Goal: Task Accomplishment & Management: Use online tool/utility

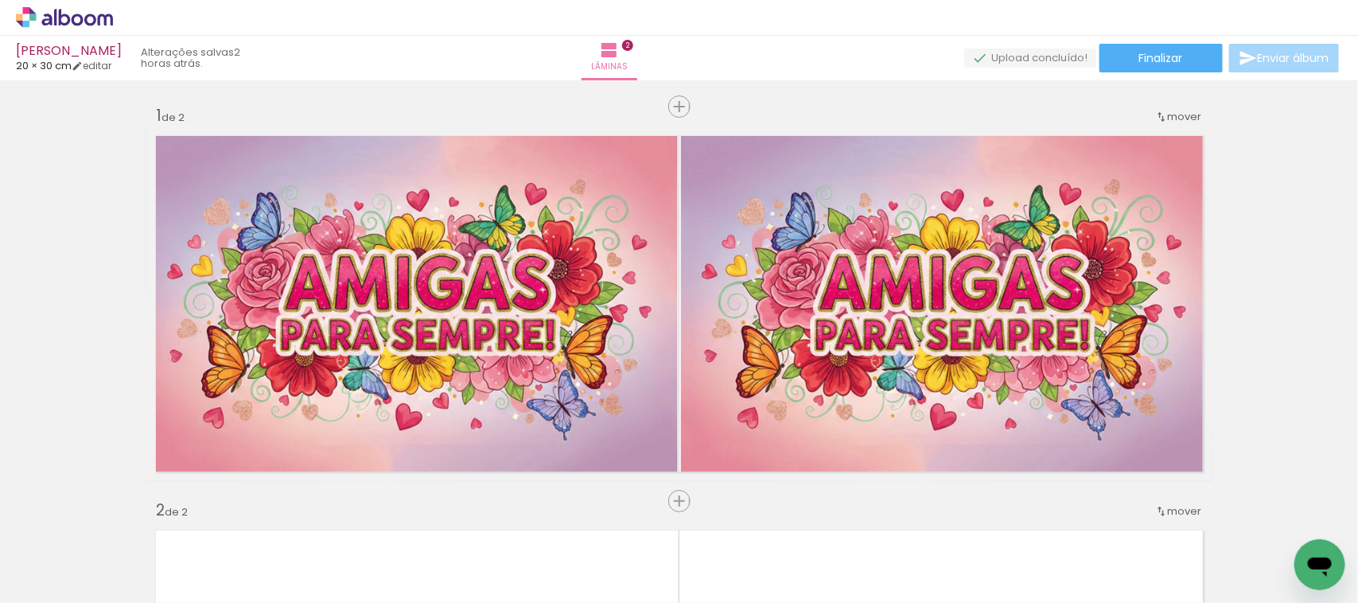
scroll to position [0, 68]
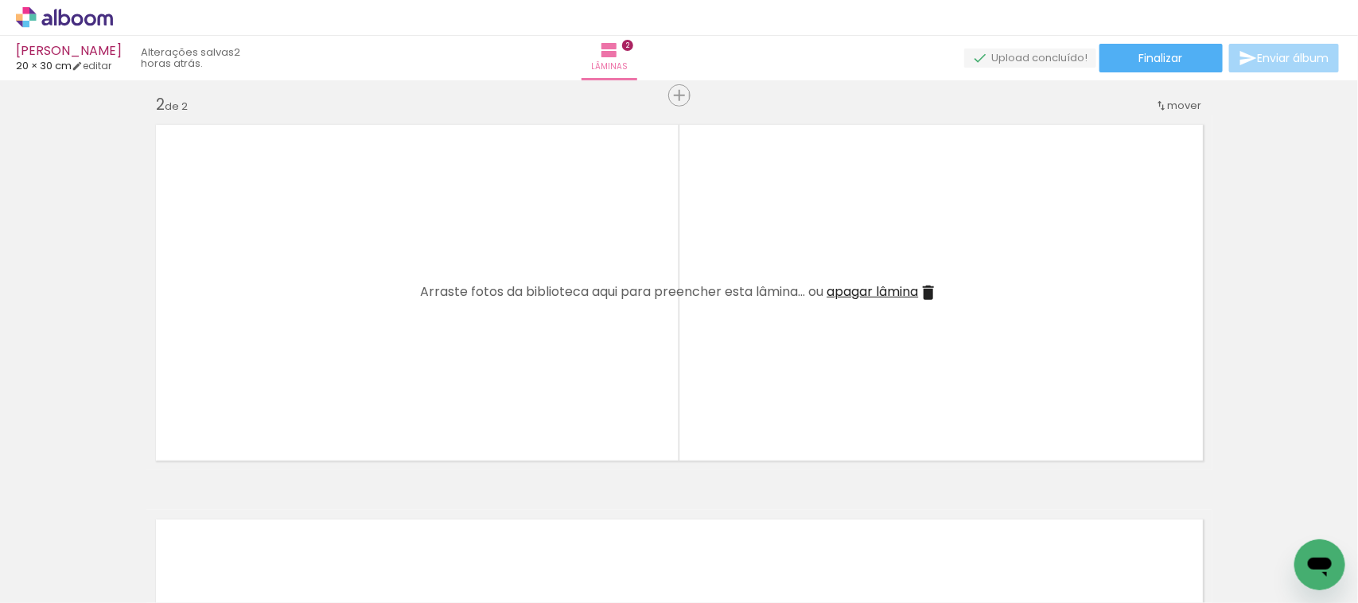
click at [571, 291] on span "Arraste fotos da biblioteca aqui para preencher esta lâmina... ou" at bounding box center [622, 292] width 403 height 18
drag, startPoint x: 438, startPoint y: 299, endPoint x: 669, endPoint y: 299, distance: 231.6
click at [669, 299] on span "Arraste fotos da biblioteca aqui para preencher esta lâmina... ou" at bounding box center [622, 292] width 403 height 18
click at [711, 299] on span "Arraste fotos da biblioteca aqui para preencher esta lâmina... ou" at bounding box center [622, 292] width 403 height 18
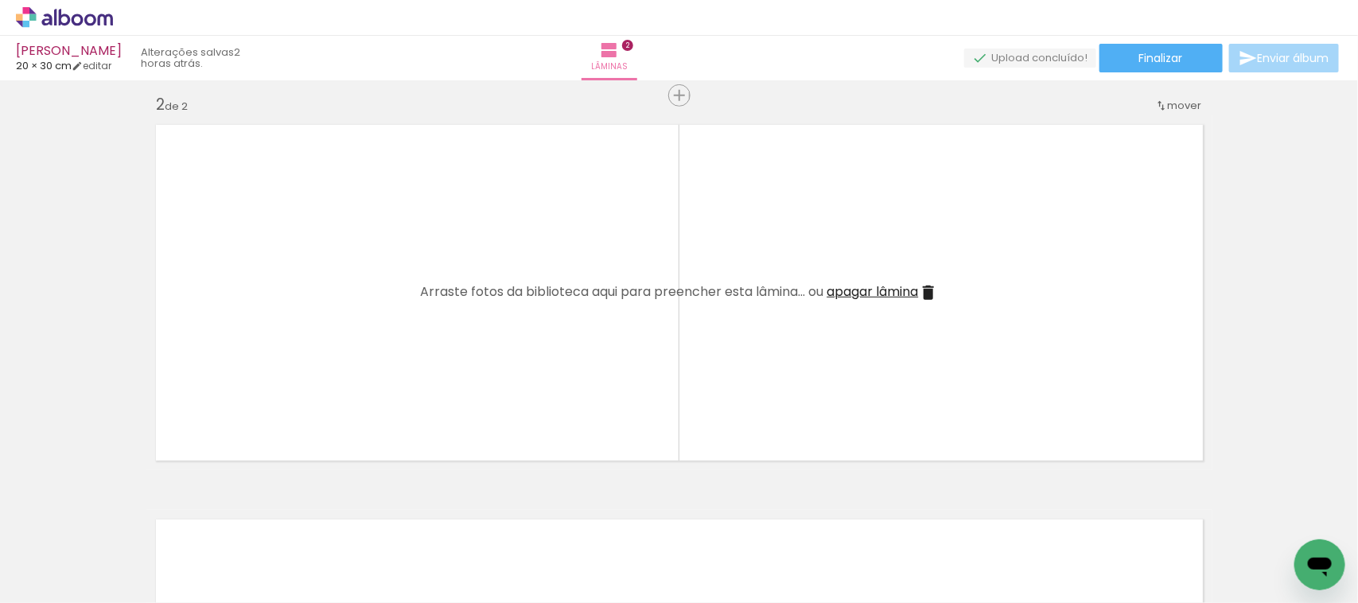
click at [712, 297] on span "Arraste fotos da biblioteca aqui para preencher esta lâmina... ou" at bounding box center [622, 292] width 403 height 18
click at [713, 295] on span "Arraste fotos da biblioteca aqui para preencher esta lâmina... ou" at bounding box center [622, 292] width 403 height 18
drag, startPoint x: 713, startPoint y: 295, endPoint x: 0, endPoint y: 80, distance: 744.9
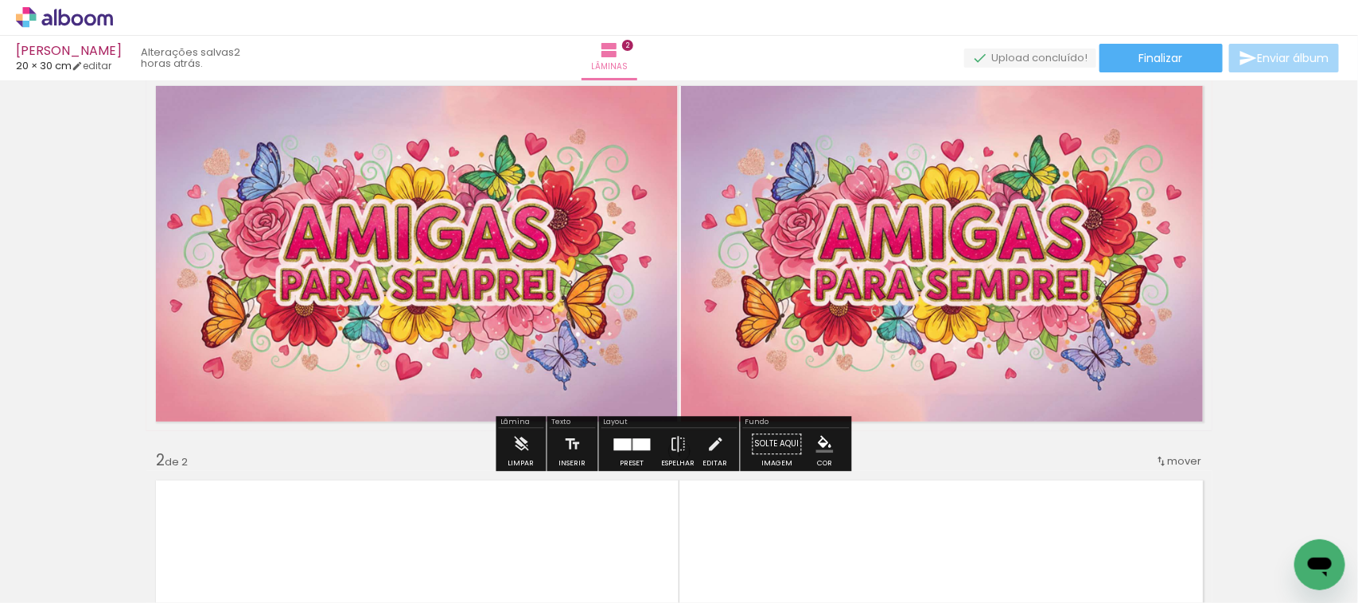
scroll to position [99, 0]
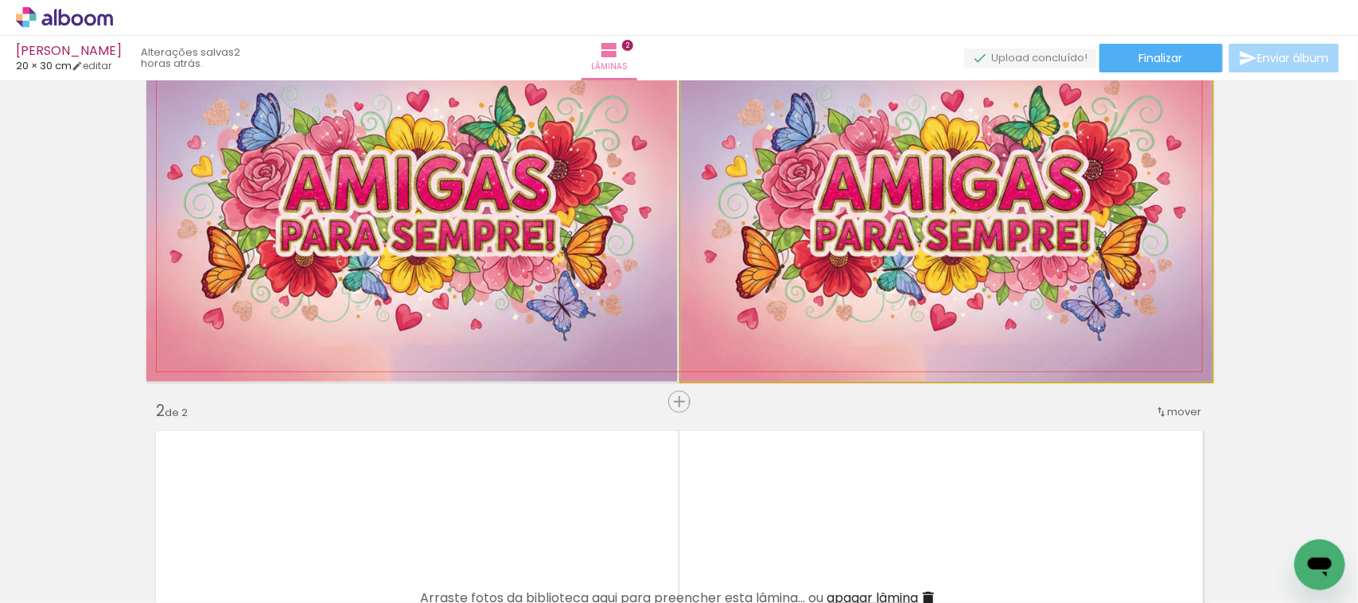
click at [849, 288] on quentale-photo at bounding box center [947, 204] width 532 height 355
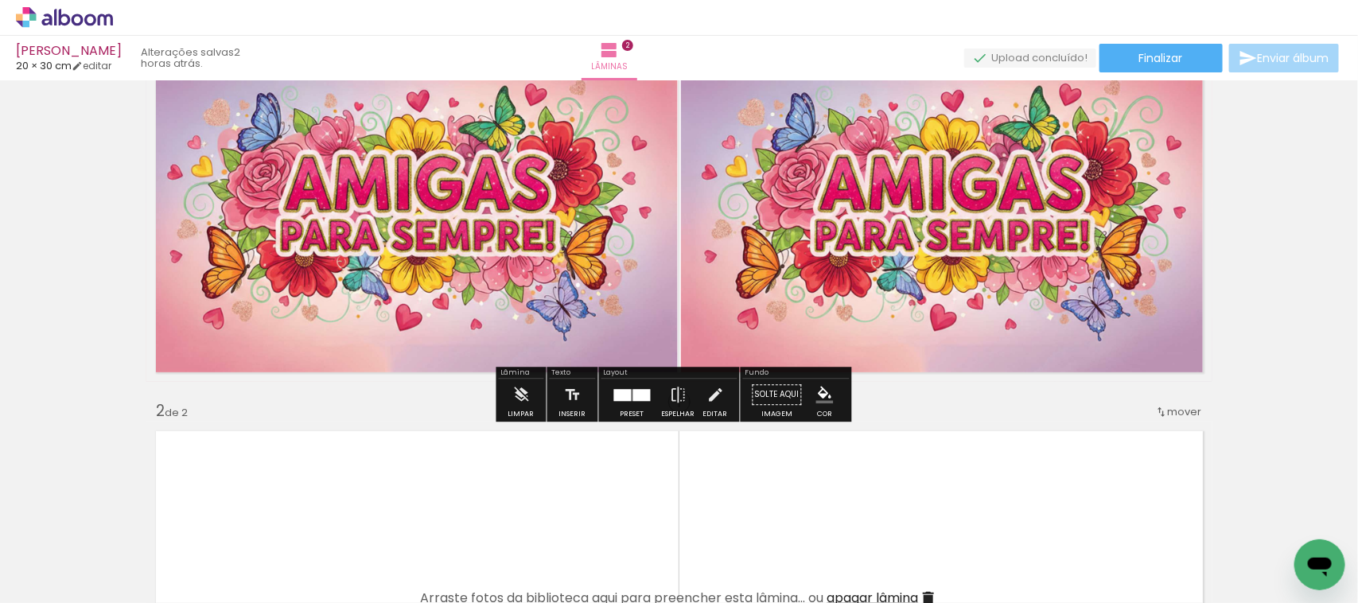
click at [849, 288] on quentale-photo at bounding box center [947, 204] width 532 height 355
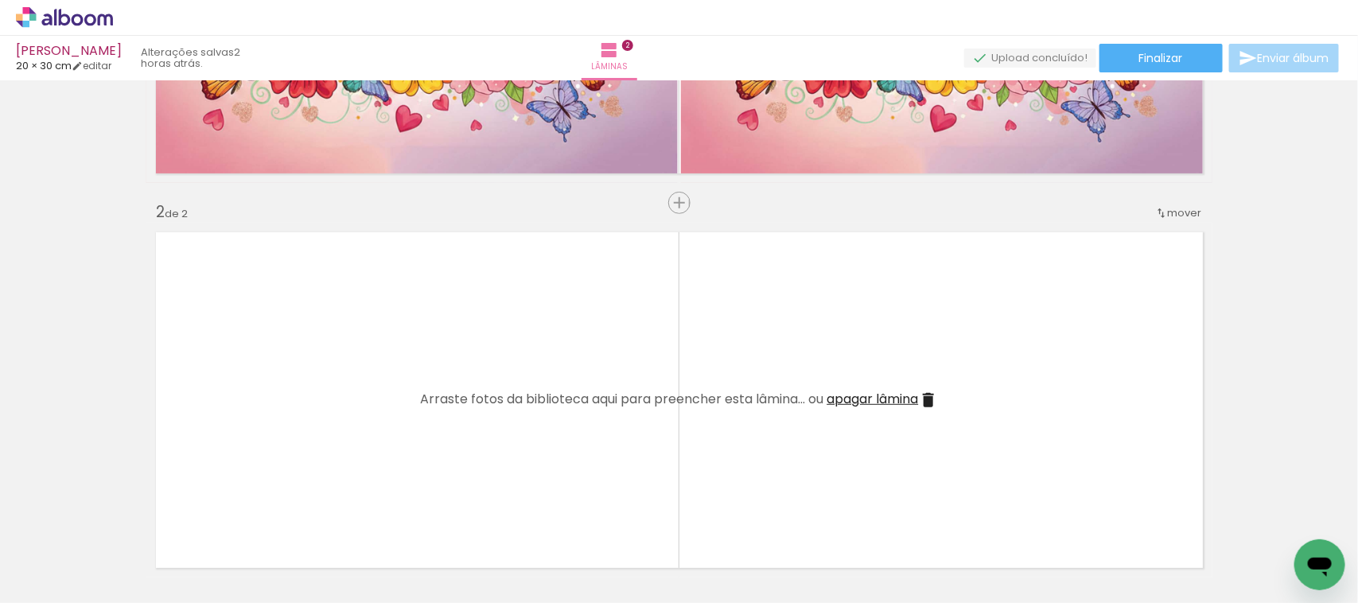
scroll to position [398, 0]
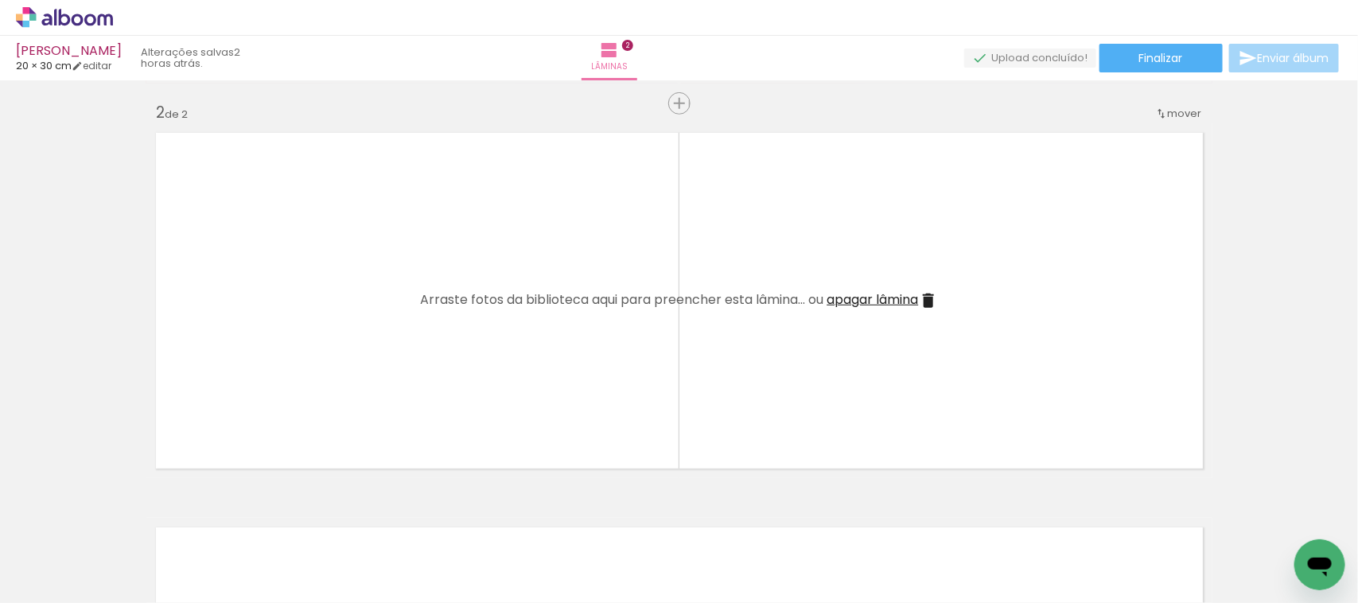
click at [244, 523] on iron-icon at bounding box center [235, 517] width 17 height 17
click at [241, 518] on iron-icon at bounding box center [235, 517] width 17 height 17
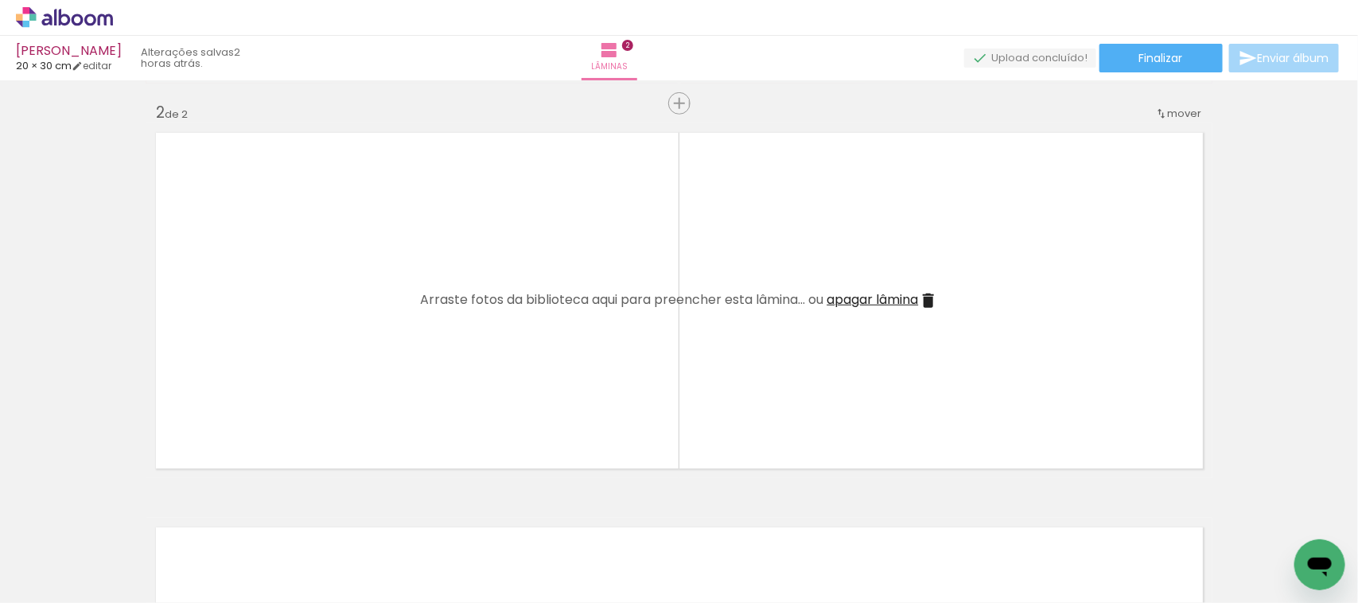
click at [241, 518] on iron-icon at bounding box center [235, 517] width 17 height 17
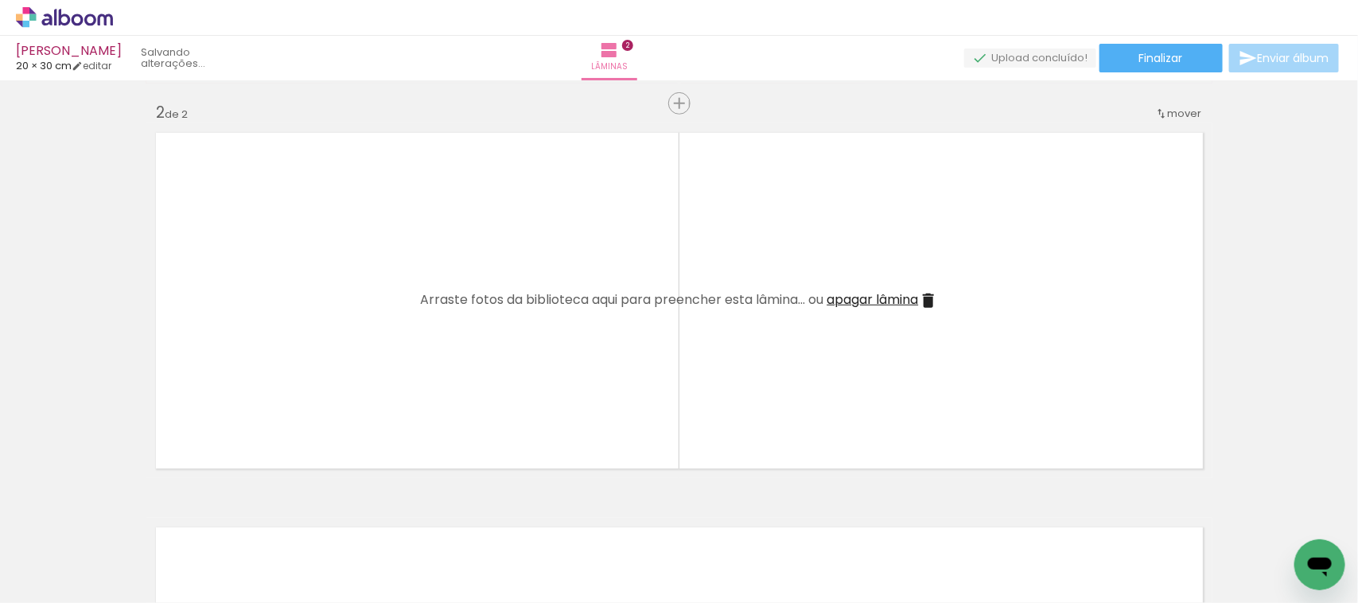
click at [241, 518] on iron-icon at bounding box center [235, 517] width 17 height 17
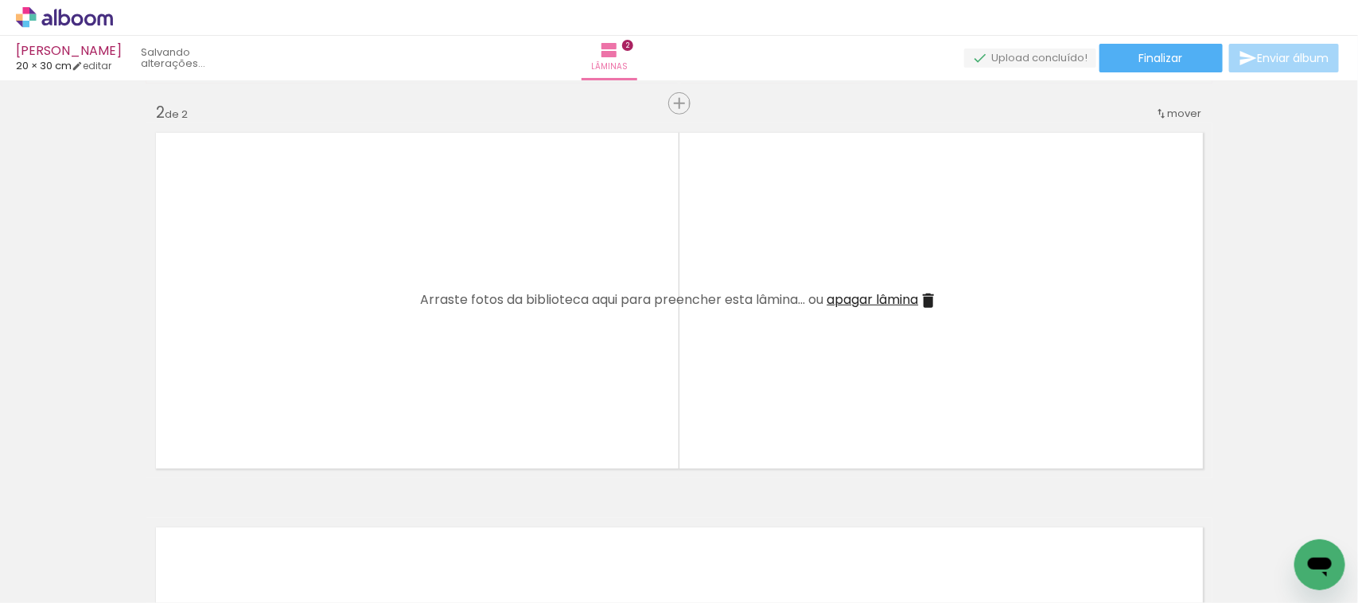
click at [241, 518] on iron-icon at bounding box center [235, 517] width 17 height 17
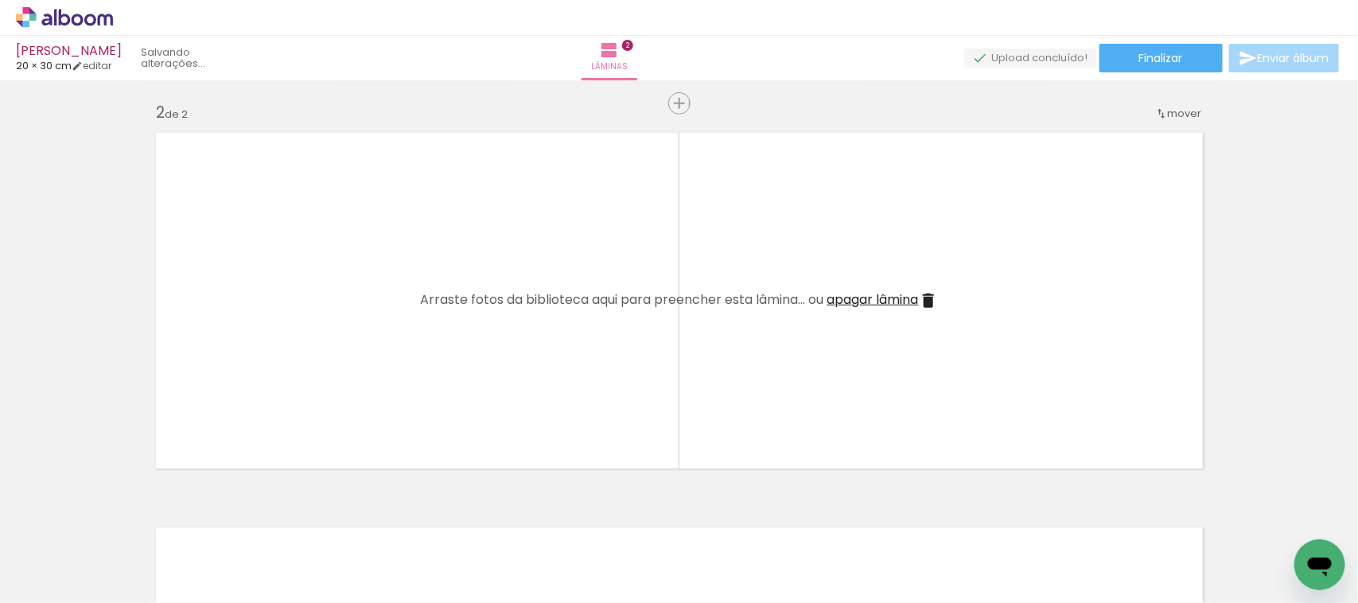
scroll to position [0, 24]
click at [241, 518] on quentale-thumb at bounding box center [224, 550] width 89 height 92
click at [1259, 517] on iron-icon at bounding box center [1259, 517] width 17 height 17
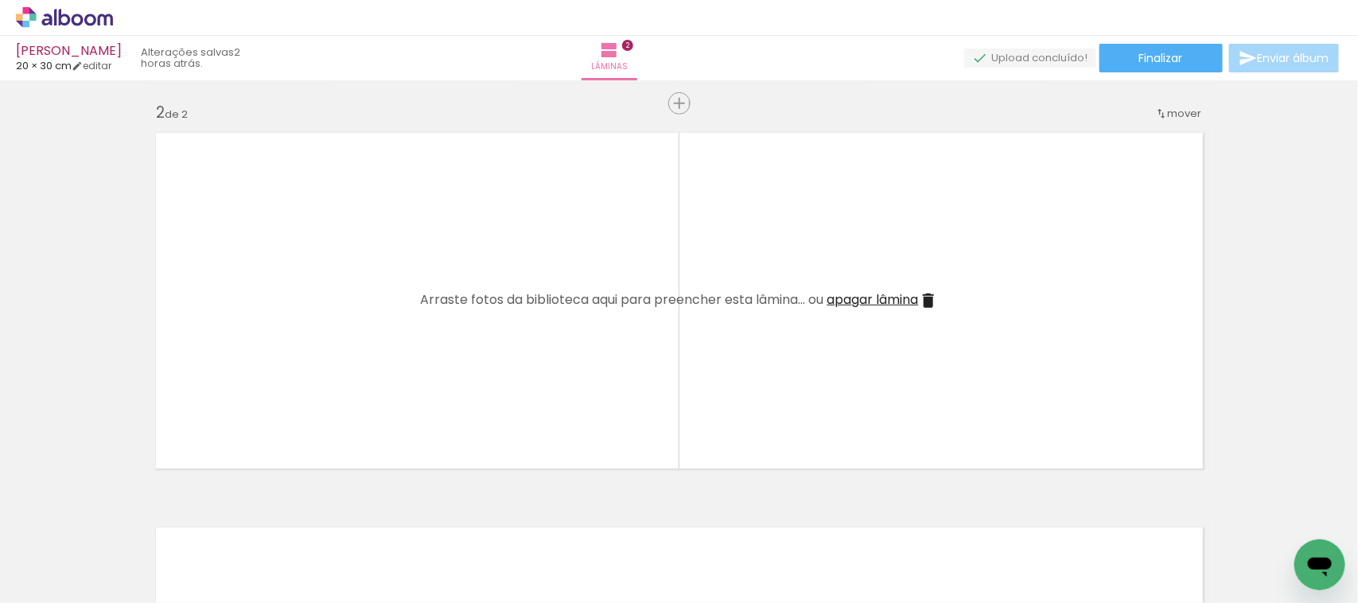
scroll to position [0, 0]
click at [583, 529] on div at bounding box center [604, 549] width 59 height 79
click at [579, 528] on div at bounding box center [604, 549] width 59 height 79
click at [578, 528] on quentale-thumb at bounding box center [604, 550] width 89 height 92
click at [575, 526] on iron-icon at bounding box center [570, 517] width 17 height 17
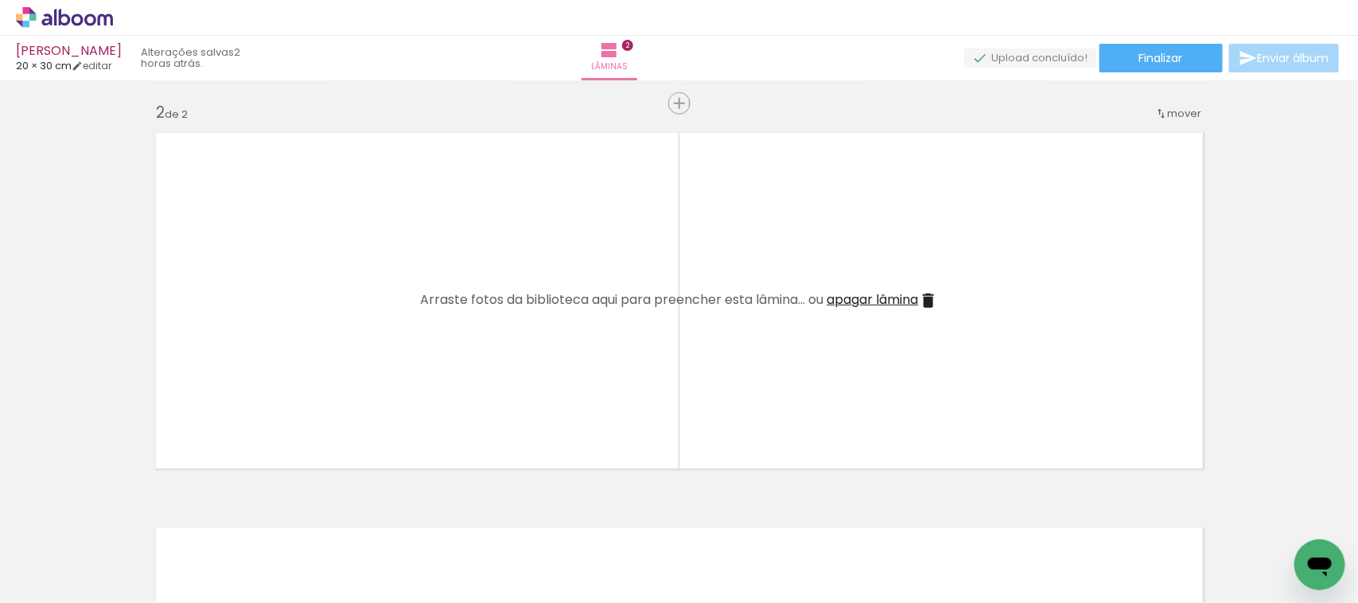
click at [571, 520] on iron-icon at bounding box center [570, 517] width 17 height 17
click at [573, 517] on iron-icon at bounding box center [570, 517] width 17 height 17
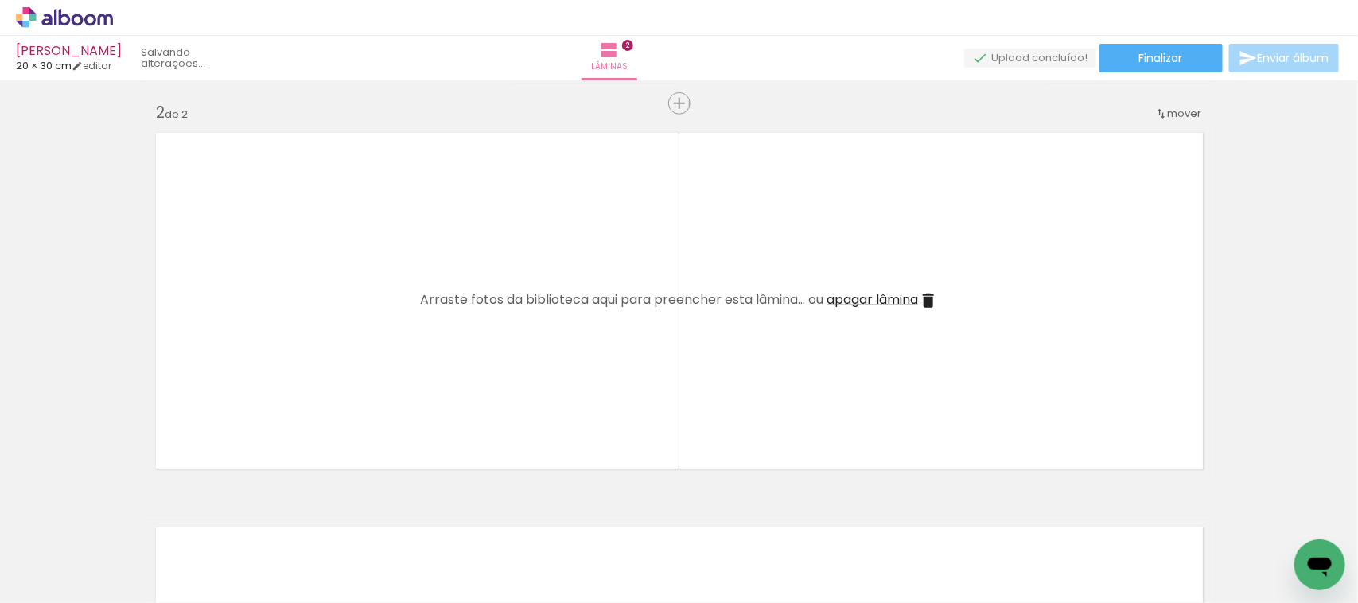
click at [573, 517] on iron-icon at bounding box center [570, 517] width 17 height 17
click at [131, 517] on iron-horizontal-list at bounding box center [115, 553] width 32 height 99
click at [407, 524] on div at bounding box center [426, 549] width 59 height 79
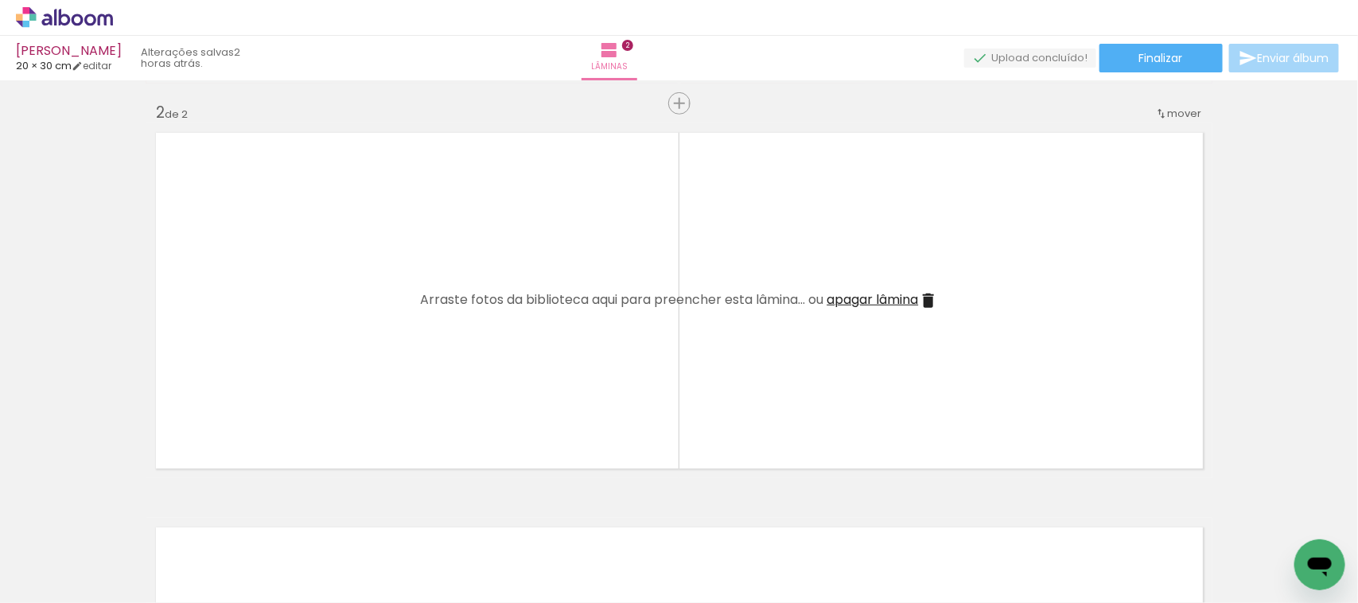
click at [399, 524] on iron-icon at bounding box center [392, 517] width 17 height 17
click at [396, 520] on iron-icon at bounding box center [392, 517] width 17 height 17
click at [313, 527] on paper-icon-button at bounding box center [303, 518] width 20 height 20
click at [25, 585] on iron-icon at bounding box center [23, 581] width 19 height 19
click at [0, 0] on input "file" at bounding box center [0, 0] width 0 height 0
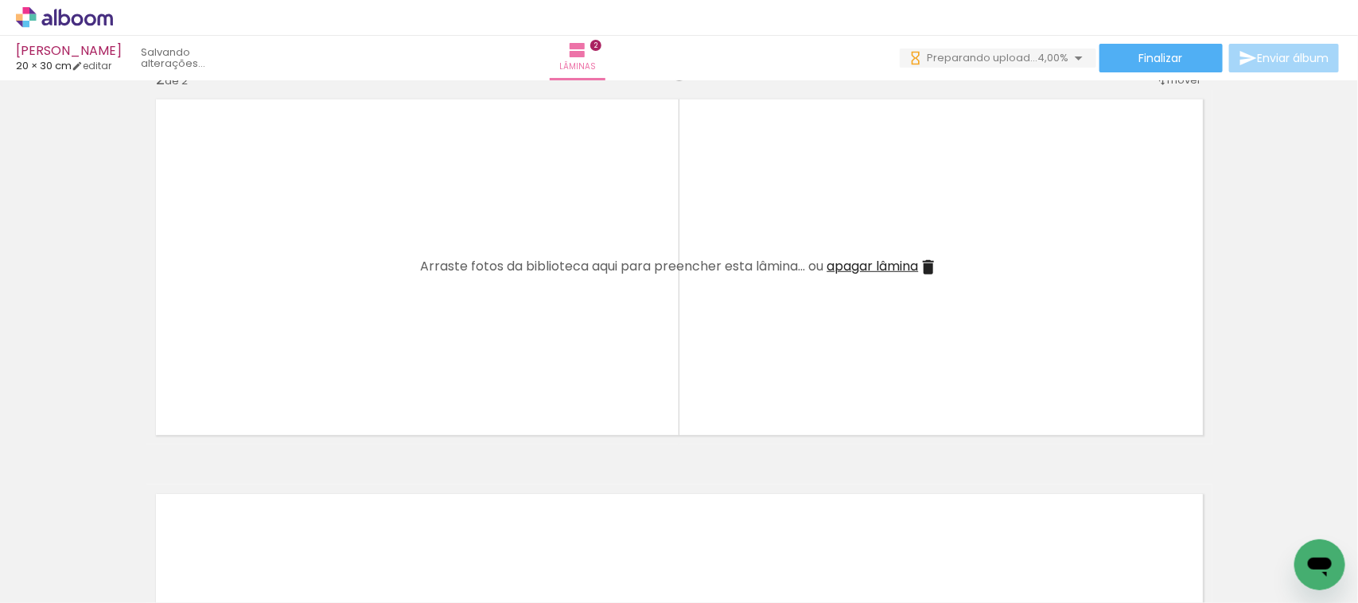
scroll to position [398, 0]
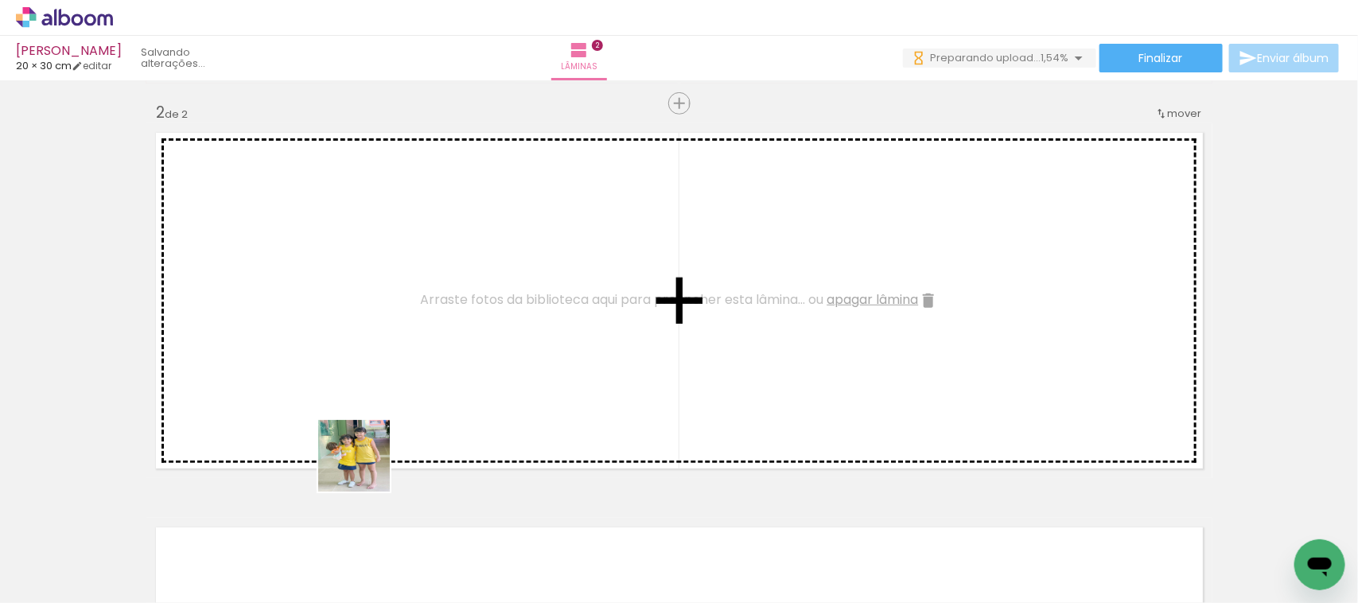
drag, startPoint x: 431, startPoint y: 559, endPoint x: 295, endPoint y: 319, distance: 275.8
click at [295, 319] on quentale-workspace at bounding box center [679, 301] width 1358 height 603
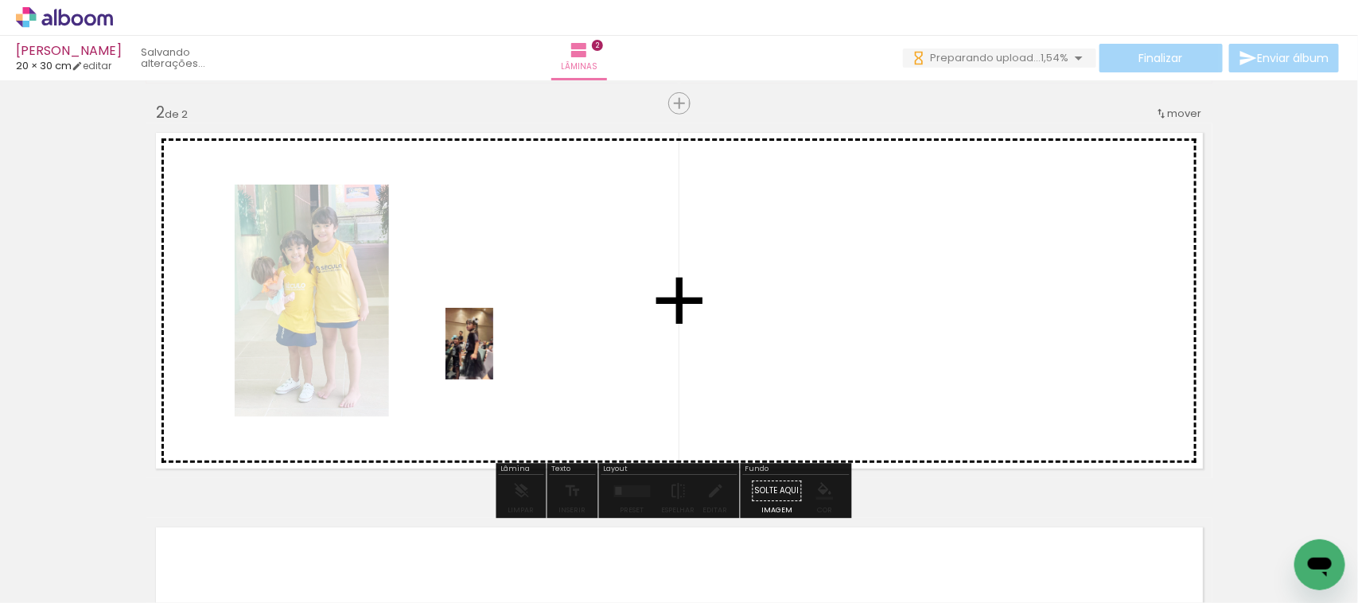
drag, startPoint x: 515, startPoint y: 563, endPoint x: 491, endPoint y: 354, distance: 209.9
click at [491, 354] on quentale-workspace at bounding box center [679, 301] width 1358 height 603
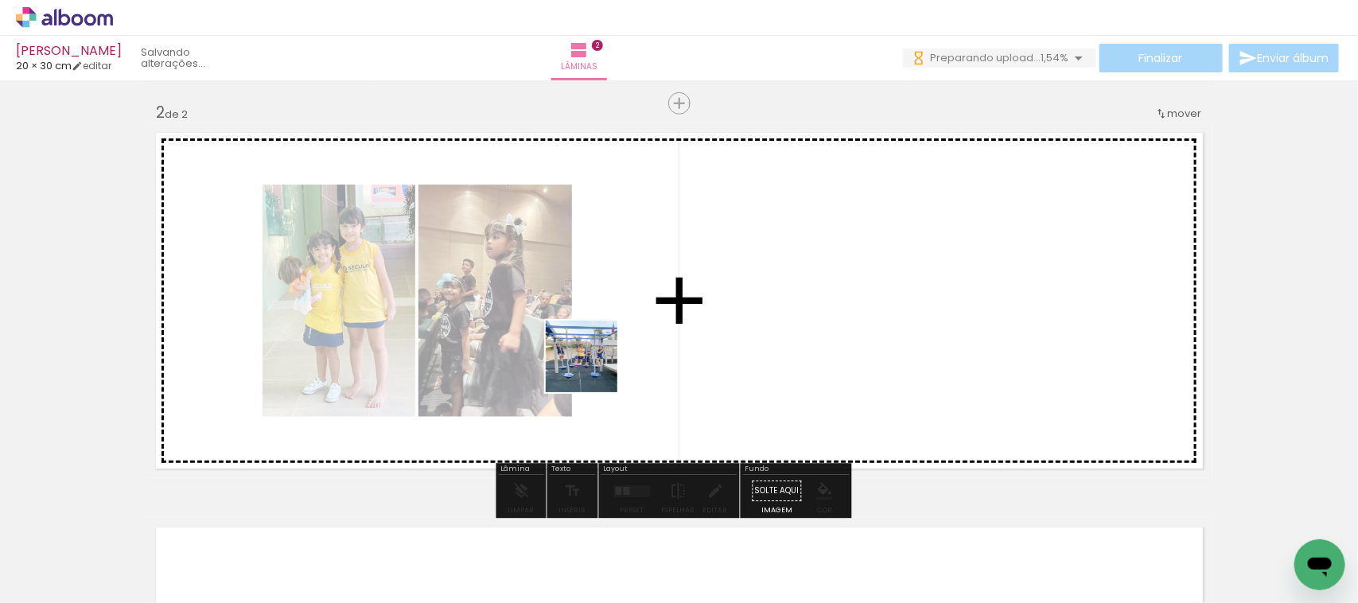
drag, startPoint x: 344, startPoint y: 579, endPoint x: 444, endPoint y: 534, distance: 109.7
click at [606, 342] on quentale-workspace at bounding box center [679, 301] width 1358 height 603
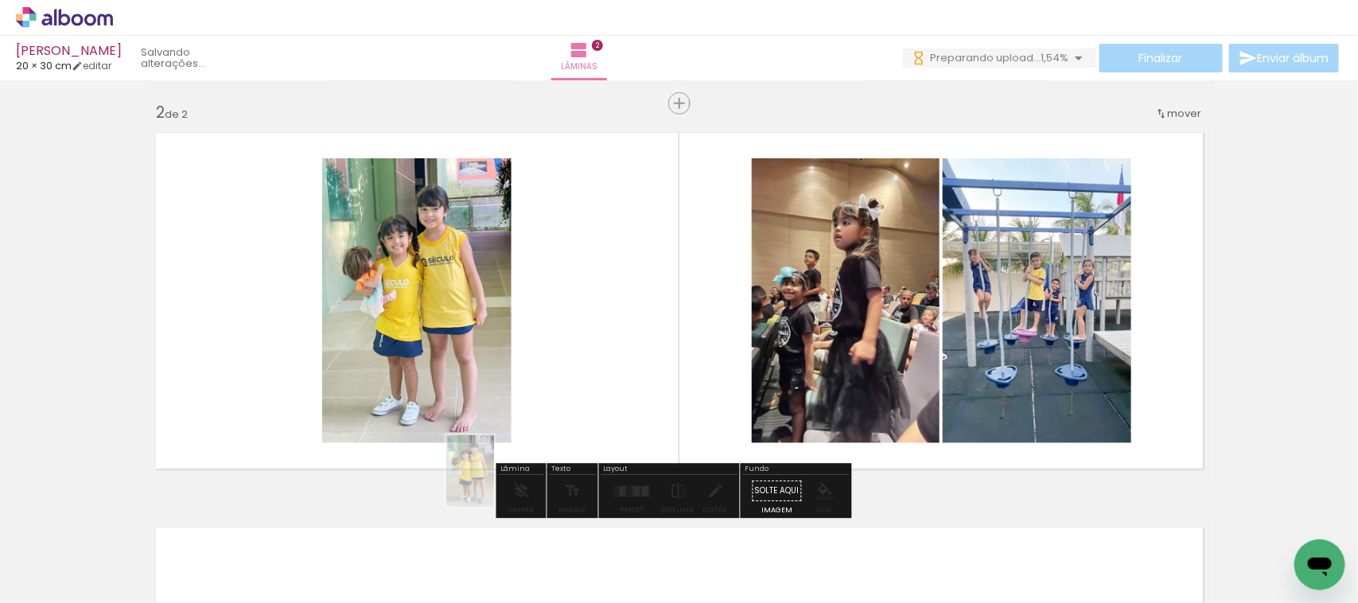
drag, startPoint x: 436, startPoint y: 575, endPoint x: 548, endPoint y: 392, distance: 215.0
click at [545, 398] on quentale-workspace at bounding box center [679, 301] width 1358 height 603
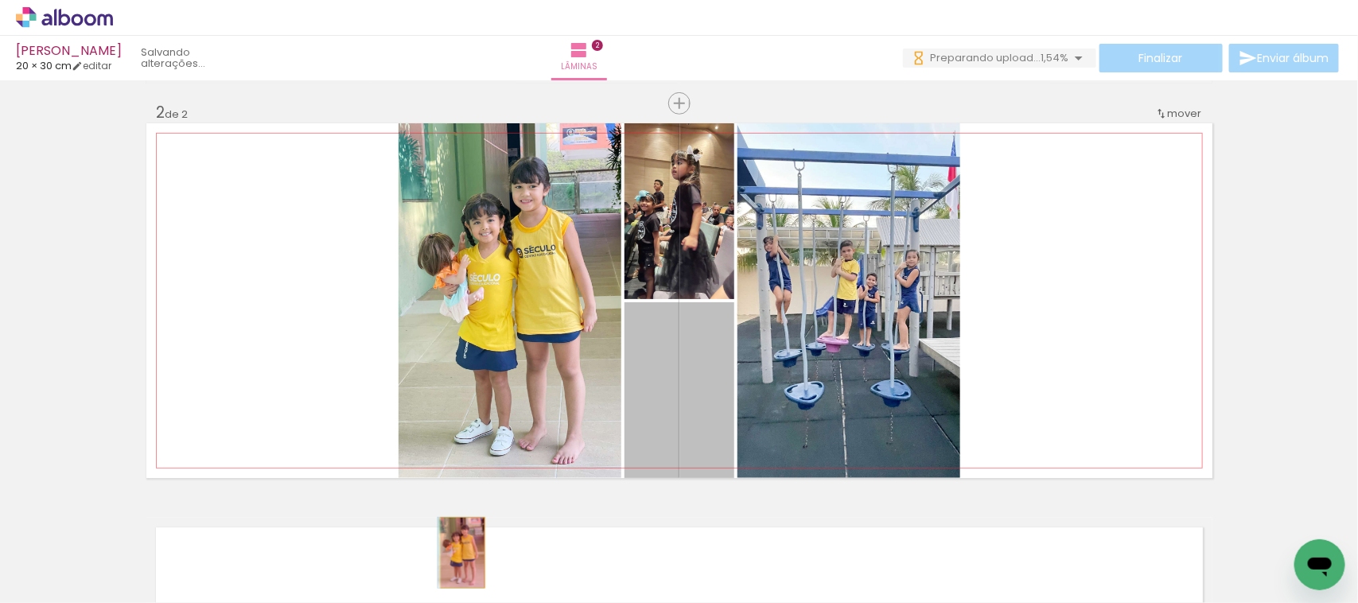
drag, startPoint x: 675, startPoint y: 410, endPoint x: 442, endPoint y: 555, distance: 273.8
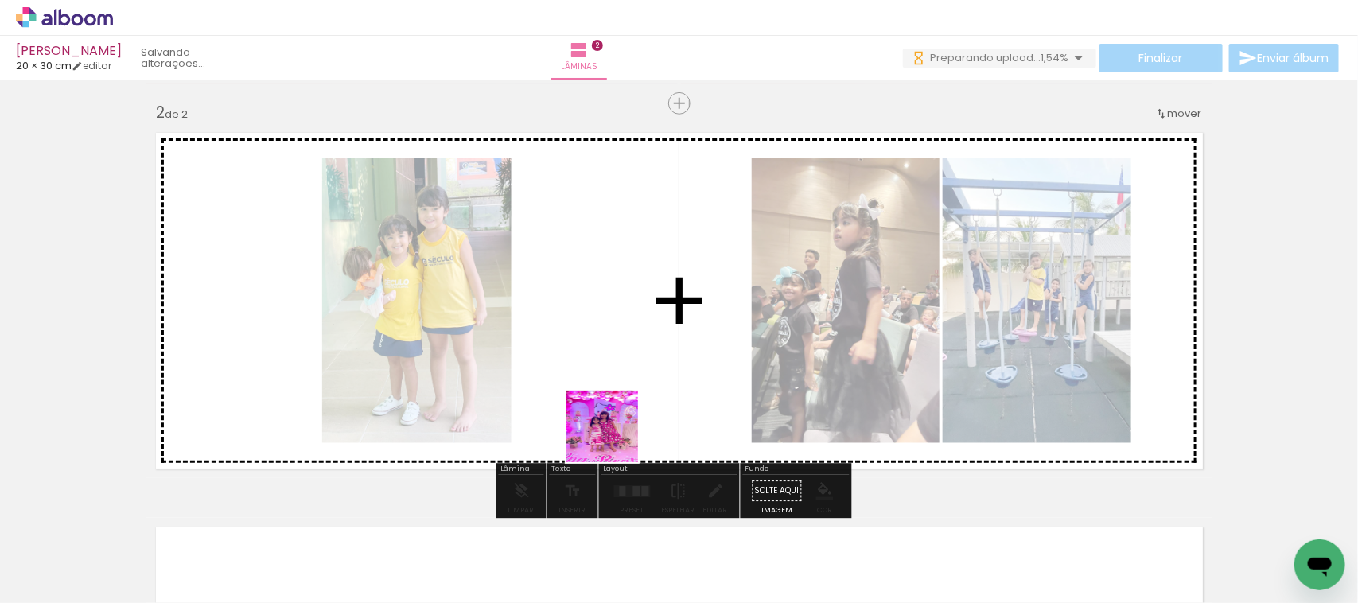
drag, startPoint x: 614, startPoint y: 561, endPoint x: 614, endPoint y: 392, distance: 169.5
click at [614, 390] on quentale-workspace at bounding box center [679, 301] width 1358 height 603
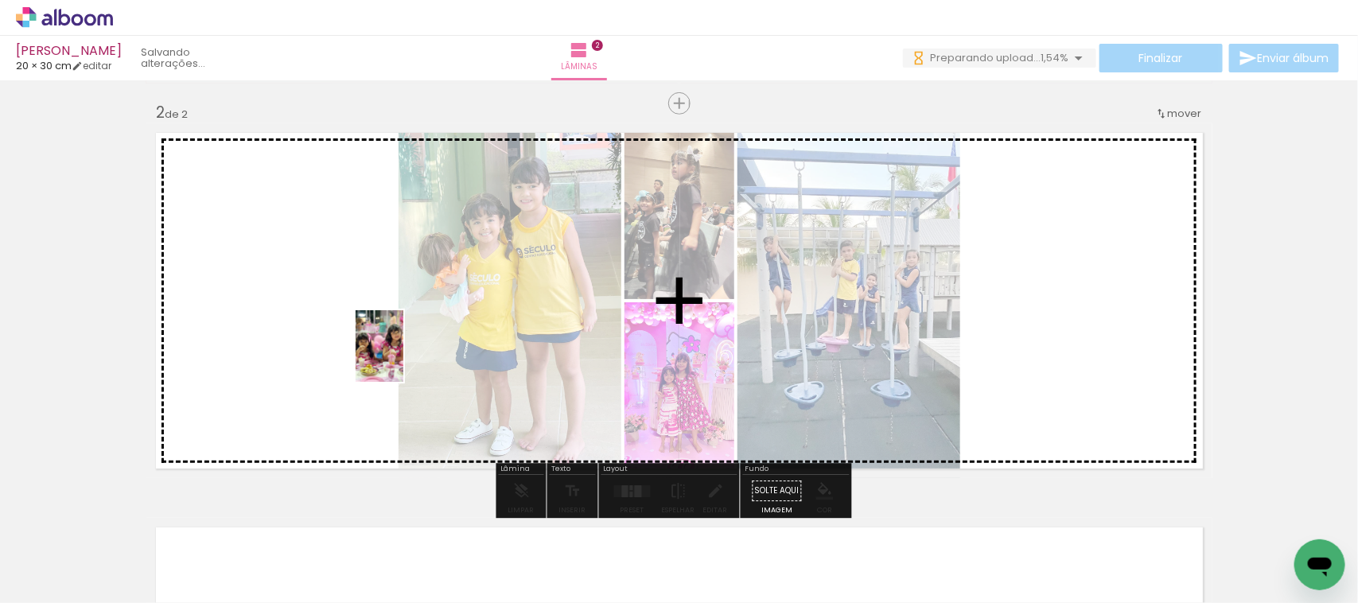
drag, startPoint x: 696, startPoint y: 558, endPoint x: 509, endPoint y: 454, distance: 213.7
click at [367, 351] on quentale-workspace at bounding box center [679, 301] width 1358 height 603
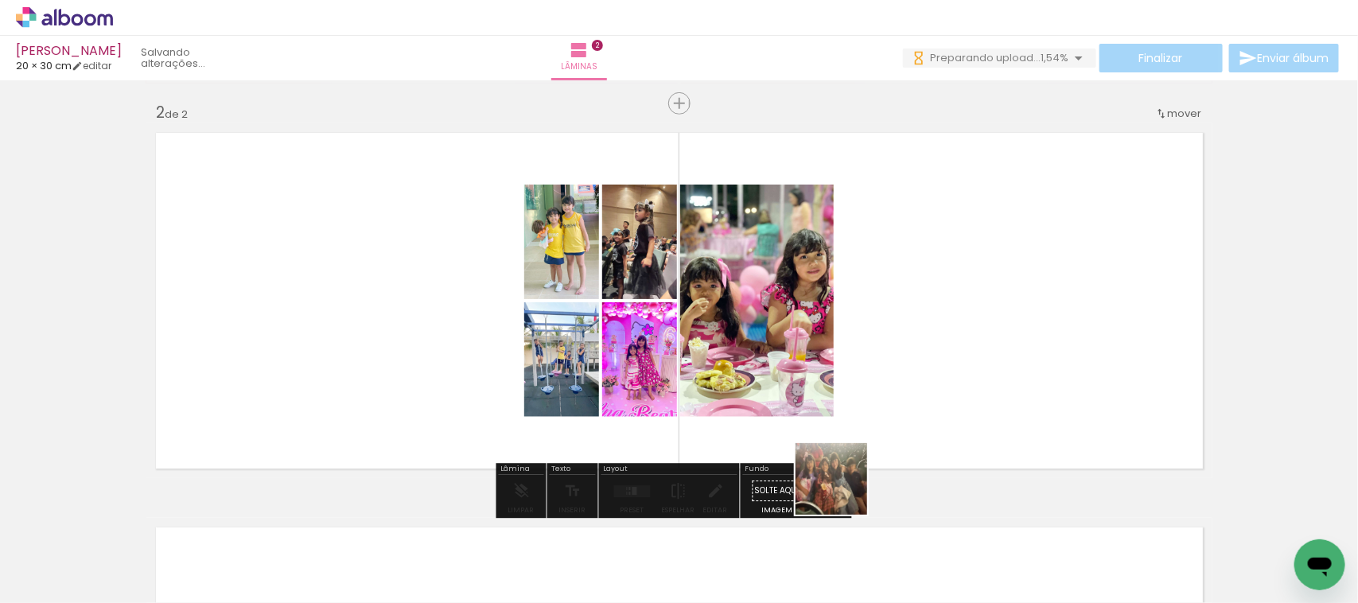
drag, startPoint x: 781, startPoint y: 569, endPoint x: 952, endPoint y: 352, distance: 276.0
click at [952, 352] on quentale-workspace at bounding box center [679, 301] width 1358 height 603
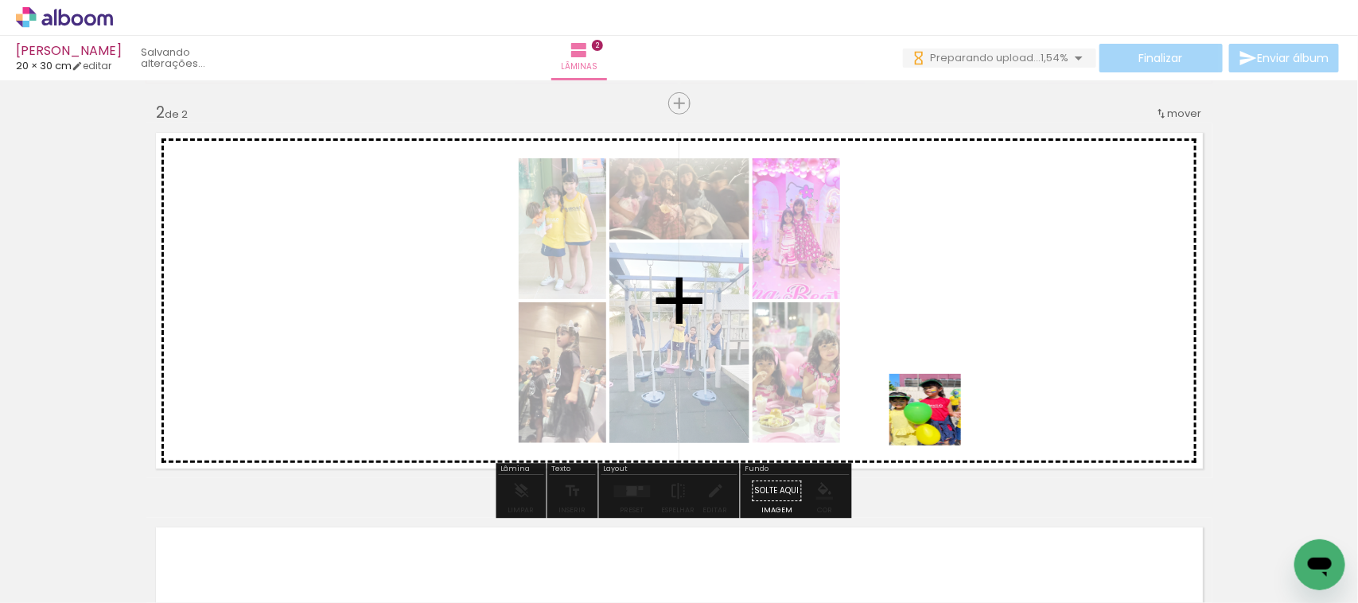
drag, startPoint x: 879, startPoint y: 581, endPoint x: 948, endPoint y: 368, distance: 224.0
click at [948, 368] on quentale-workspace at bounding box center [679, 301] width 1358 height 603
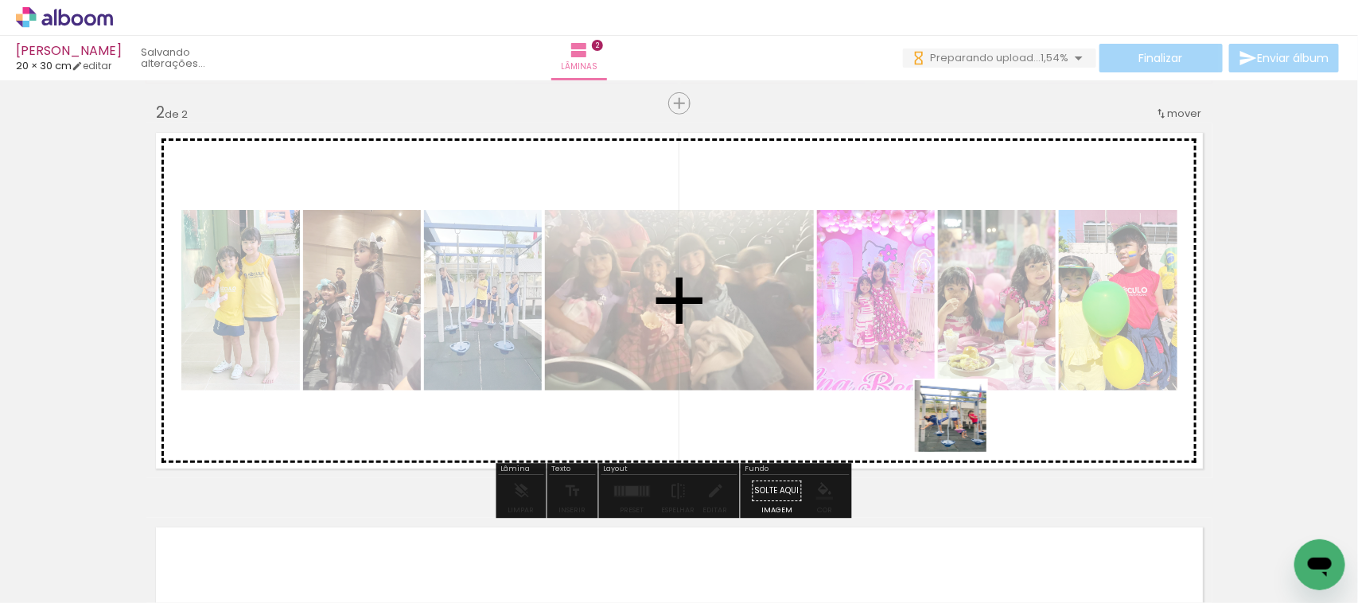
drag, startPoint x: 961, startPoint y: 566, endPoint x: 963, endPoint y: 419, distance: 147.2
click at [963, 419] on quentale-workspace at bounding box center [679, 301] width 1358 height 603
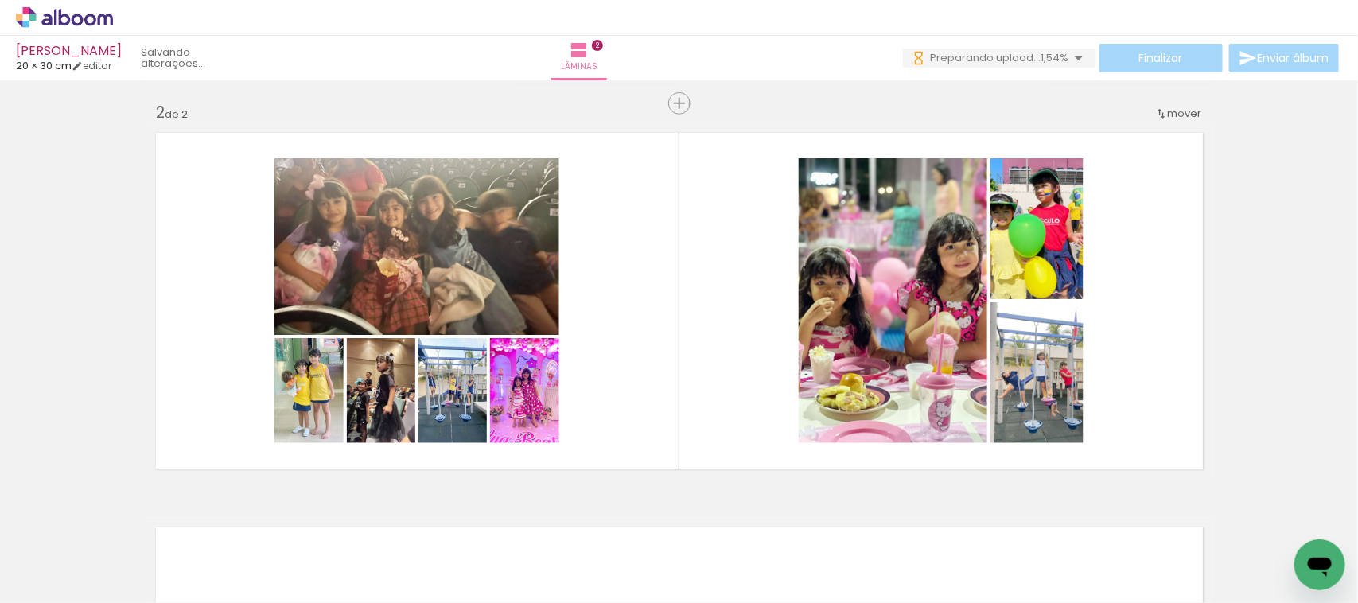
click at [60, 562] on div at bounding box center [50, 563] width 73 height 2
click at [0, 0] on slot "Não utilizadas" at bounding box center [0, 0] width 0 height 0
click at [72, 561] on input "Não utilizadas" at bounding box center [44, 568] width 60 height 14
click at [0, 0] on slot "Todas as fotos" at bounding box center [0, 0] width 0 height 0
type input "Todas as fotos"
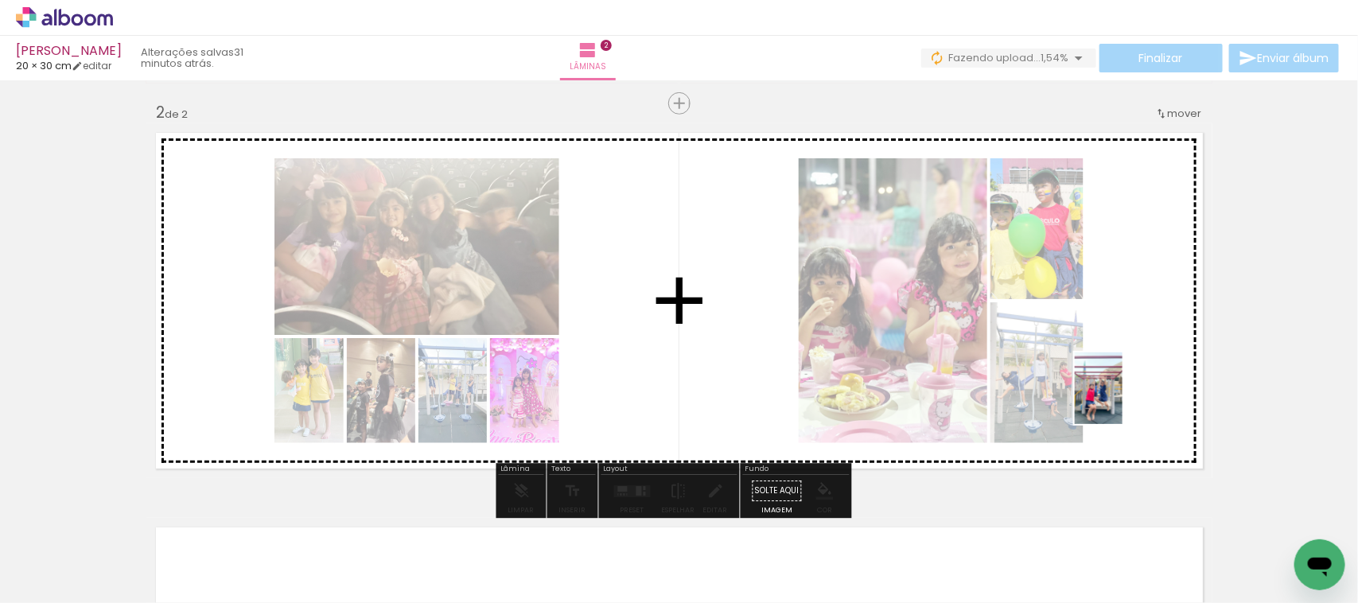
drag, startPoint x: 1060, startPoint y: 575, endPoint x: 1101, endPoint y: 539, distance: 54.7
click at [1124, 395] on quentale-workspace at bounding box center [679, 301] width 1358 height 603
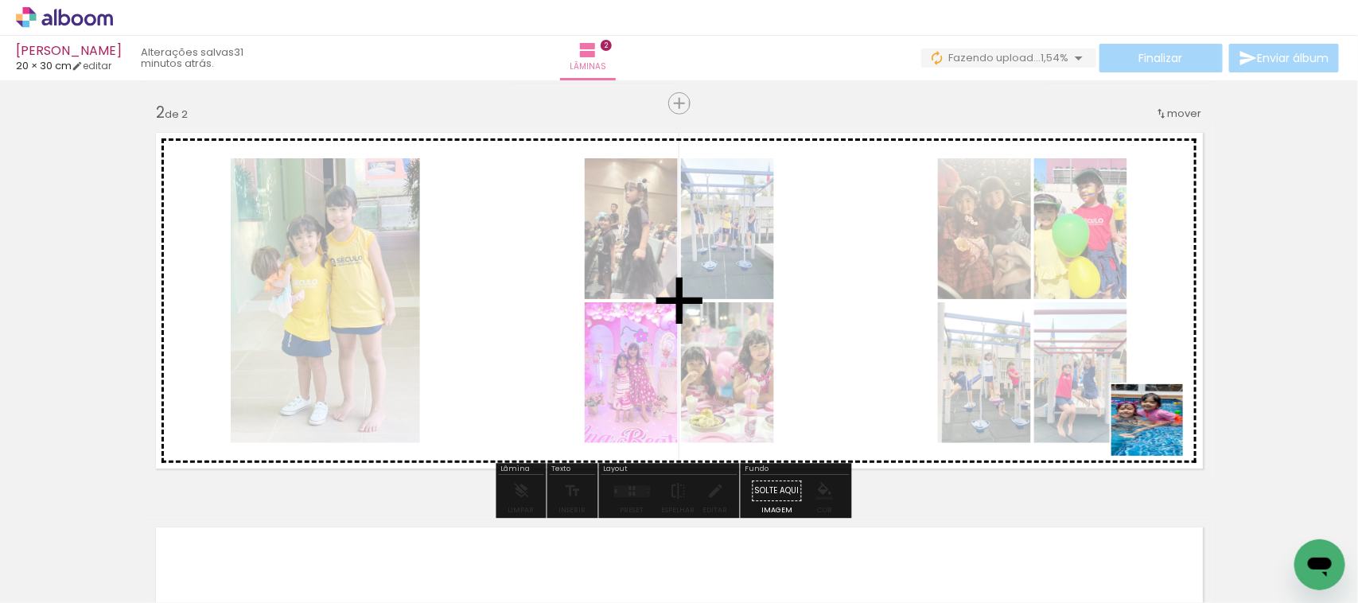
drag, startPoint x: 1156, startPoint y: 571, endPoint x: 1164, endPoint y: 404, distance: 167.3
click at [1164, 407] on quentale-workspace at bounding box center [679, 301] width 1358 height 603
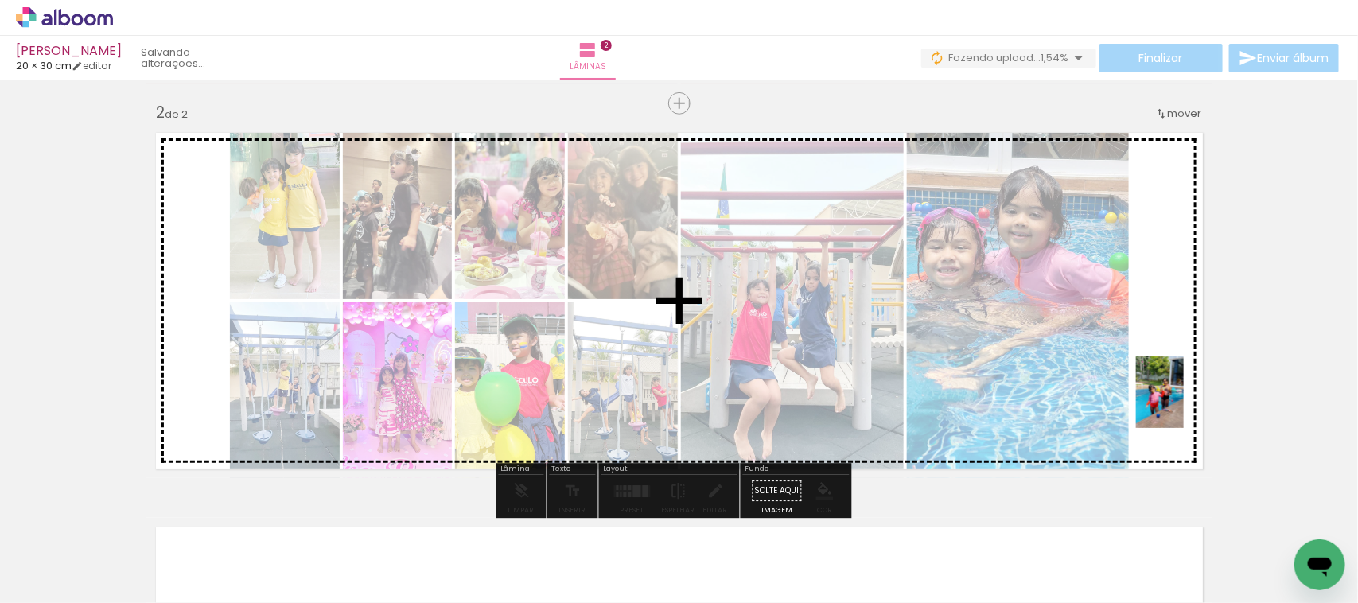
drag, startPoint x: 1222, startPoint y: 577, endPoint x: 1172, endPoint y: 383, distance: 200.5
click at [1180, 391] on quentale-workspace at bounding box center [679, 301] width 1358 height 603
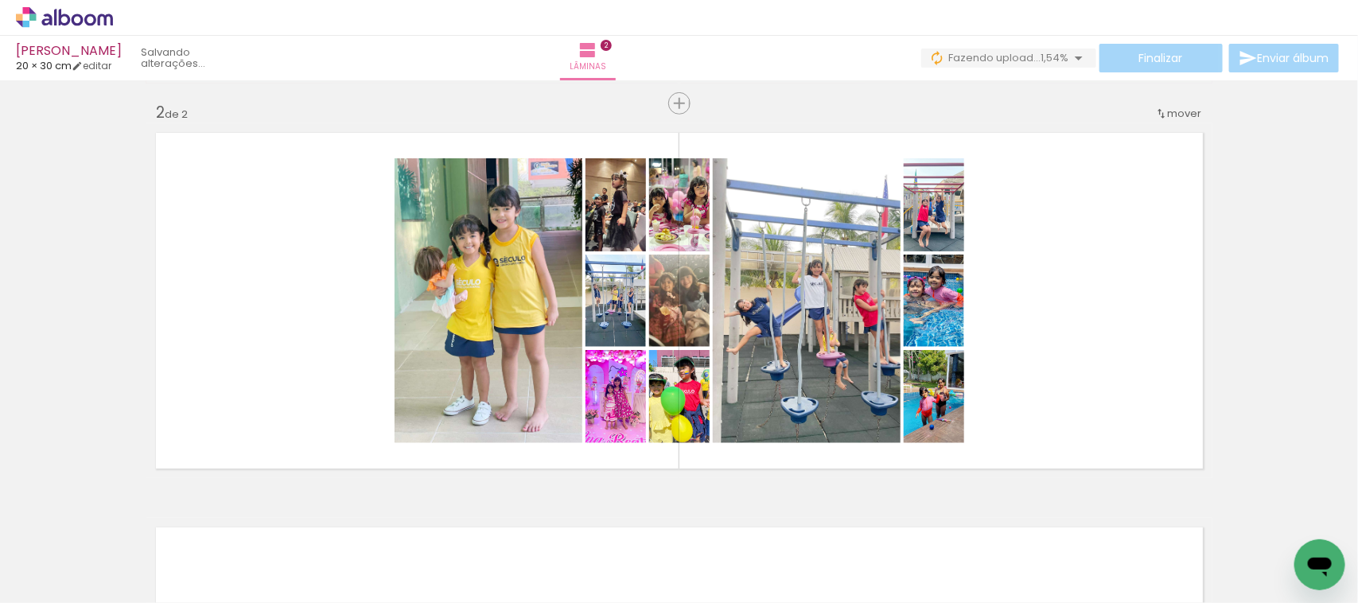
scroll to position [0, 209]
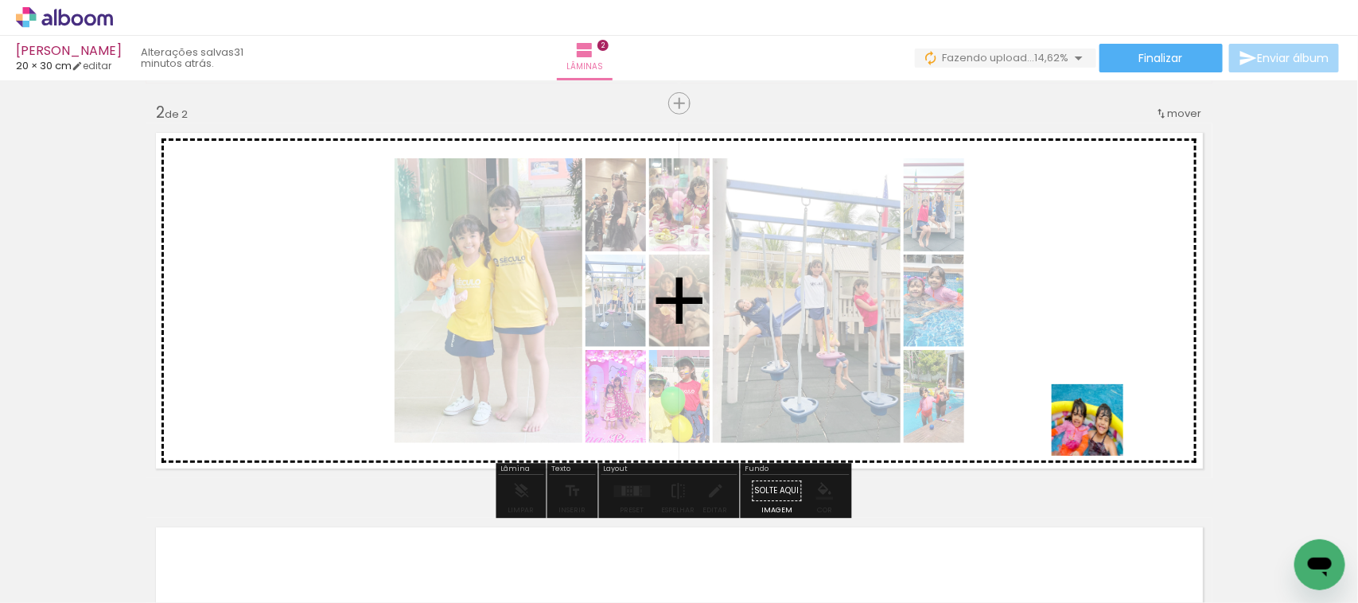
drag, startPoint x: 1101, startPoint y: 480, endPoint x: 1099, endPoint y: 390, distance: 89.9
click at [1099, 390] on quentale-workspace at bounding box center [679, 301] width 1358 height 603
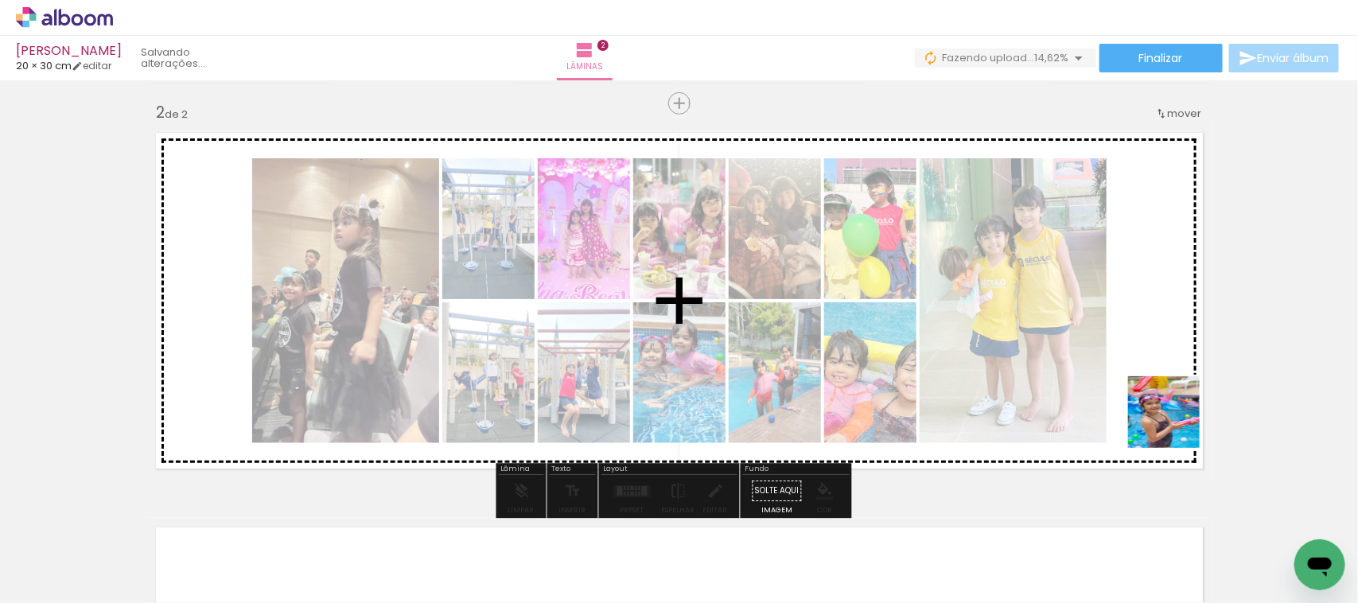
drag, startPoint x: 1203, startPoint y: 571, endPoint x: 1175, endPoint y: 408, distance: 165.5
click at [1175, 408] on quentale-workspace at bounding box center [679, 301] width 1358 height 603
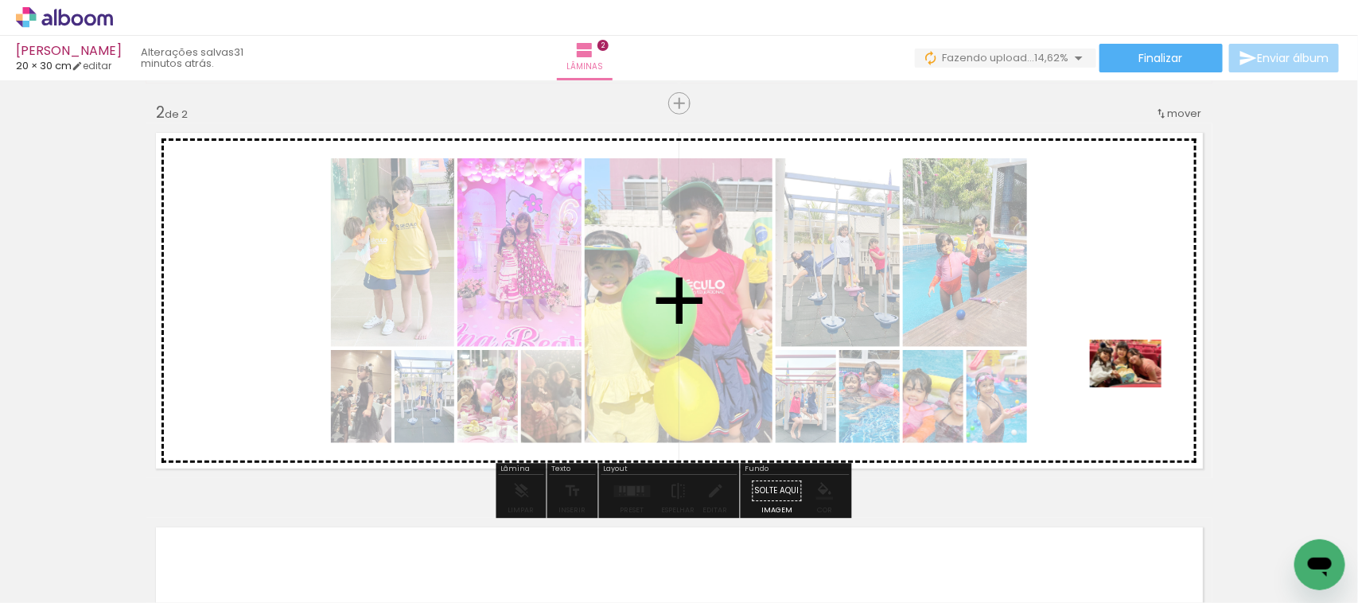
drag, startPoint x: 1278, startPoint y: 565, endPoint x: 1136, endPoint y: 386, distance: 228.8
click at [1136, 386] on quentale-workspace at bounding box center [679, 301] width 1358 height 603
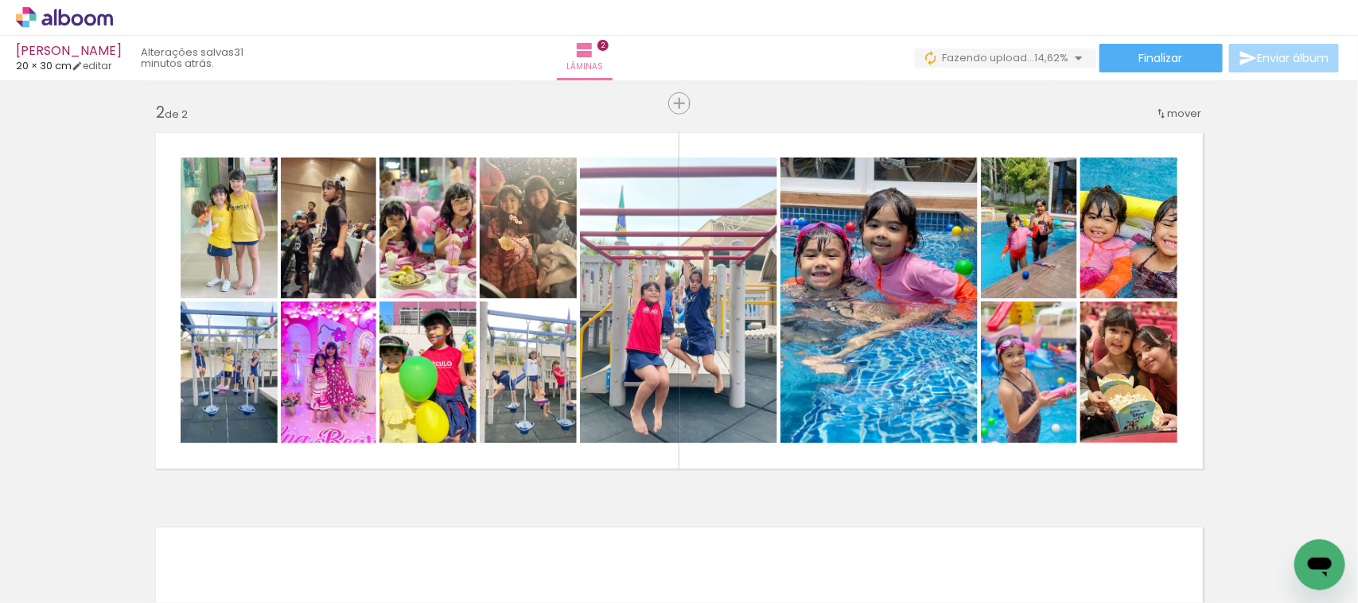
scroll to position [0, 474]
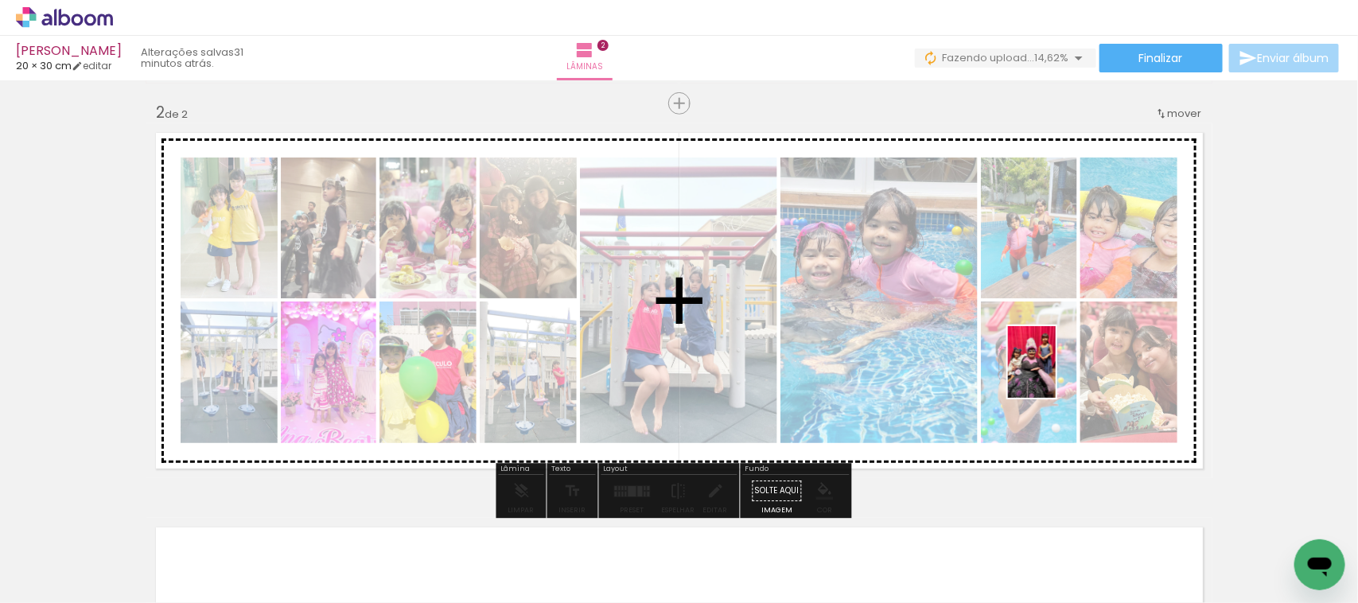
drag, startPoint x: 1106, startPoint y: 557, endPoint x: 1056, endPoint y: 374, distance: 189.8
click at [1056, 374] on quentale-workspace at bounding box center [679, 301] width 1358 height 603
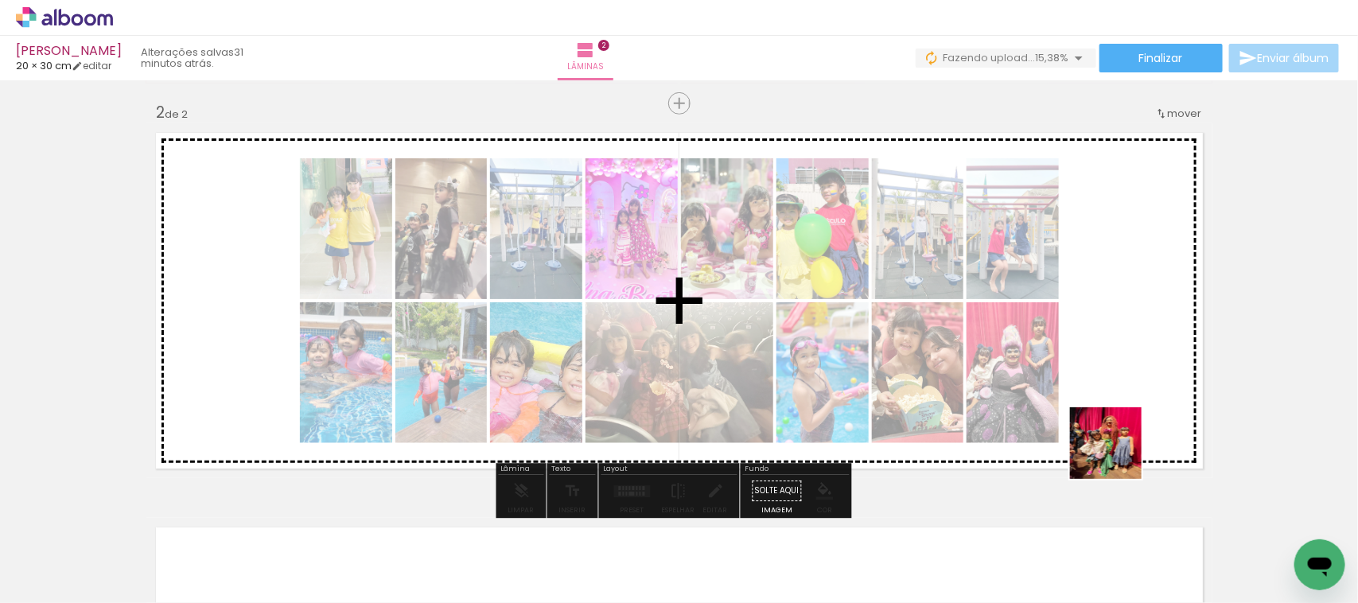
drag, startPoint x: 1200, startPoint y: 555, endPoint x: 1103, endPoint y: 426, distance: 162.0
click at [1103, 426] on quentale-workspace at bounding box center [679, 301] width 1358 height 603
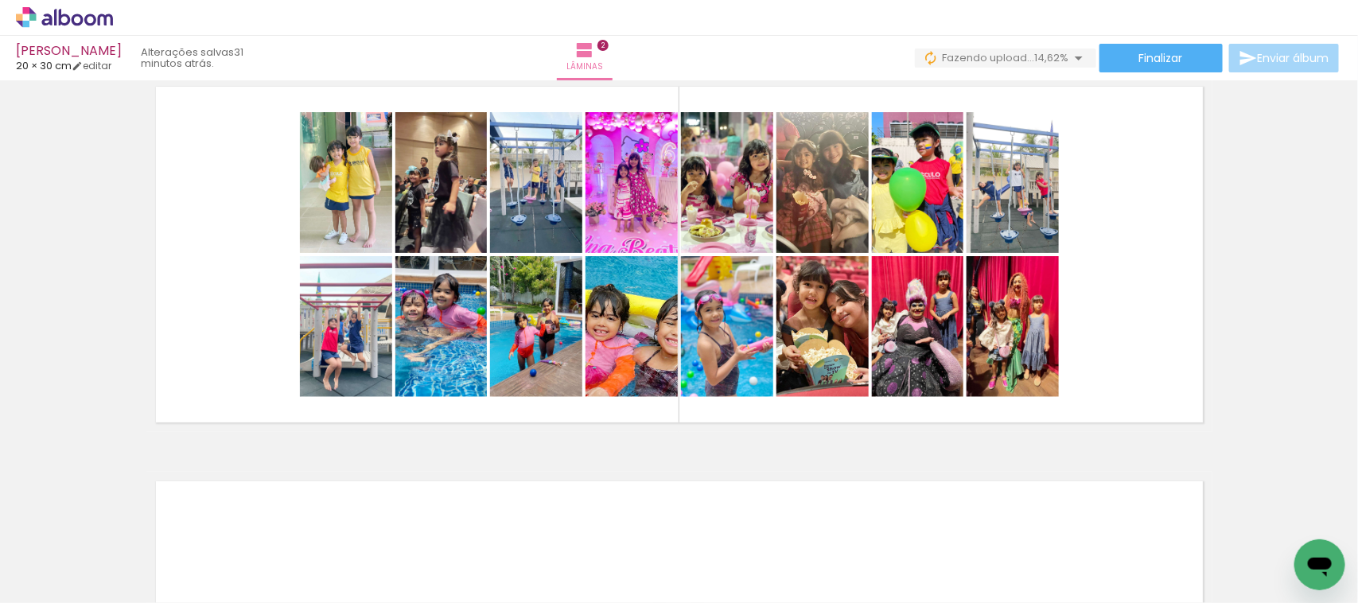
scroll to position [398, 0]
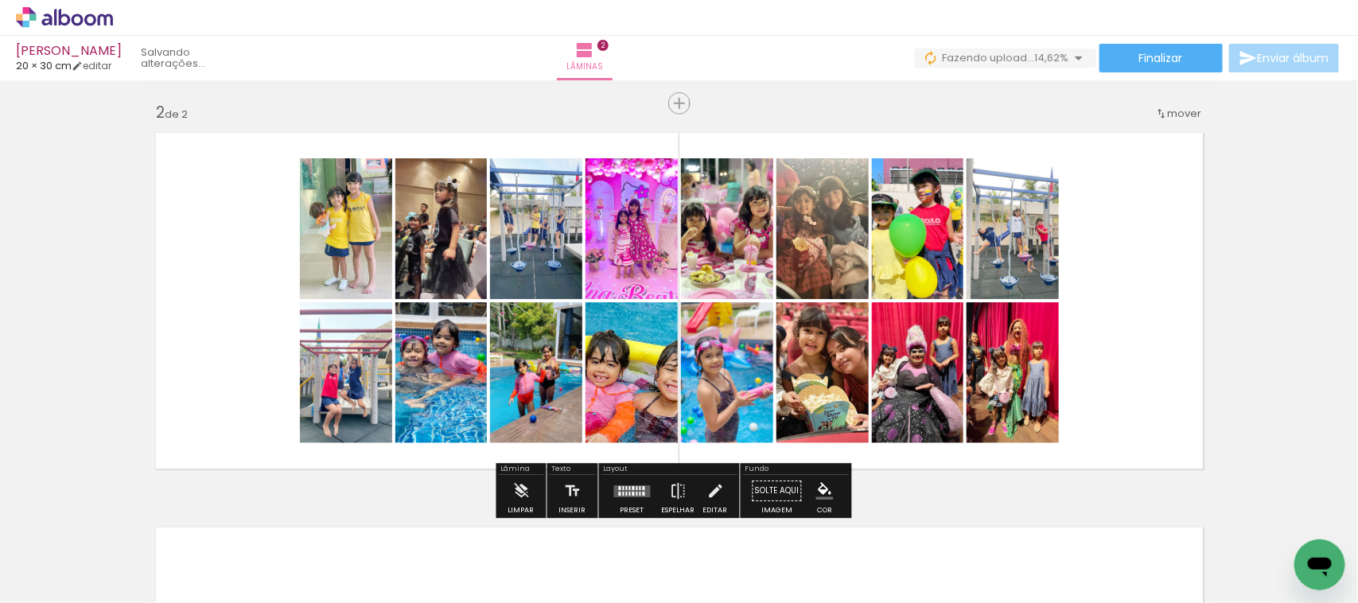
click at [627, 483] on div at bounding box center [632, 491] width 43 height 32
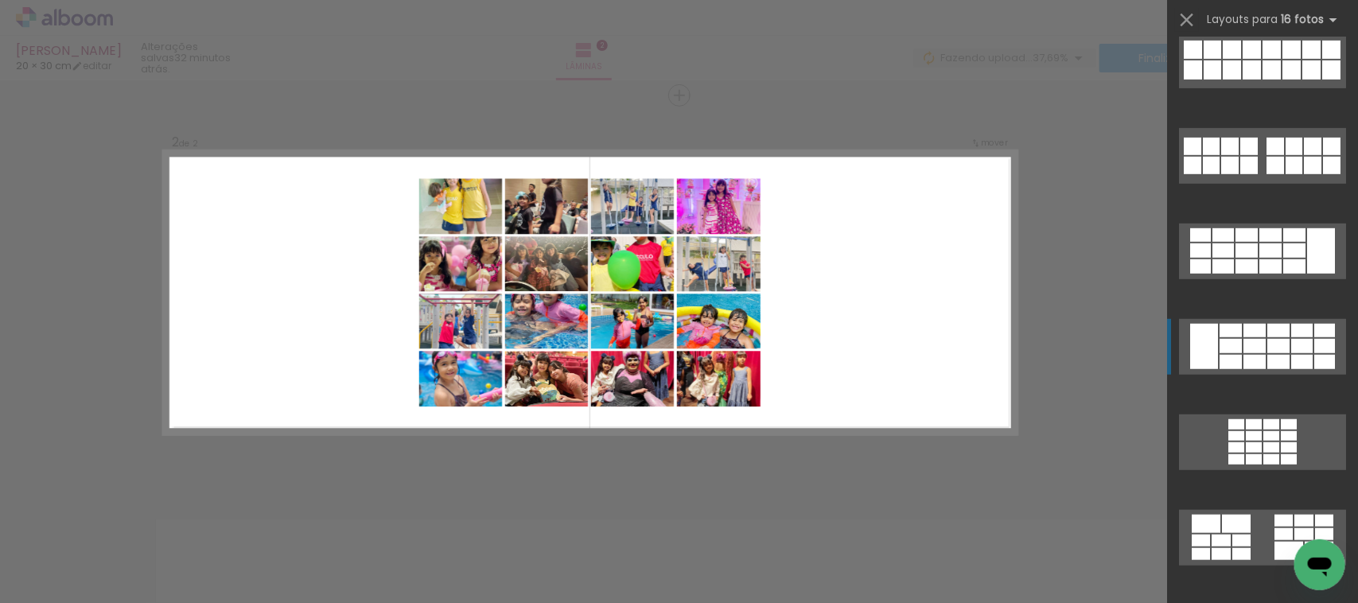
scroll to position [483, 0]
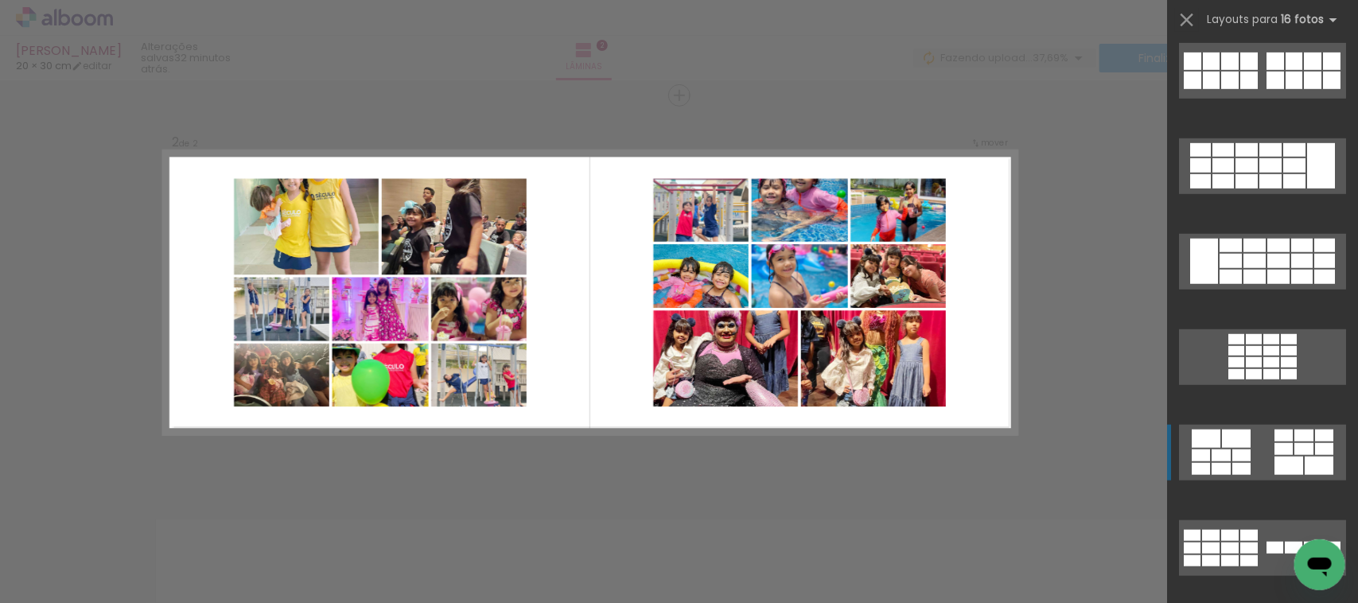
click at [1255, 450] on quentale-layouter at bounding box center [1262, 453] width 167 height 56
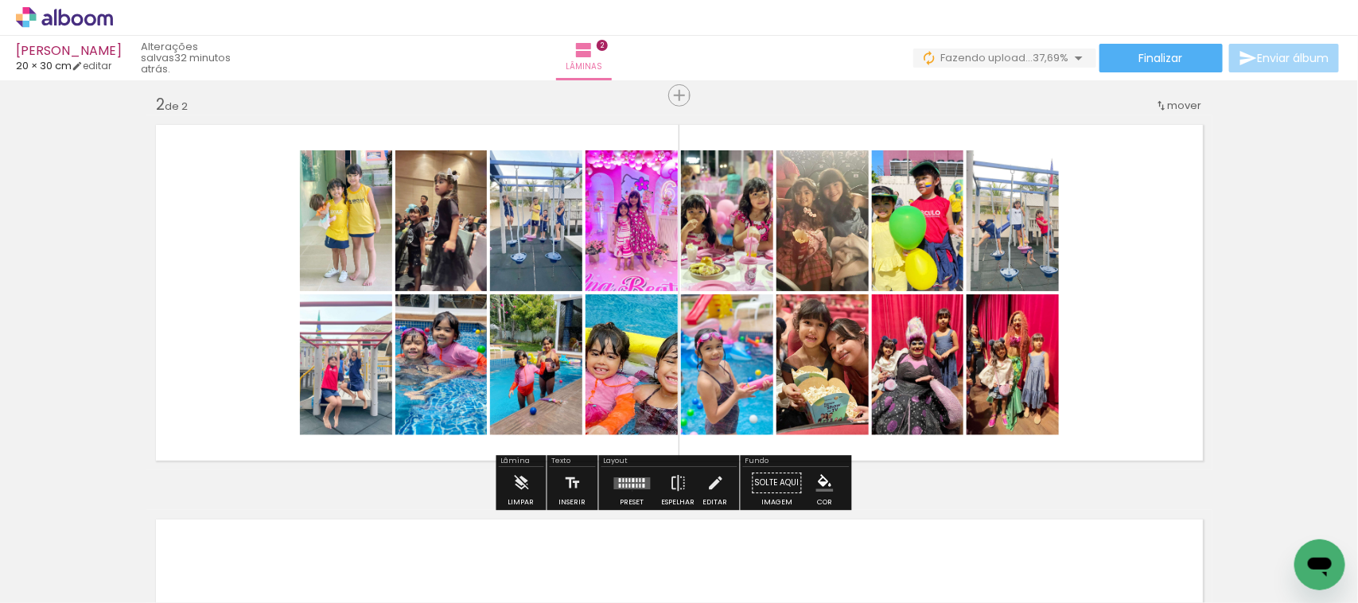
click at [629, 491] on div at bounding box center [632, 483] width 43 height 32
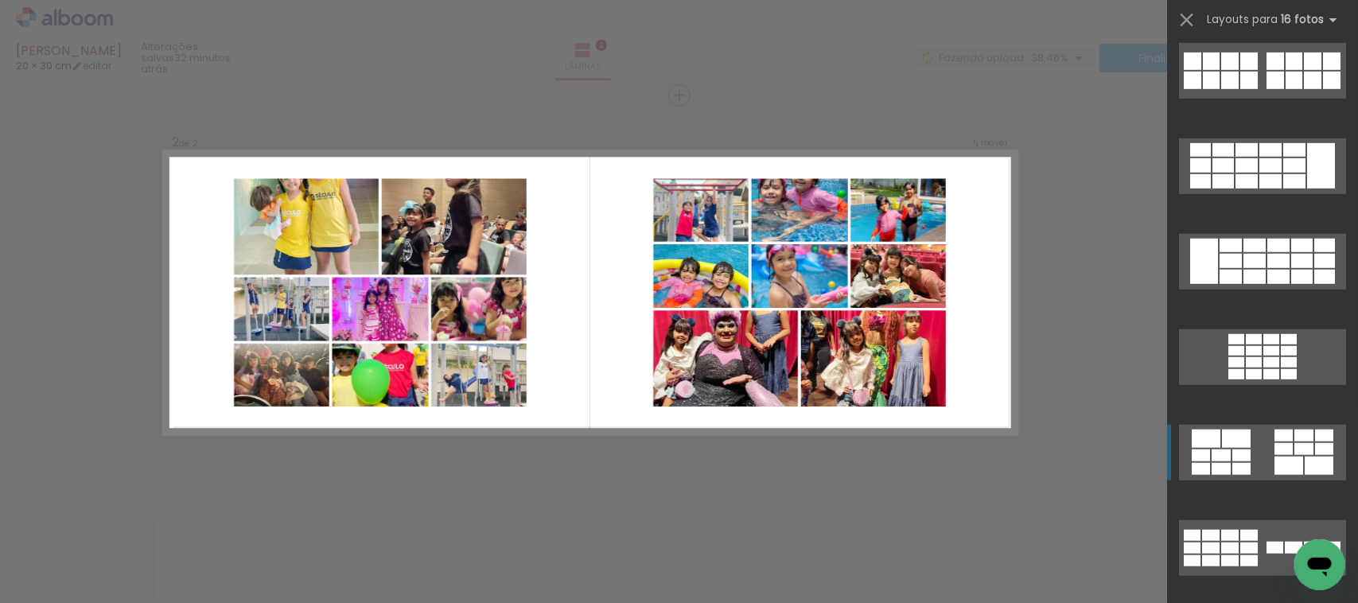
click at [1263, 452] on quentale-layouter at bounding box center [1262, 453] width 167 height 56
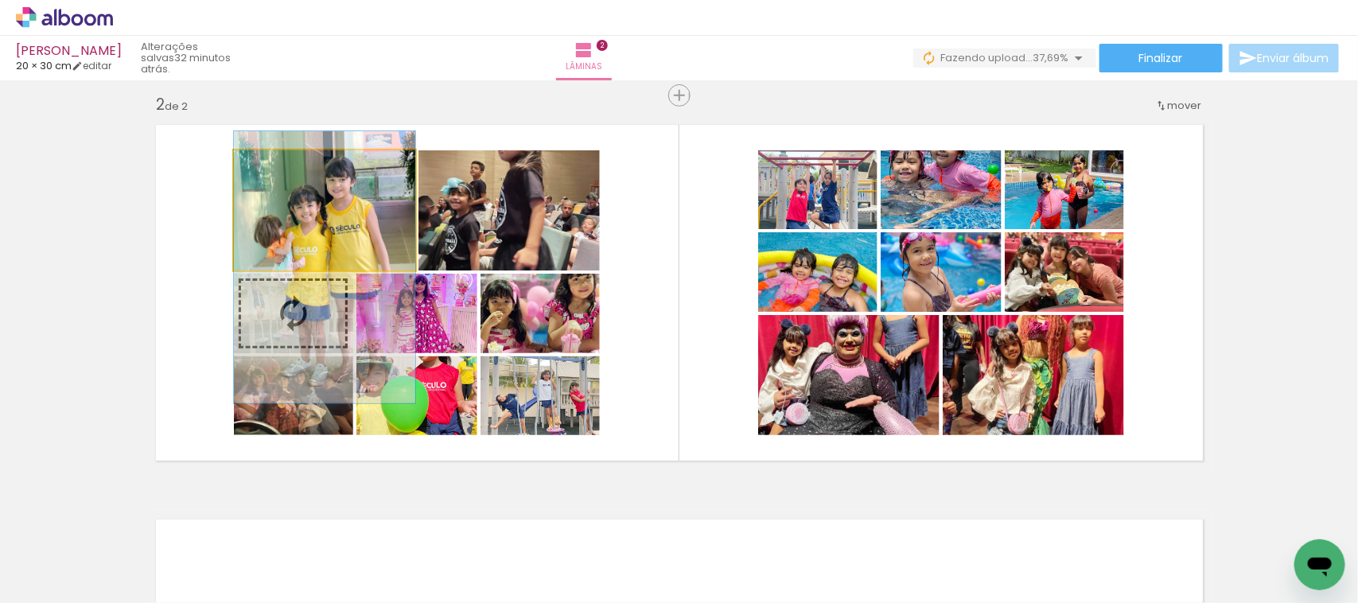
drag, startPoint x: 269, startPoint y: 217, endPoint x: 271, endPoint y: 275, distance: 57.3
click at [0, 0] on slot at bounding box center [0, 0] width 0 height 0
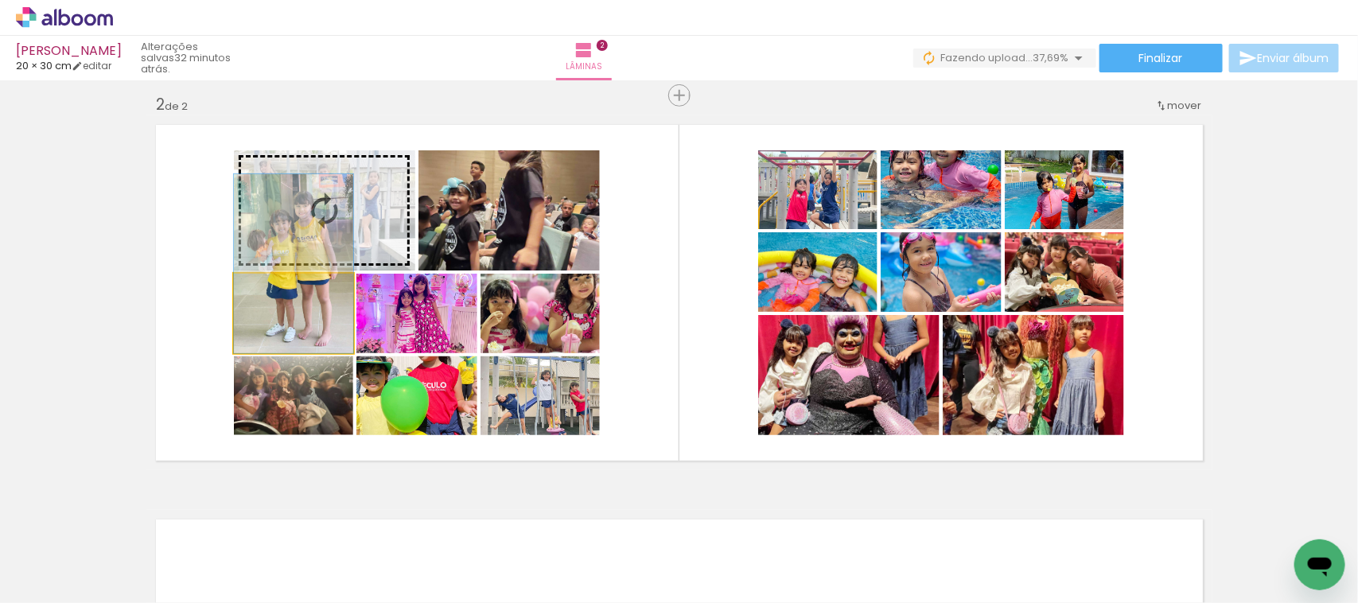
drag, startPoint x: 303, startPoint y: 336, endPoint x: 305, endPoint y: 249, distance: 86.8
click at [0, 0] on slot at bounding box center [0, 0] width 0 height 0
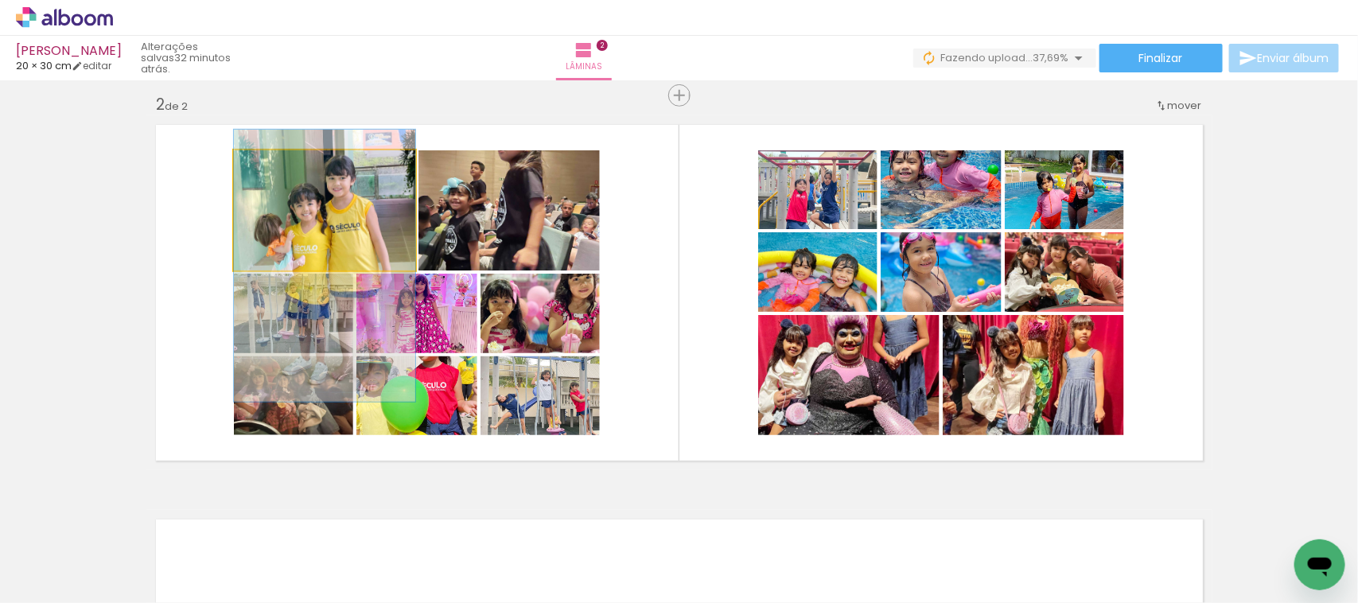
drag, startPoint x: 327, startPoint y: 216, endPoint x: 321, endPoint y: 268, distance: 52.1
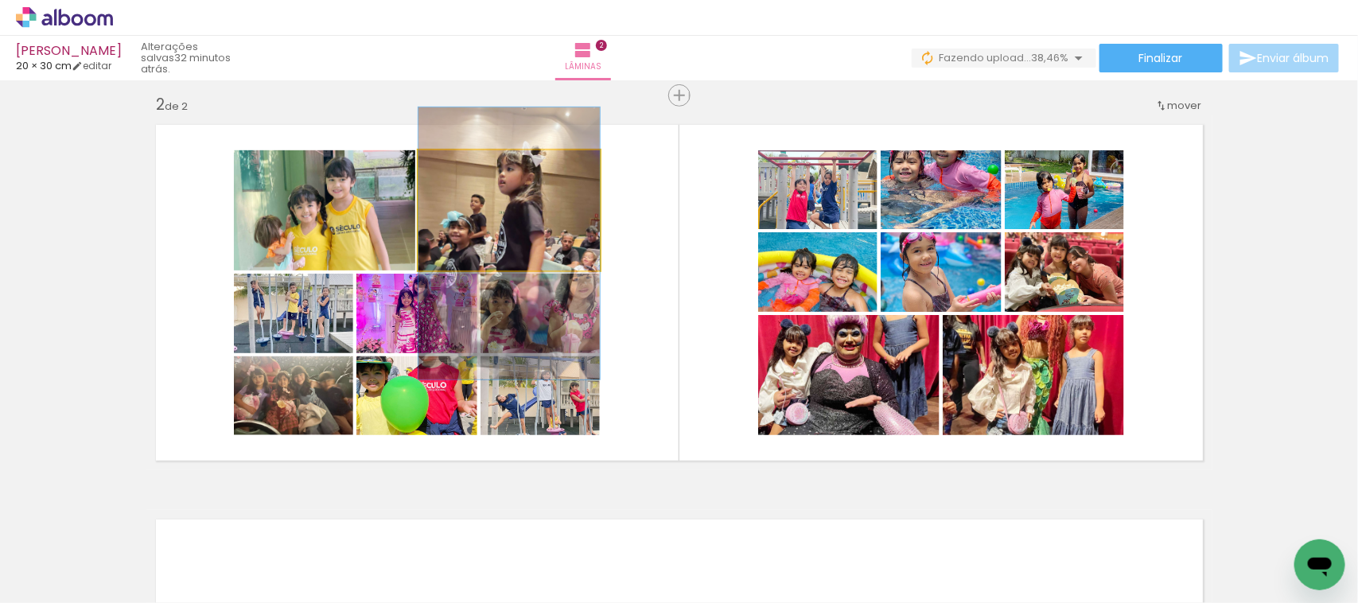
drag, startPoint x: 523, startPoint y: 213, endPoint x: 520, endPoint y: 247, distance: 33.6
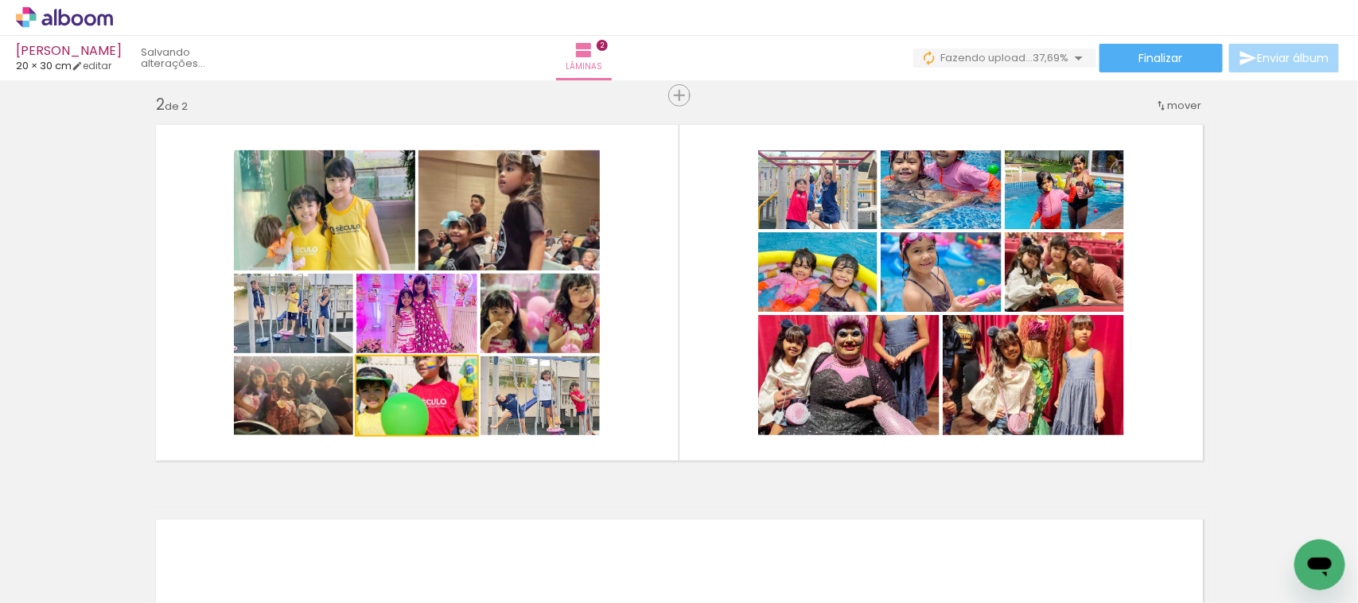
drag, startPoint x: 435, startPoint y: 415, endPoint x: 442, endPoint y: 450, distance: 36.7
click at [442, 450] on quentale-layouter at bounding box center [679, 292] width 1066 height 355
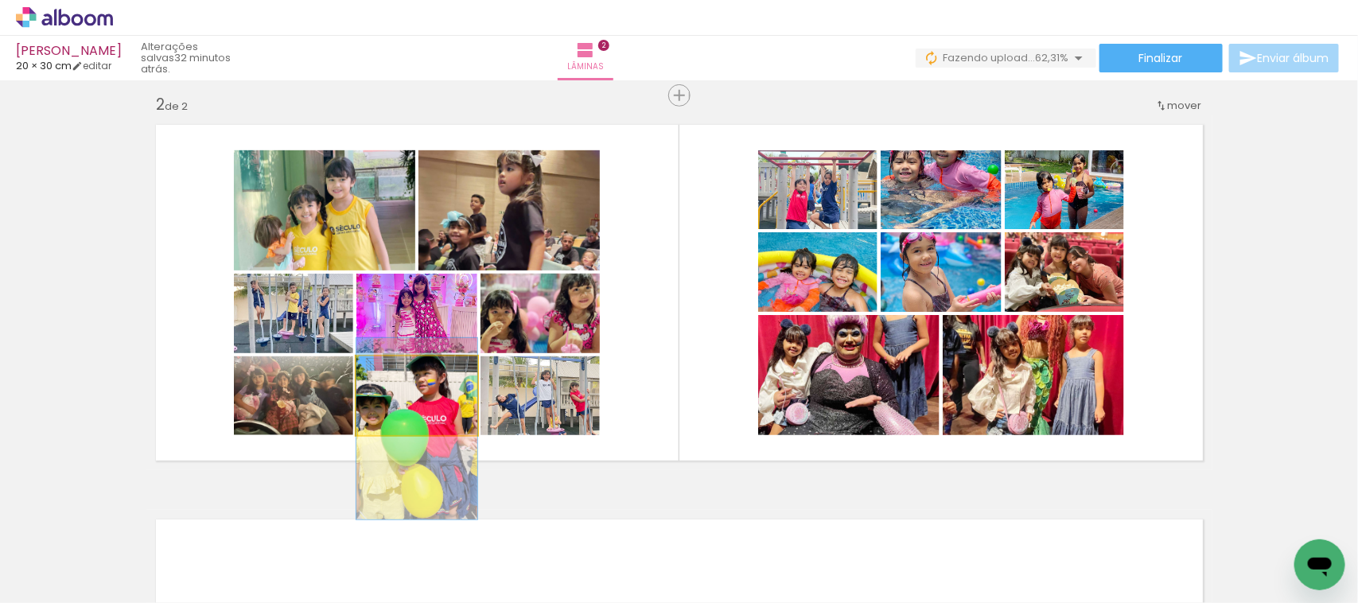
drag, startPoint x: 439, startPoint y: 410, endPoint x: 439, endPoint y: 423, distance: 12.7
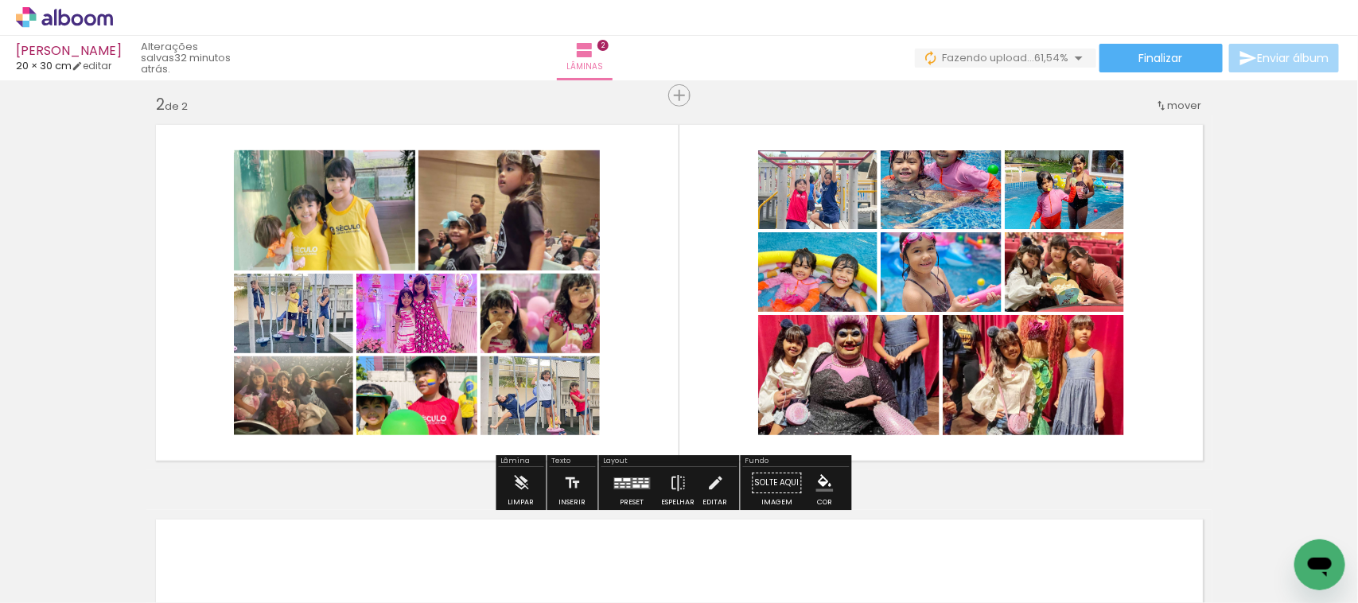
click at [175, 376] on quentale-layouter at bounding box center [679, 292] width 1066 height 355
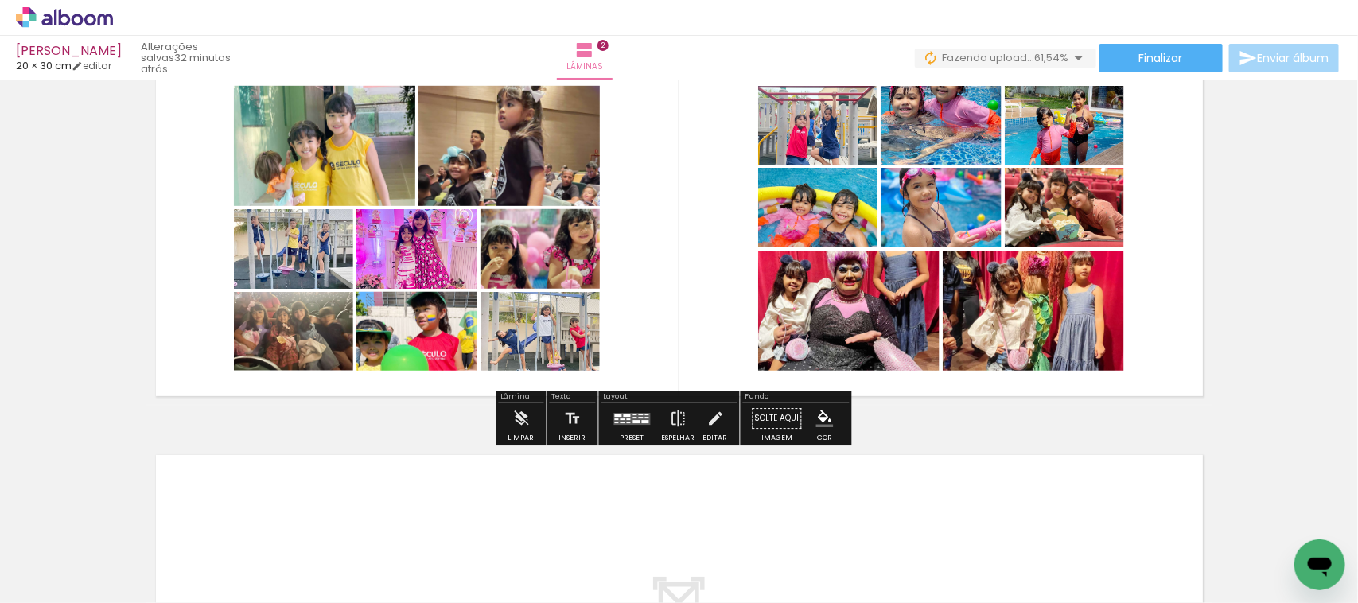
scroll to position [505, 0]
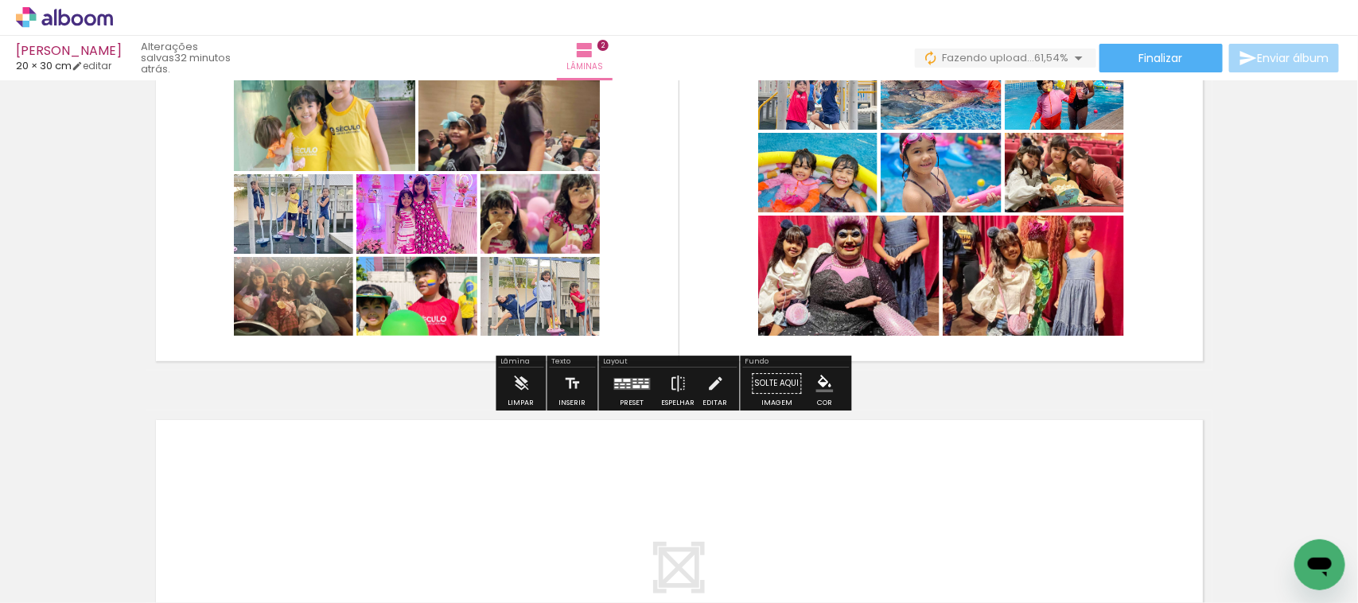
click at [770, 382] on paper-button "Solte aqui Imagem" at bounding box center [777, 388] width 57 height 41
click at [772, 386] on paper-button "Solte aqui Imagem" at bounding box center [777, 388] width 57 height 41
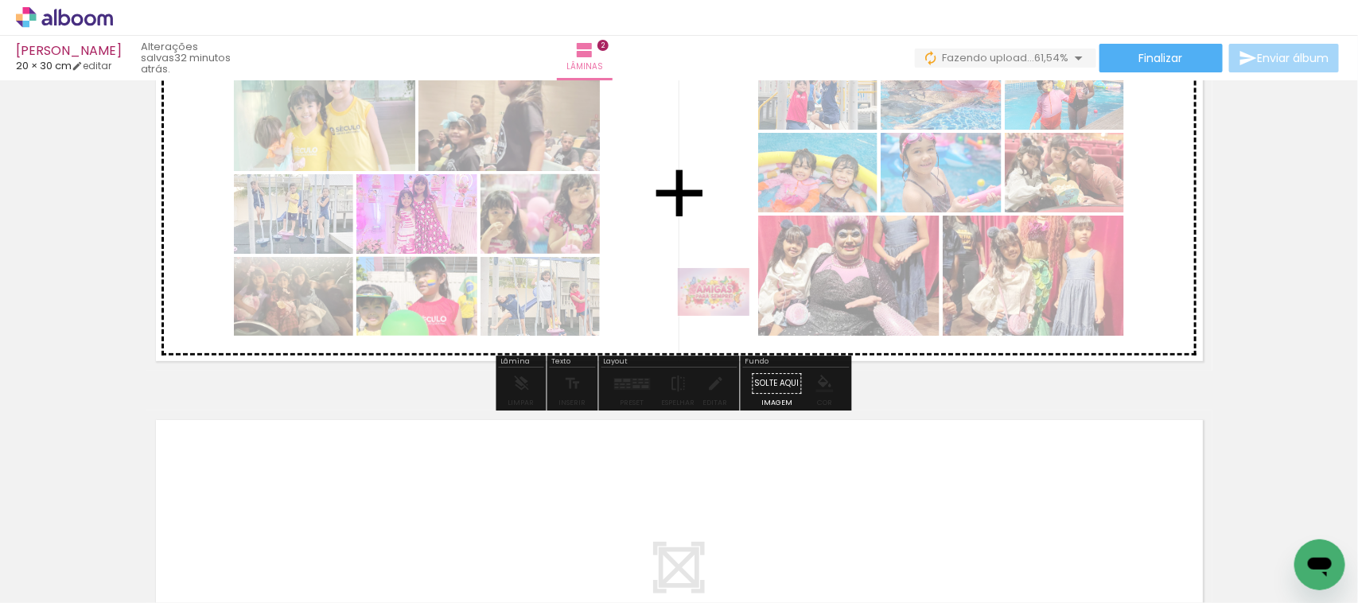
drag, startPoint x: 166, startPoint y: 563, endPoint x: 718, endPoint y: 312, distance: 606.8
click at [725, 316] on quentale-workspace at bounding box center [679, 301] width 1358 height 603
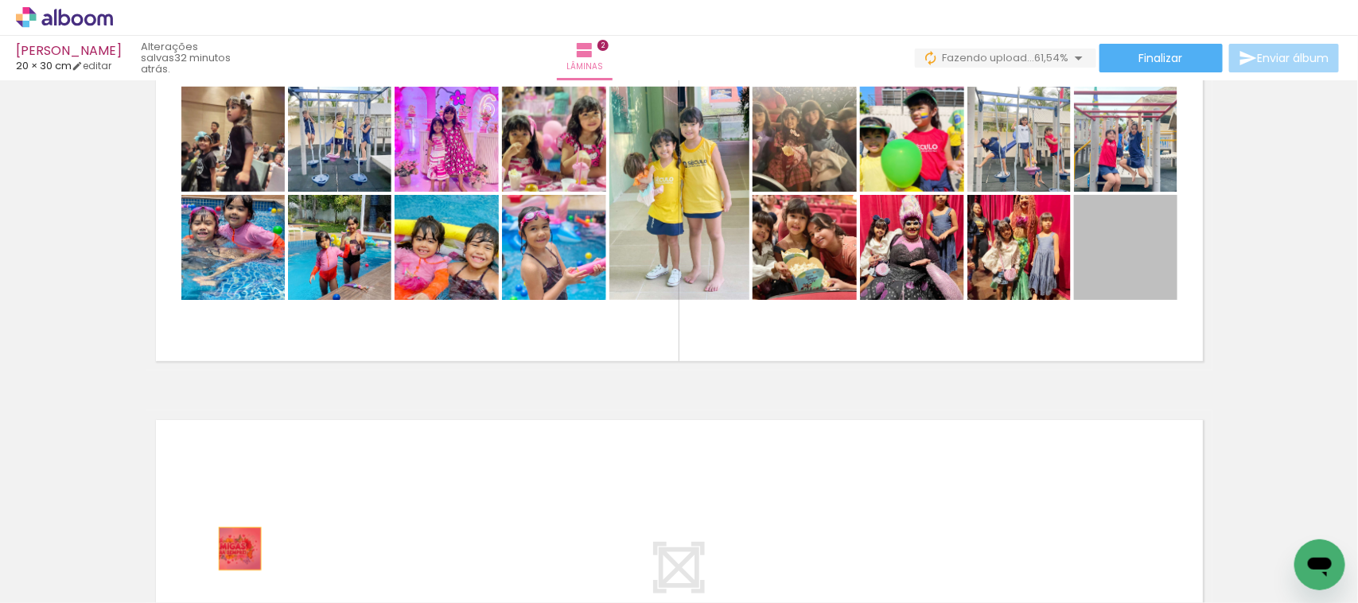
drag, startPoint x: 1144, startPoint y: 259, endPoint x: 287, endPoint y: 594, distance: 919.5
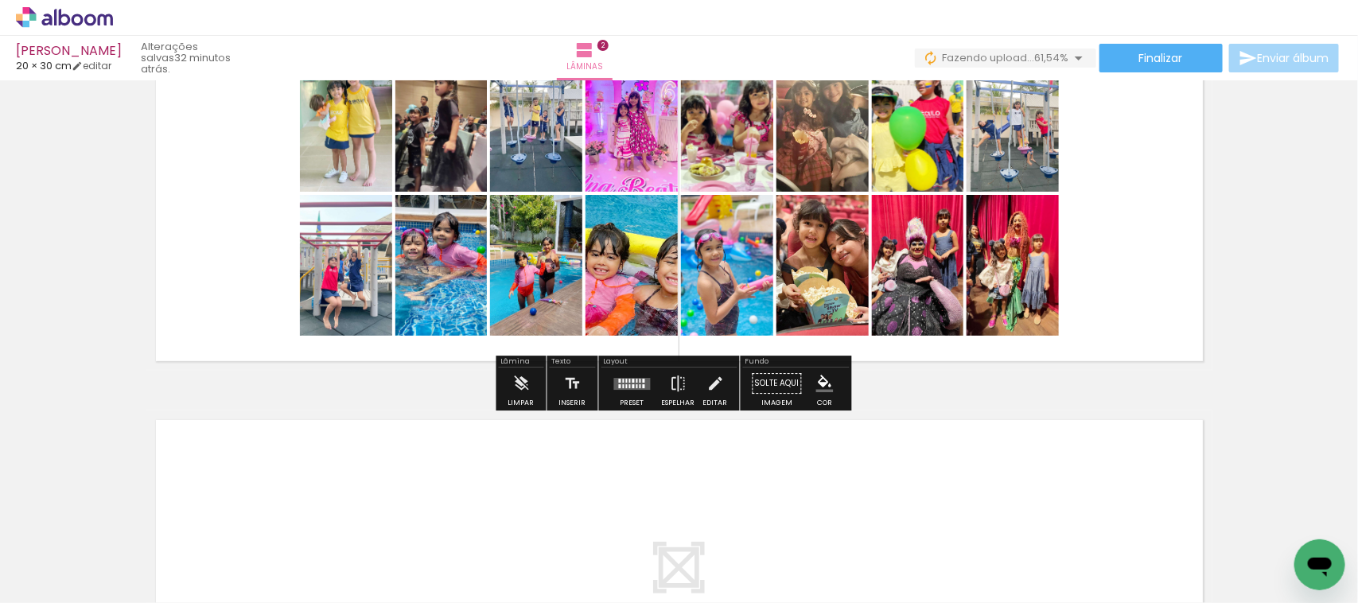
click at [649, 394] on div at bounding box center [632, 384] width 43 height 32
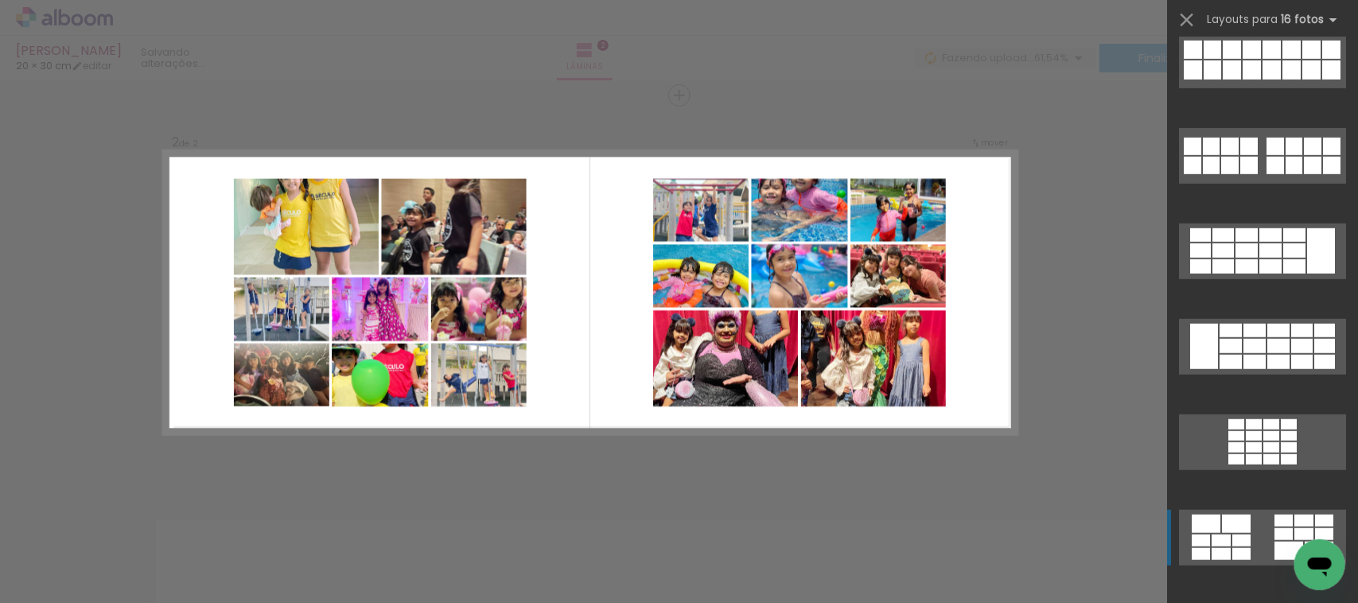
scroll to position [483, 0]
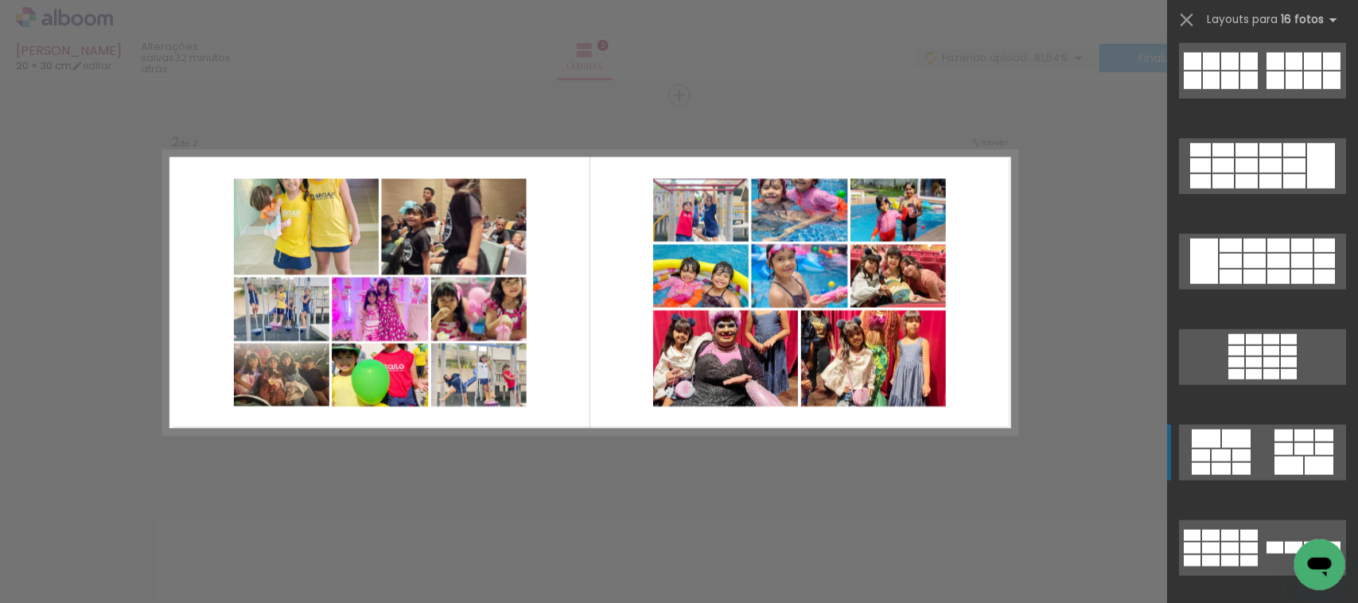
click at [1275, 460] on div at bounding box center [1289, 466] width 29 height 18
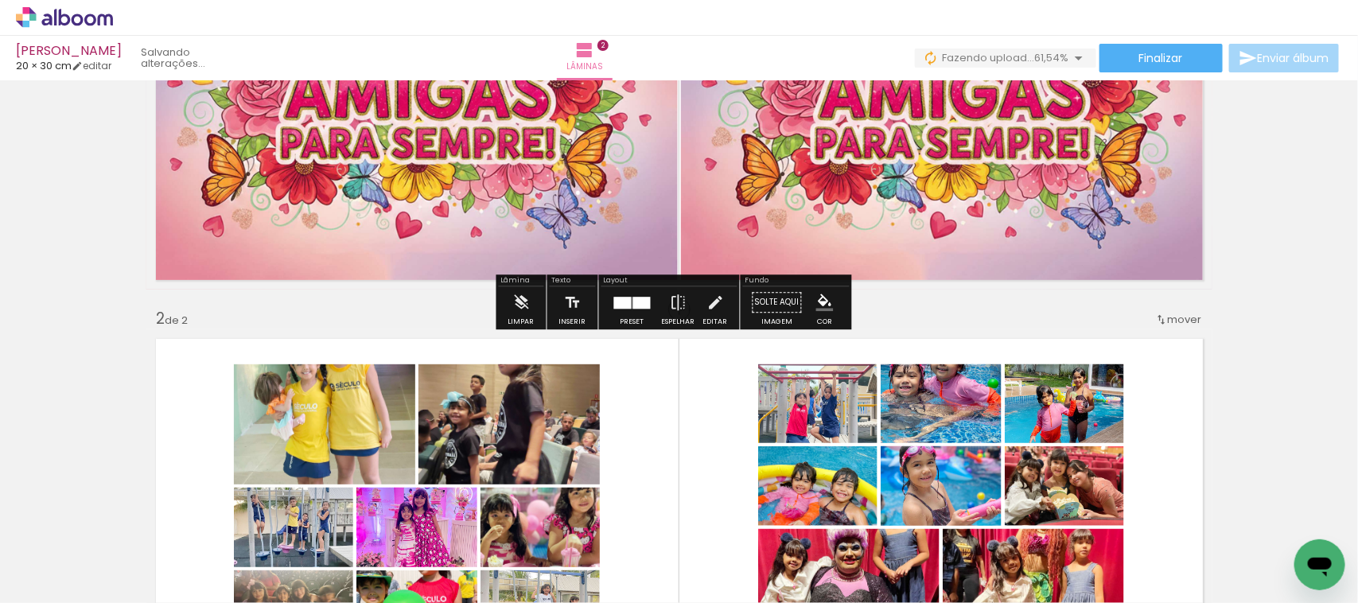
scroll to position [199, 0]
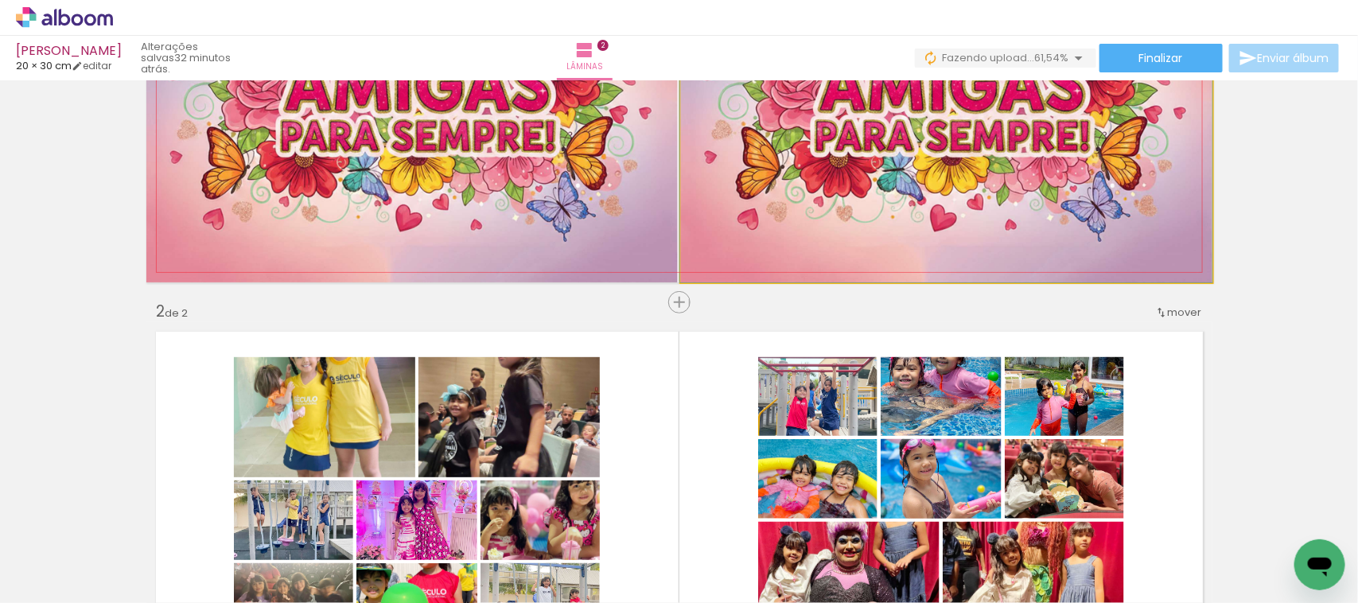
click at [887, 153] on quentale-photo at bounding box center [947, 105] width 532 height 355
drag, startPoint x: 880, startPoint y: 173, endPoint x: 850, endPoint y: 157, distance: 34.2
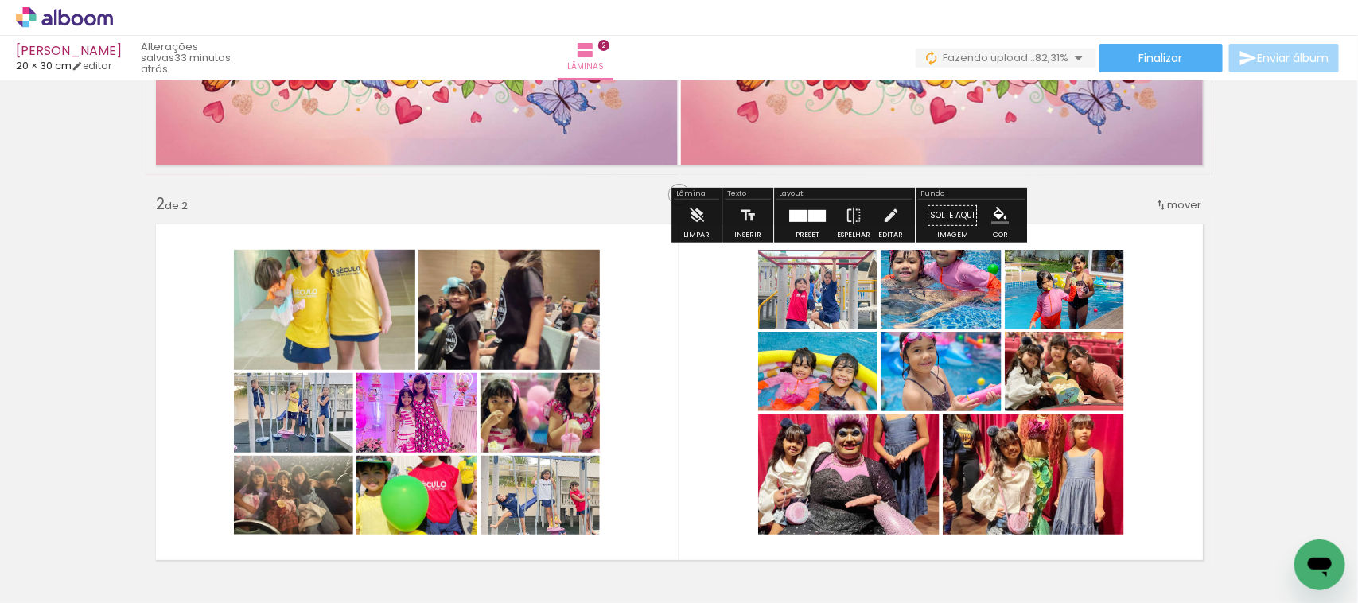
scroll to position [298, 0]
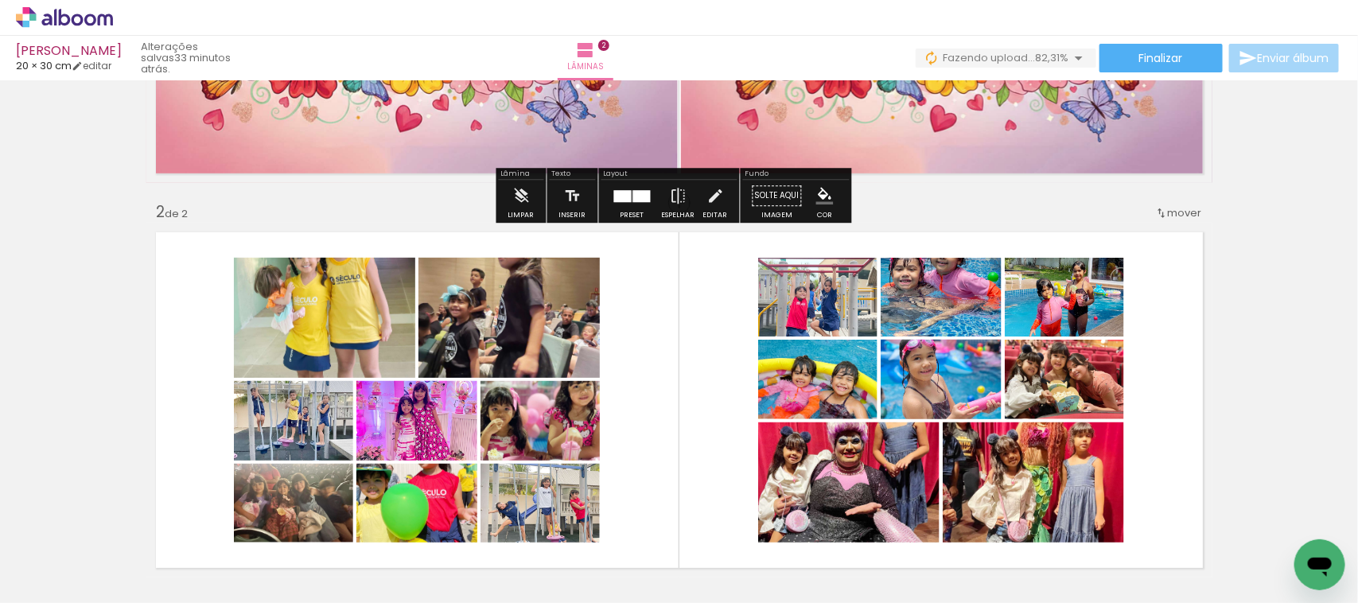
click at [996, 126] on quentale-photo at bounding box center [947, 5] width 532 height 355
click at [778, 201] on paper-button "Solte aqui Imagem" at bounding box center [777, 200] width 57 height 41
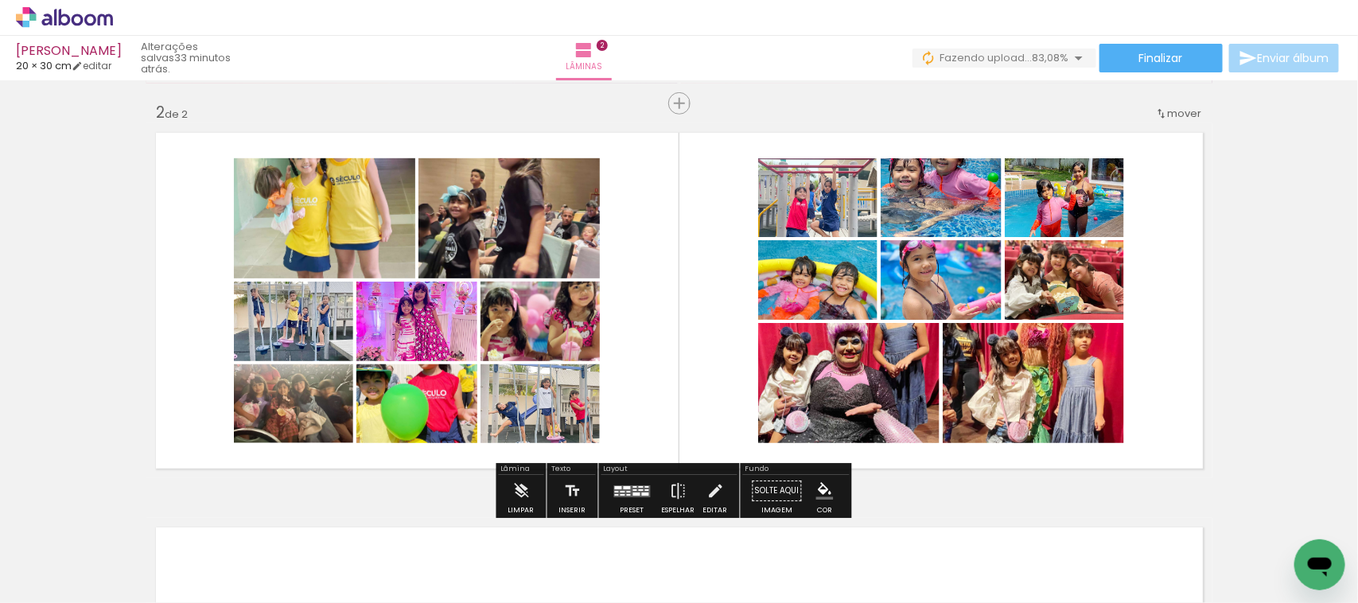
scroll to position [497, 0]
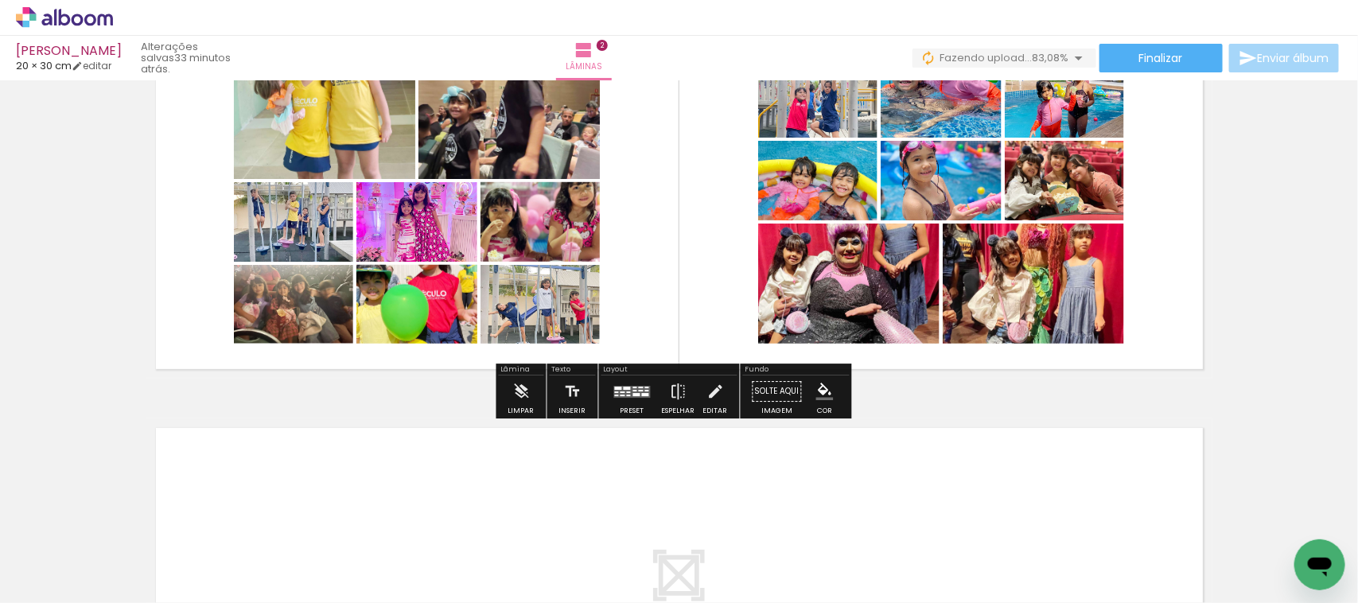
click at [633, 392] on quentale-layouter at bounding box center [632, 392] width 37 height 12
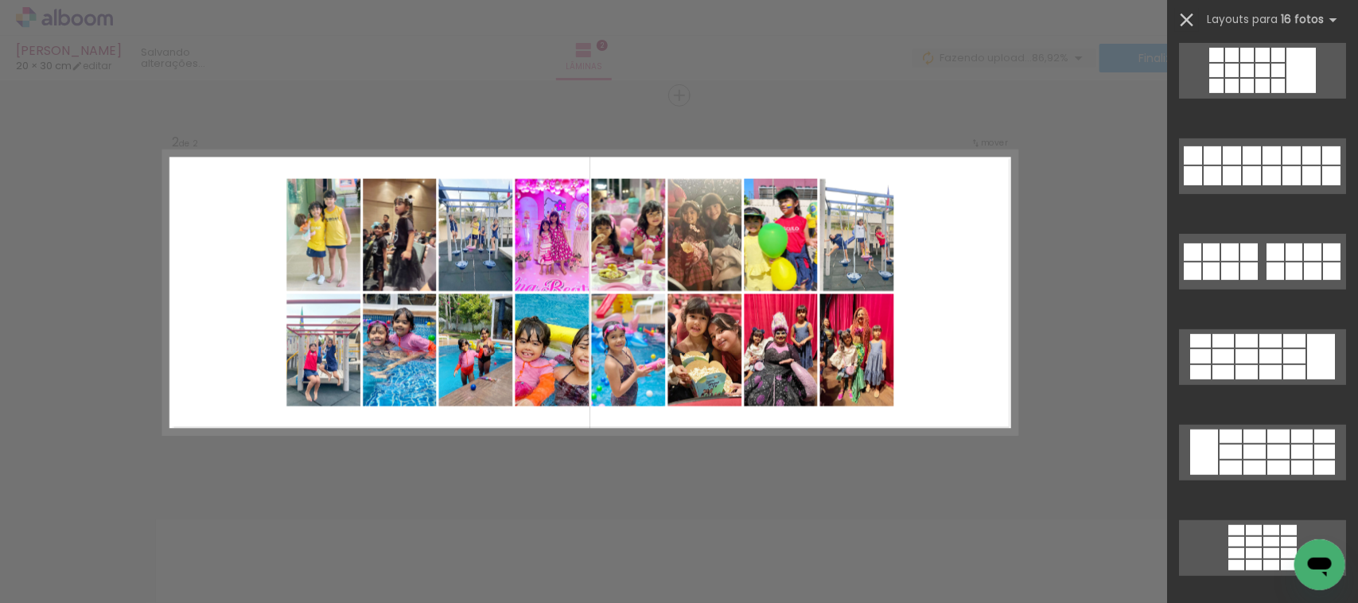
scroll to position [0, 0]
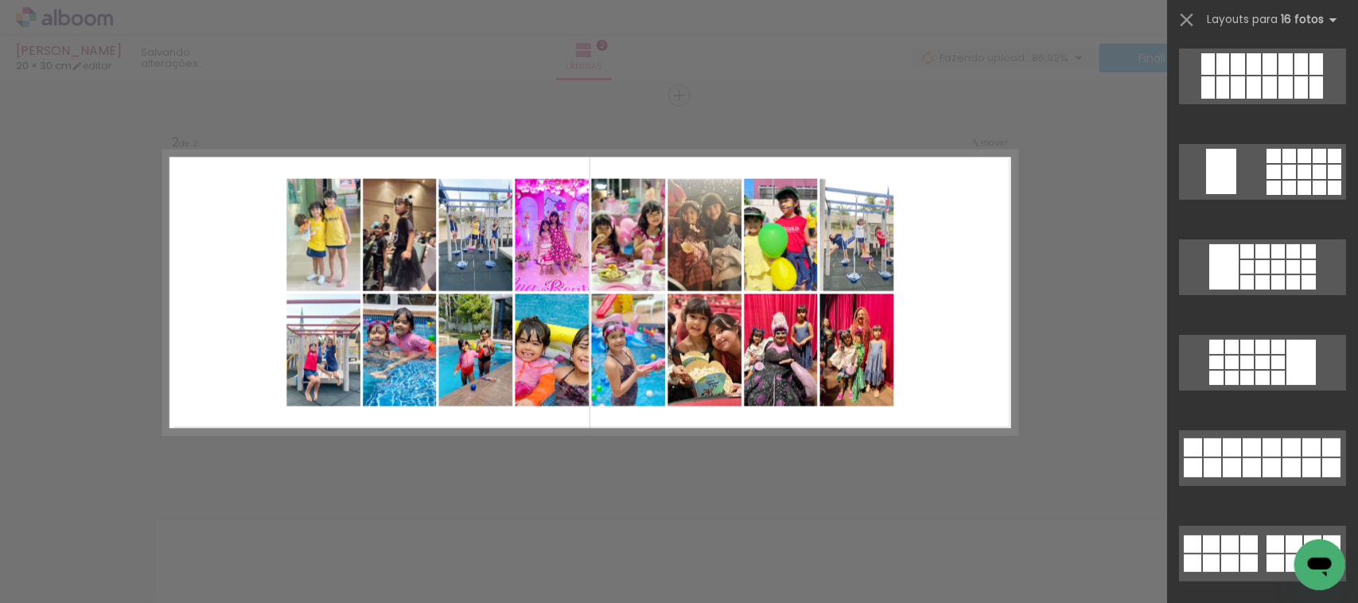
click at [1191, 17] on iron-icon at bounding box center [1187, 20] width 22 height 22
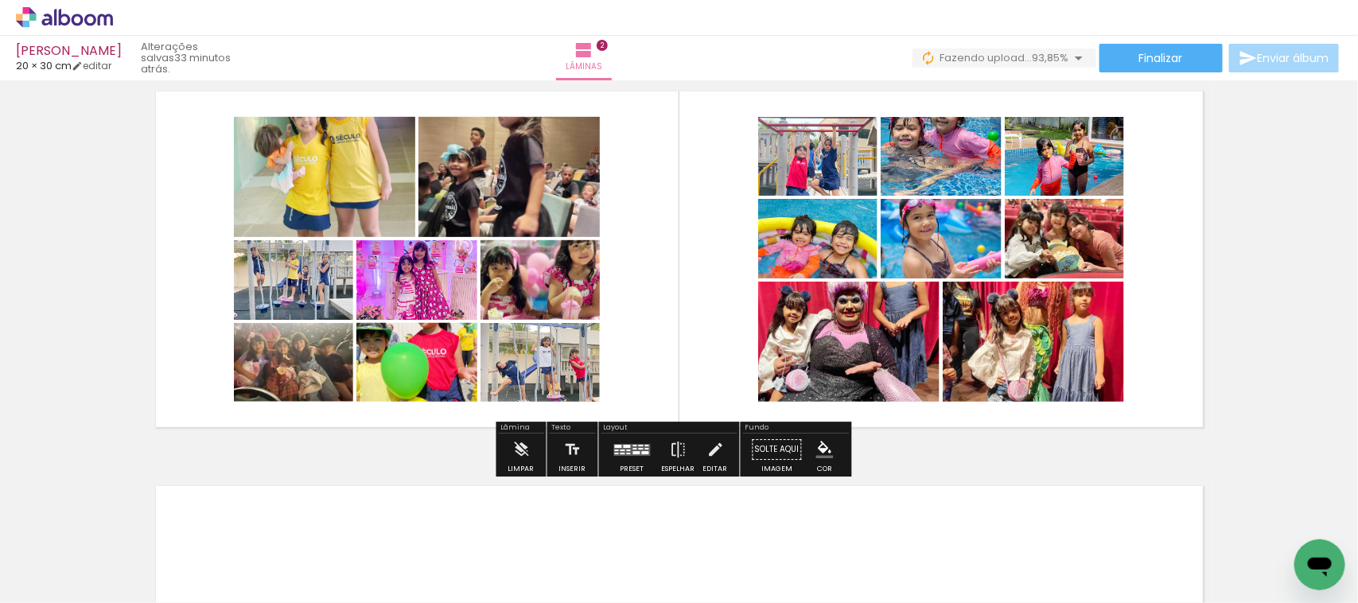
scroll to position [406, 0]
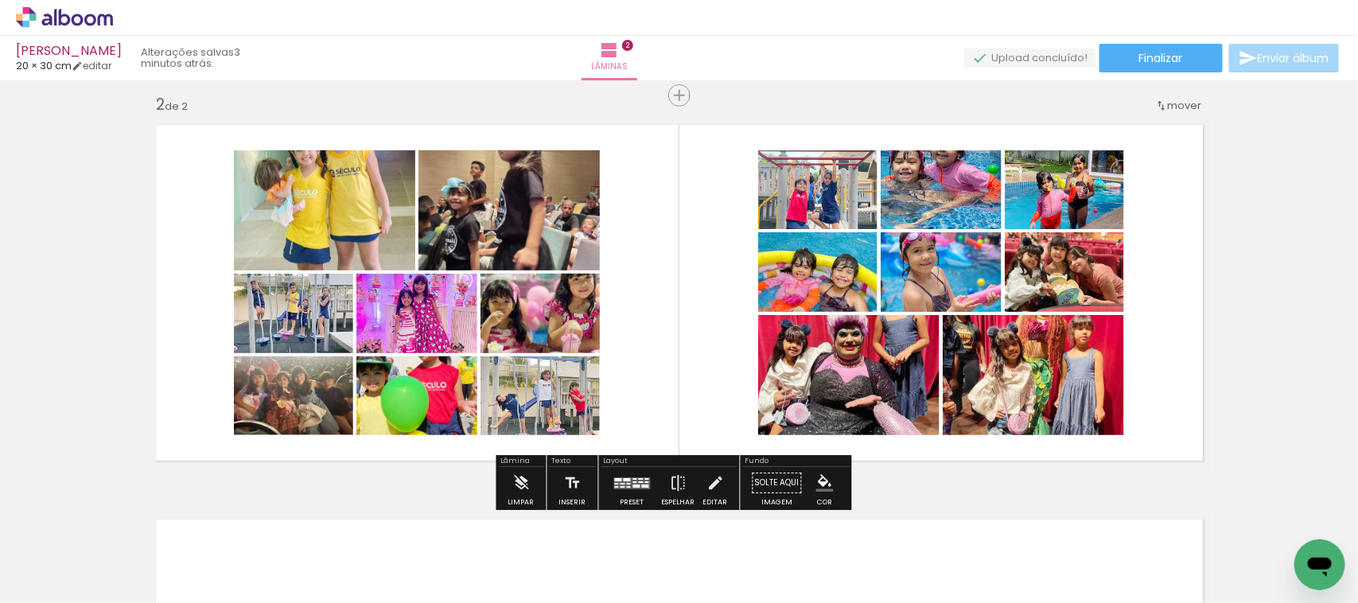
click at [314, 528] on iron-image at bounding box center [338, 550] width 56 height 82
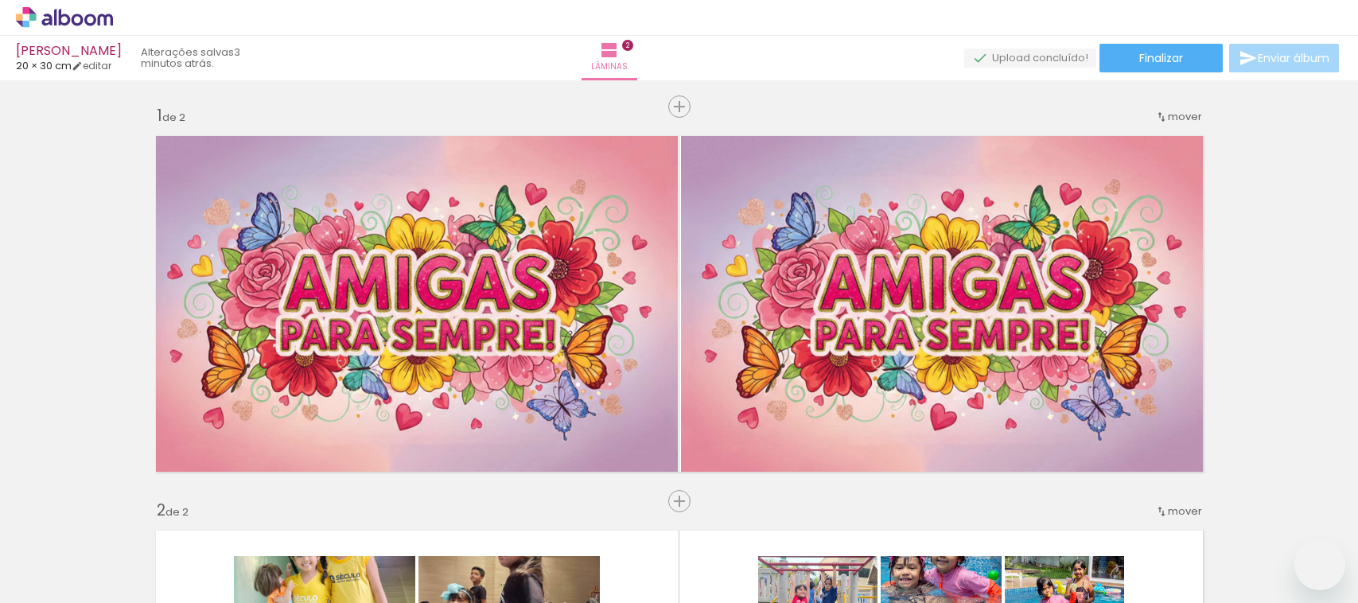
click at [973, 547] on quentale-workspace at bounding box center [679, 301] width 1358 height 603
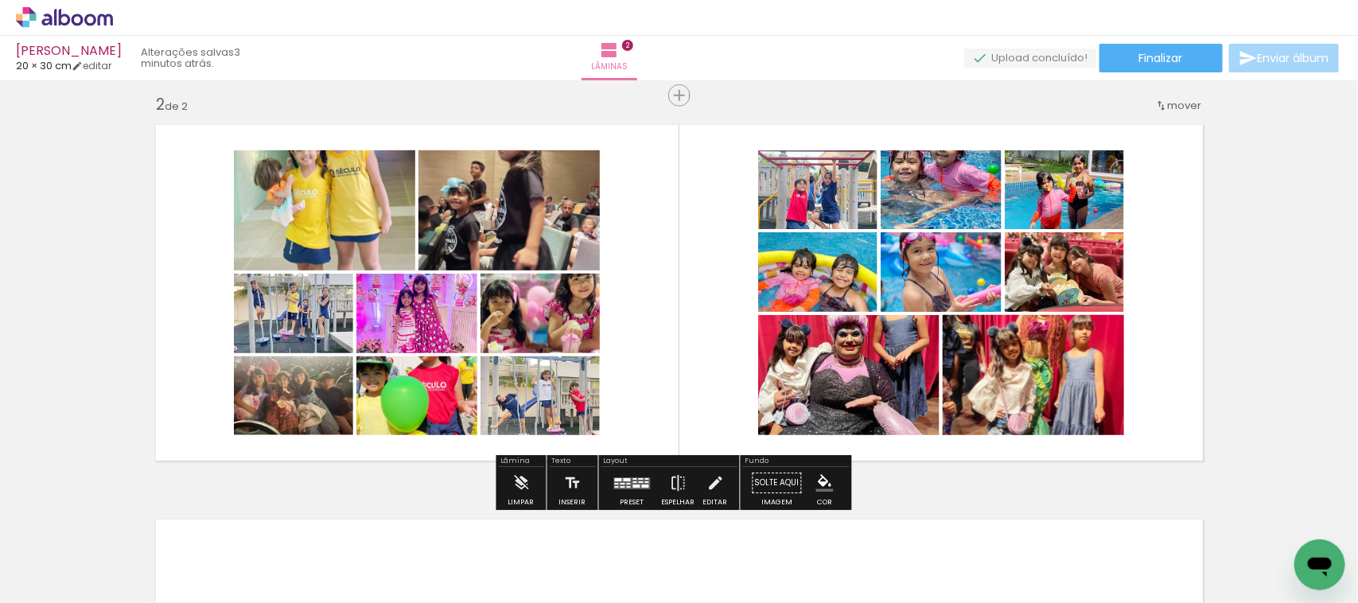
drag, startPoint x: 891, startPoint y: 392, endPoint x: 1028, endPoint y: 356, distance: 141.5
click at [895, 525] on quentale-workspace at bounding box center [679, 301] width 1358 height 603
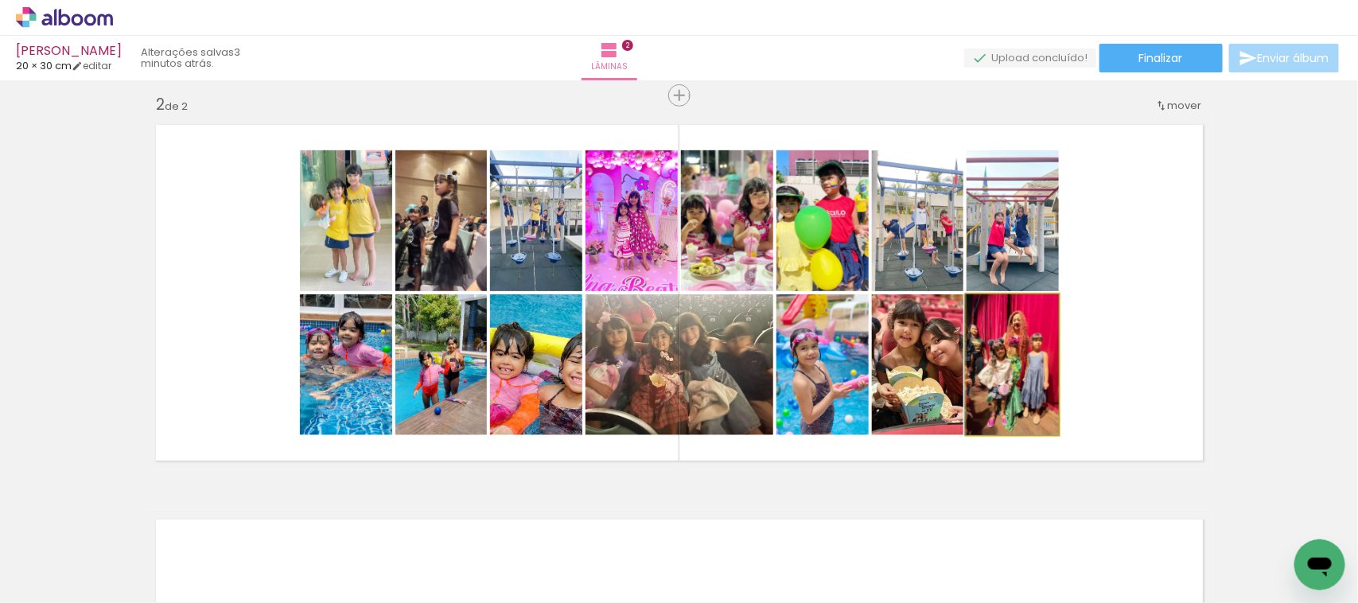
drag, startPoint x: 1031, startPoint y: 352, endPoint x: 988, endPoint y: 402, distance: 65.5
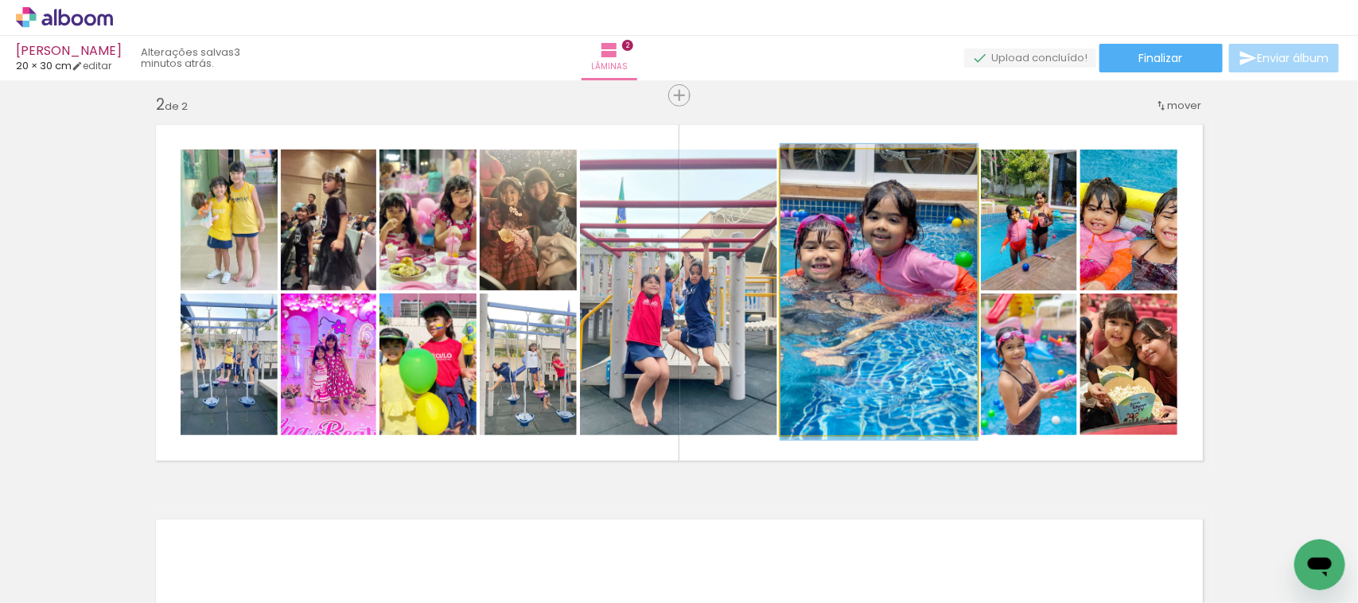
drag, startPoint x: 887, startPoint y: 392, endPoint x: 999, endPoint y: 427, distance: 117.0
click at [879, 546] on quentale-workspace at bounding box center [679, 301] width 1358 height 603
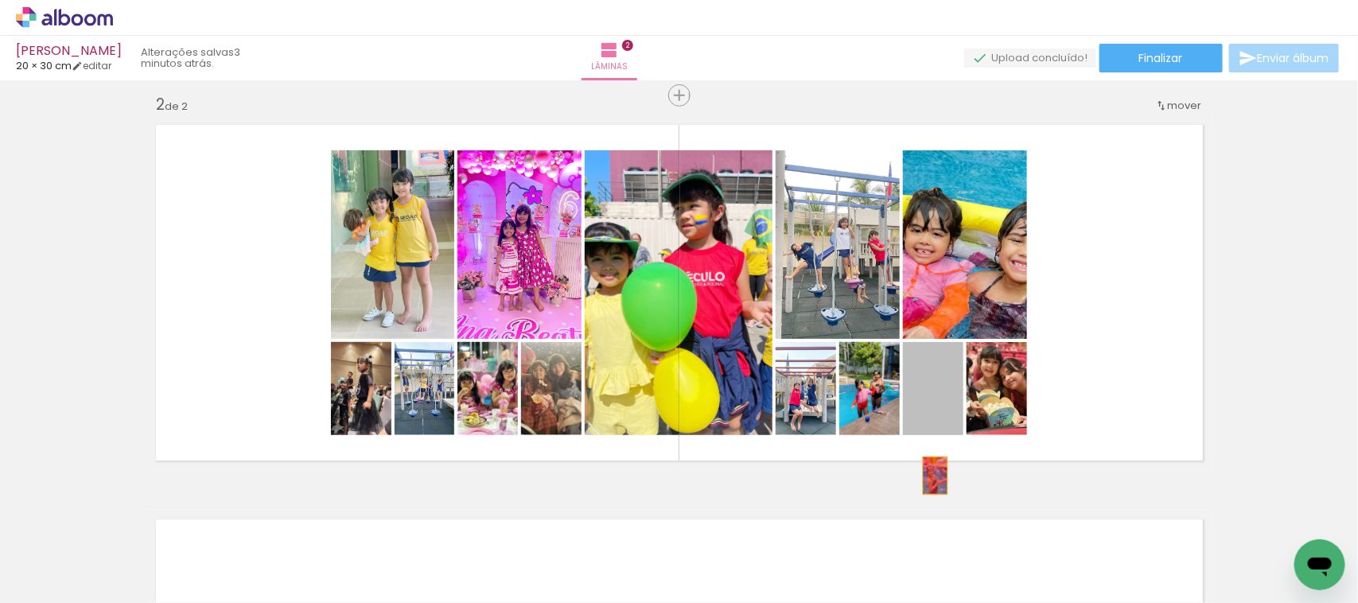
drag, startPoint x: 941, startPoint y: 411, endPoint x: 961, endPoint y: 463, distance: 55.1
click at [906, 549] on quentale-workspace at bounding box center [679, 301] width 1358 height 603
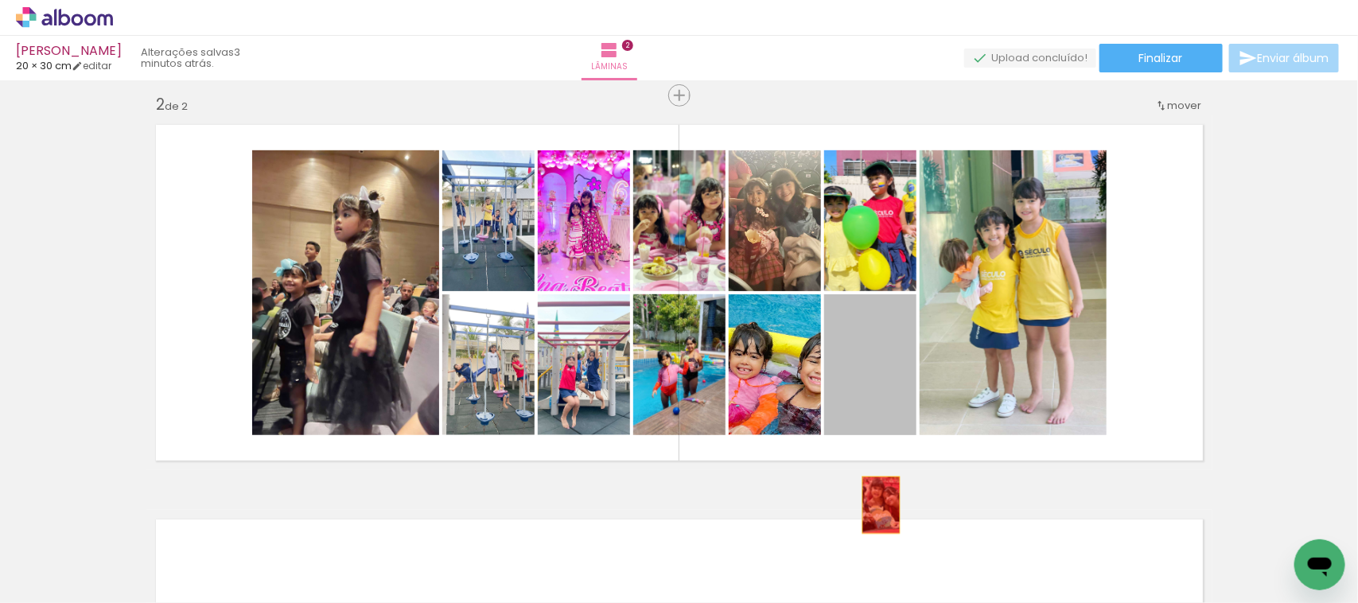
drag, startPoint x: 874, startPoint y: 505, endPoint x: 907, endPoint y: 525, distance: 38.9
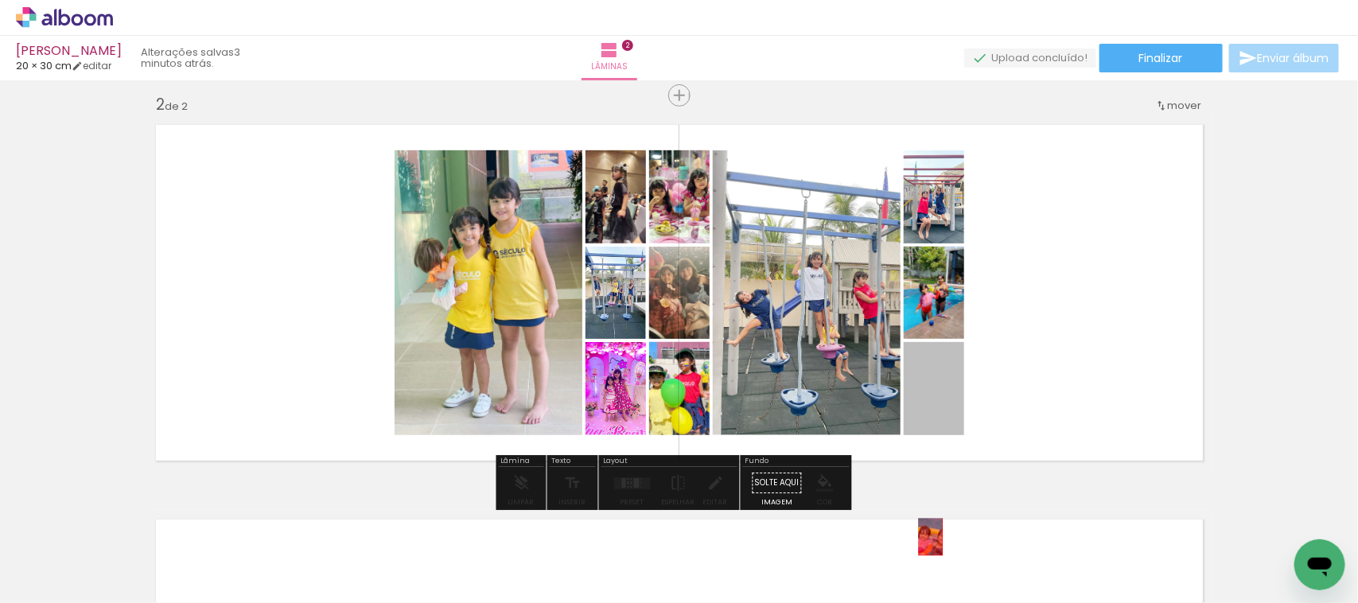
drag, startPoint x: 918, startPoint y: 406, endPoint x: 929, endPoint y: 559, distance: 153.2
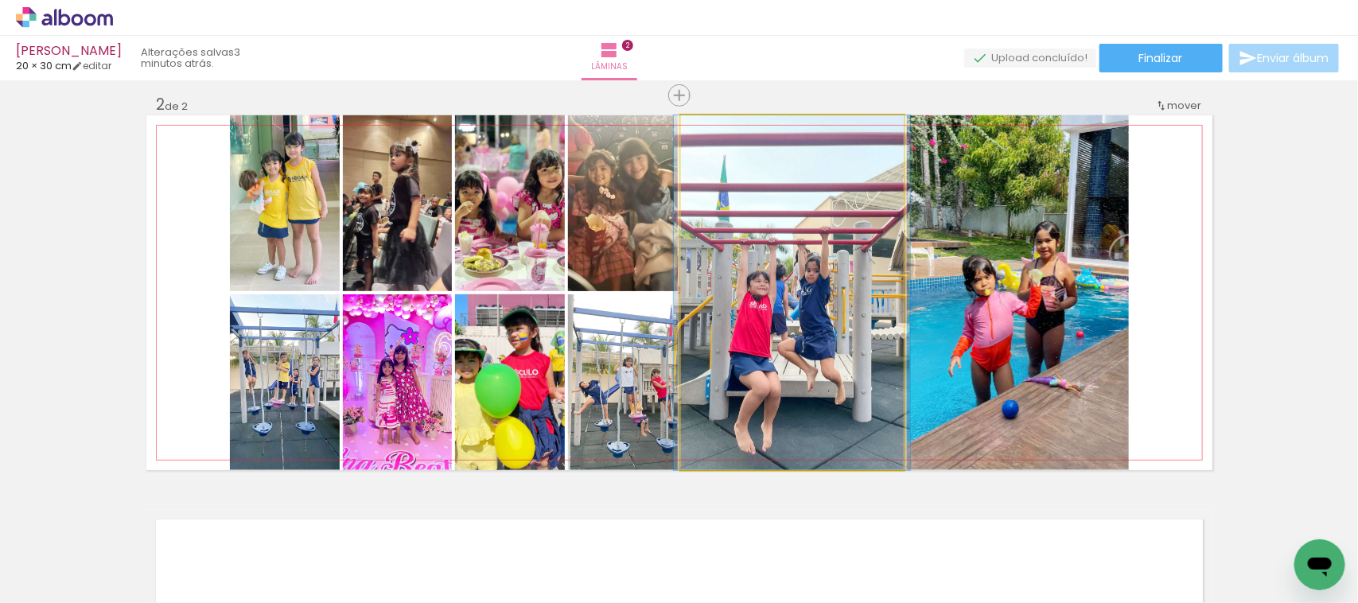
drag, startPoint x: 760, startPoint y: 391, endPoint x: 956, endPoint y: 487, distance: 218.2
click at [720, 574] on quentale-workspace at bounding box center [679, 301] width 1358 height 603
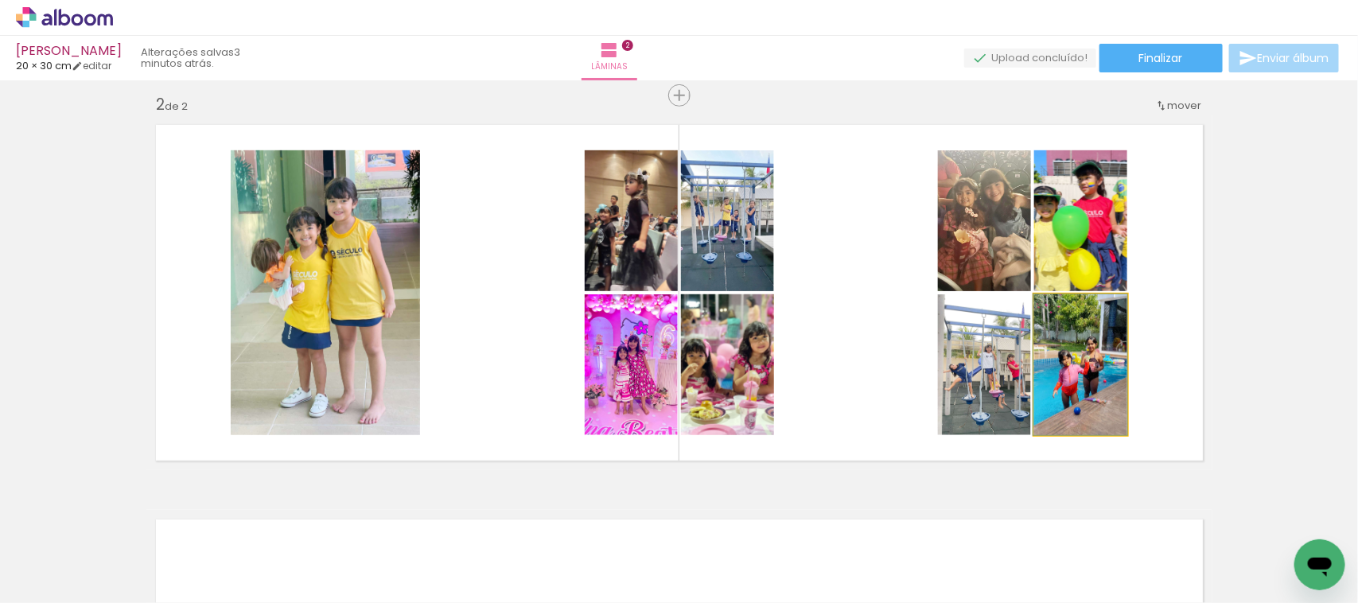
drag, startPoint x: 1069, startPoint y: 379, endPoint x: 981, endPoint y: 480, distance: 133.7
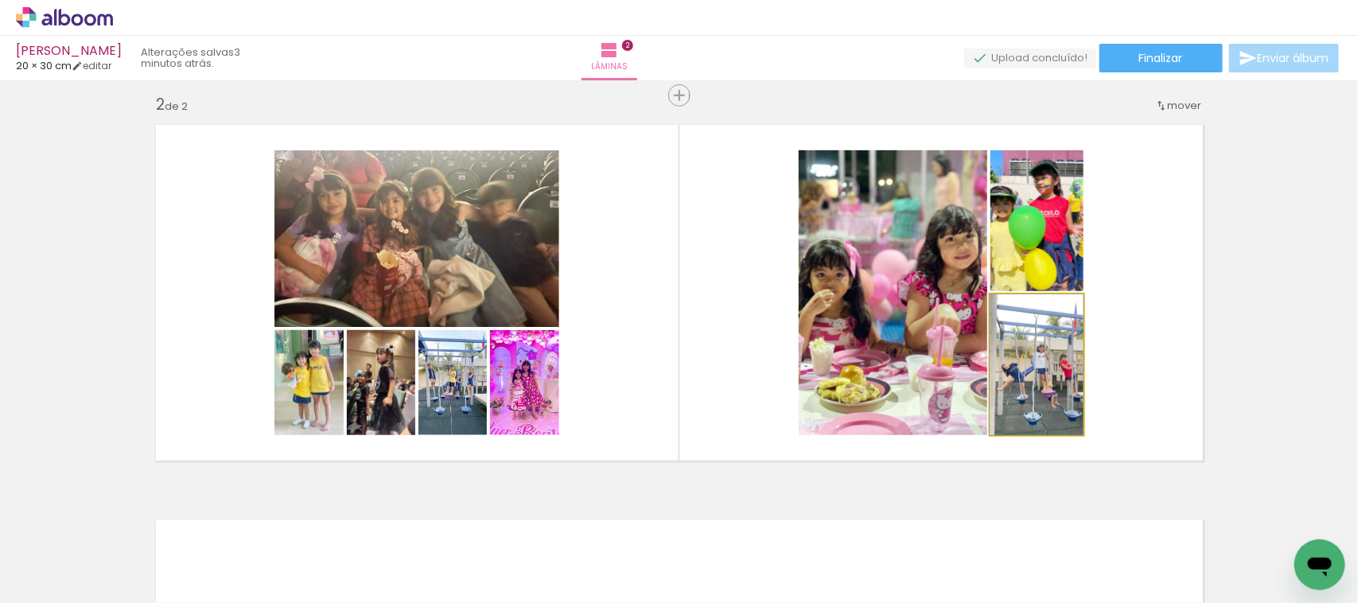
drag, startPoint x: 1008, startPoint y: 411, endPoint x: 933, endPoint y: 466, distance: 93.4
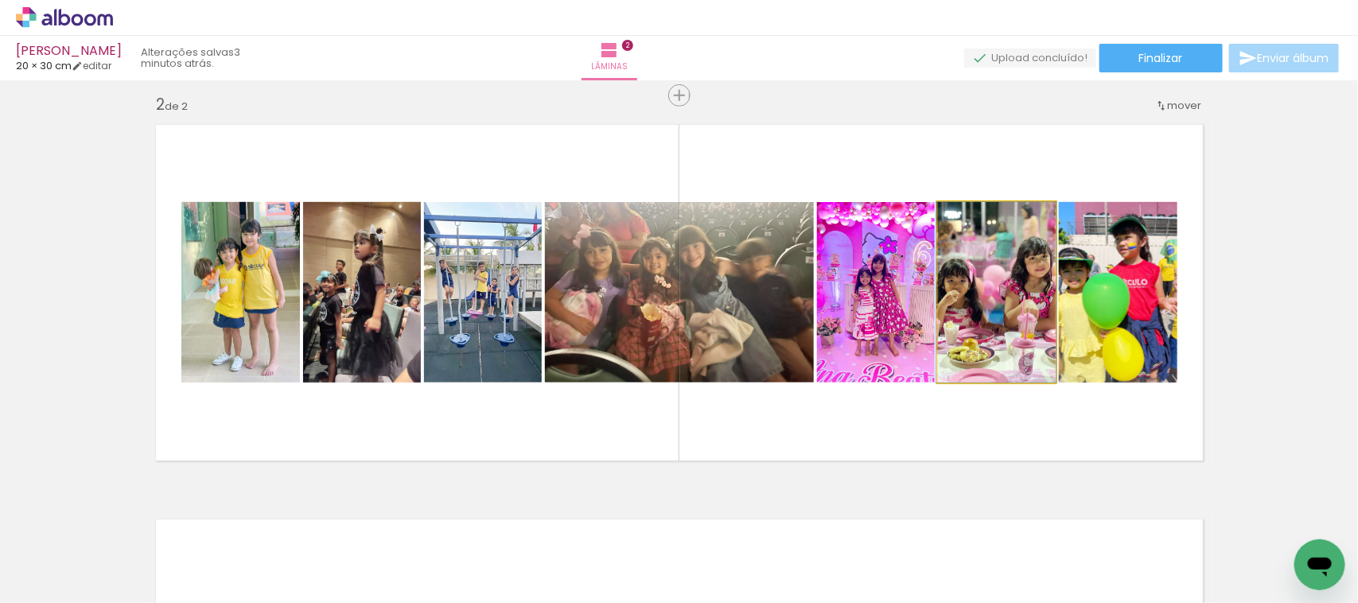
drag, startPoint x: 997, startPoint y: 367, endPoint x: 1051, endPoint y: 432, distance: 84.8
click at [1001, 533] on quentale-workspace at bounding box center [679, 301] width 1358 height 603
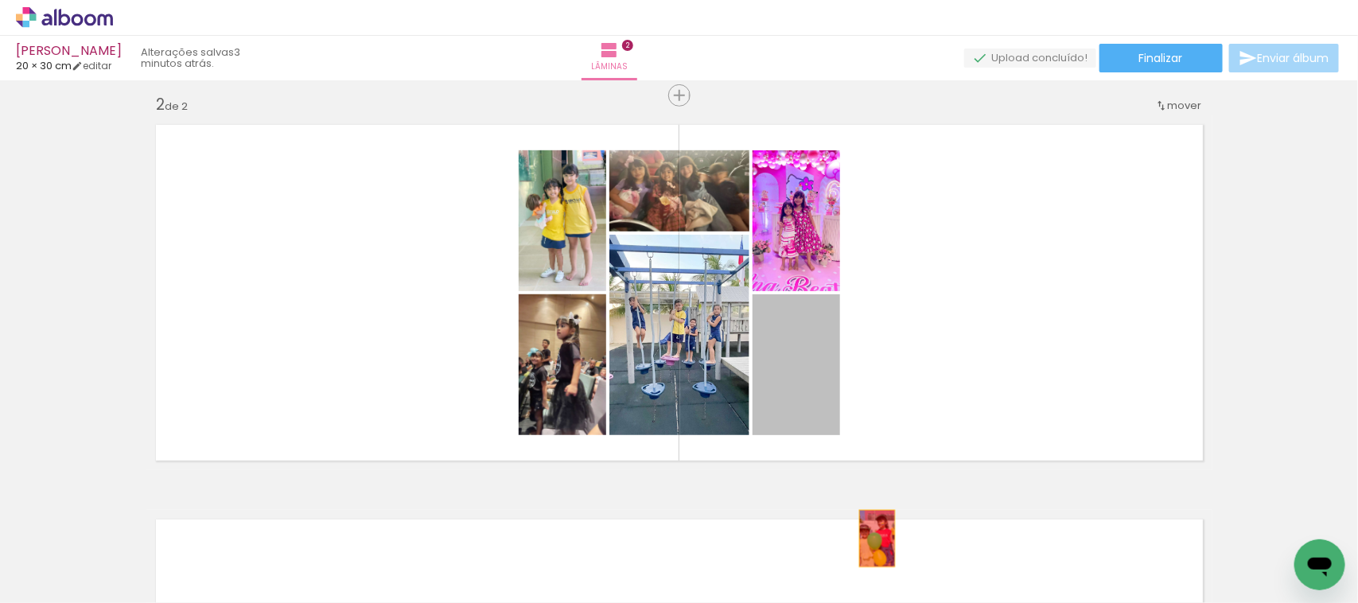
drag, startPoint x: 870, startPoint y: 539, endPoint x: 931, endPoint y: 618, distance: 99.8
click at [931, 602] on html "link( href="../../bower_components/polymer/polymer.html" rel="import" ) picture…" at bounding box center [679, 301] width 1358 height 603
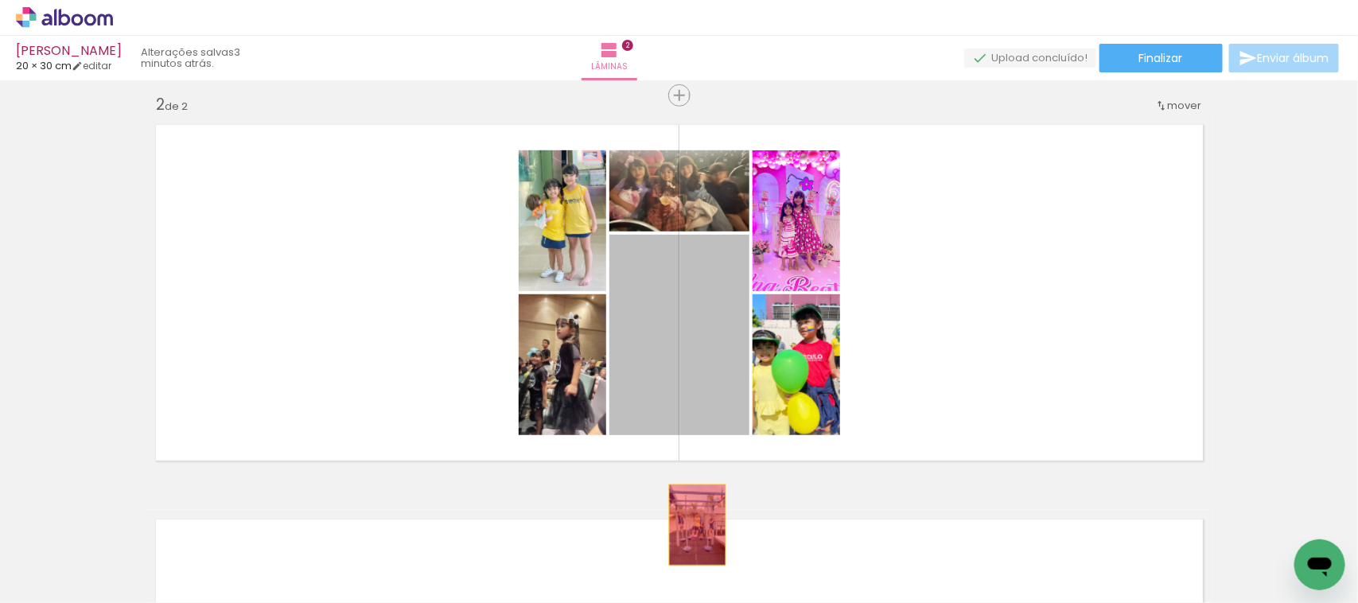
drag, startPoint x: 629, startPoint y: 402, endPoint x: 639, endPoint y: 480, distance: 78.6
click at [691, 527] on quentale-workspace at bounding box center [679, 301] width 1358 height 603
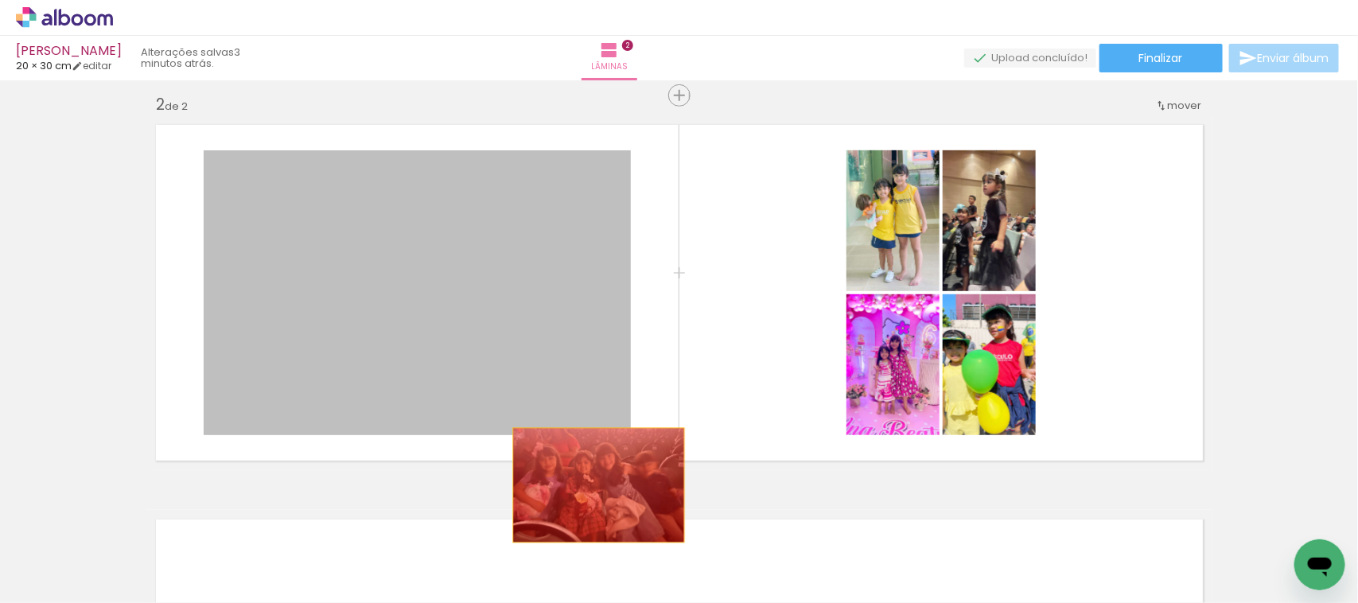
drag, startPoint x: 577, startPoint y: 364, endPoint x: 622, endPoint y: 518, distance: 160.9
click at [594, 531] on quentale-workspace at bounding box center [679, 301] width 1358 height 603
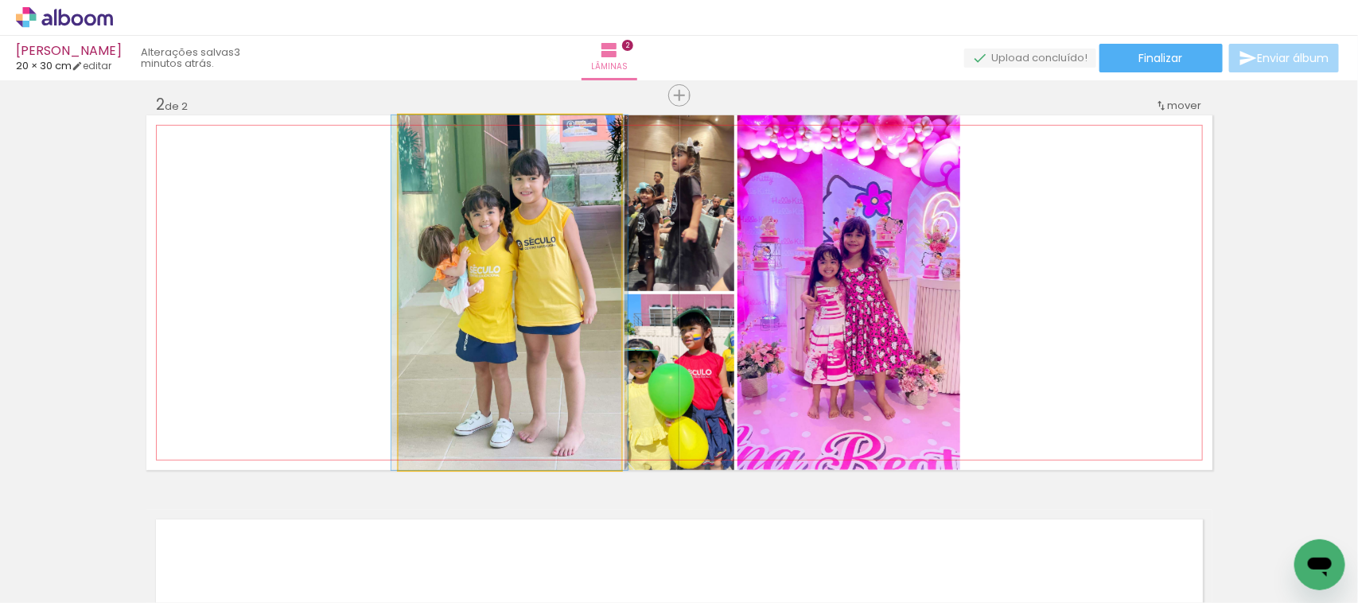
drag, startPoint x: 528, startPoint y: 380, endPoint x: 545, endPoint y: 540, distance: 160.9
click at [545, 539] on quentale-workspace at bounding box center [679, 301] width 1358 height 603
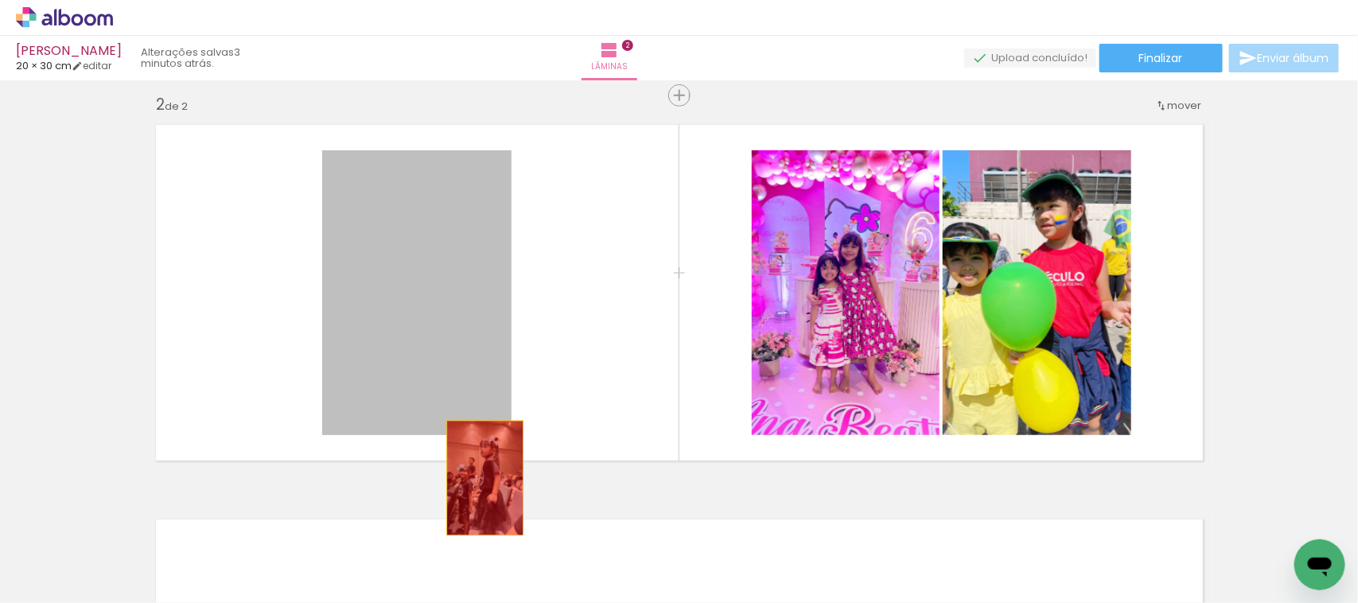
drag, startPoint x: 462, startPoint y: 404, endPoint x: 506, endPoint y: 607, distance: 207.6
click at [506, 602] on html "link( href="../../bower_components/polymer/polymer.html" rel="import" ) picture…" at bounding box center [679, 301] width 1358 height 603
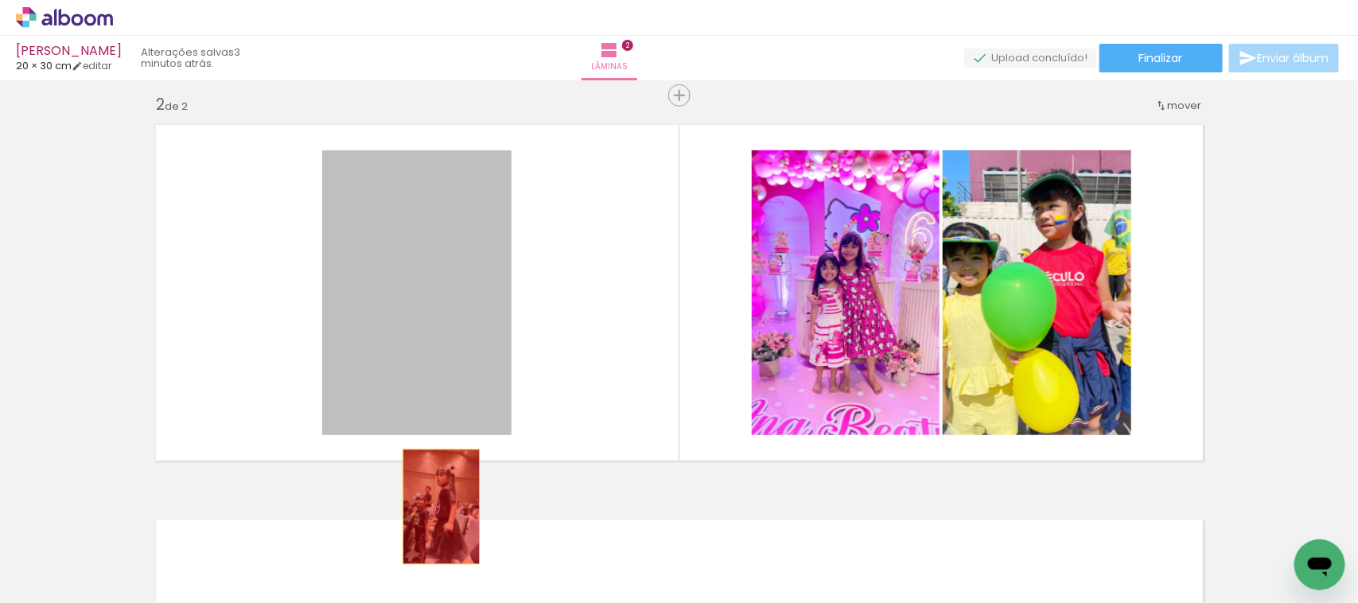
drag, startPoint x: 411, startPoint y: 382, endPoint x: 434, endPoint y: 507, distance: 127.1
click at [434, 507] on quentale-workspace at bounding box center [679, 301] width 1358 height 603
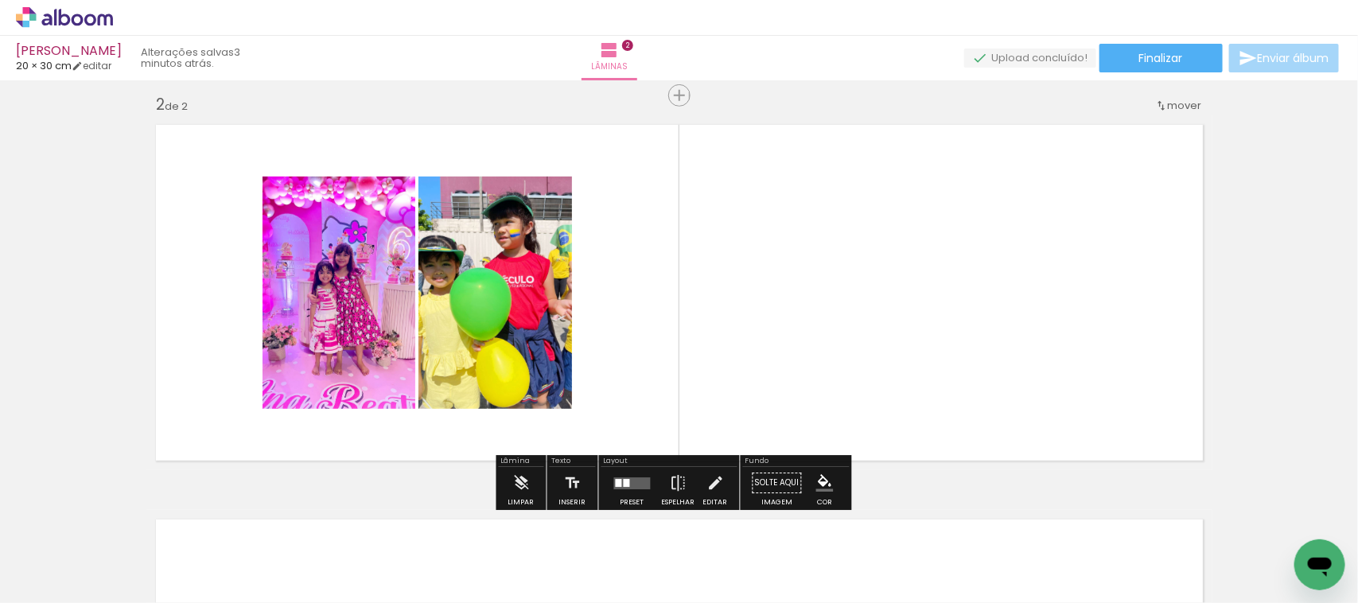
drag, startPoint x: 323, startPoint y: 352, endPoint x: 406, endPoint y: 562, distance: 225.8
click at [396, 589] on quentale-workspace at bounding box center [679, 301] width 1358 height 603
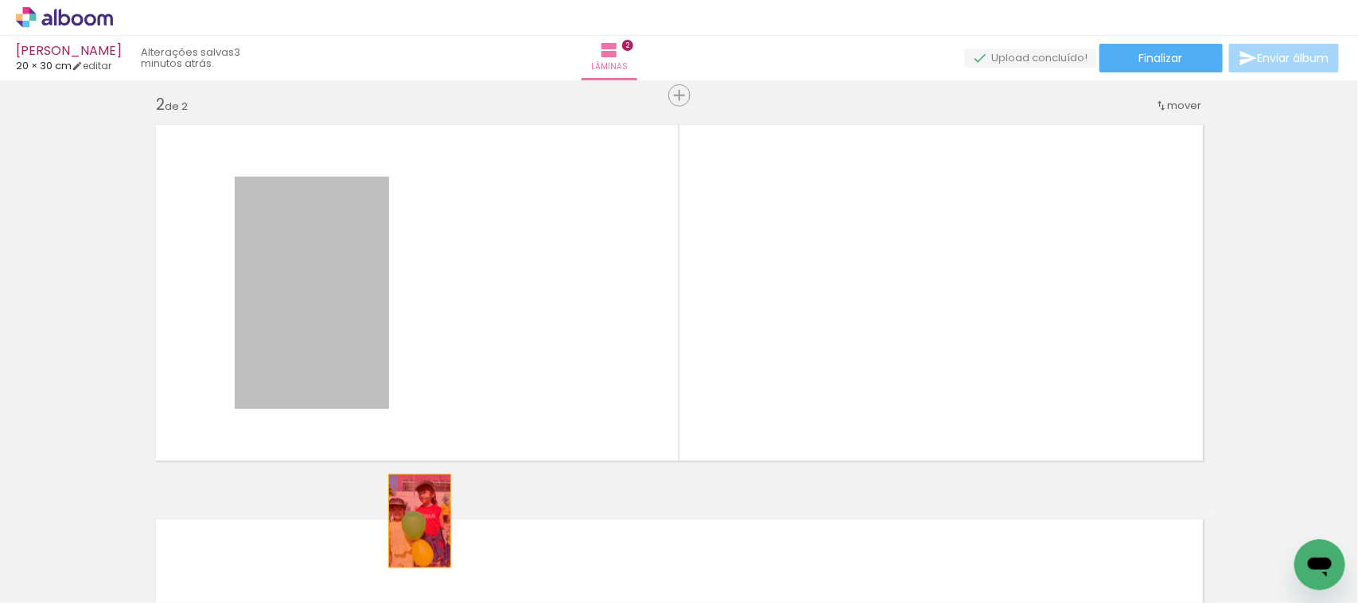
drag, startPoint x: 286, startPoint y: 326, endPoint x: 412, endPoint y: 521, distance: 232.0
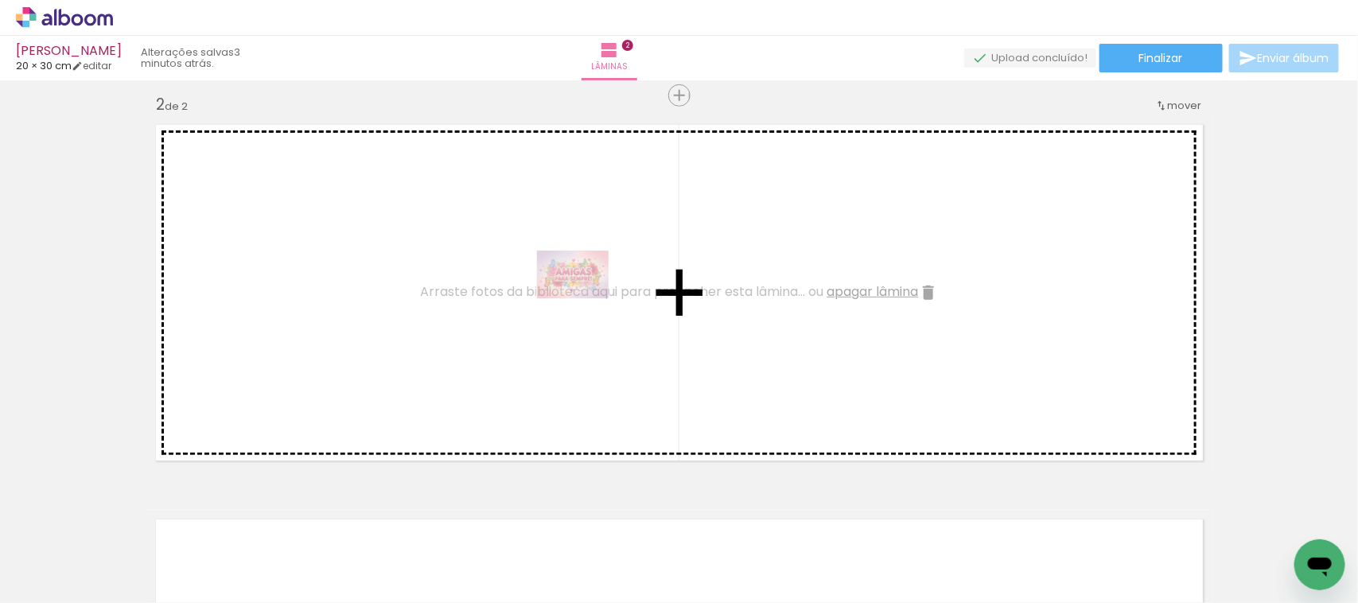
drag, startPoint x: 157, startPoint y: 559, endPoint x: 583, endPoint y: 298, distance: 499.4
click at [583, 298] on quentale-workspace at bounding box center [679, 301] width 1358 height 603
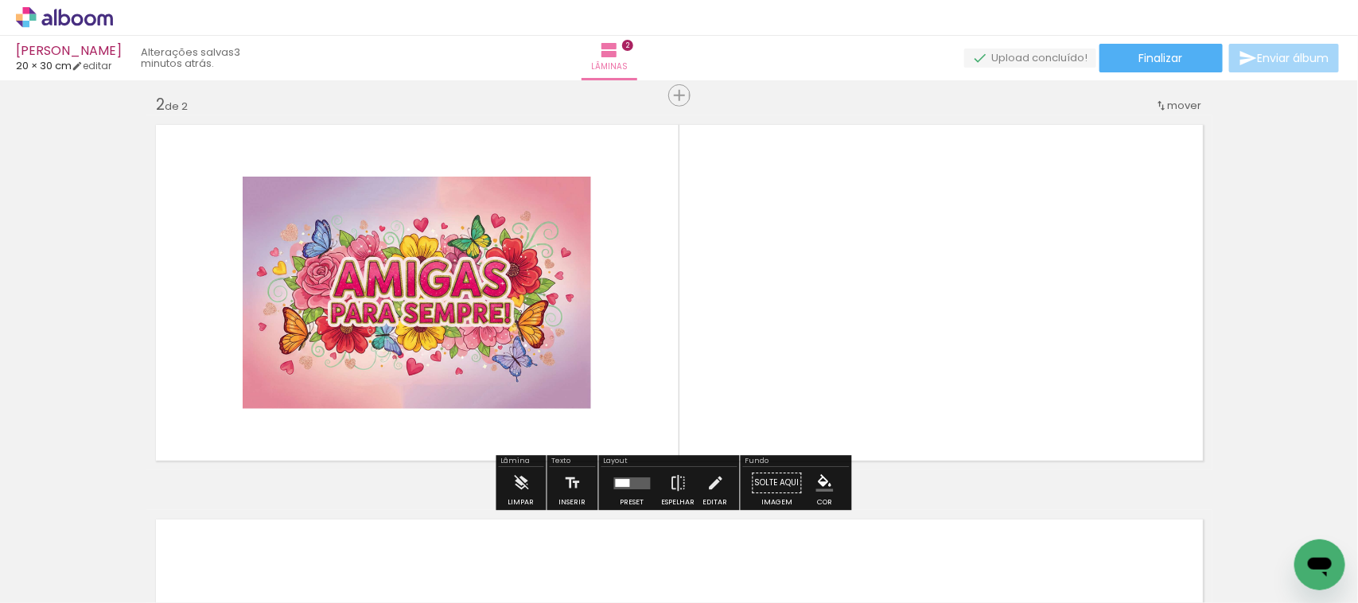
click at [749, 484] on paper-button "Solte aqui Imagem" at bounding box center [777, 487] width 57 height 41
click at [761, 484] on paper-button "Solte aqui Imagem" at bounding box center [777, 487] width 57 height 41
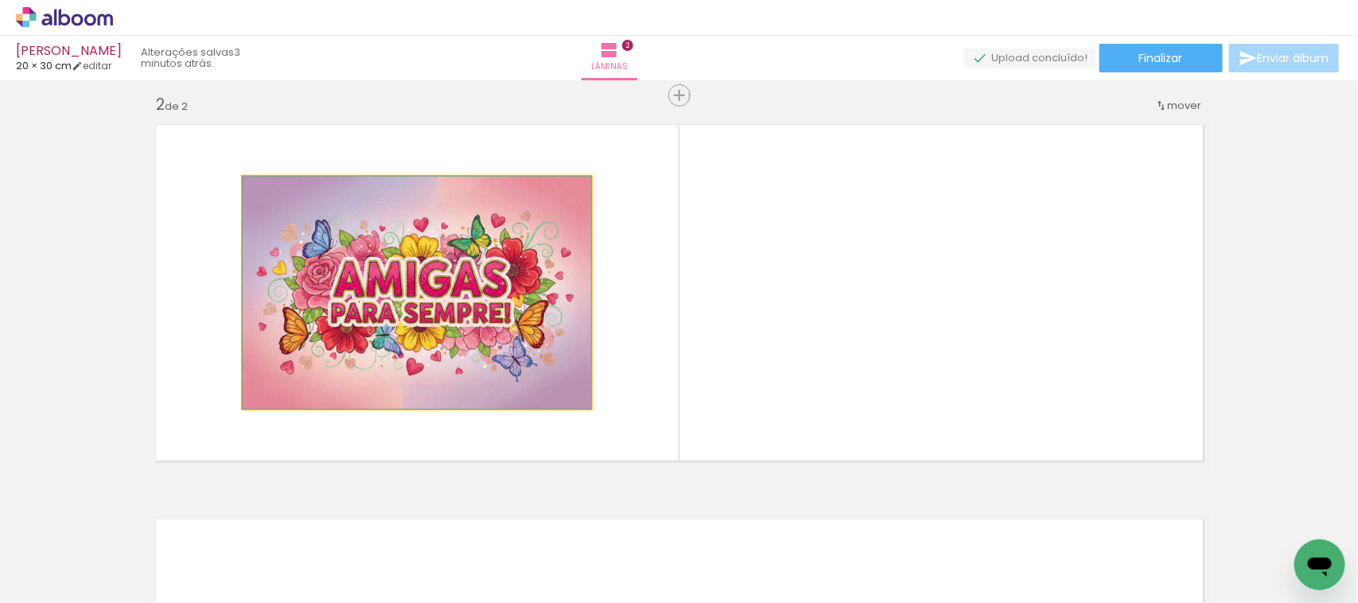
drag, startPoint x: 506, startPoint y: 296, endPoint x: 455, endPoint y: 310, distance: 52.9
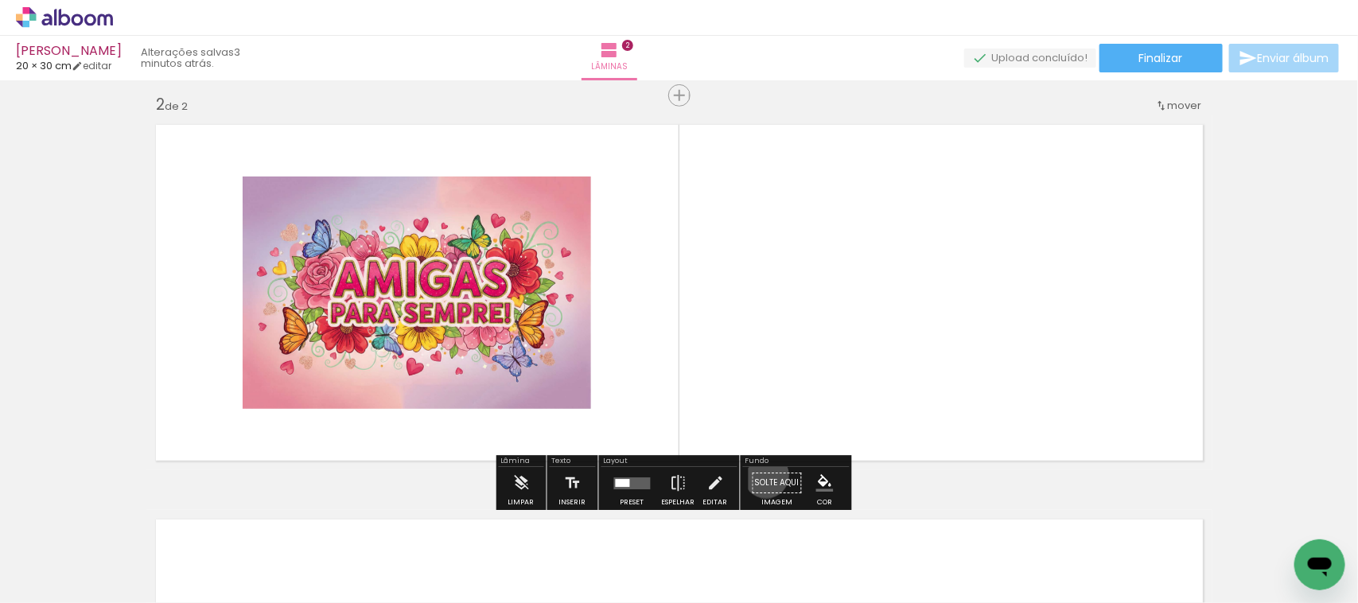
click at [761, 476] on paper-button "Solte aqui Imagem" at bounding box center [777, 487] width 57 height 41
drag, startPoint x: 776, startPoint y: 482, endPoint x: 450, endPoint y: 297, distance: 375.3
click at [450, 297] on div "Inserir lâmina 1 de 2 Inserir lâmina 2 de 2" at bounding box center [679, 272] width 1358 height 1185
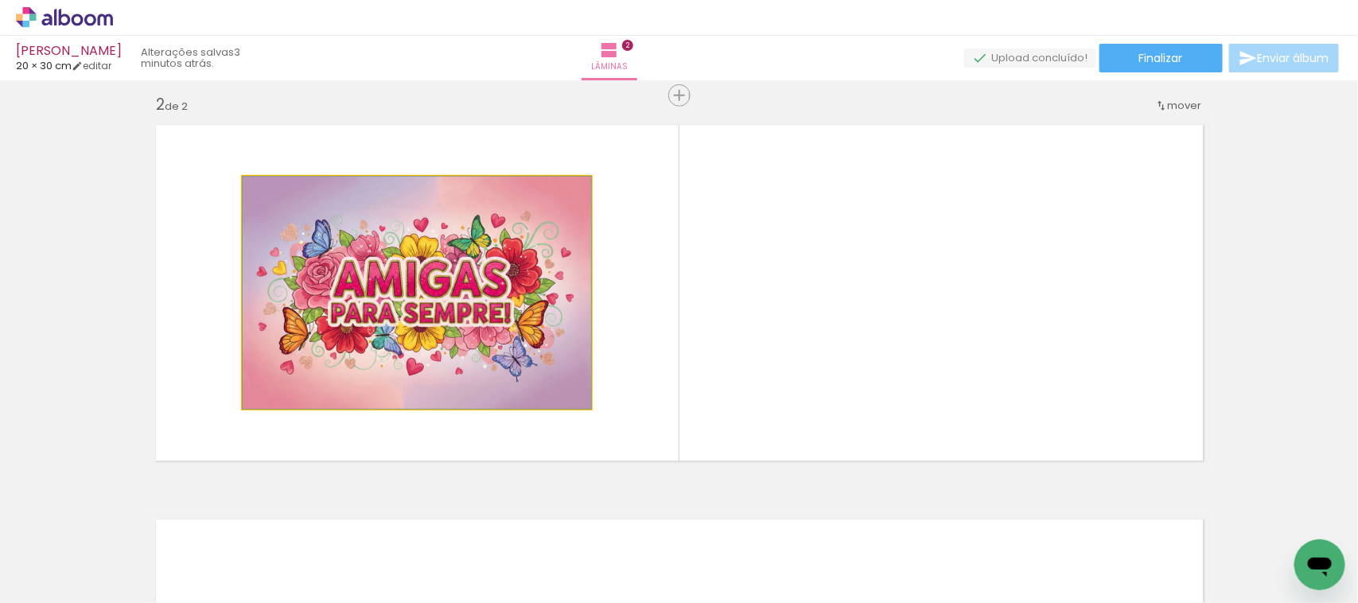
drag, startPoint x: 438, startPoint y: 327, endPoint x: 477, endPoint y: 298, distance: 48.4
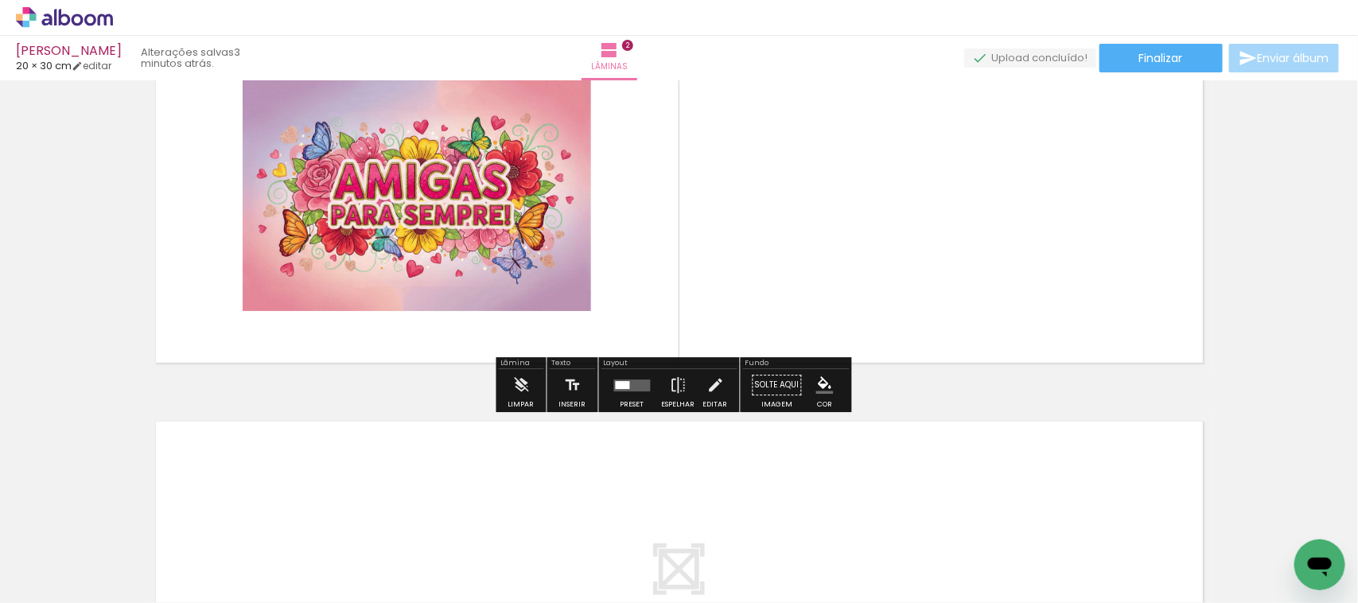
scroll to position [505, 0]
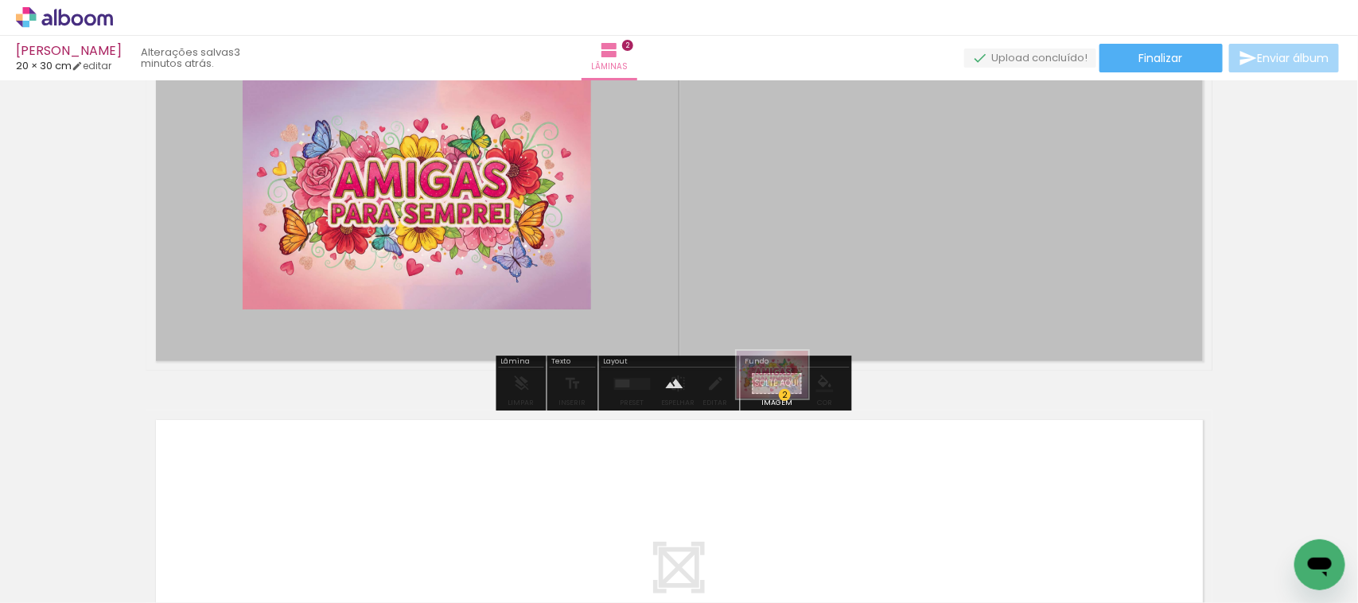
drag, startPoint x: 145, startPoint y: 567, endPoint x: 785, endPoint y: 396, distance: 663.1
click at [785, 396] on quentale-workspace at bounding box center [679, 301] width 1358 height 603
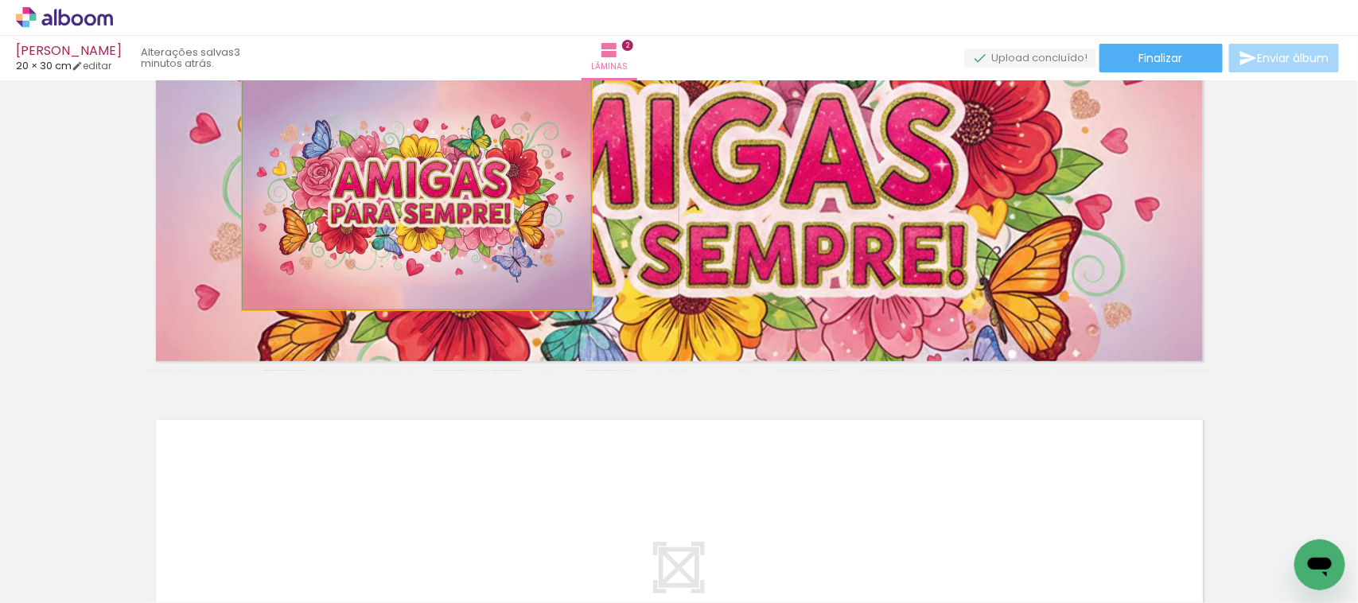
click at [412, 231] on quentale-photo at bounding box center [417, 193] width 349 height 232
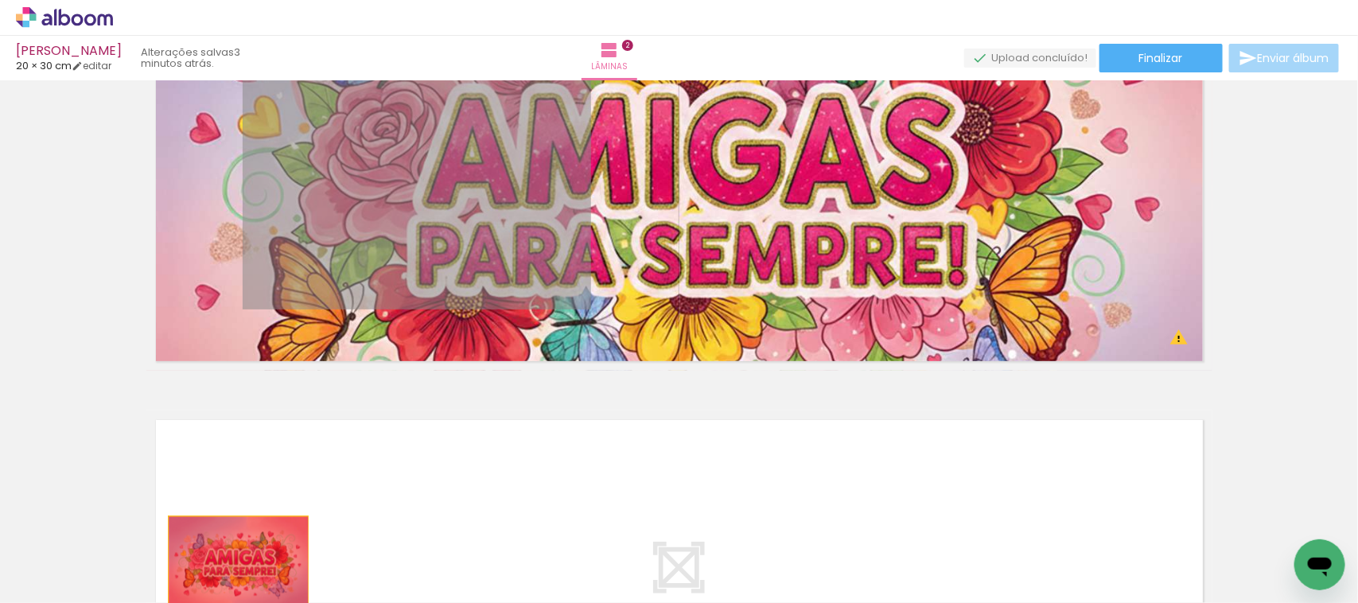
drag, startPoint x: 374, startPoint y: 189, endPoint x: 212, endPoint y: 591, distance: 433.9
click at [212, 591] on quentale-workspace at bounding box center [679, 301] width 1358 height 603
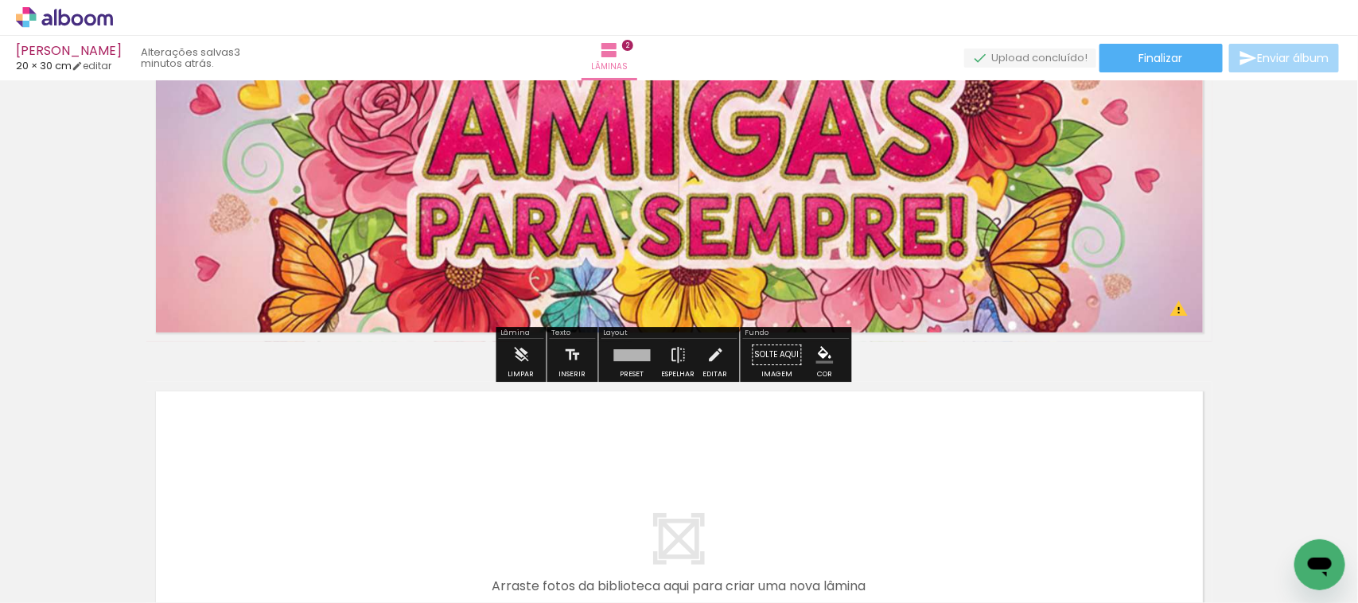
scroll to position [605, 0]
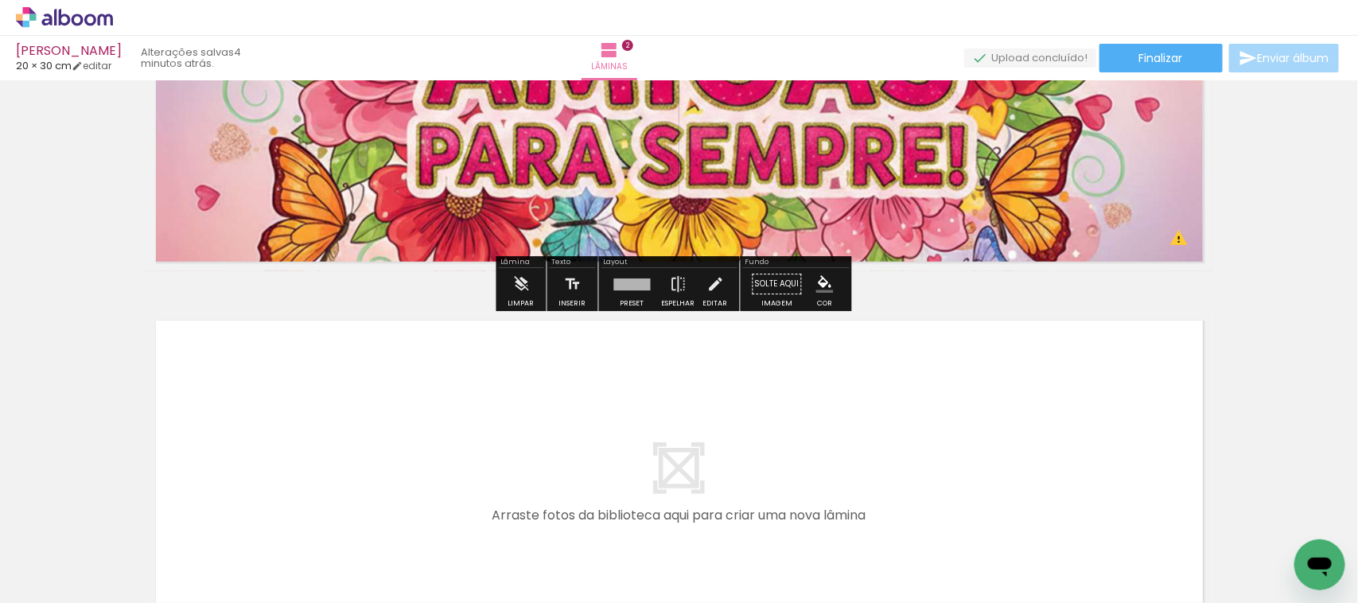
click at [765, 285] on paper-button "Solte aqui Imagem" at bounding box center [777, 288] width 57 height 41
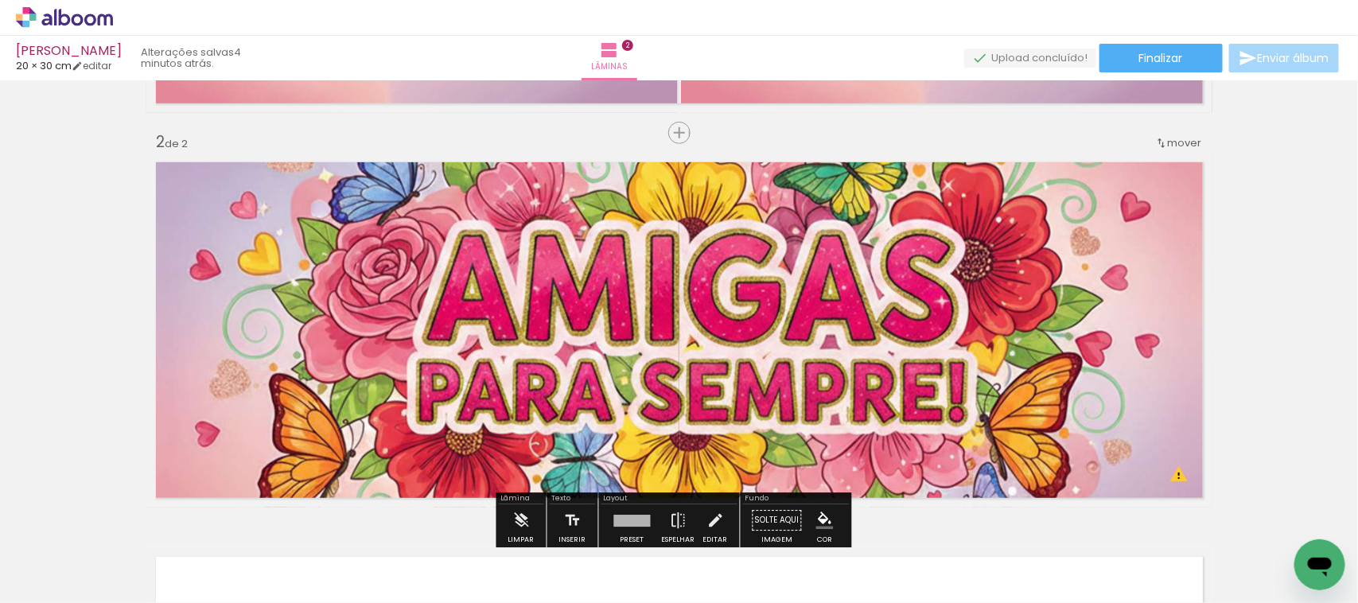
scroll to position [306, 0]
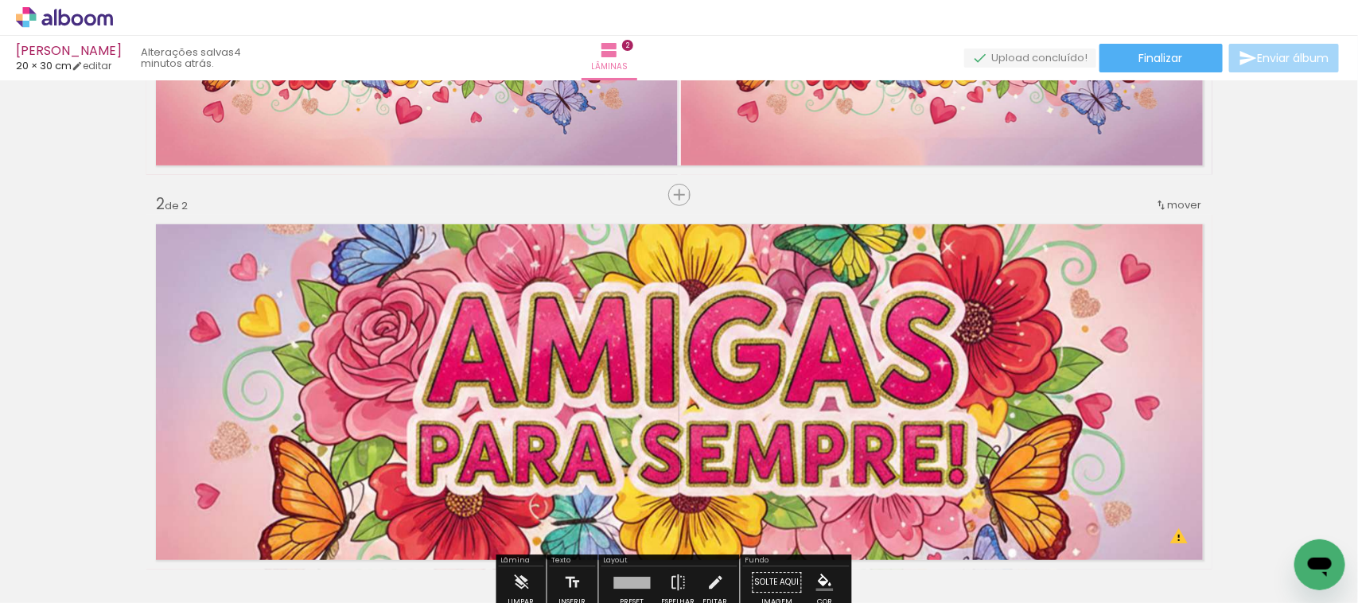
click at [400, 281] on quentale-photo at bounding box center [679, 392] width 1066 height 355
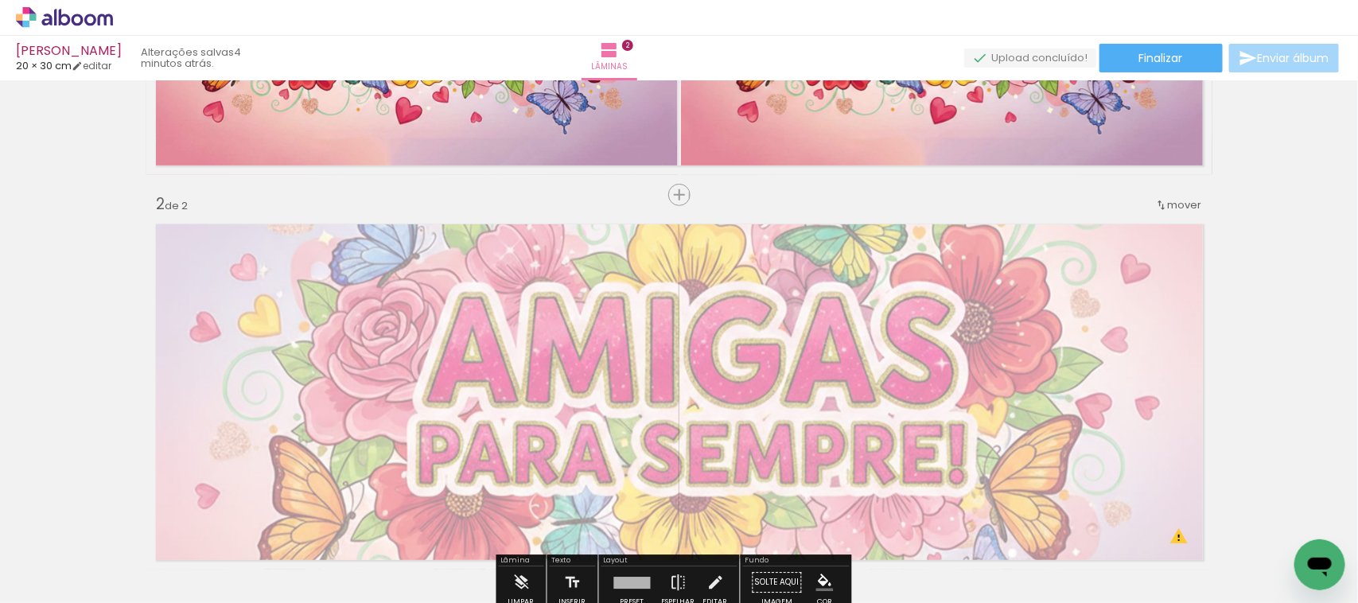
drag, startPoint x: 370, startPoint y: 253, endPoint x: 335, endPoint y: 259, distance: 35.6
click at [335, 259] on div at bounding box center [346, 255] width 25 height 25
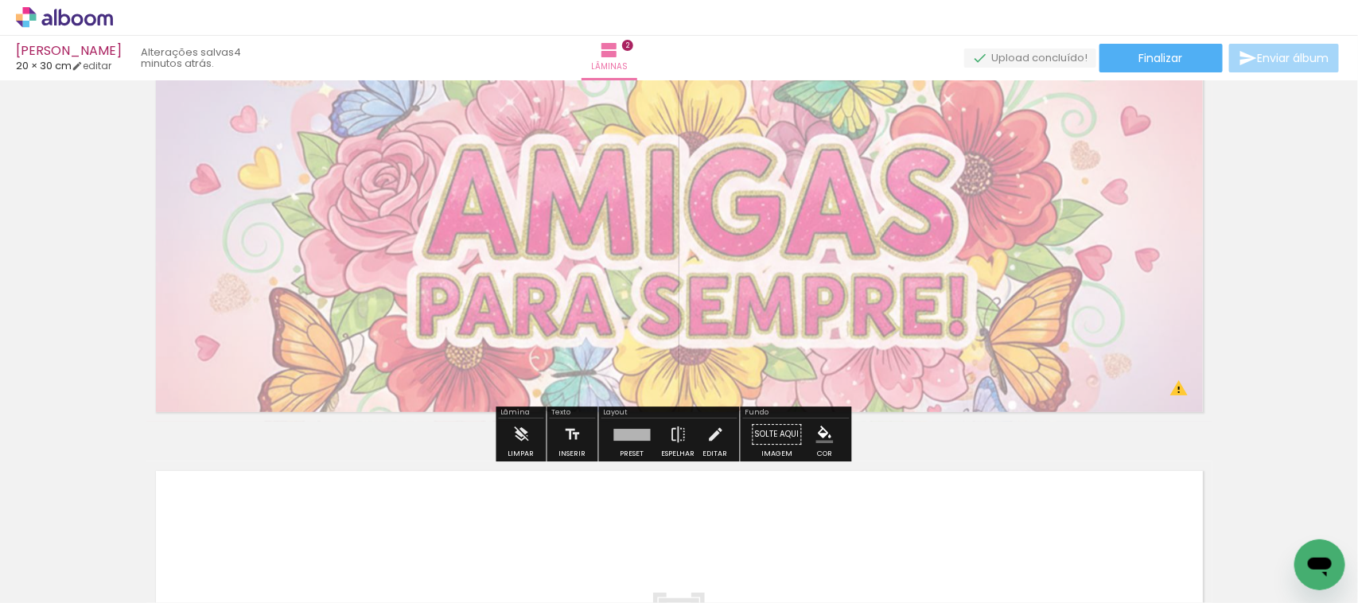
scroll to position [406, 0]
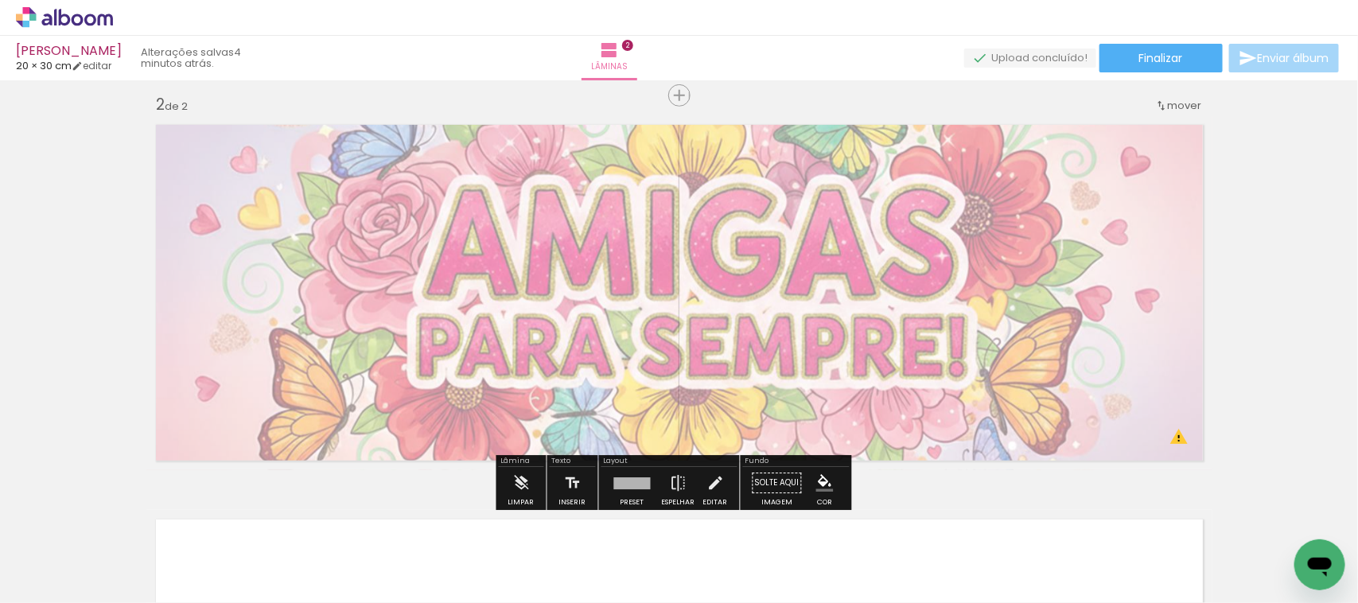
drag, startPoint x: 758, startPoint y: 312, endPoint x: 766, endPoint y: 330, distance: 20.0
click at [766, 330] on quentale-layouter at bounding box center [679, 292] width 1066 height 355
click at [104, 339] on div "Inserir lâmina 1 de 2 Inserir lâmina 2 de 2 O Designbox precisará aumentar a su…" at bounding box center [679, 272] width 1358 height 1185
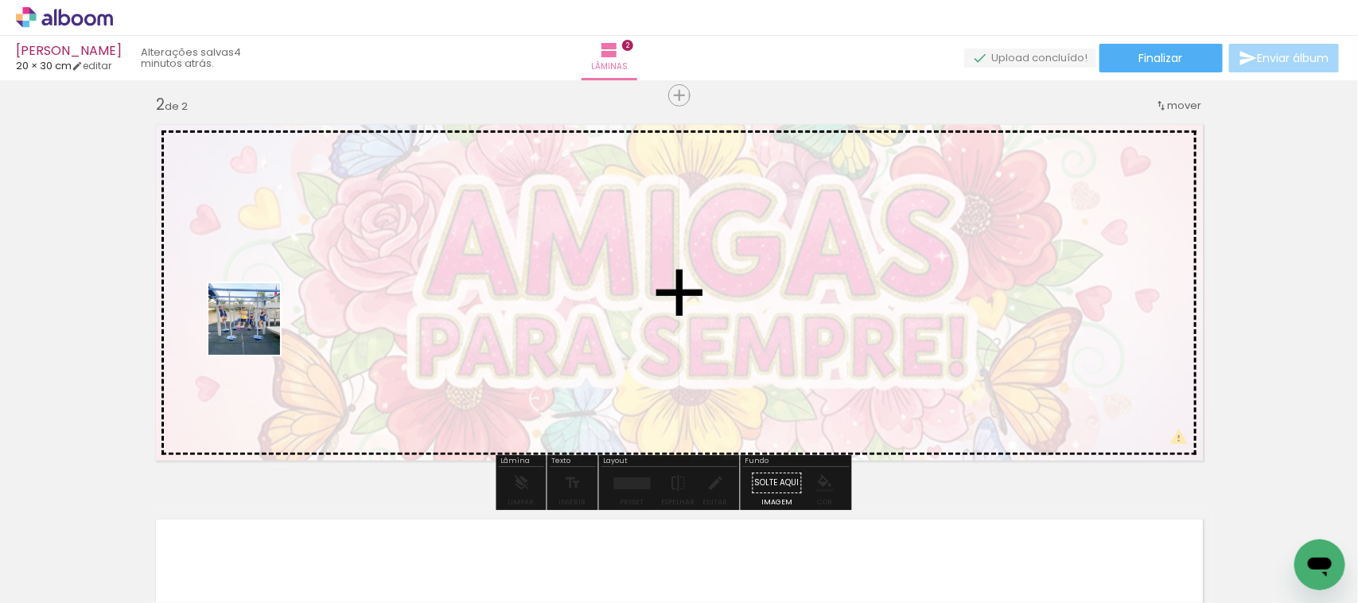
drag, startPoint x: 323, startPoint y: 565, endPoint x: 255, endPoint y: 320, distance: 254.5
click at [255, 320] on quentale-workspace at bounding box center [679, 301] width 1358 height 603
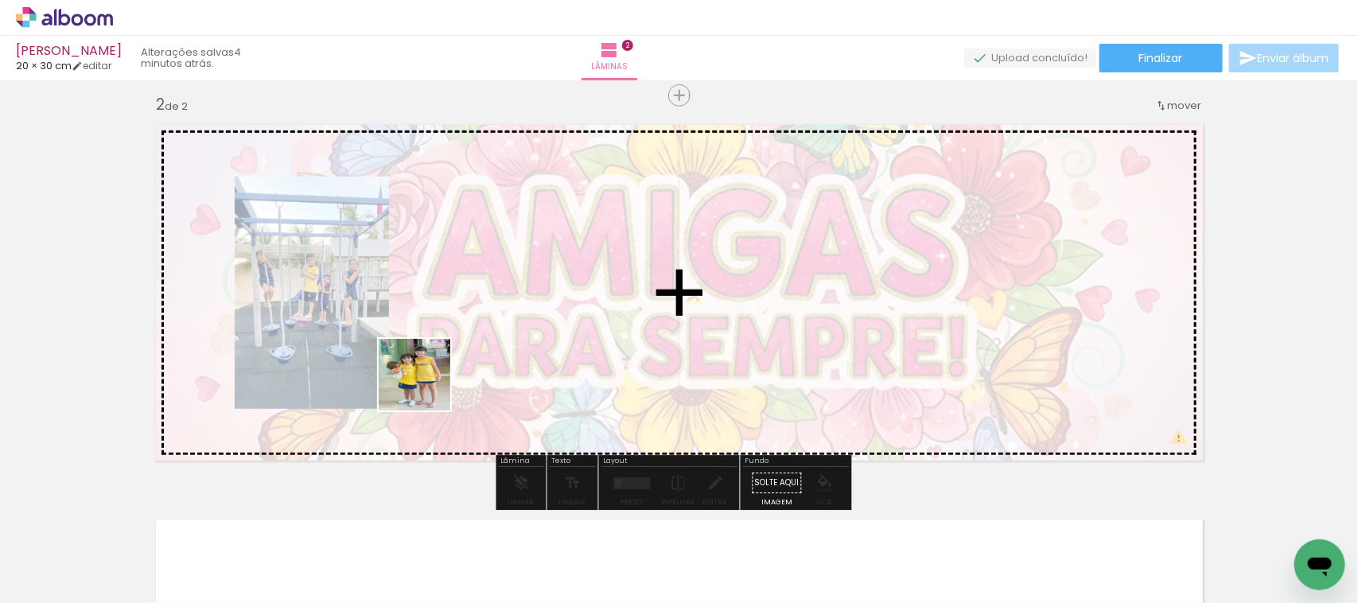
drag, startPoint x: 422, startPoint y: 571, endPoint x: 384, endPoint y: 360, distance: 215.1
click at [427, 376] on quentale-workspace at bounding box center [679, 301] width 1358 height 603
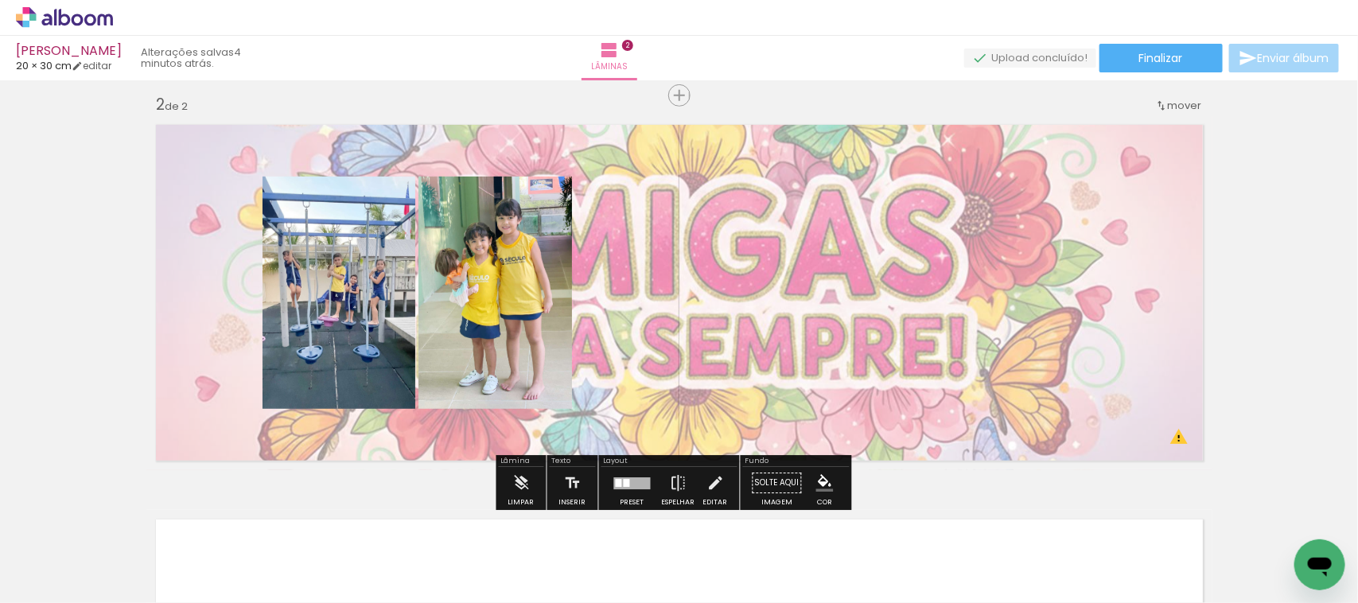
click at [582, 331] on quentale-layouter at bounding box center [679, 292] width 1066 height 355
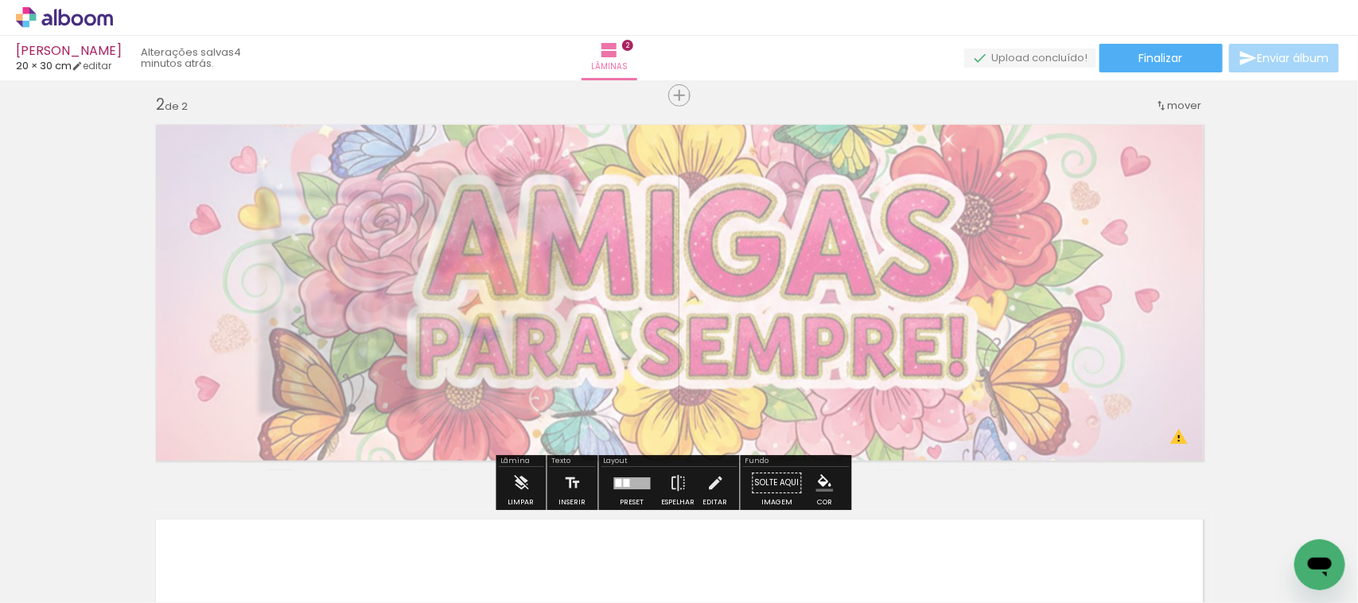
click at [593, 332] on quentale-photo at bounding box center [679, 292] width 1066 height 355
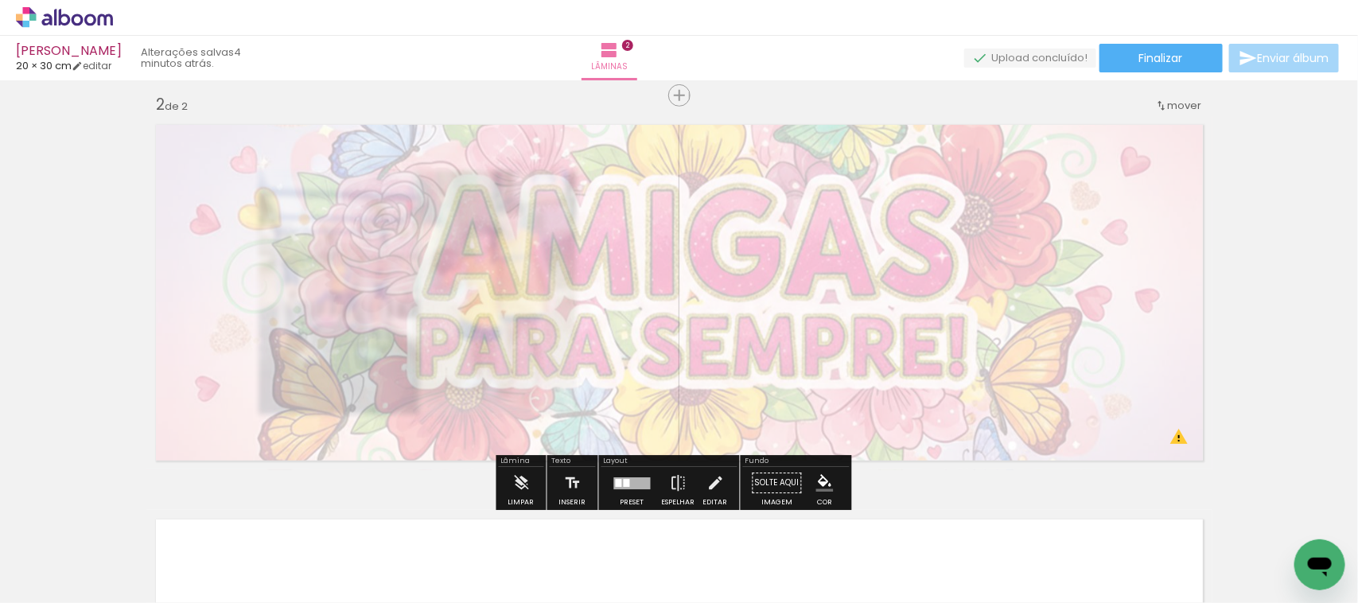
drag, startPoint x: 339, startPoint y: 155, endPoint x: 327, endPoint y: 158, distance: 12.2
type paper-slider "25"
click at [329, 158] on div at bounding box center [334, 156] width 10 height 10
click at [126, 358] on div "Inserir lâmina 1 de 2 Inserir lâmina 2 de 2 O Designbox precisará aumentar a su…" at bounding box center [679, 272] width 1358 height 1185
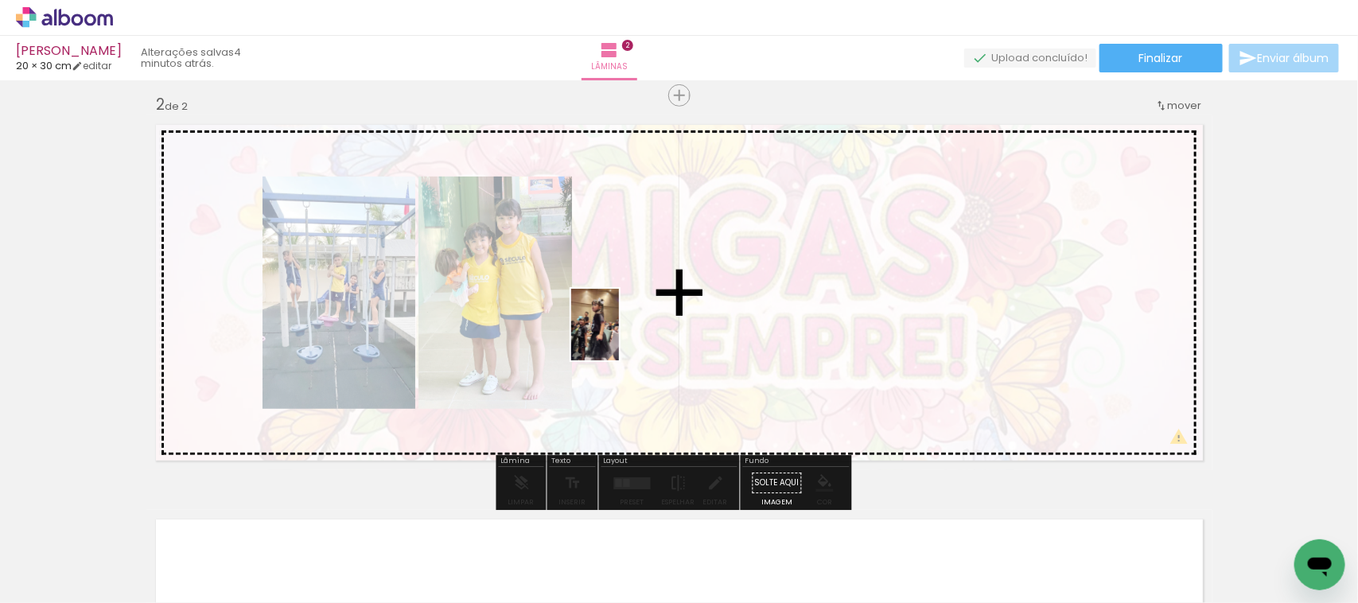
drag, startPoint x: 539, startPoint y: 562, endPoint x: 622, endPoint y: 331, distance: 245.2
click at [622, 331] on quentale-workspace at bounding box center [679, 301] width 1358 height 603
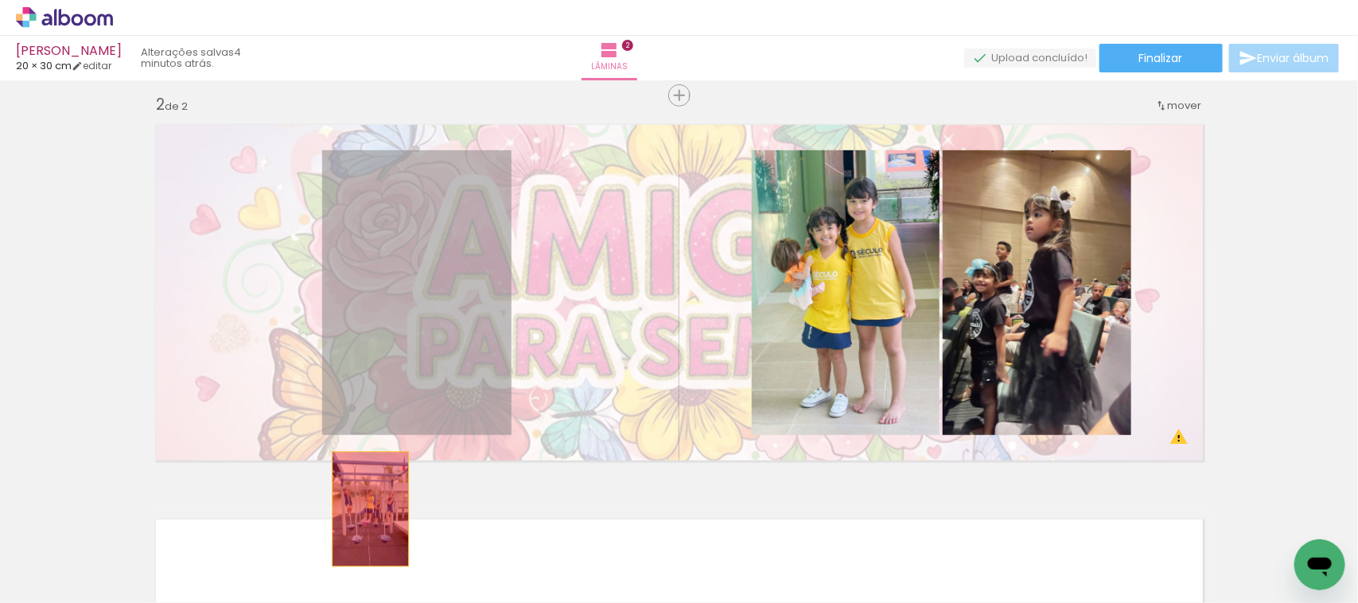
drag, startPoint x: 362, startPoint y: 275, endPoint x: 363, endPoint y: 509, distance: 234.0
click at [363, 509] on quentale-workspace at bounding box center [679, 301] width 1358 height 603
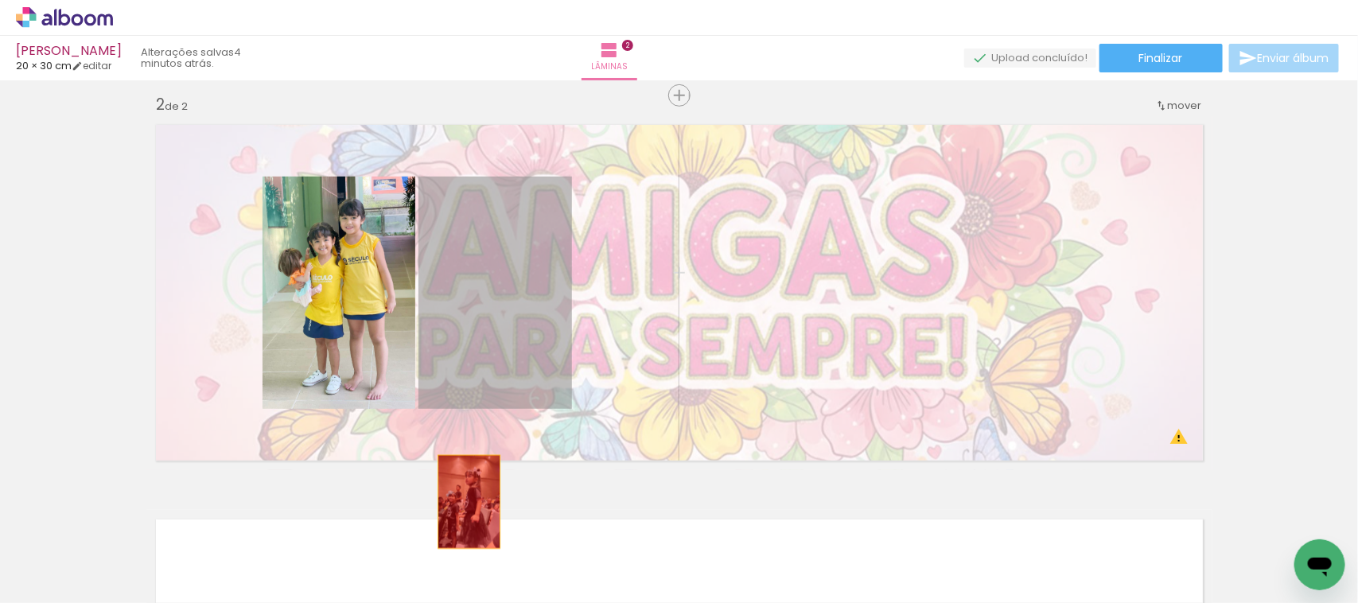
drag, startPoint x: 470, startPoint y: 360, endPoint x: 341, endPoint y: 450, distance: 158.3
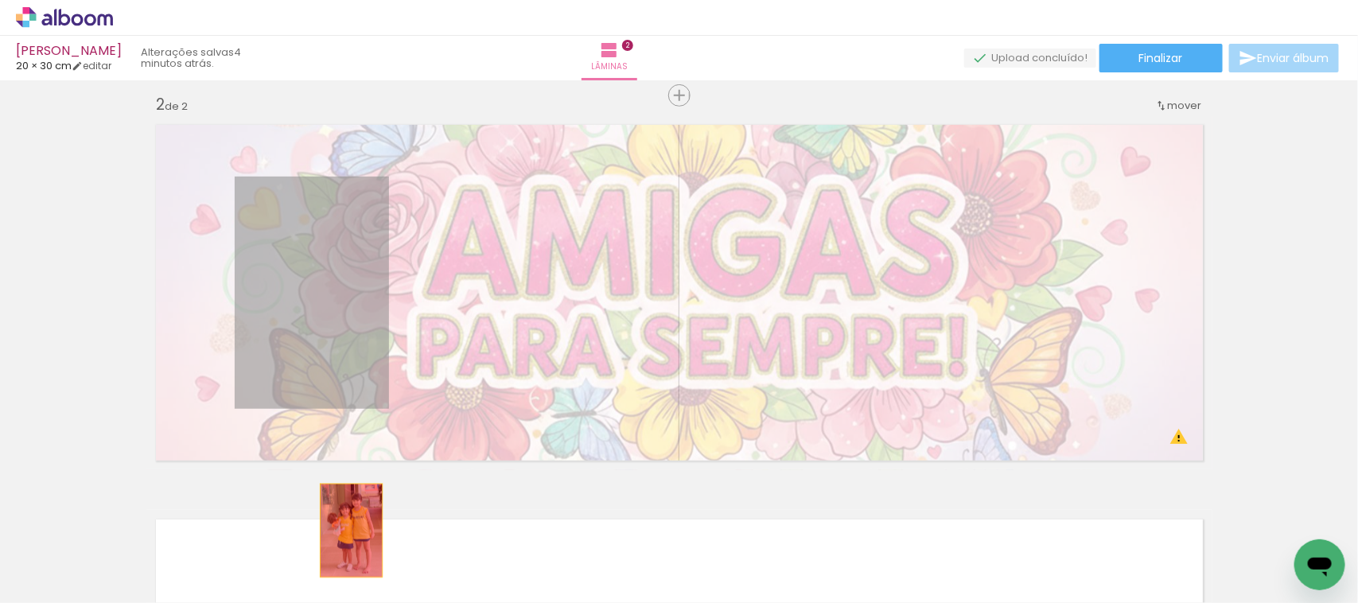
drag, startPoint x: 292, startPoint y: 311, endPoint x: 346, endPoint y: 542, distance: 237.0
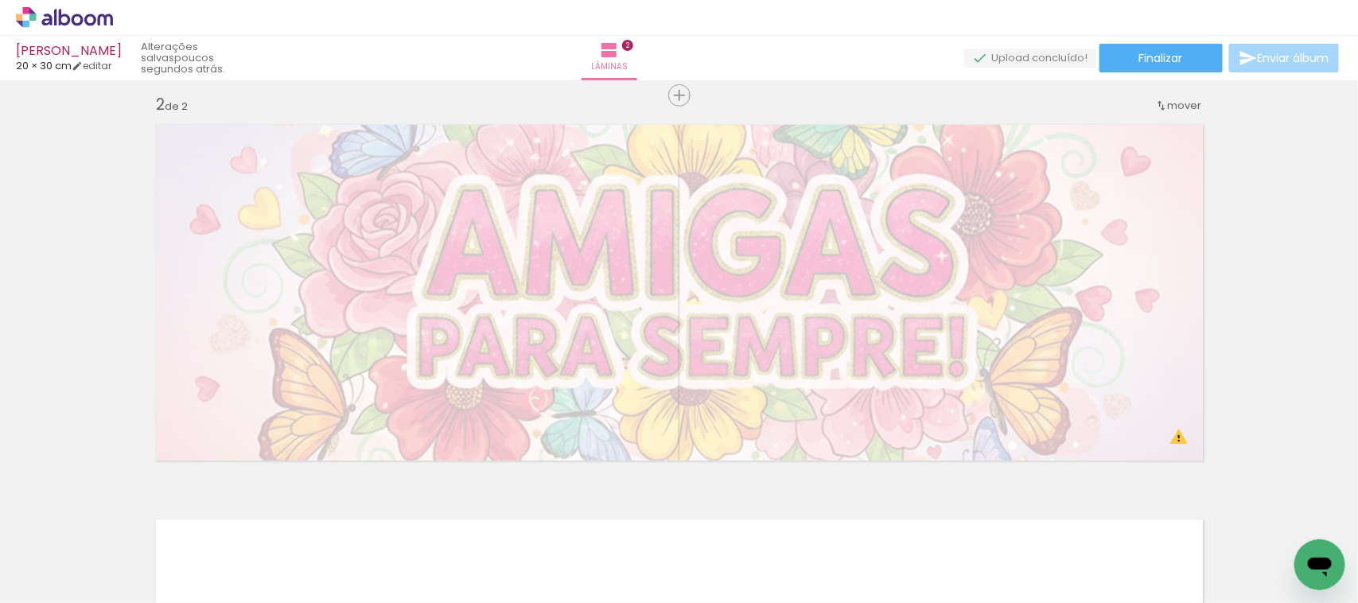
scroll to position [0, 0]
click at [70, 557] on input "Todas as fotos" at bounding box center [44, 555] width 60 height 14
click at [0, 0] on slot "Não utilizadas" at bounding box center [0, 0] width 0 height 0
type input "Não utilizadas"
click at [132, 517] on iron-icon at bounding box center [124, 517] width 17 height 17
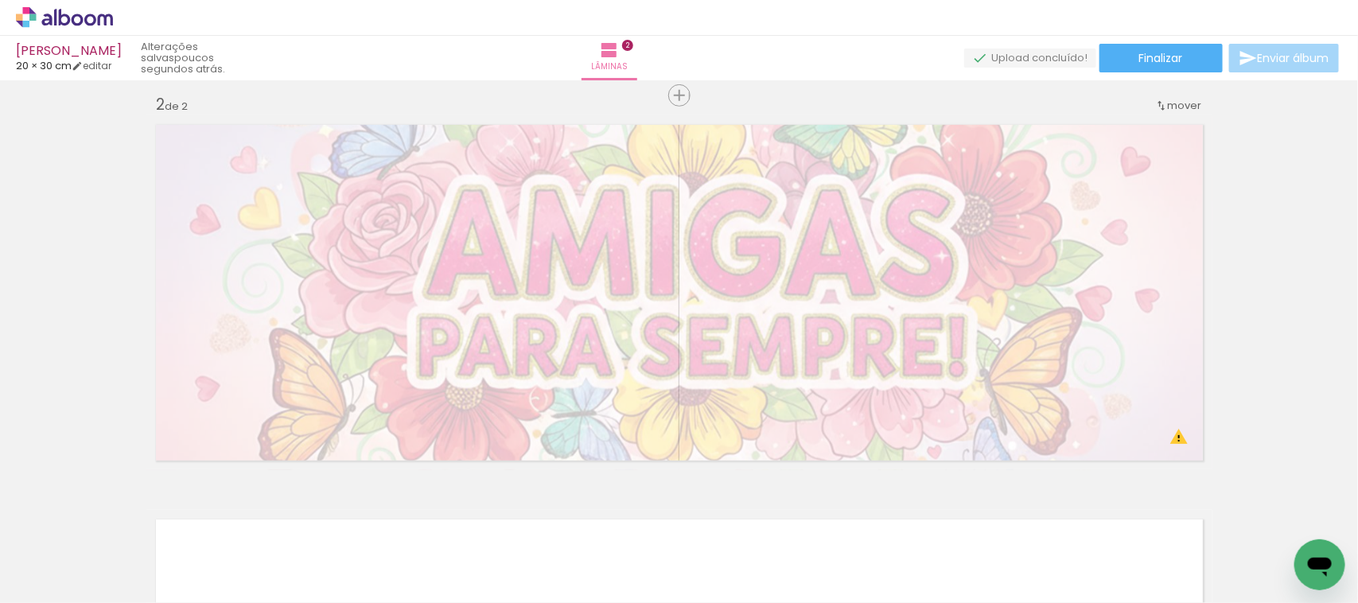
click at [132, 517] on iron-icon at bounding box center [124, 517] width 17 height 17
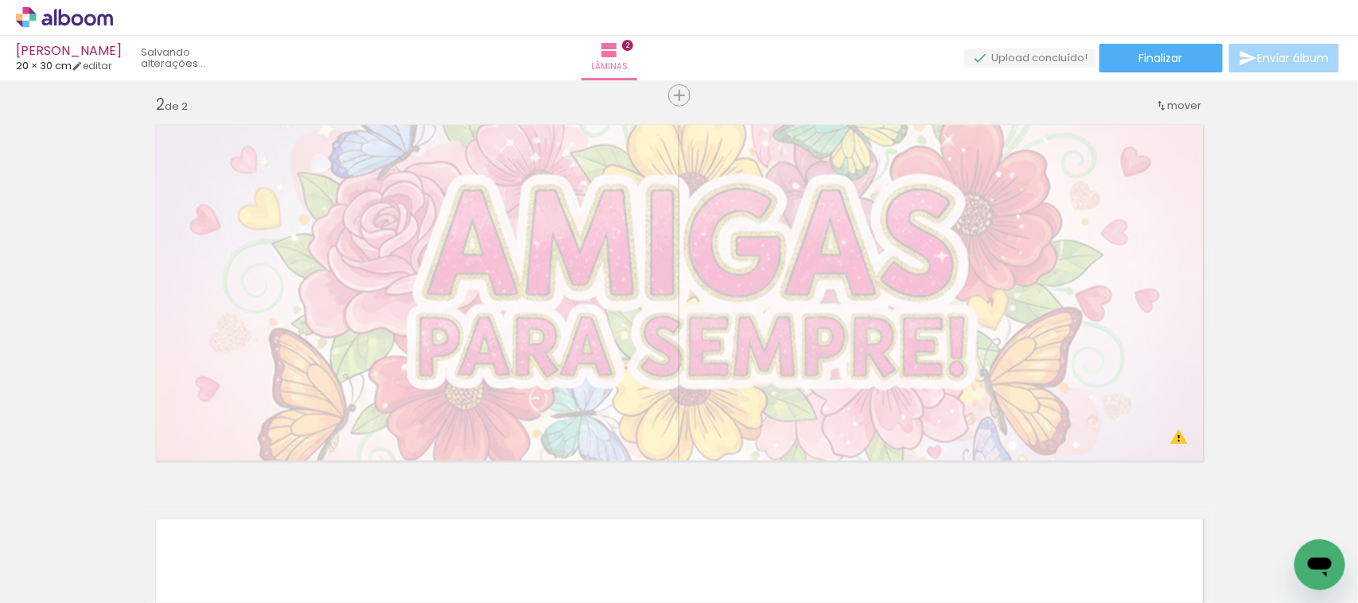
click at [132, 517] on iron-icon at bounding box center [124, 517] width 17 height 17
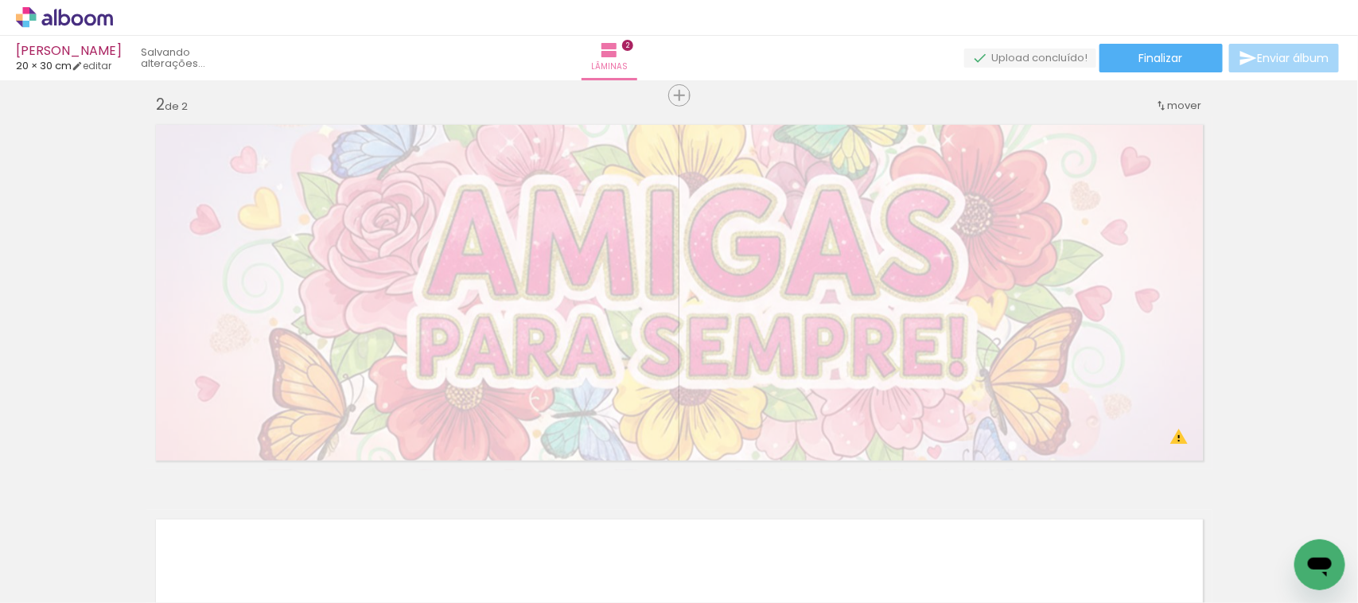
click at [132, 517] on iron-icon at bounding box center [124, 517] width 17 height 17
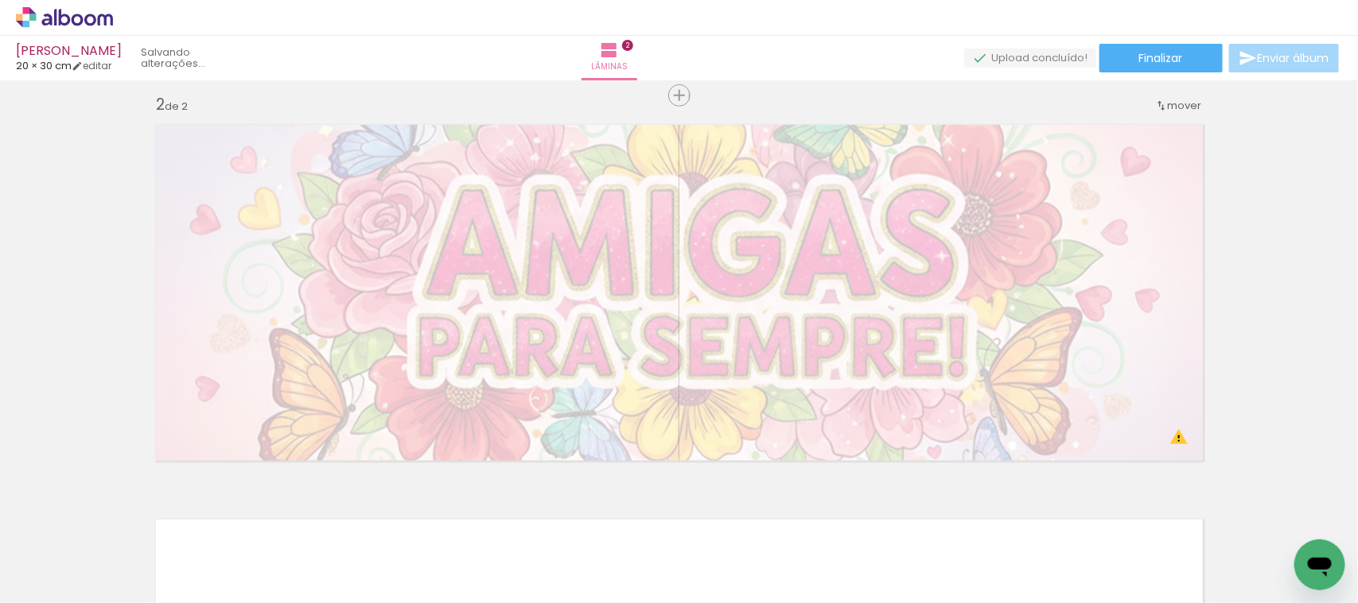
click at [132, 516] on iron-icon at bounding box center [124, 517] width 17 height 17
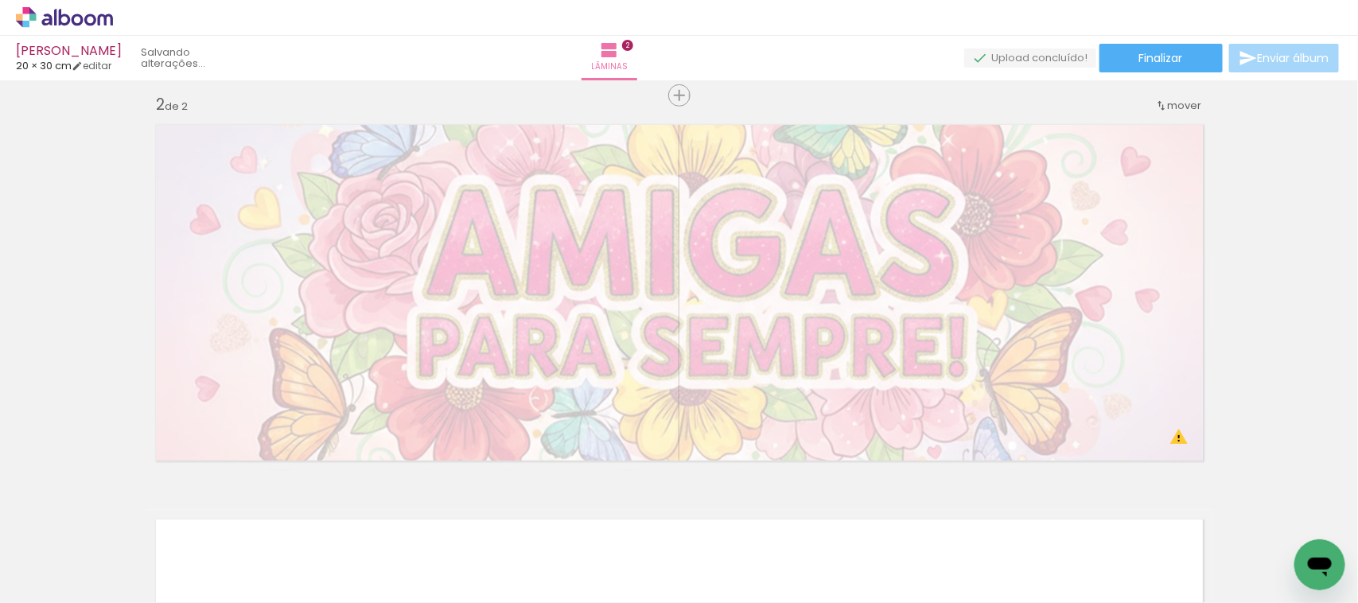
click at [132, 516] on iron-icon at bounding box center [124, 517] width 17 height 17
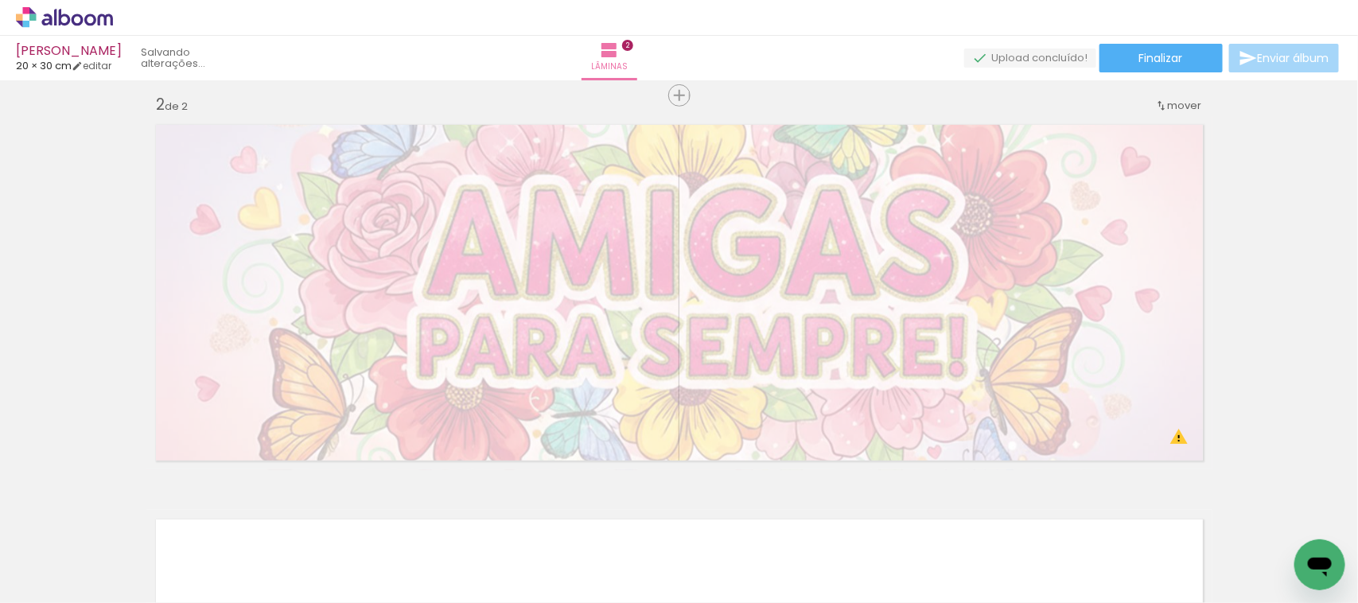
click at [132, 516] on iron-icon at bounding box center [124, 517] width 17 height 17
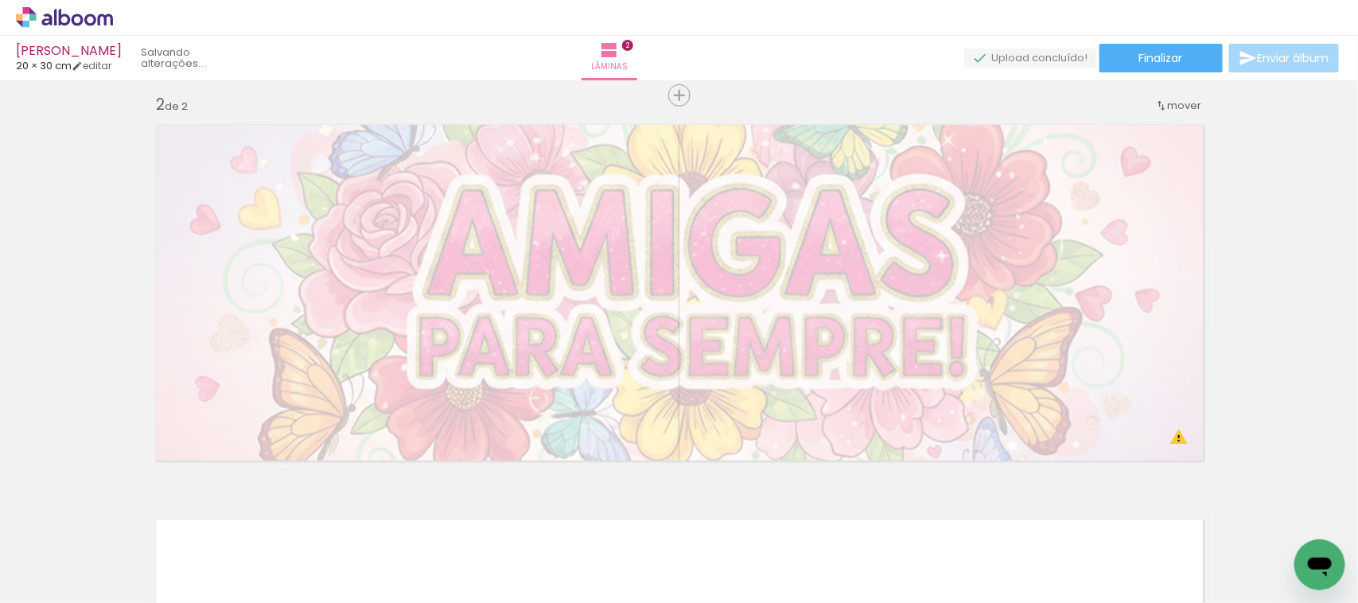
click at [132, 516] on iron-icon at bounding box center [124, 517] width 17 height 17
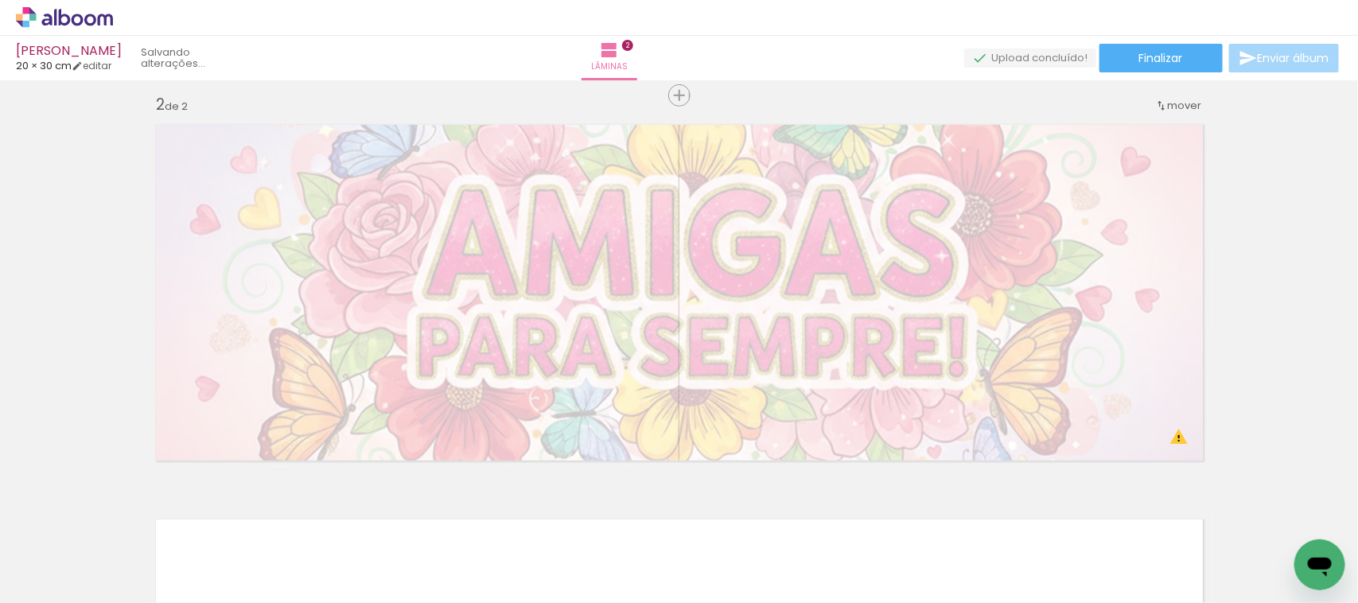
click at [132, 516] on iron-icon at bounding box center [124, 517] width 17 height 17
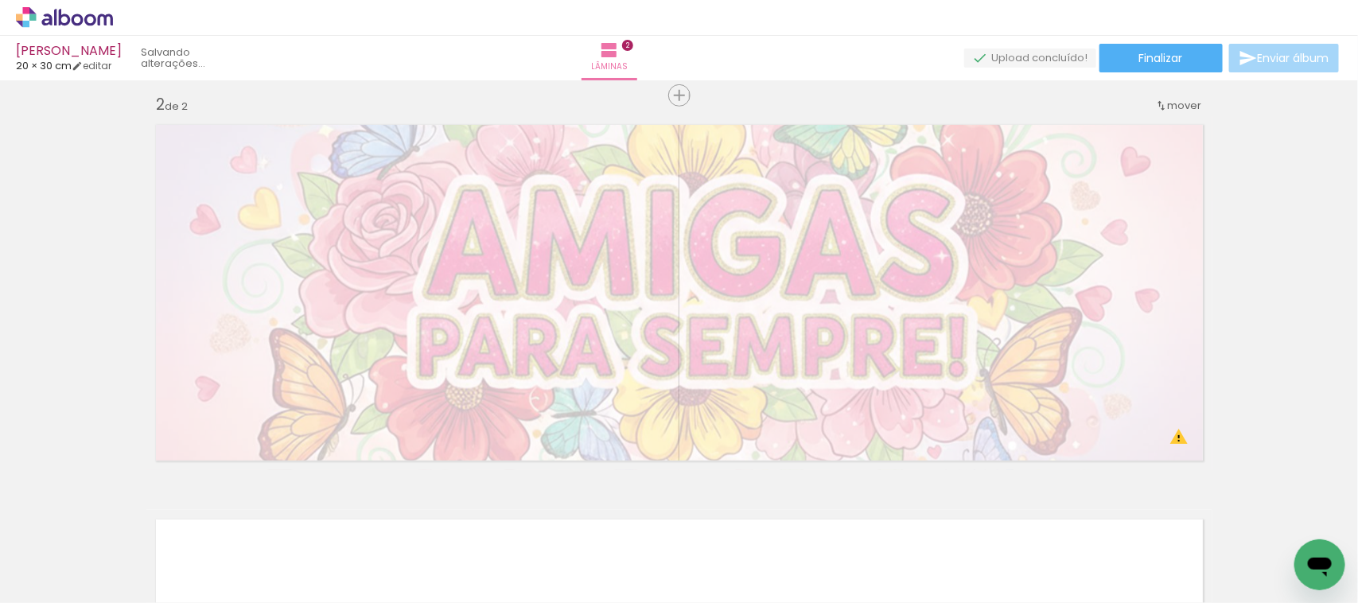
click at [132, 516] on iron-icon at bounding box center [124, 517] width 17 height 17
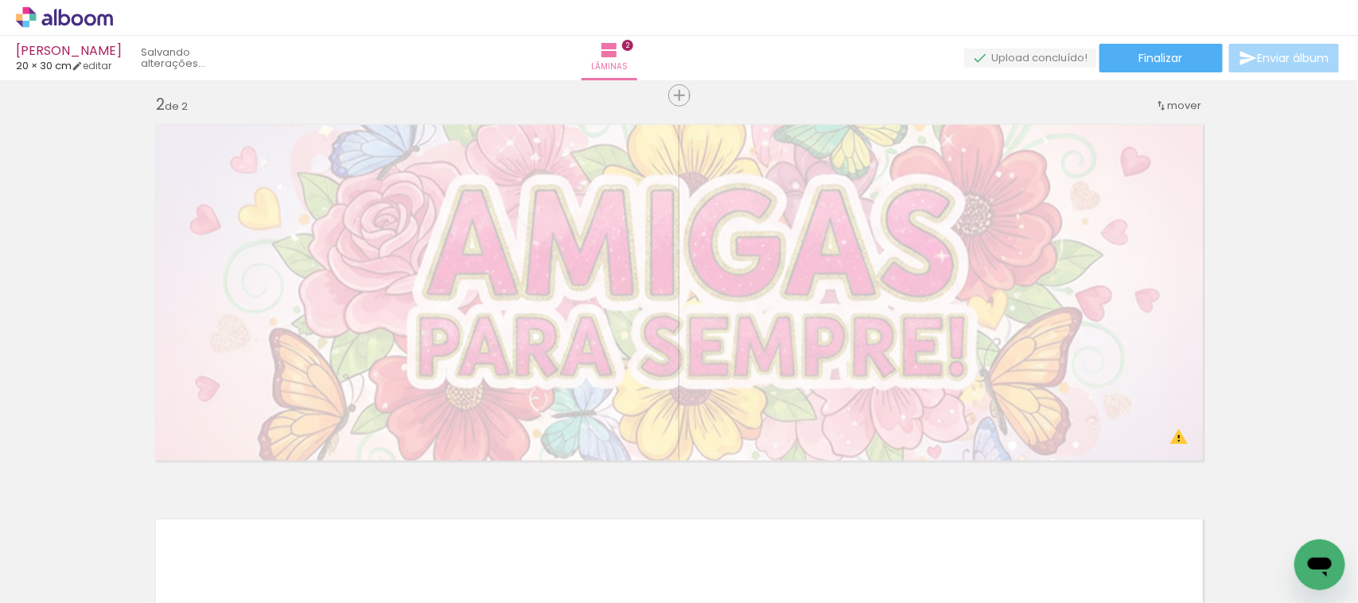
click at [132, 516] on iron-icon at bounding box center [124, 517] width 17 height 17
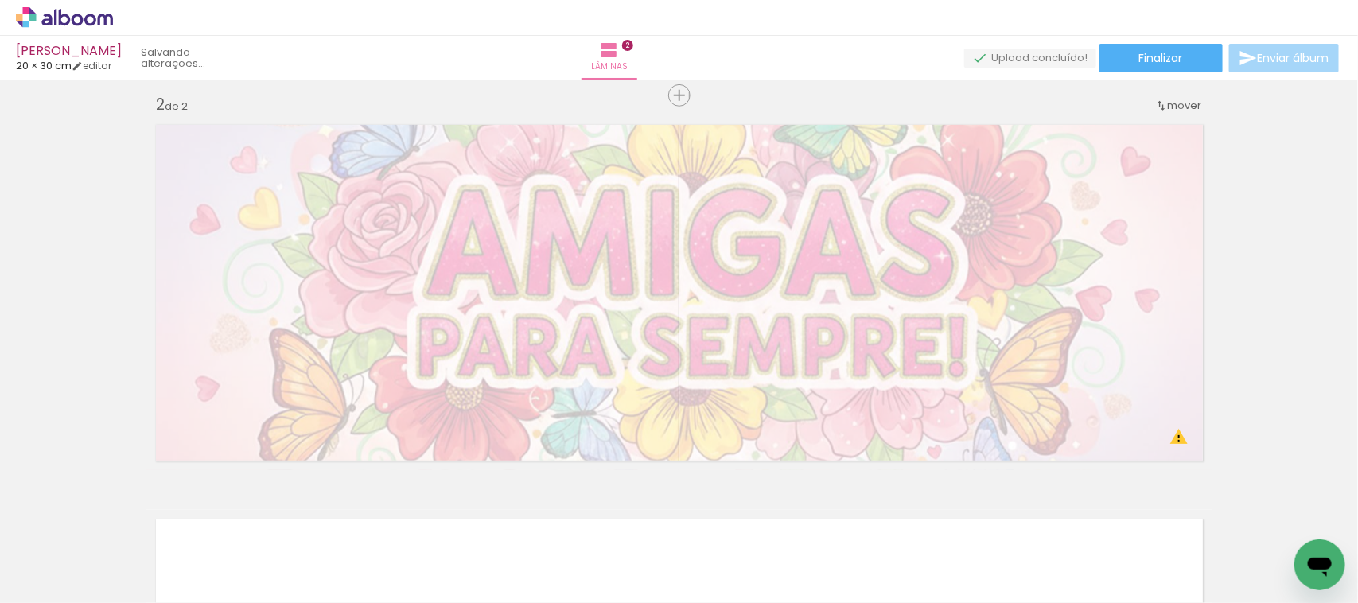
click at [132, 516] on iron-icon at bounding box center [124, 517] width 17 height 17
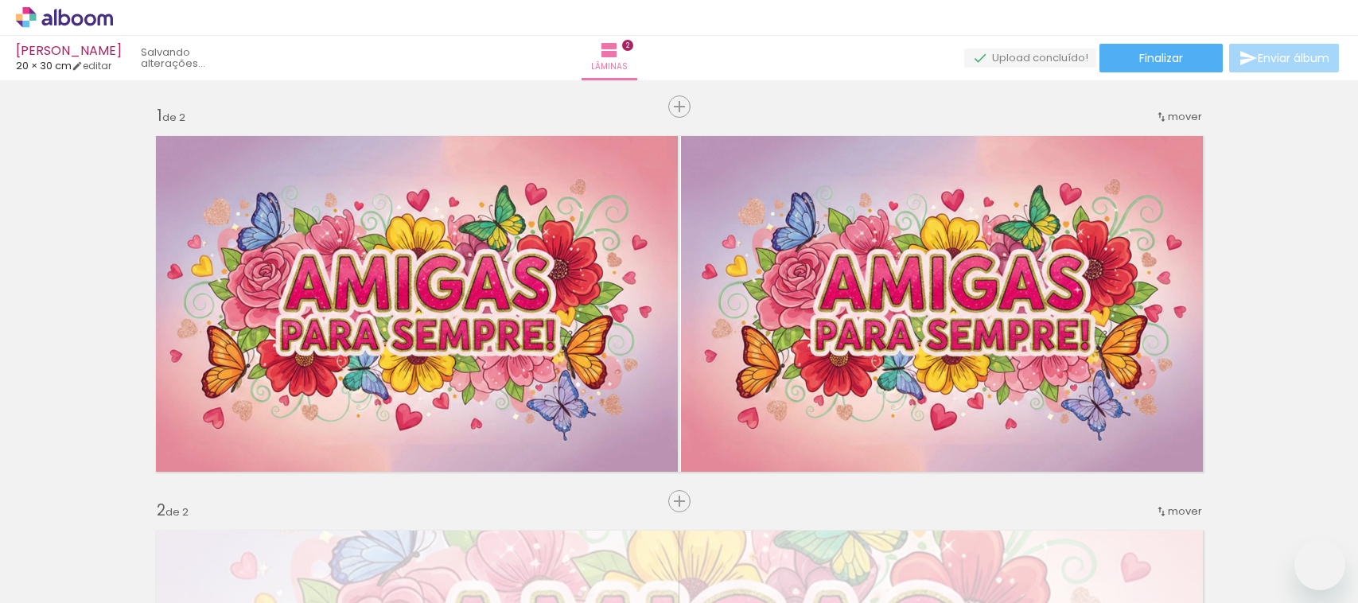
click at [132, 516] on iron-icon at bounding box center [124, 517] width 17 height 17
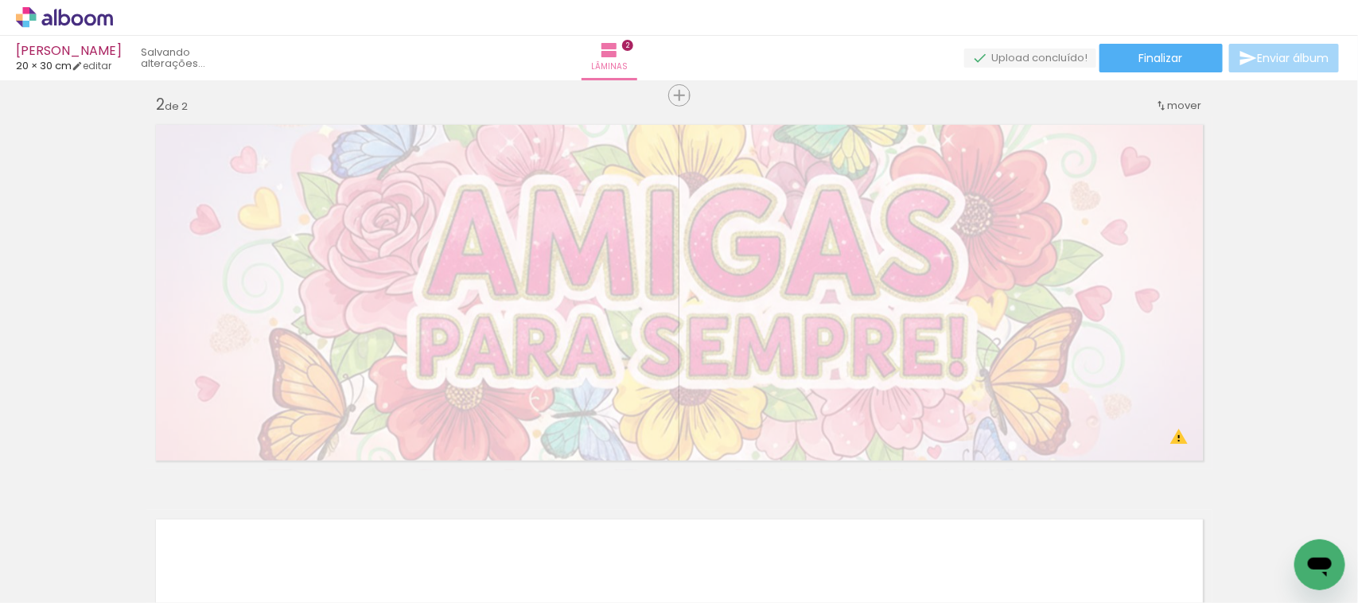
click at [132, 516] on iron-icon at bounding box center [124, 517] width 17 height 17
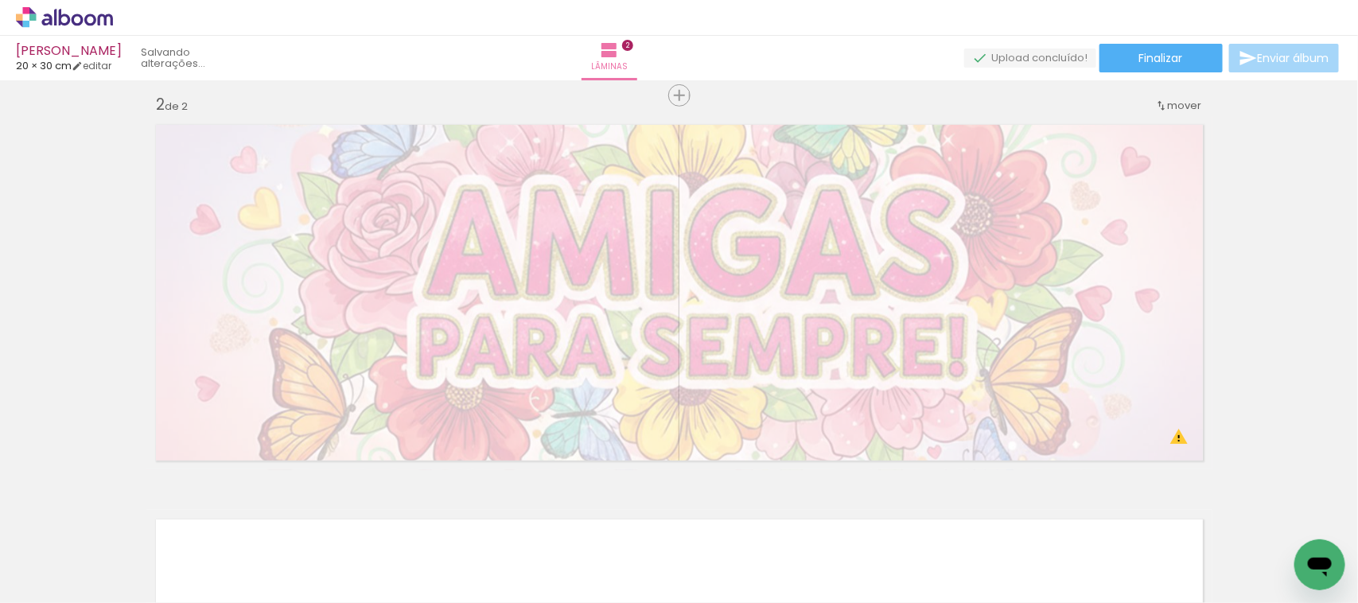
click at [132, 516] on iron-icon at bounding box center [124, 517] width 17 height 17
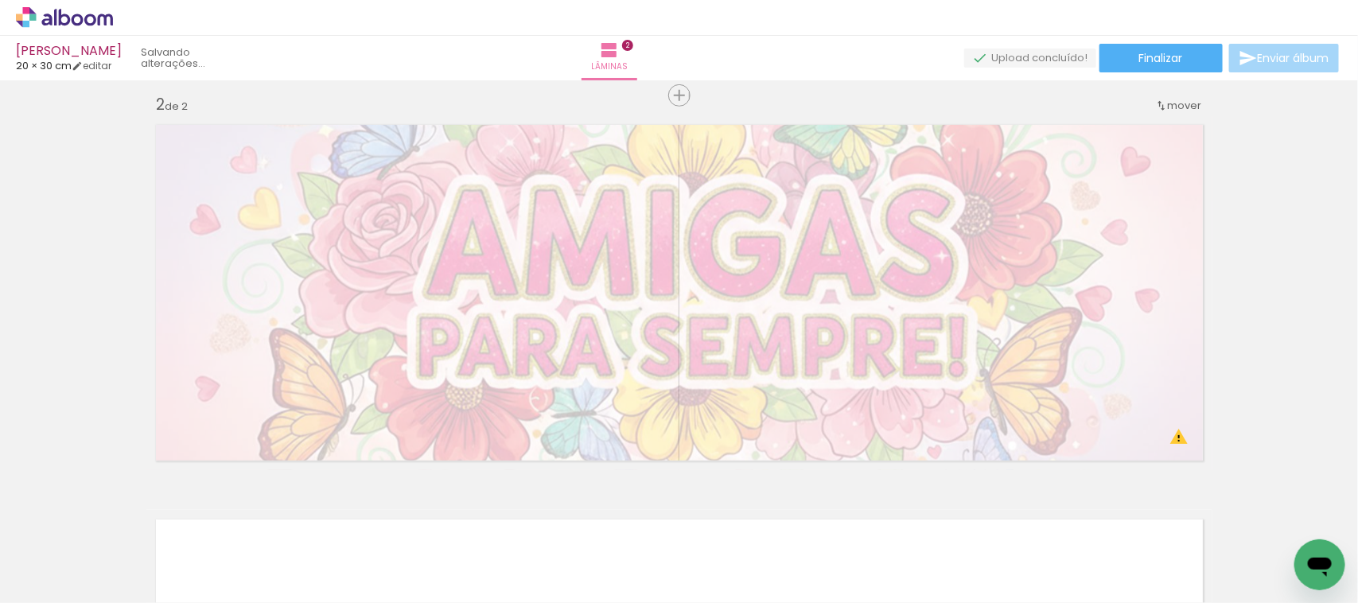
click at [132, 516] on iron-icon at bounding box center [124, 517] width 17 height 17
click at [131, 516] on iron-icon at bounding box center [124, 517] width 17 height 17
click at [129, 516] on iron-icon at bounding box center [124, 517] width 17 height 17
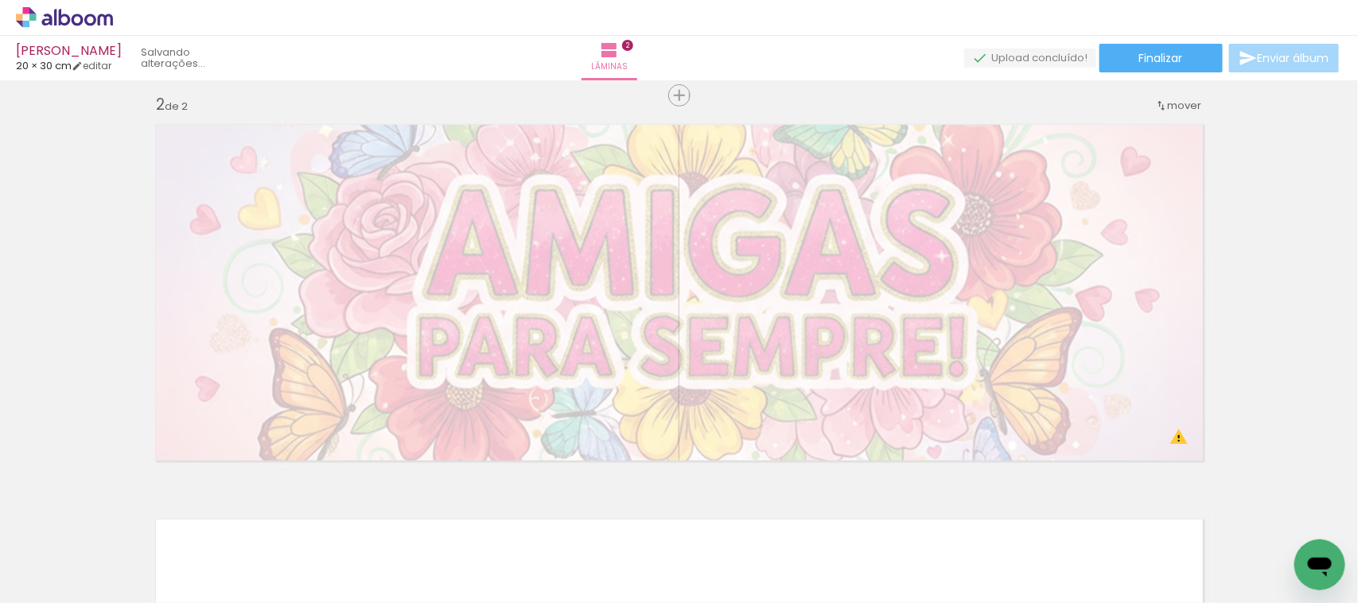
click at [126, 515] on iron-icon at bounding box center [124, 517] width 17 height 17
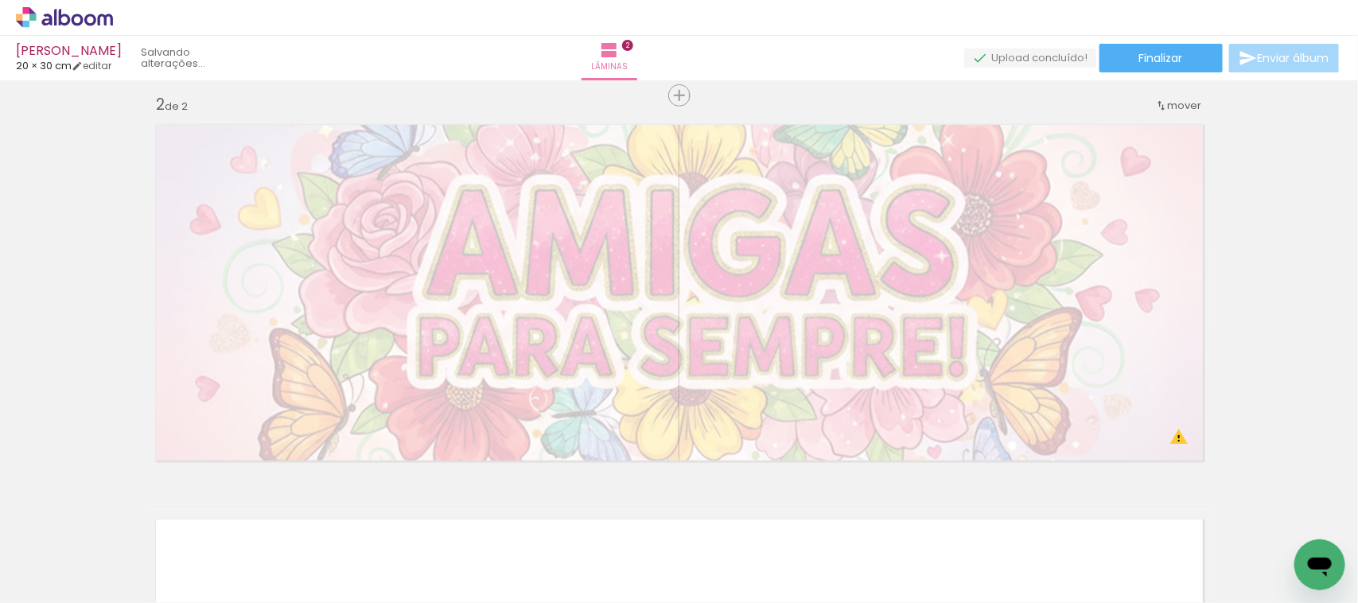
click at [126, 515] on iron-icon at bounding box center [124, 517] width 17 height 17
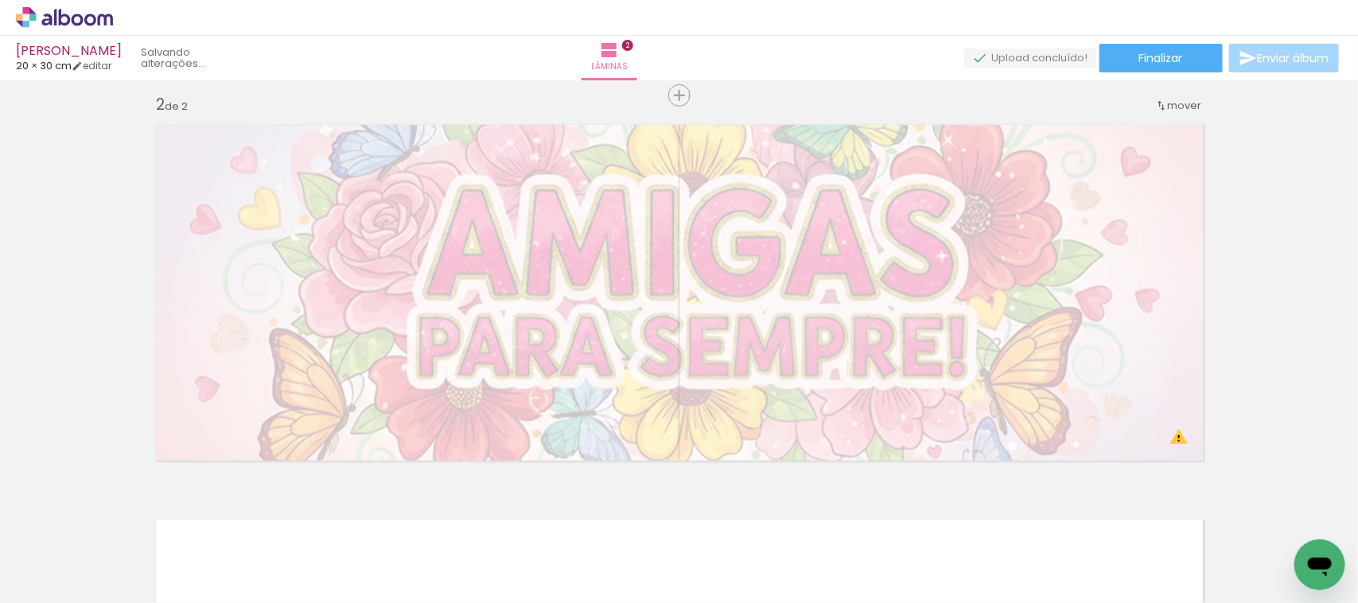
click at [126, 515] on iron-icon at bounding box center [124, 517] width 17 height 17
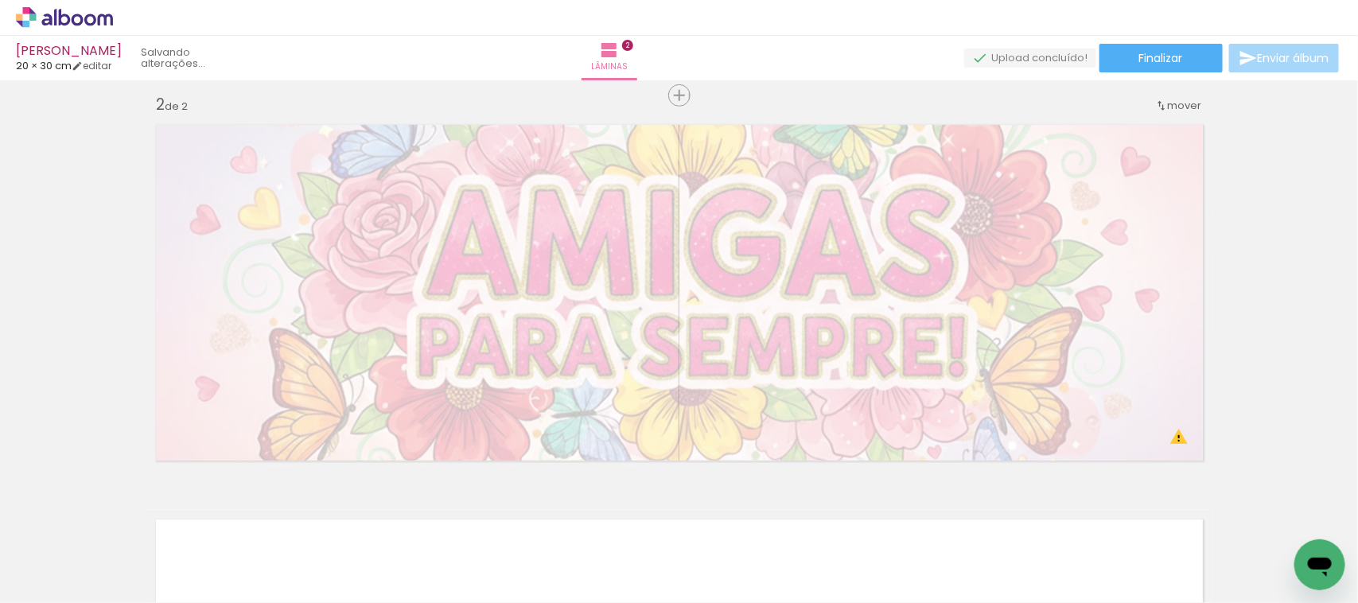
click at [126, 515] on iron-icon at bounding box center [124, 517] width 17 height 17
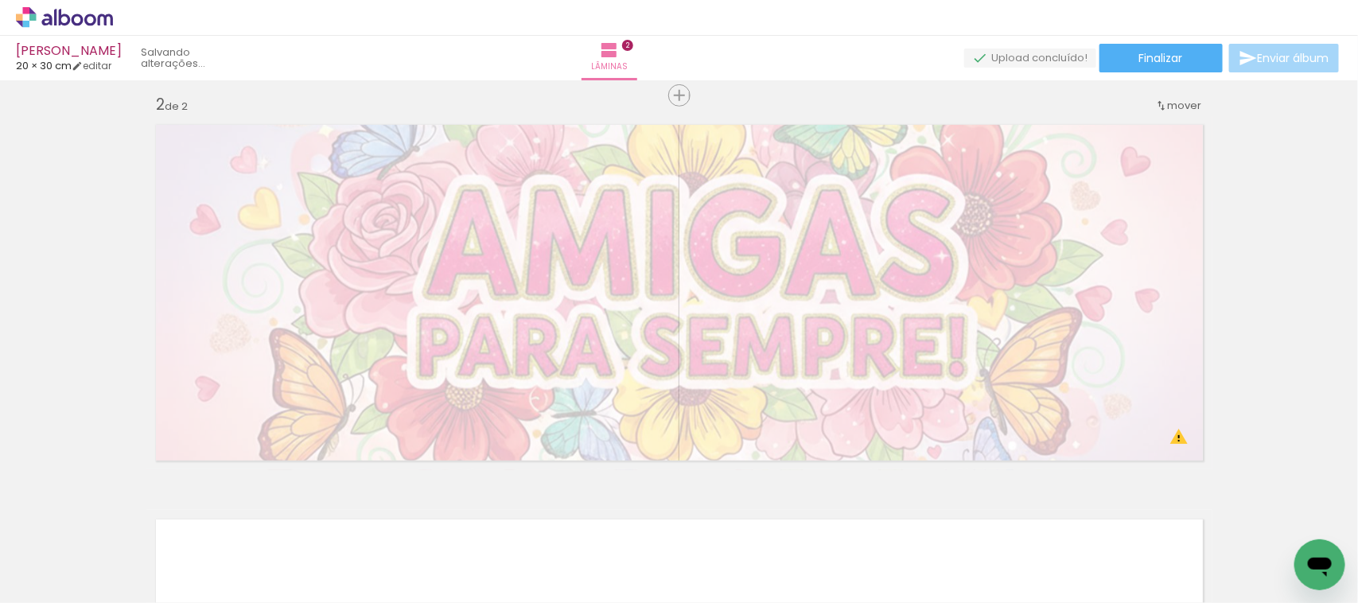
click at [126, 515] on iron-icon at bounding box center [124, 517] width 17 height 17
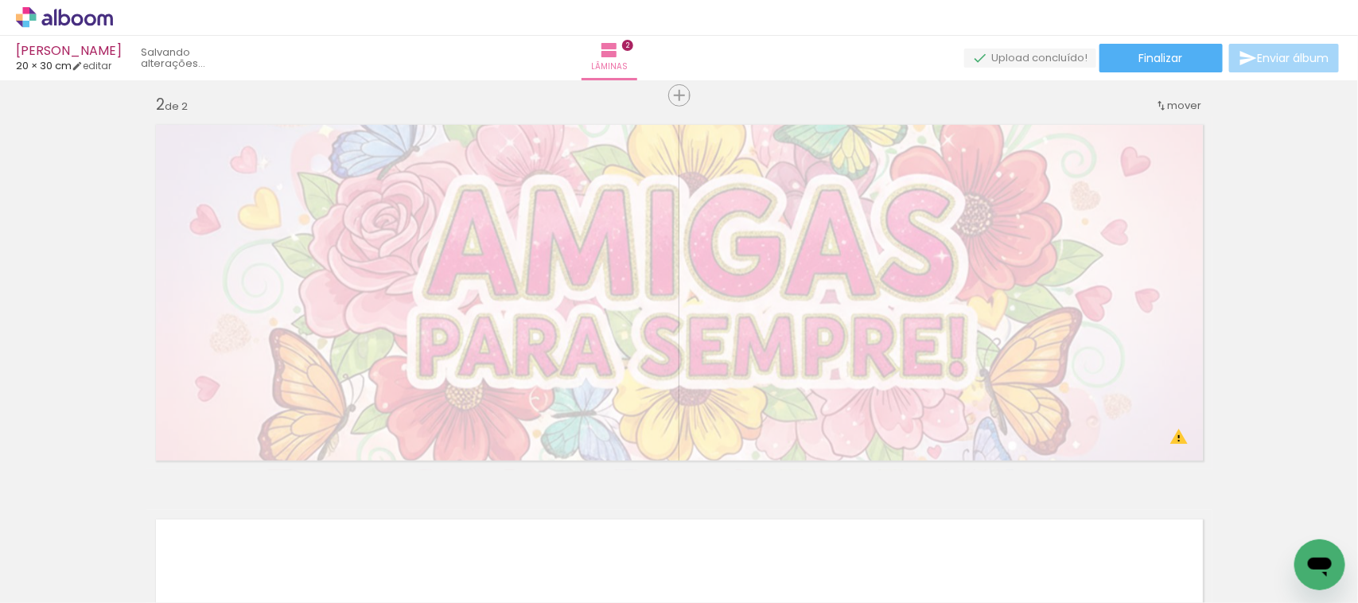
click at [126, 515] on iron-icon at bounding box center [124, 517] width 17 height 17
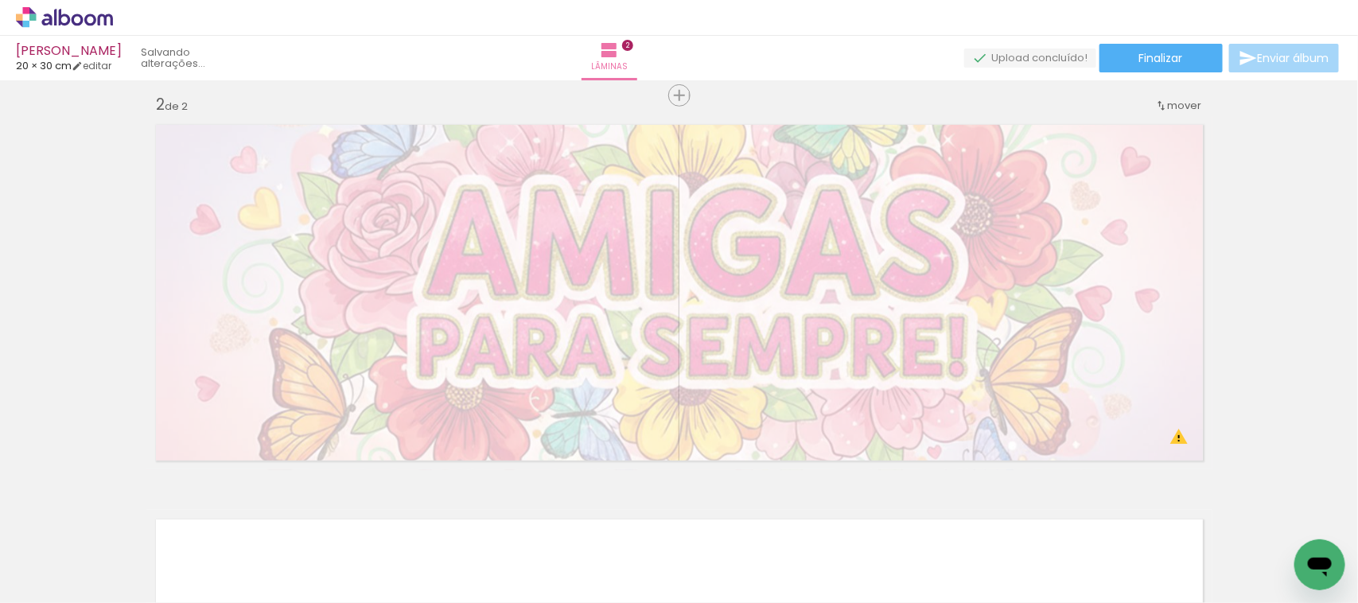
click at [126, 515] on iron-icon at bounding box center [124, 517] width 17 height 17
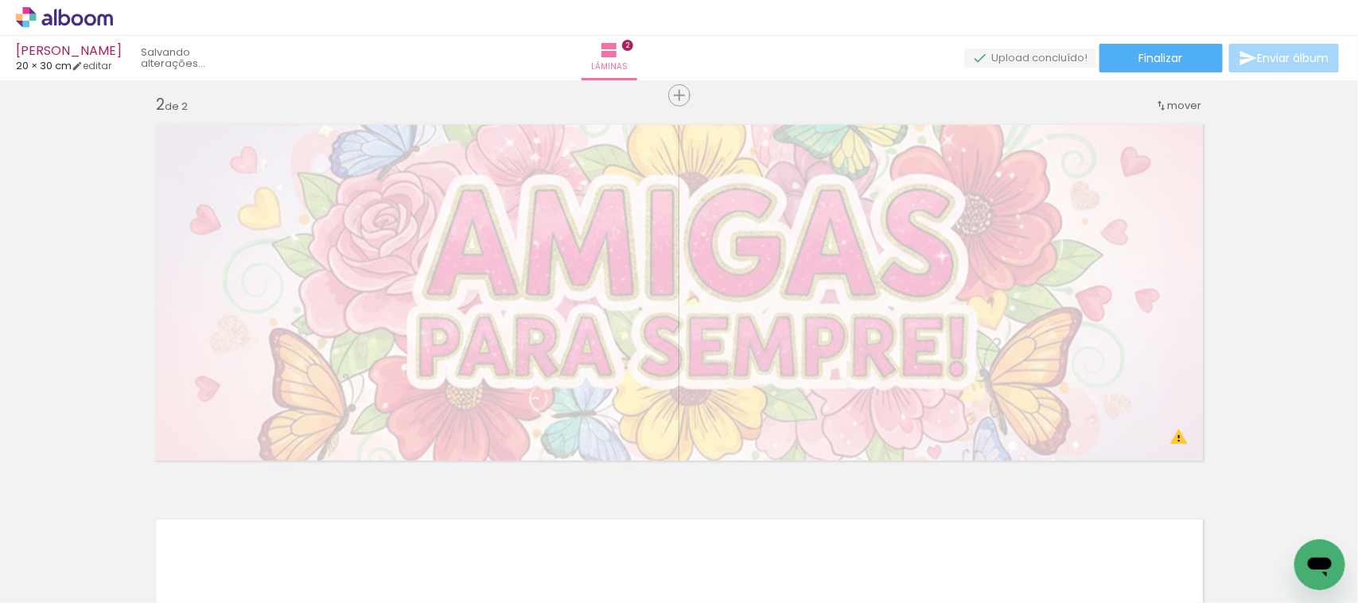
click at [126, 515] on iron-icon at bounding box center [124, 517] width 17 height 17
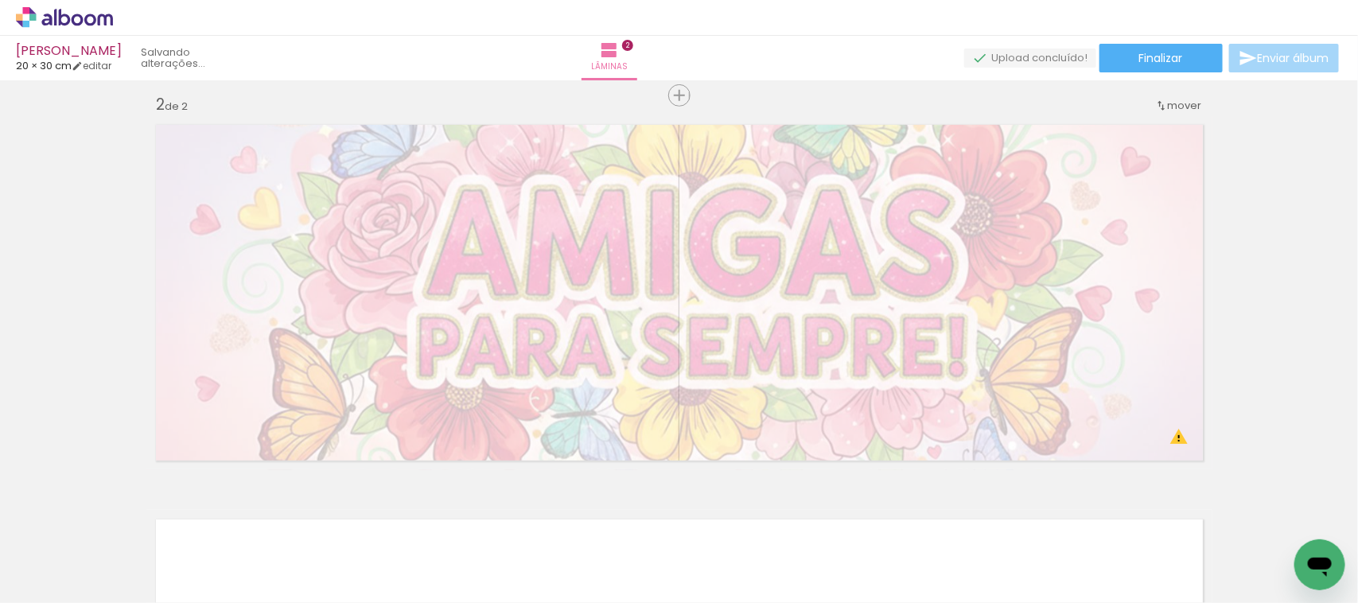
click at [126, 515] on iron-icon at bounding box center [124, 517] width 17 height 17
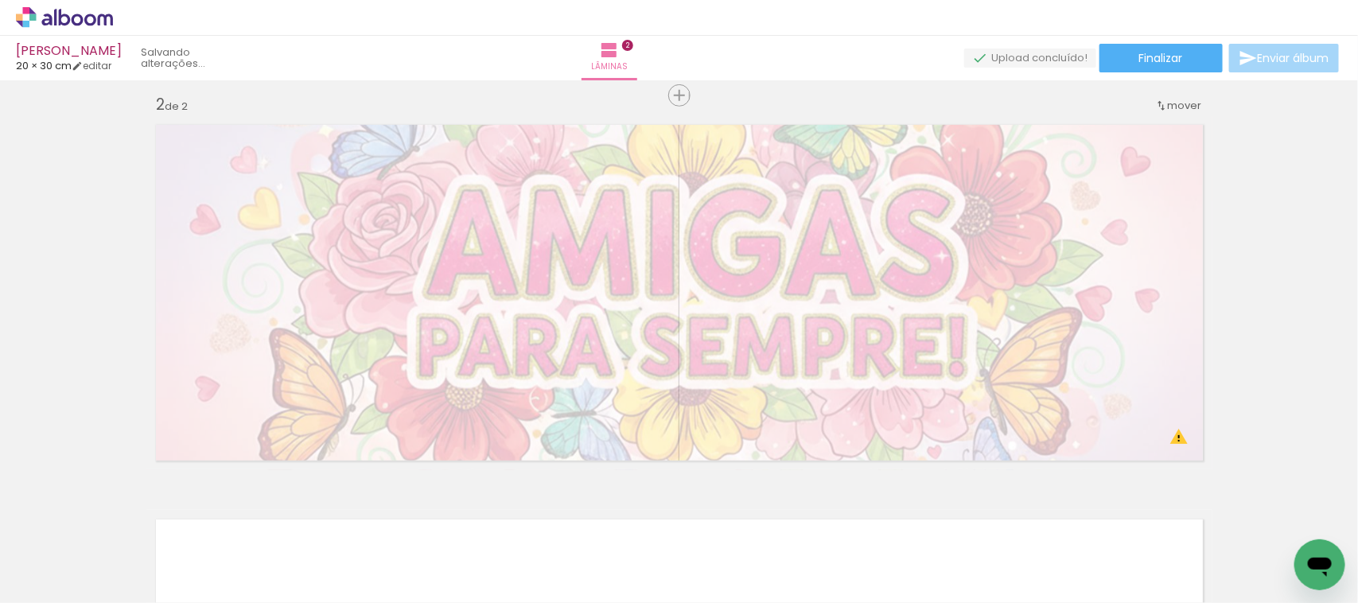
click at [126, 515] on iron-icon at bounding box center [124, 517] width 17 height 17
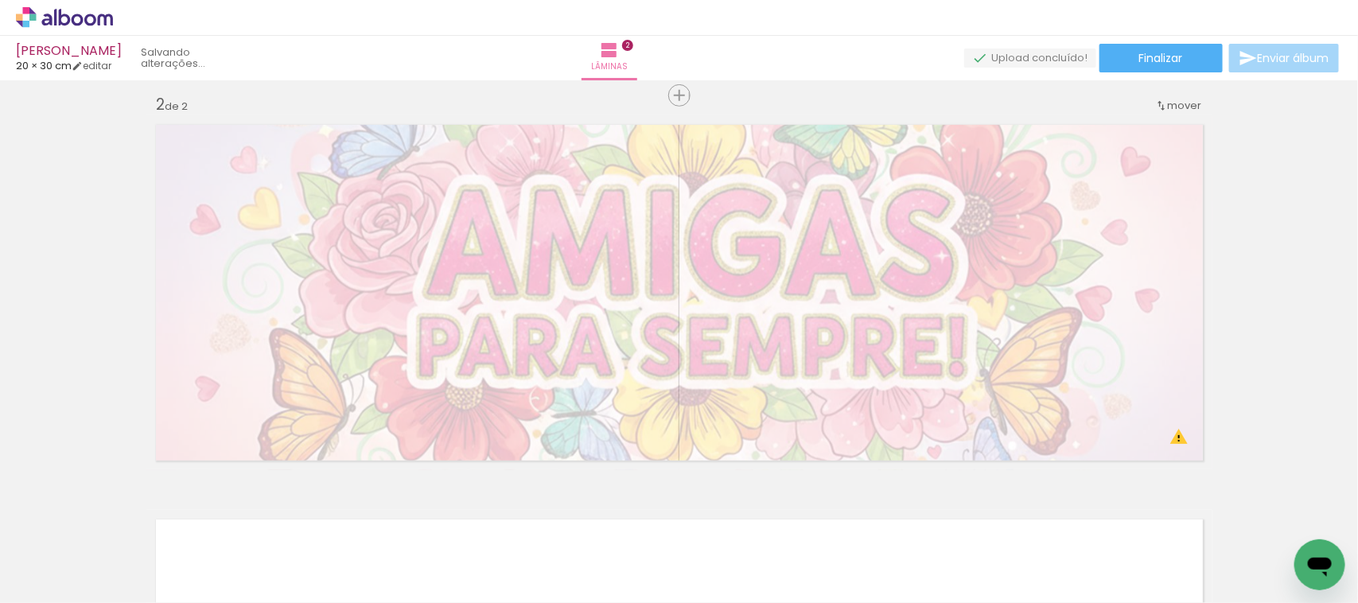
click at [126, 515] on iron-icon at bounding box center [124, 517] width 17 height 17
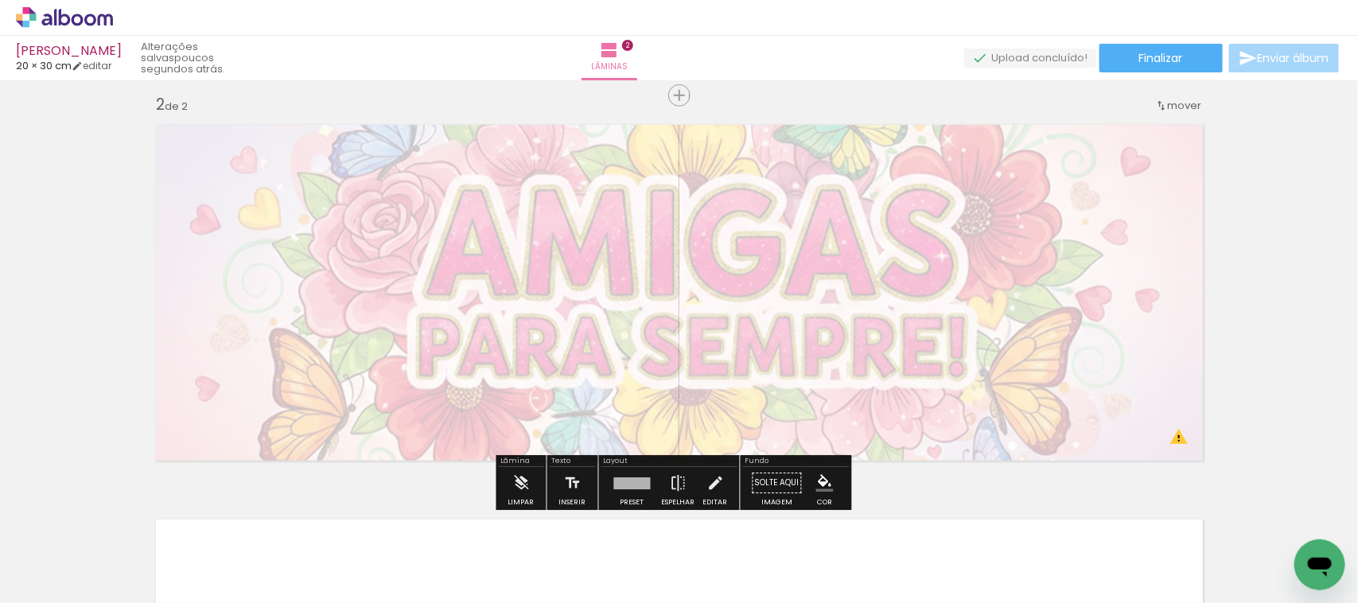
click at [41, 574] on span "Adicionar Fotos" at bounding box center [57, 582] width 48 height 18
click at [0, 0] on input "file" at bounding box center [0, 0] width 0 height 0
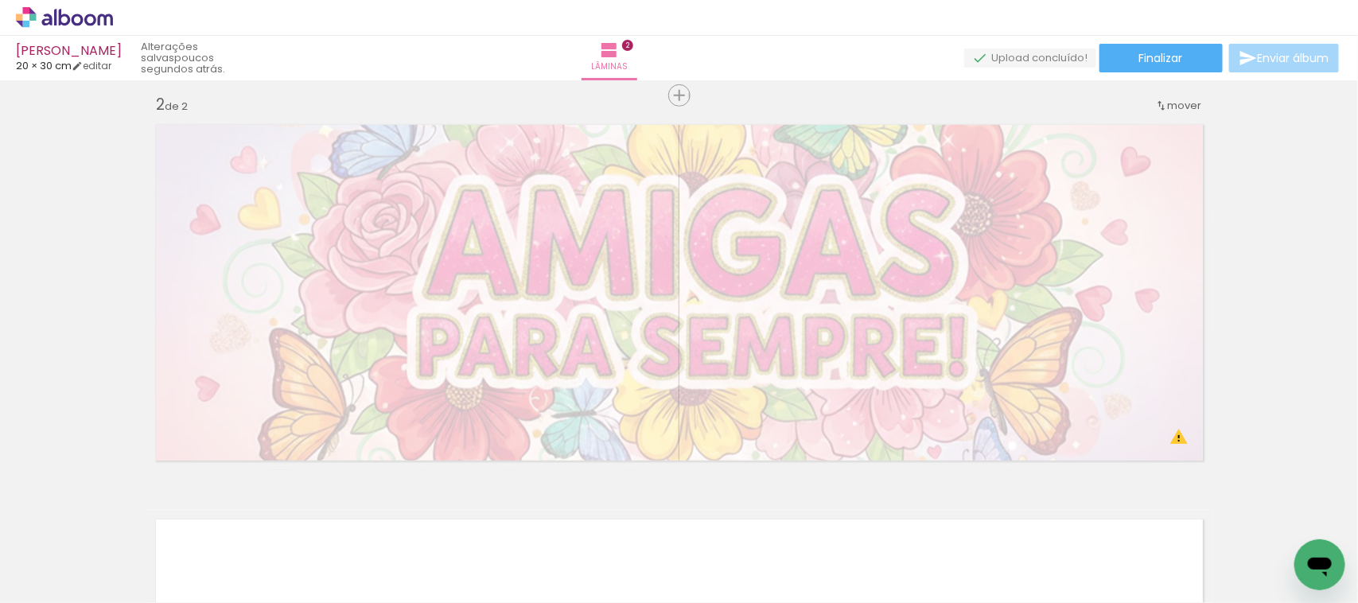
click at [80, 537] on div "0 de 2 fotos" at bounding box center [48, 530] width 77 height 13
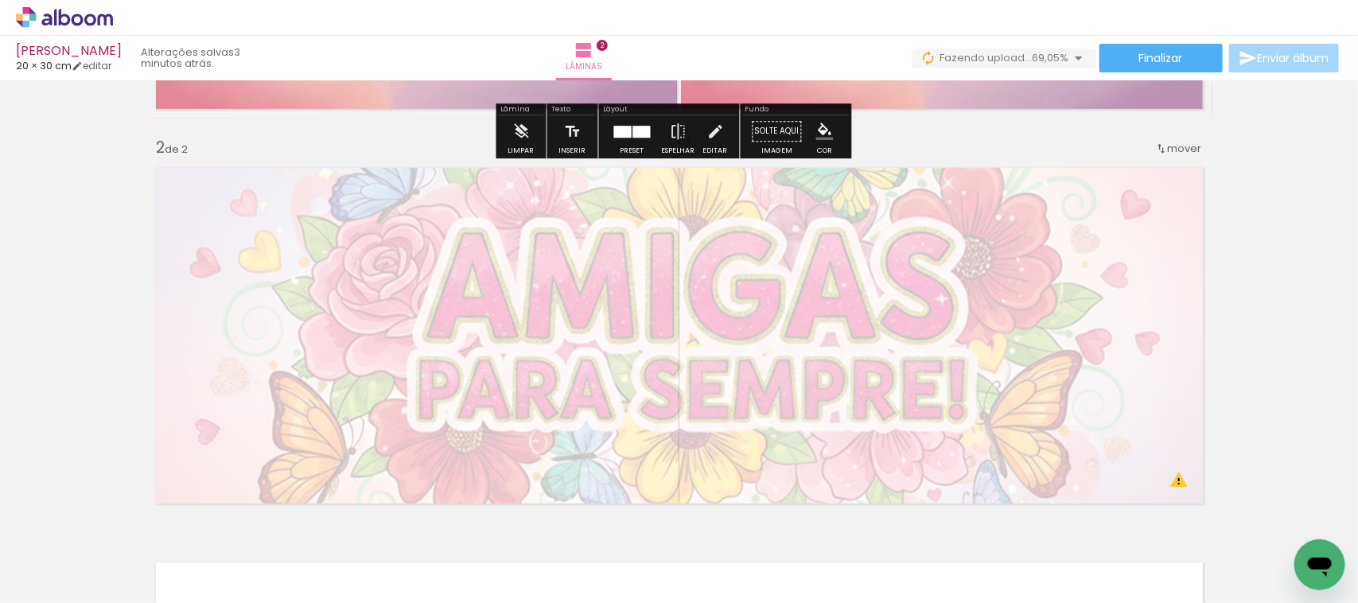
scroll to position [398, 0]
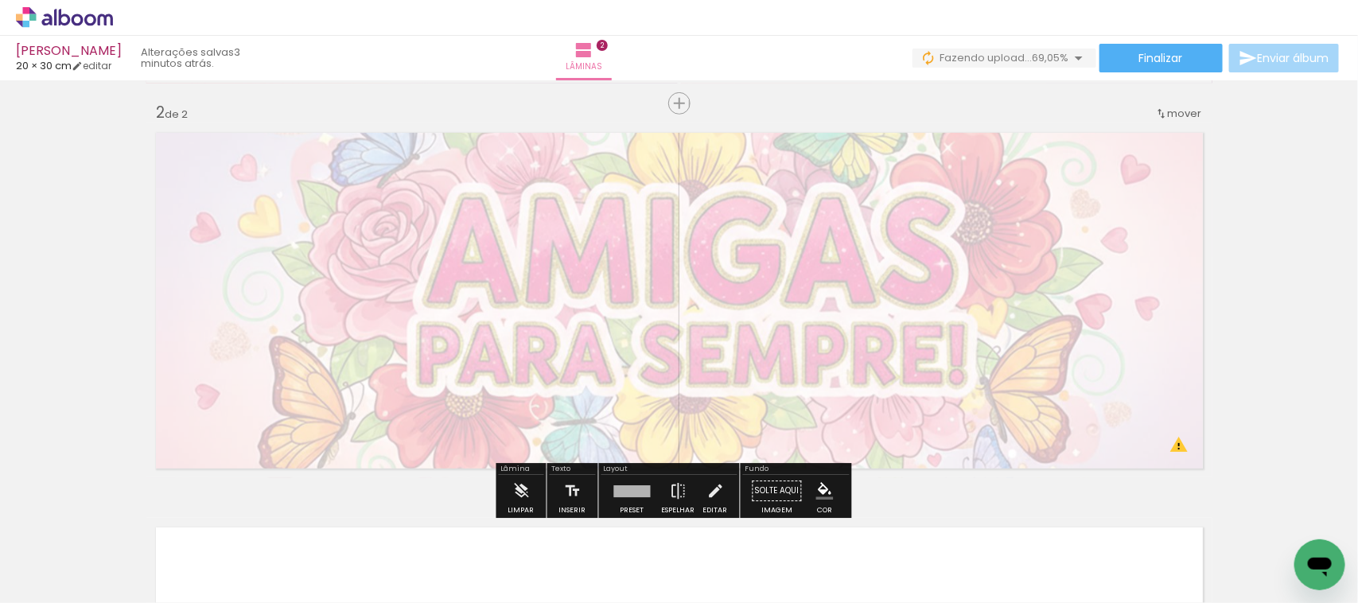
drag, startPoint x: 462, startPoint y: 272, endPoint x: 209, endPoint y: 404, distance: 284.8
click at [196, 412] on quentale-layouter at bounding box center [679, 300] width 1066 height 355
click at [714, 286] on quentale-layouter at bounding box center [679, 300] width 1066 height 355
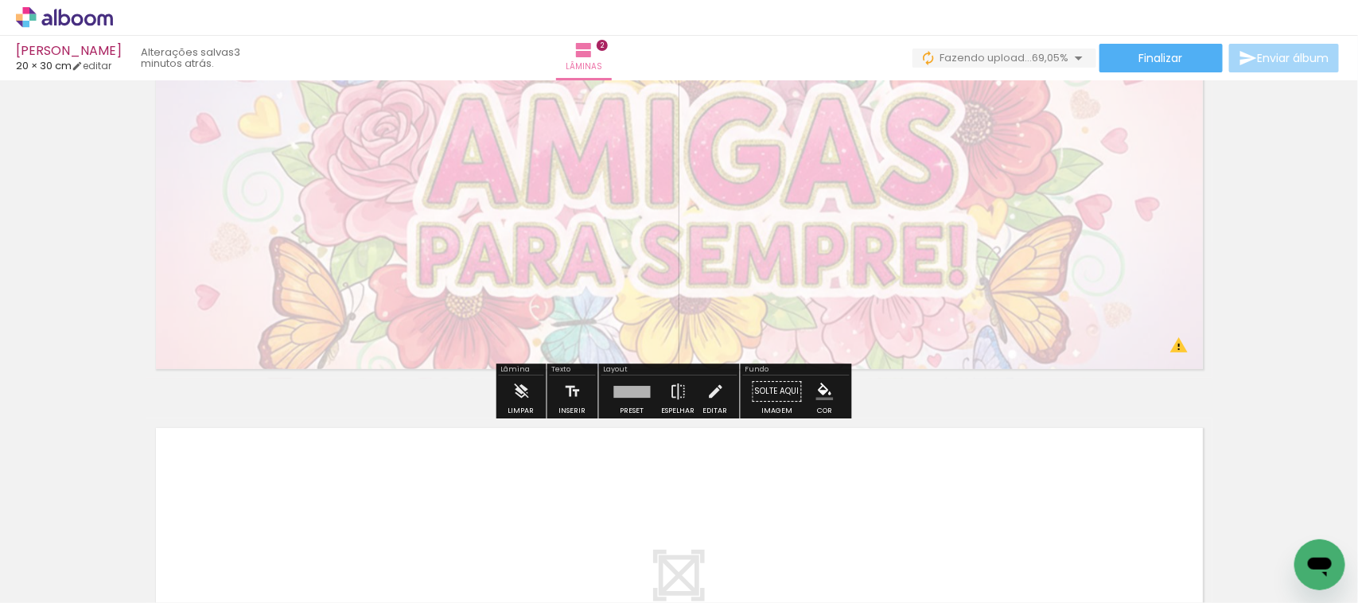
click at [770, 392] on paper-button "Solte aqui Imagem" at bounding box center [777, 396] width 57 height 41
click at [770, 307] on quentale-layouter at bounding box center [679, 201] width 1066 height 355
click at [770, 307] on quentale-photo at bounding box center [679, 201] width 1066 height 355
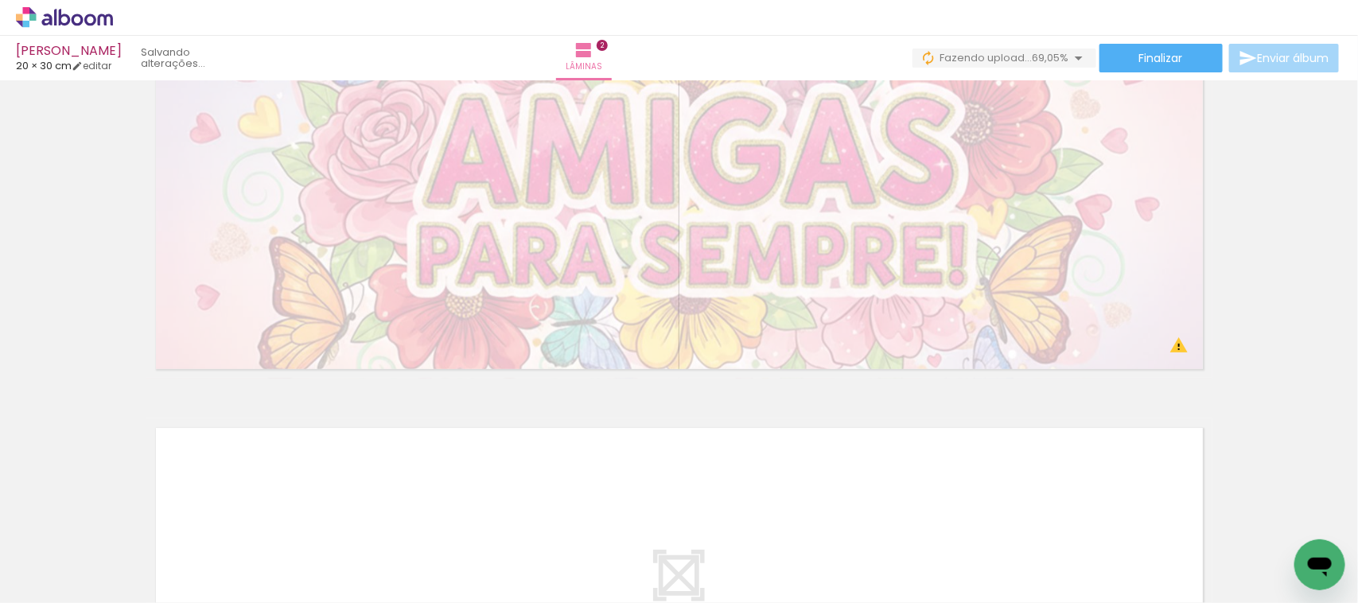
scroll to position [0, 0]
click at [49, 566] on input "Não utilizadas" at bounding box center [44, 568] width 60 height 14
click at [0, 0] on slot "Todas as fotos" at bounding box center [0, 0] width 0 height 0
type input "Todas as fotos"
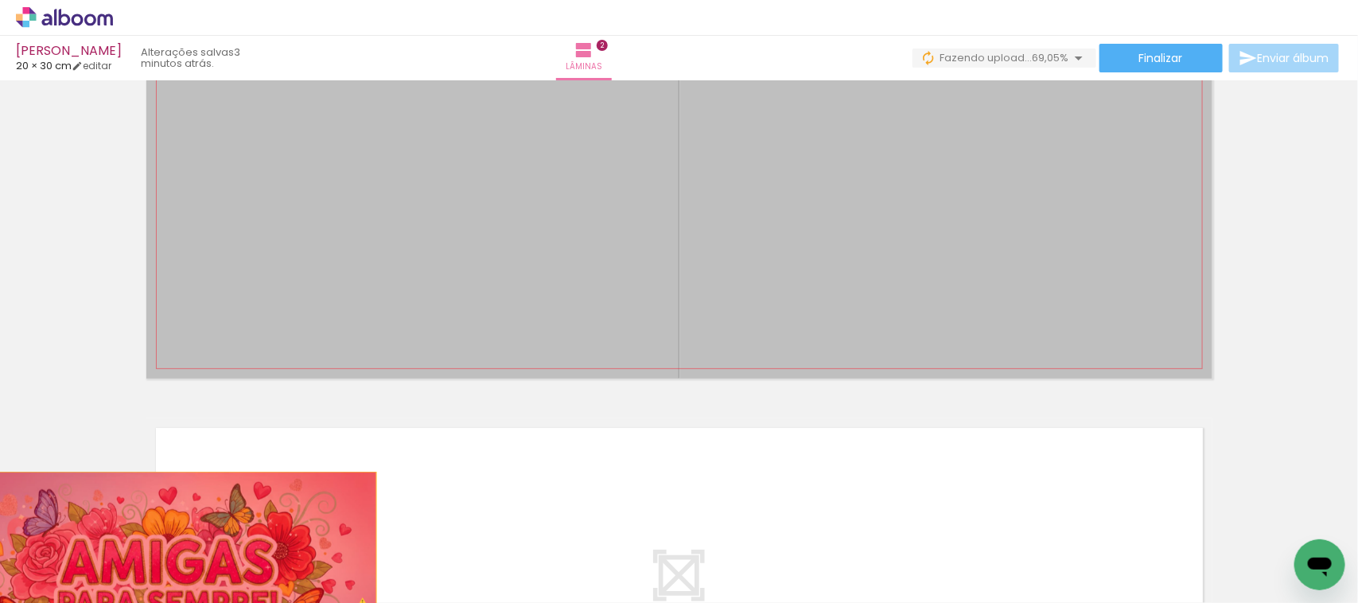
drag, startPoint x: 309, startPoint y: 290, endPoint x: 155, endPoint y: 544, distance: 296.0
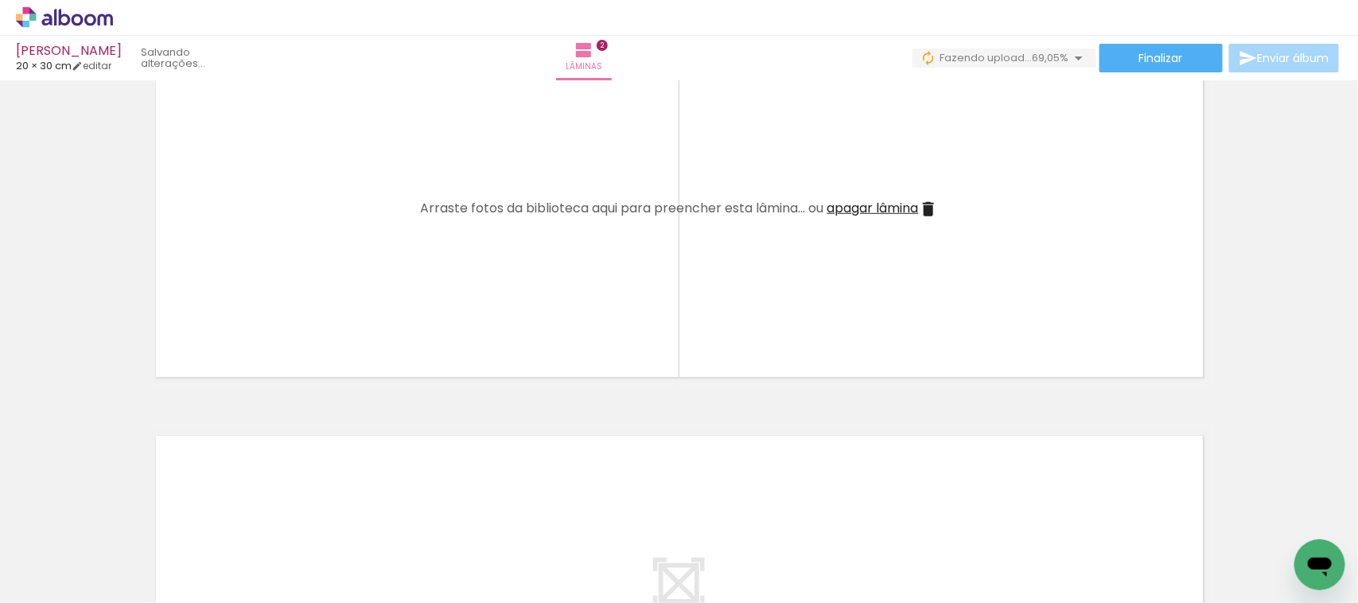
scroll to position [497, 0]
click at [513, 211] on quentale-layouter at bounding box center [679, 201] width 1066 height 355
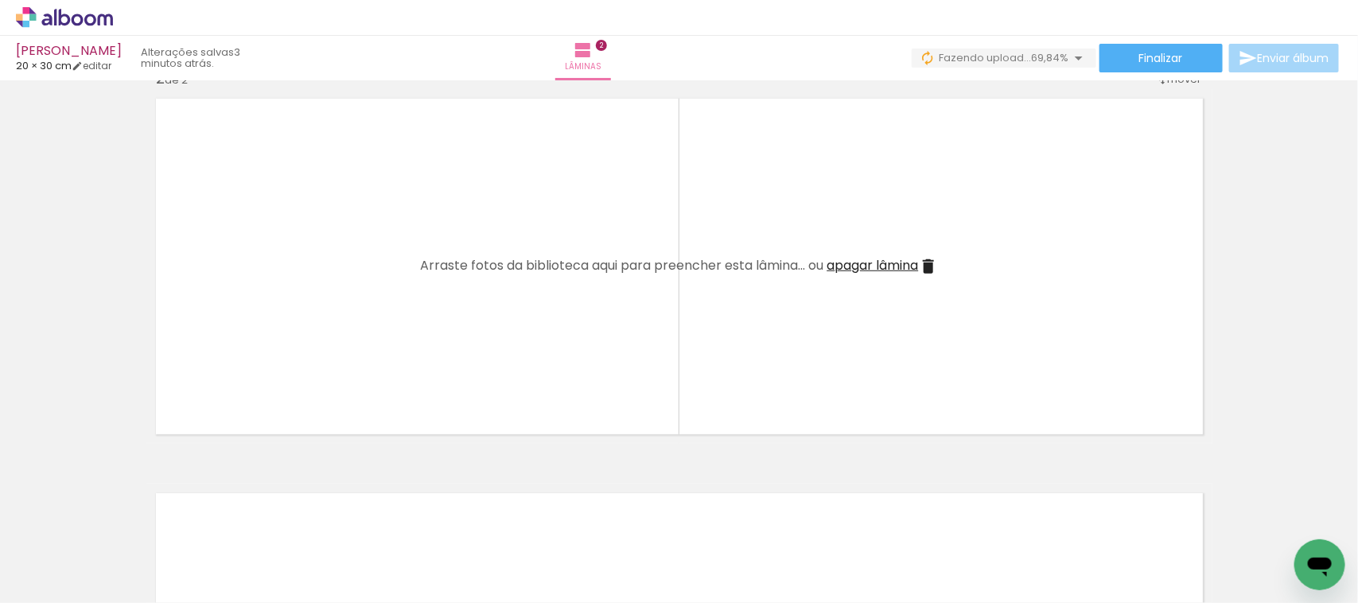
scroll to position [398, 0]
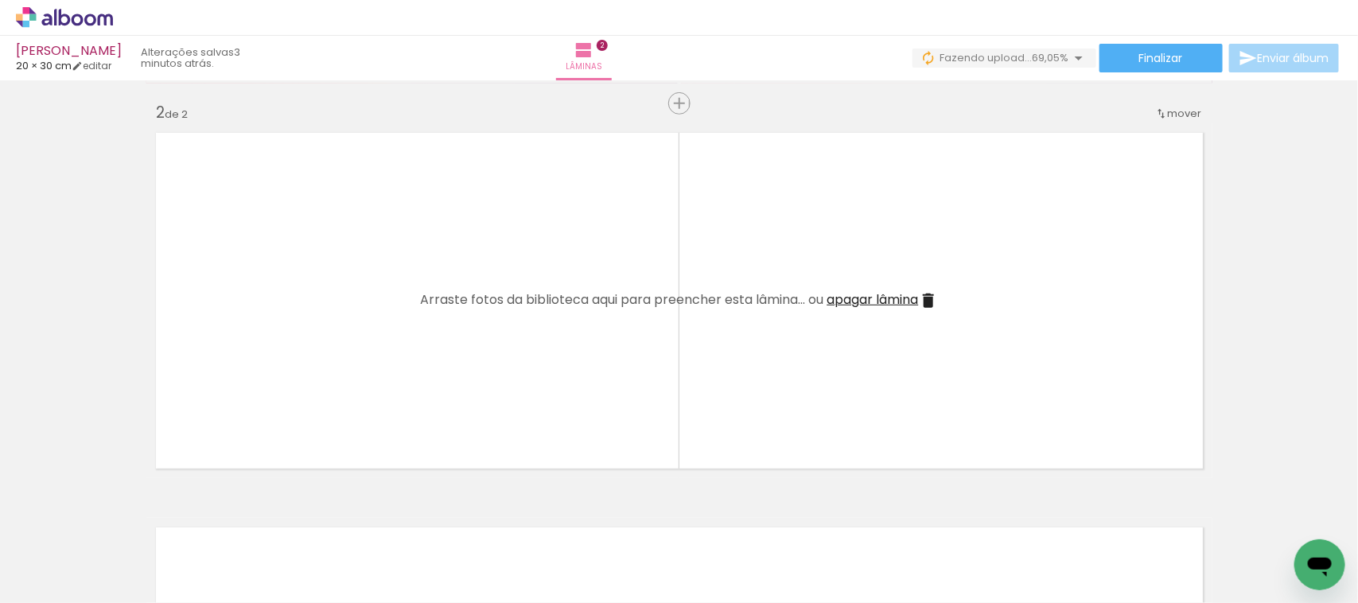
drag, startPoint x: 305, startPoint y: 296, endPoint x: 470, endPoint y: 316, distance: 166.7
click at [306, 295] on quentale-layouter at bounding box center [679, 300] width 1066 height 355
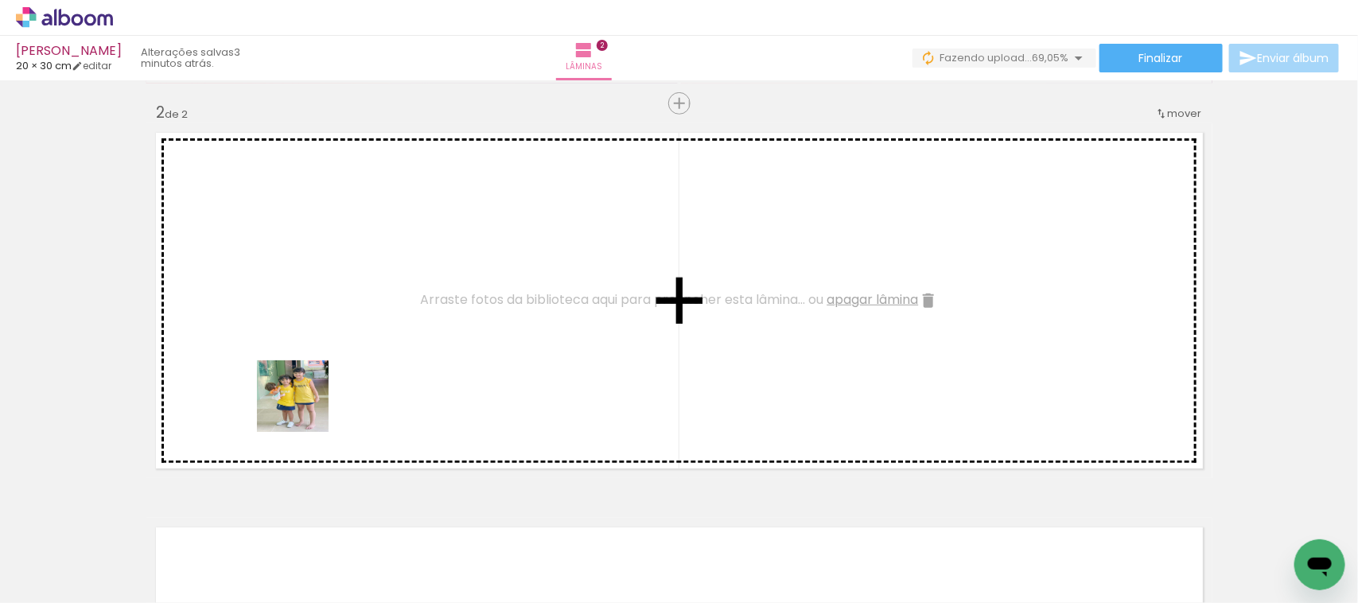
drag, startPoint x: 424, startPoint y: 569, endPoint x: 291, endPoint y: 383, distance: 228.8
click at [291, 383] on quentale-workspace at bounding box center [679, 301] width 1358 height 603
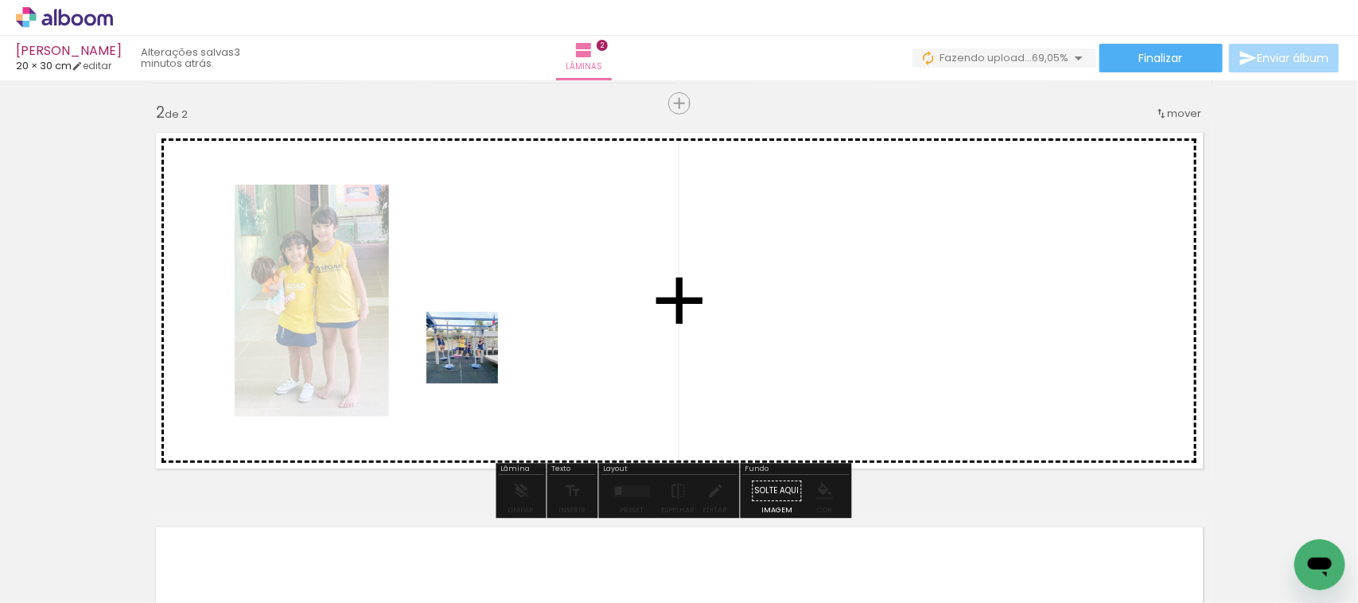
drag, startPoint x: 348, startPoint y: 563, endPoint x: 478, endPoint y: 340, distance: 258.9
click at [478, 340] on quentale-workspace at bounding box center [679, 301] width 1358 height 603
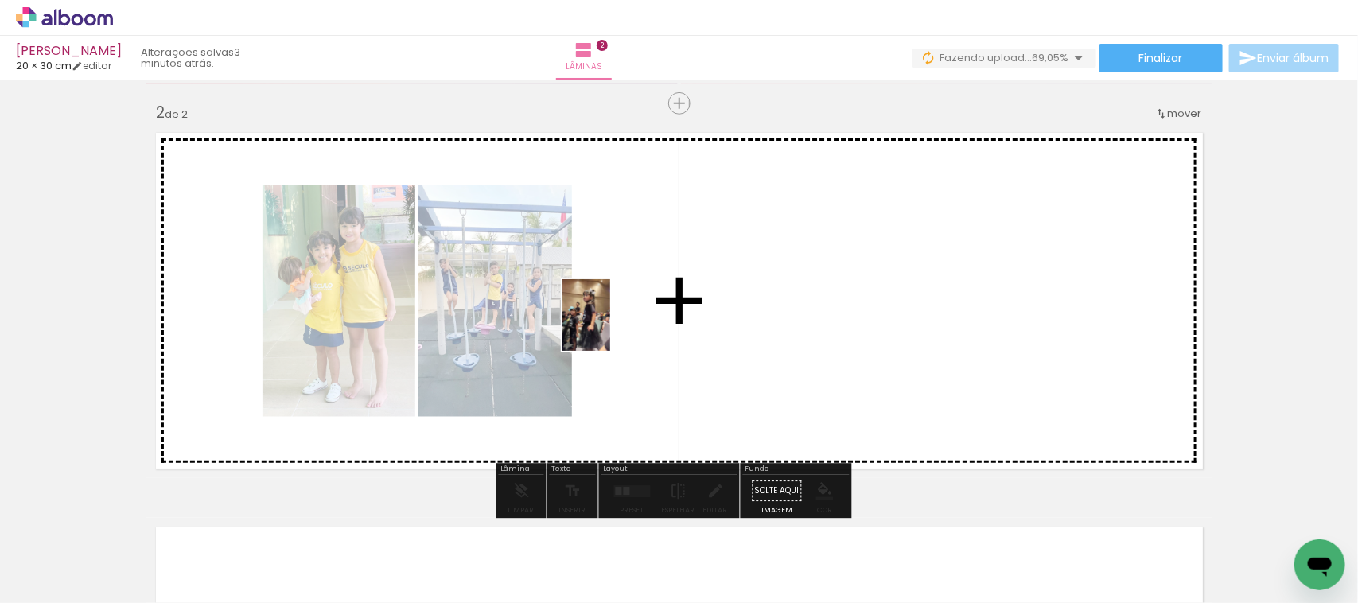
drag, startPoint x: 513, startPoint y: 575, endPoint x: 610, endPoint y: 327, distance: 265.9
click at [610, 327] on quentale-workspace at bounding box center [679, 301] width 1358 height 603
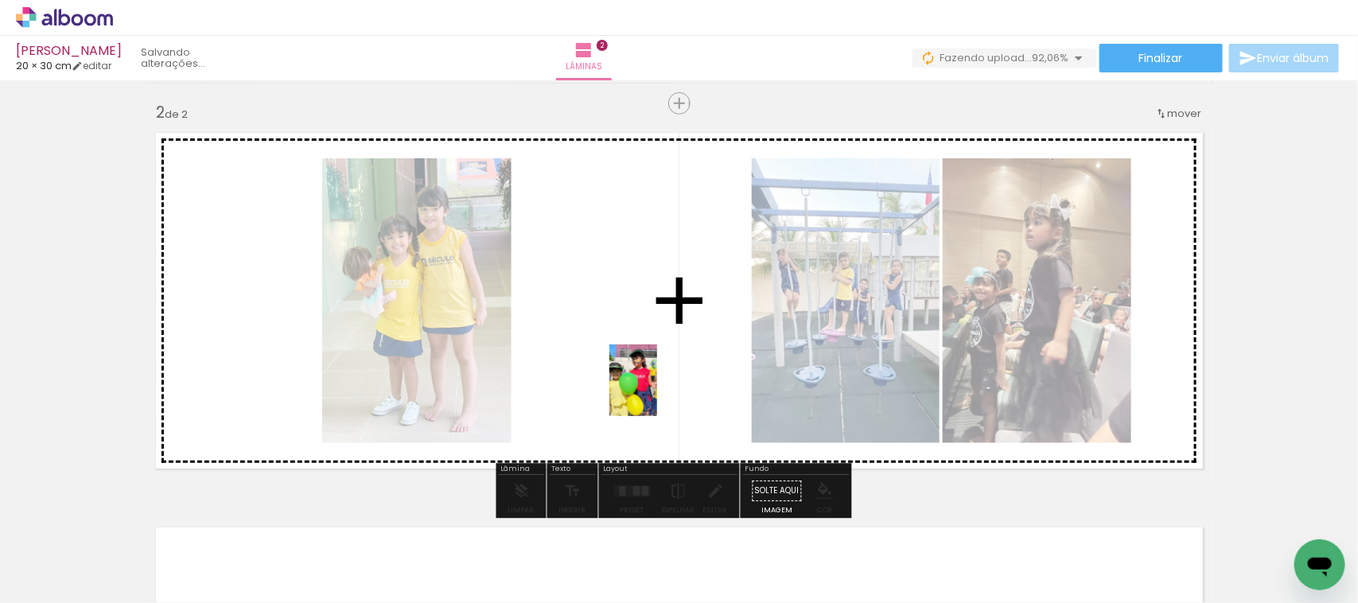
drag, startPoint x: 876, startPoint y: 569, endPoint x: 649, endPoint y: 379, distance: 296.6
click at [649, 379] on quentale-workspace at bounding box center [679, 301] width 1358 height 603
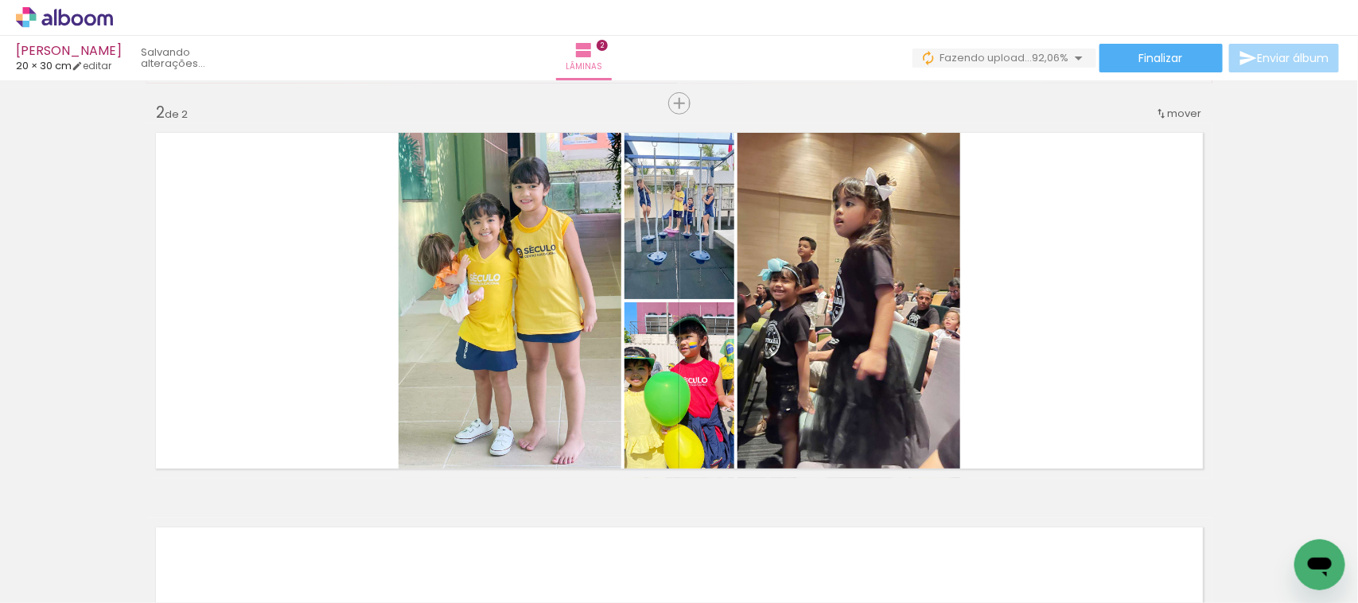
scroll to position [0, 0]
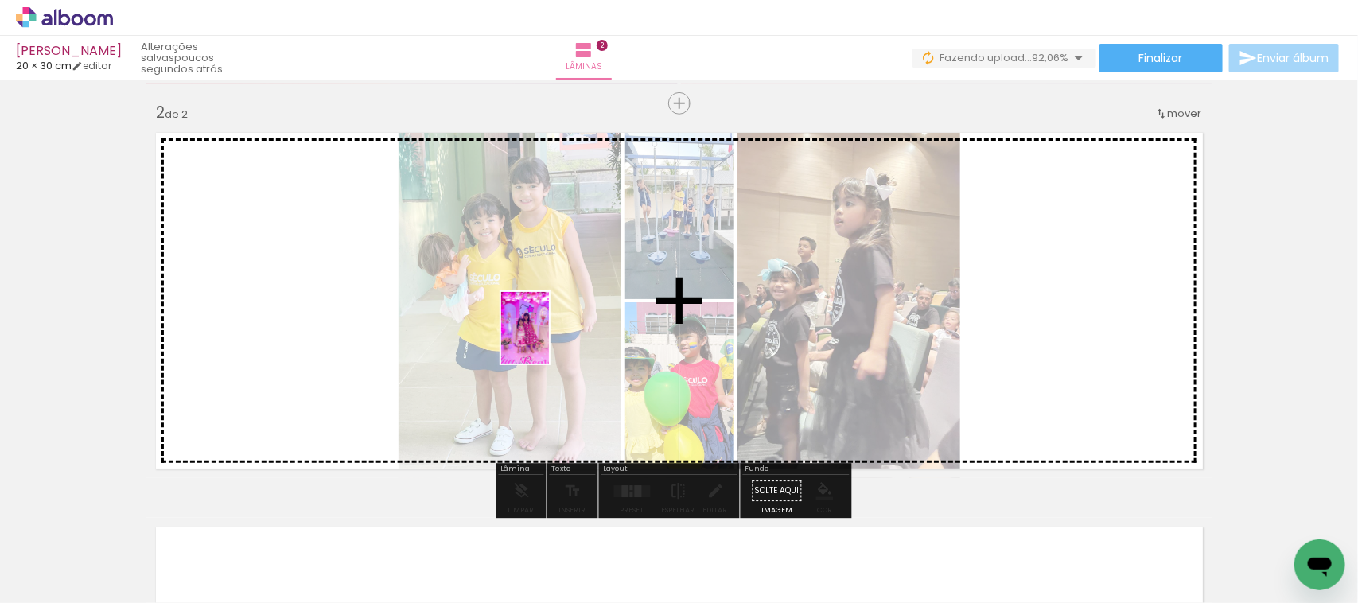
drag, startPoint x: 613, startPoint y: 554, endPoint x: 546, endPoint y: 450, distance: 123.2
click at [548, 338] on quentale-workspace at bounding box center [679, 301] width 1358 height 603
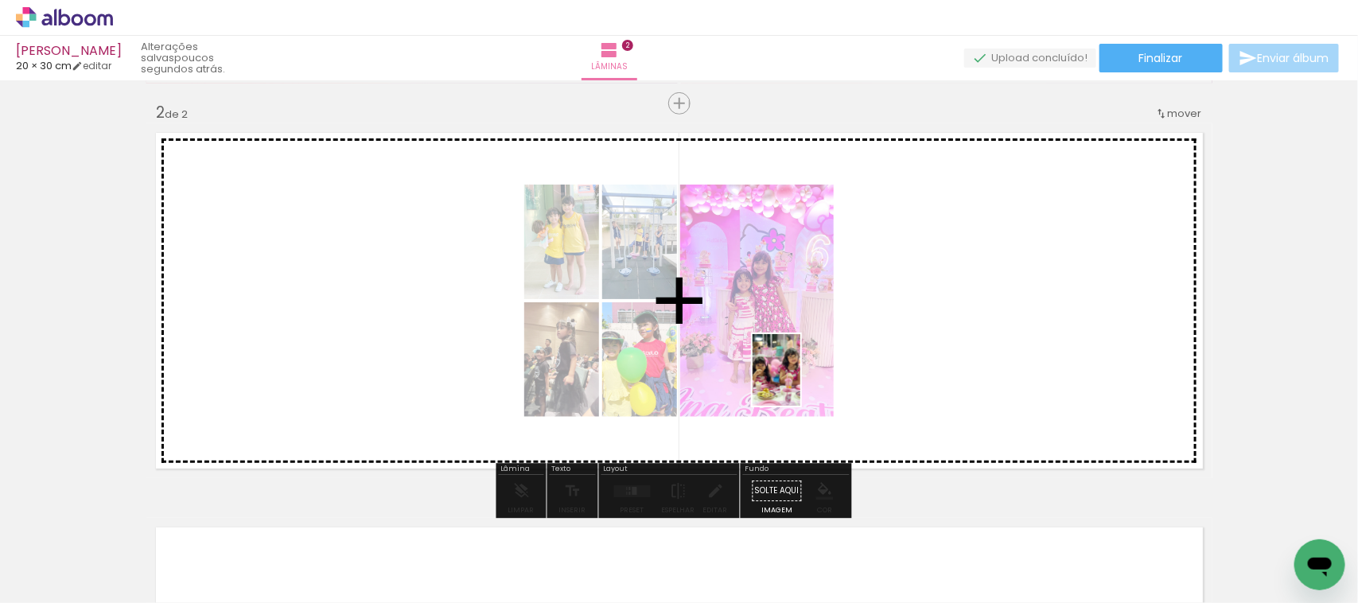
drag, startPoint x: 704, startPoint y: 565, endPoint x: 248, endPoint y: 517, distance: 458.5
click at [848, 350] on quentale-workspace at bounding box center [679, 301] width 1358 height 603
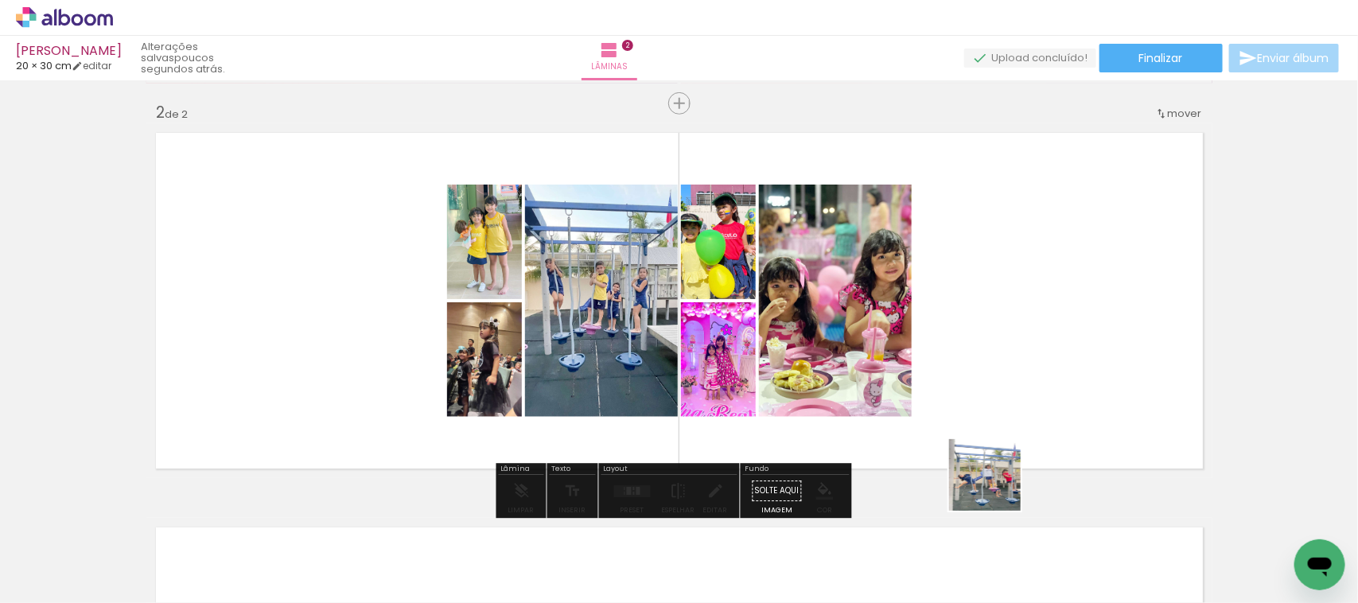
drag, startPoint x: 981, startPoint y: 545, endPoint x: 863, endPoint y: 276, distance: 293.6
click at [1035, 330] on quentale-workspace at bounding box center [679, 301] width 1358 height 603
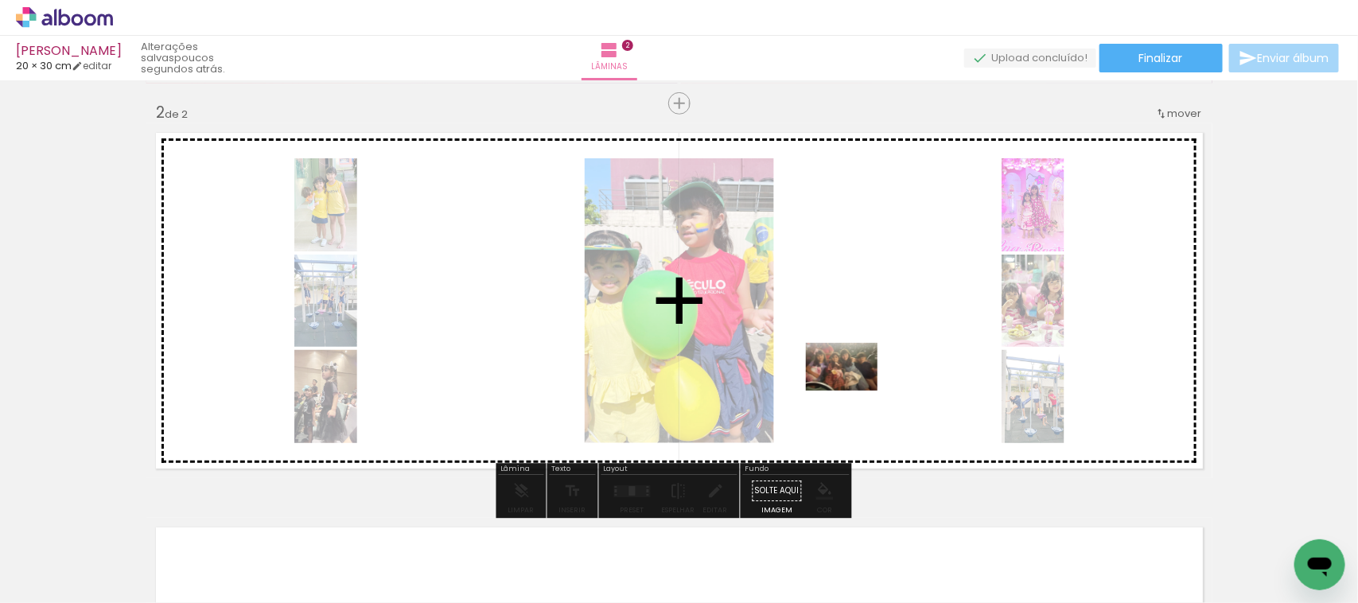
drag, startPoint x: 773, startPoint y: 569, endPoint x: 1358, endPoint y: 13, distance: 807.2
click at [854, 390] on quentale-workspace at bounding box center [679, 301] width 1358 height 603
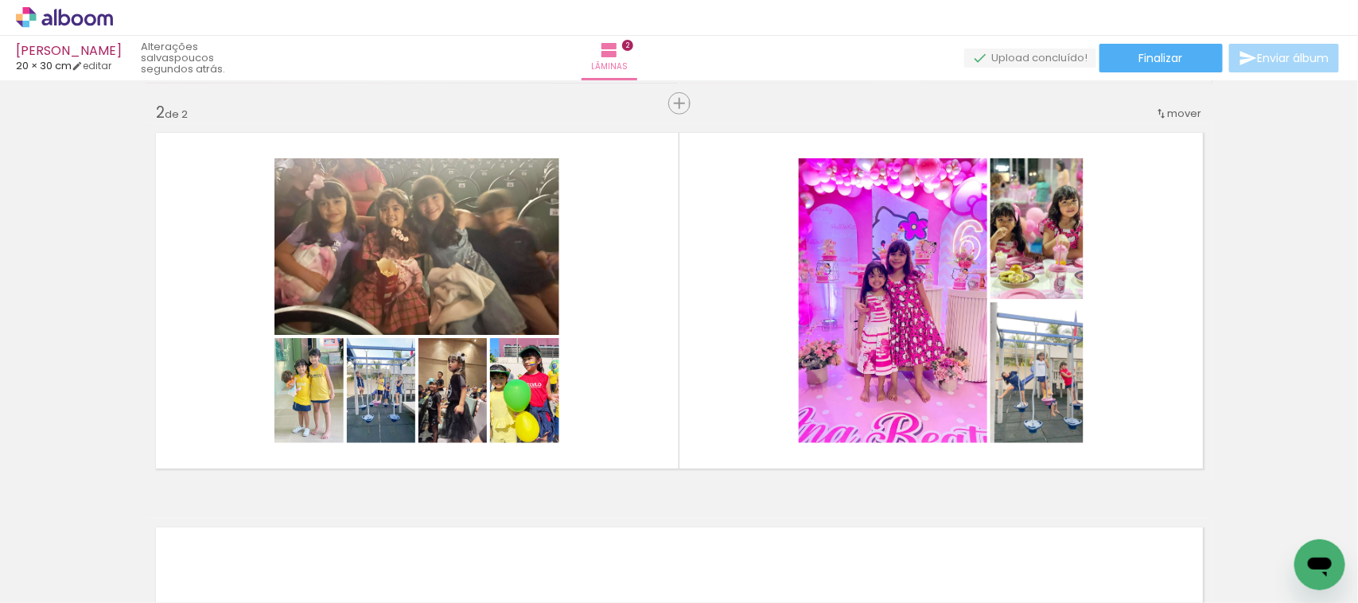
scroll to position [0, 442]
drag, startPoint x: 619, startPoint y: 570, endPoint x: 601, endPoint y: 387, distance: 183.9
click at [601, 388] on quentale-workspace at bounding box center [679, 301] width 1358 height 603
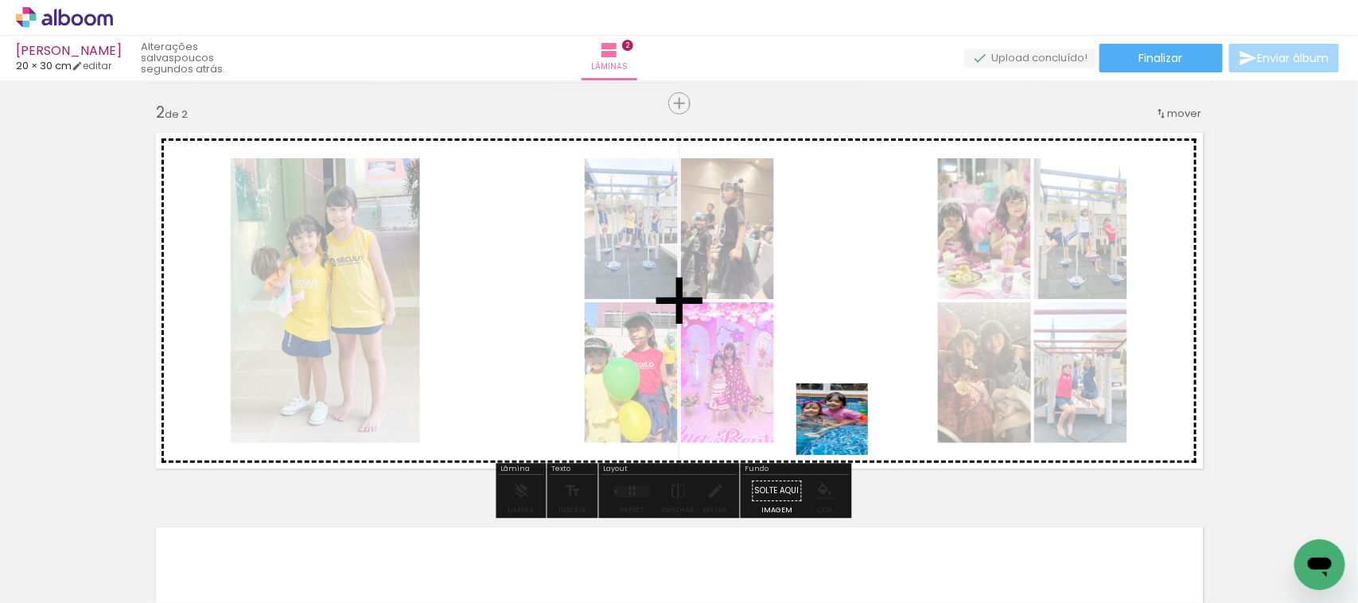
drag, startPoint x: 719, startPoint y: 561, endPoint x: 820, endPoint y: 356, distance: 228.8
click at [870, 382] on quentale-workspace at bounding box center [679, 301] width 1358 height 603
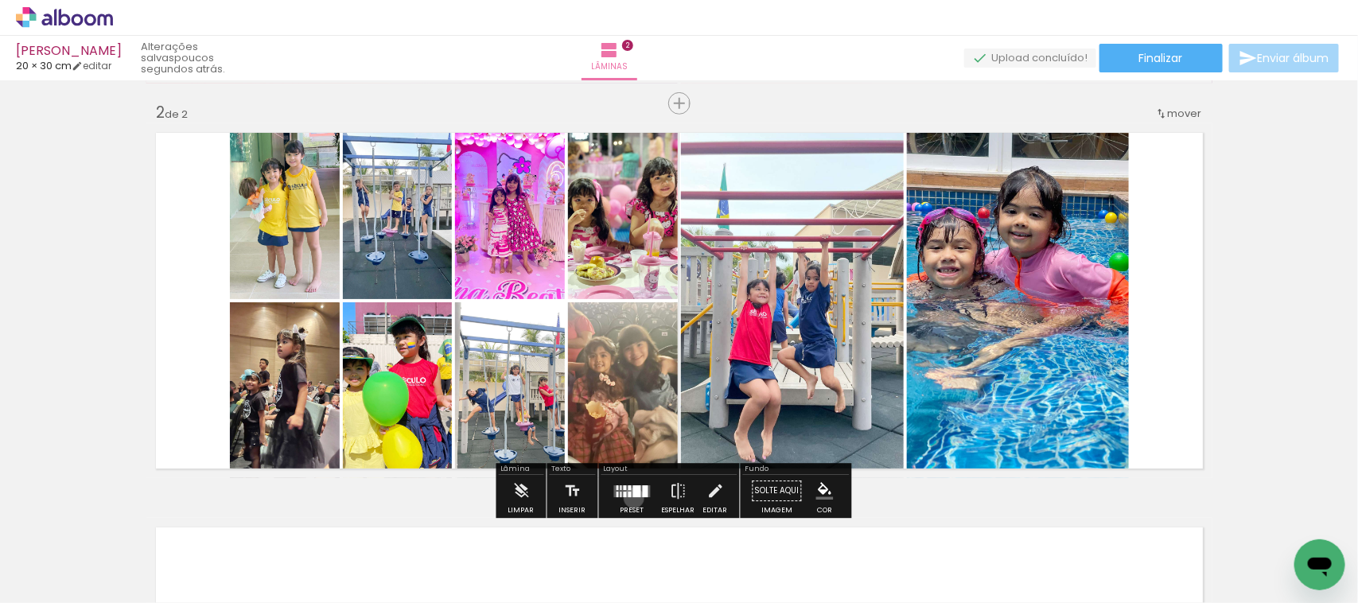
click at [630, 498] on div at bounding box center [632, 491] width 43 height 32
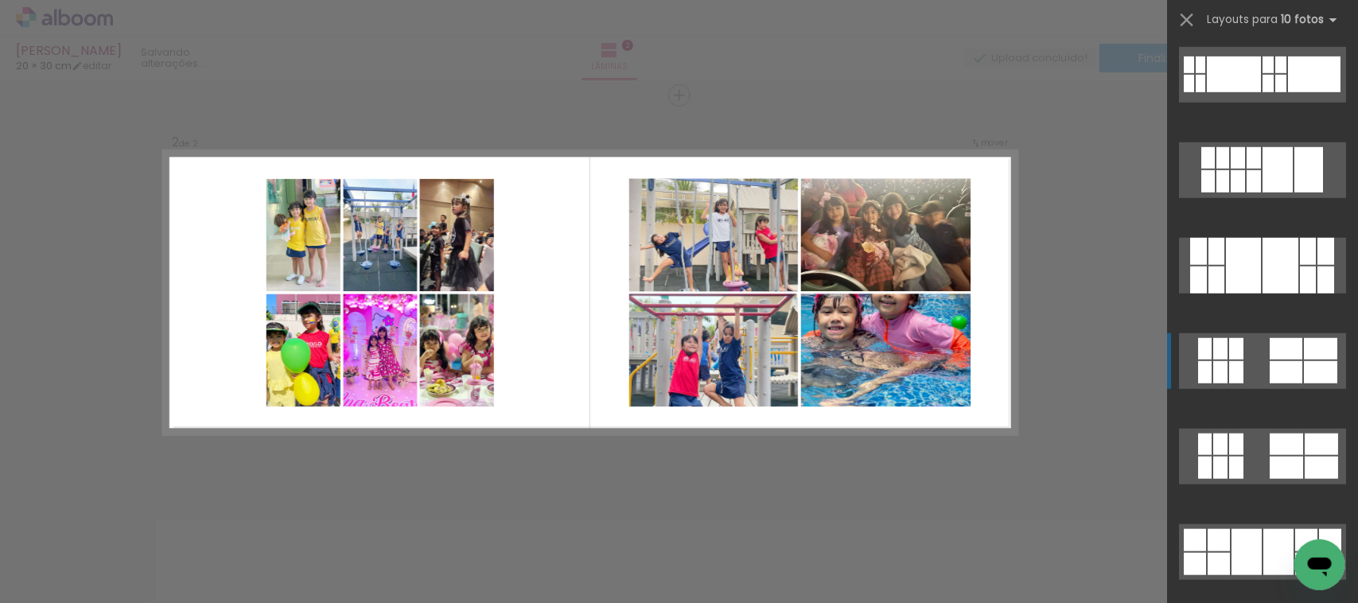
scroll to position [497, 0]
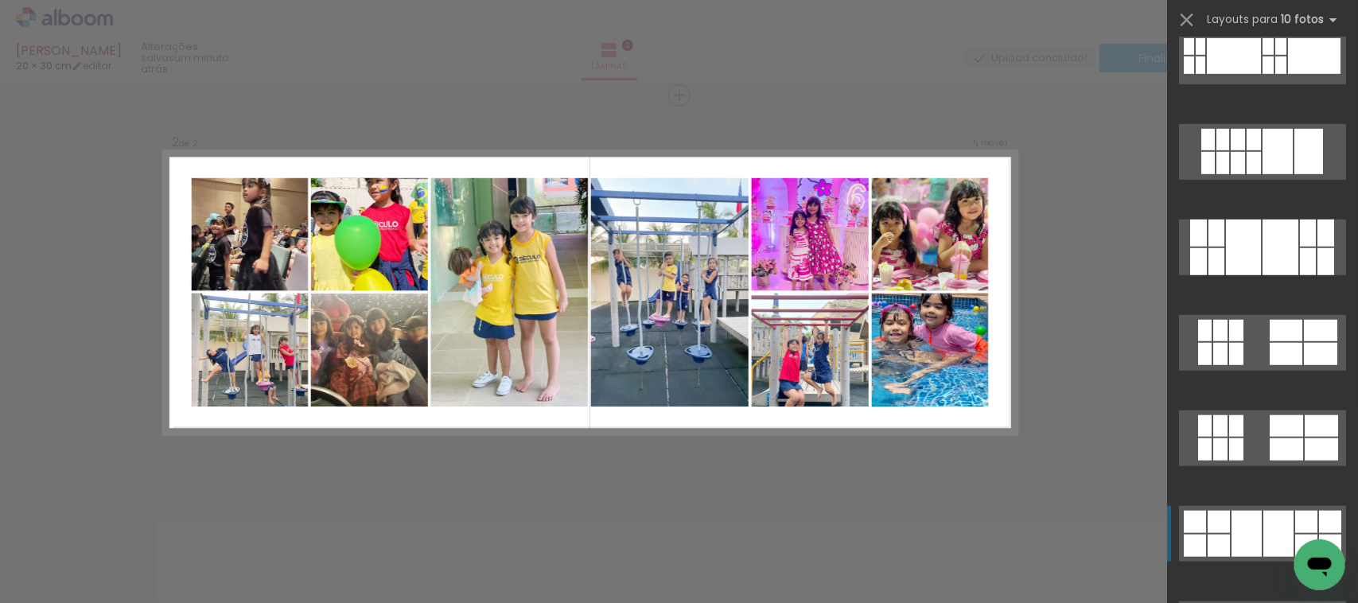
click at [1232, 524] on div at bounding box center [1247, 534] width 30 height 46
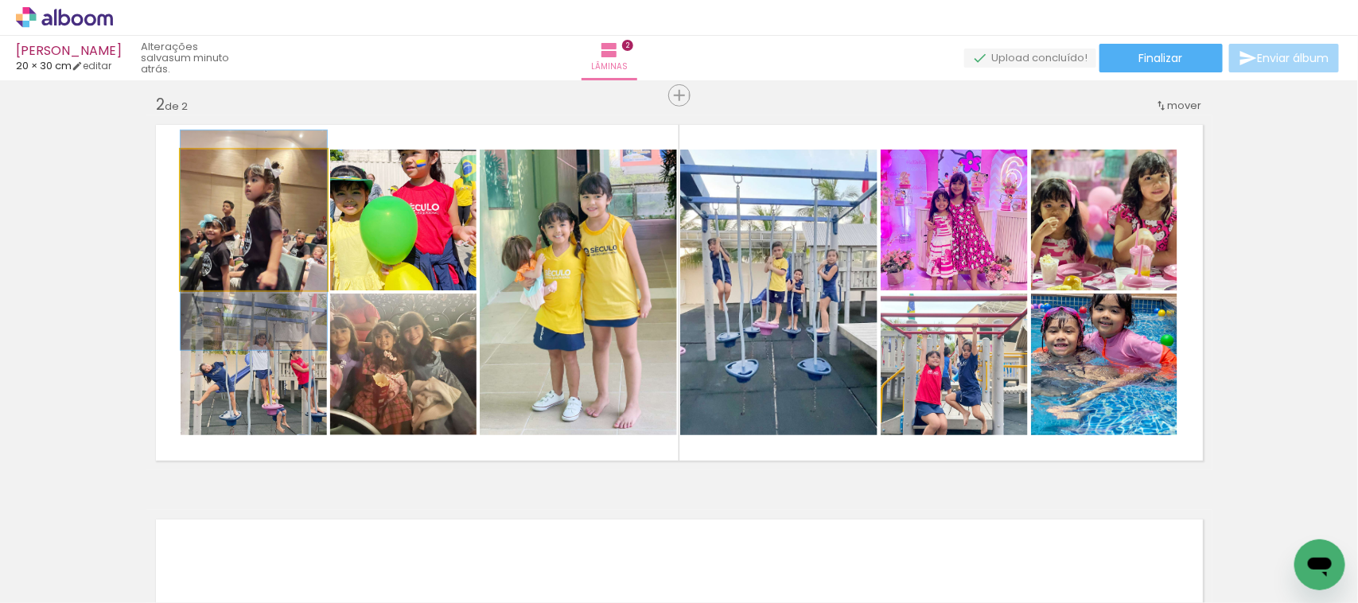
drag, startPoint x: 252, startPoint y: 212, endPoint x: 251, endPoint y: 232, distance: 20.7
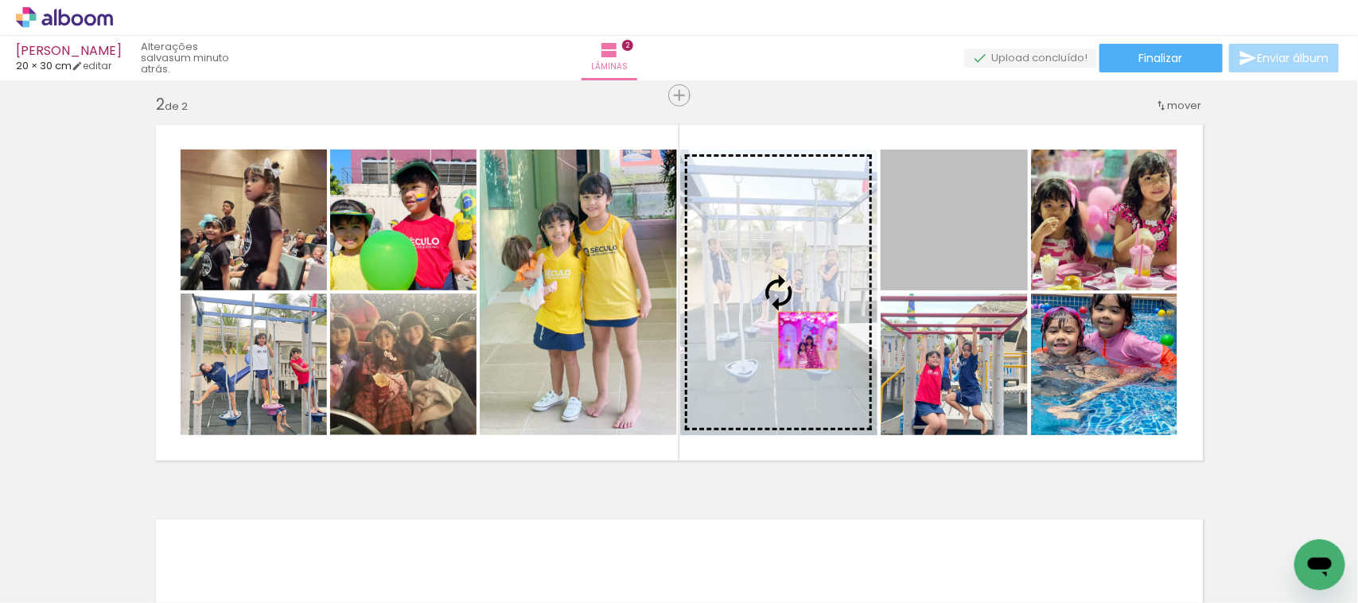
drag, startPoint x: 959, startPoint y: 257, endPoint x: 781, endPoint y: 344, distance: 197.5
click at [0, 0] on slot at bounding box center [0, 0] width 0 height 0
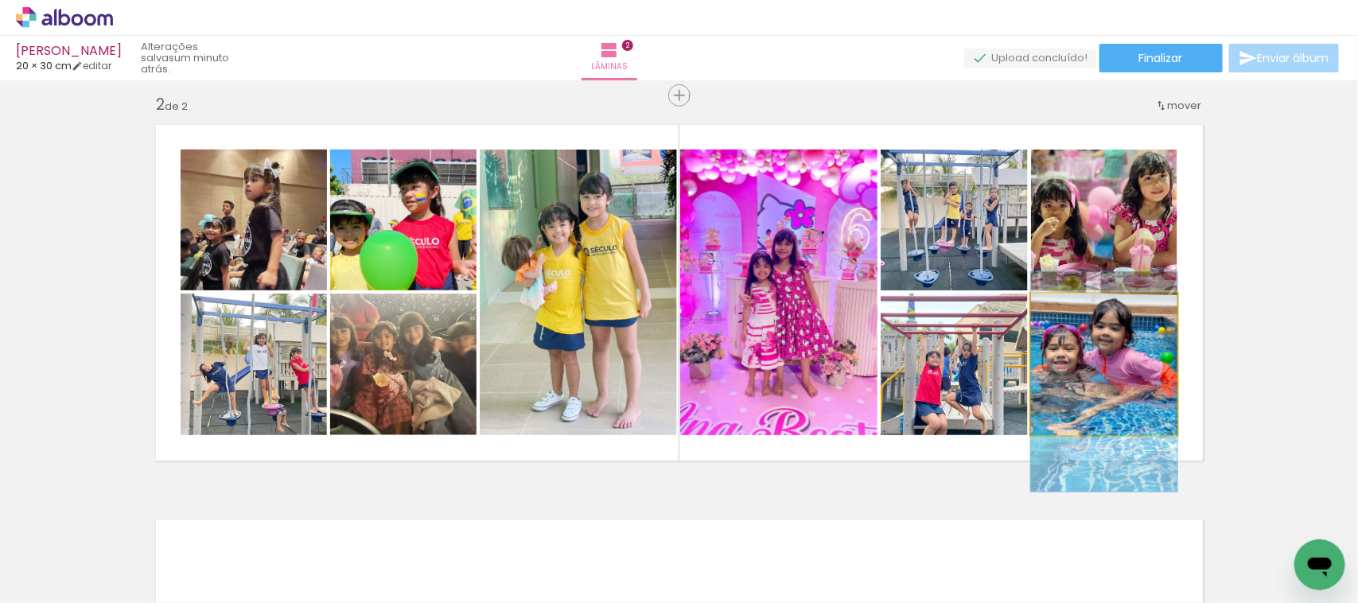
drag, startPoint x: 1111, startPoint y: 357, endPoint x: 1110, endPoint y: 374, distance: 17.5
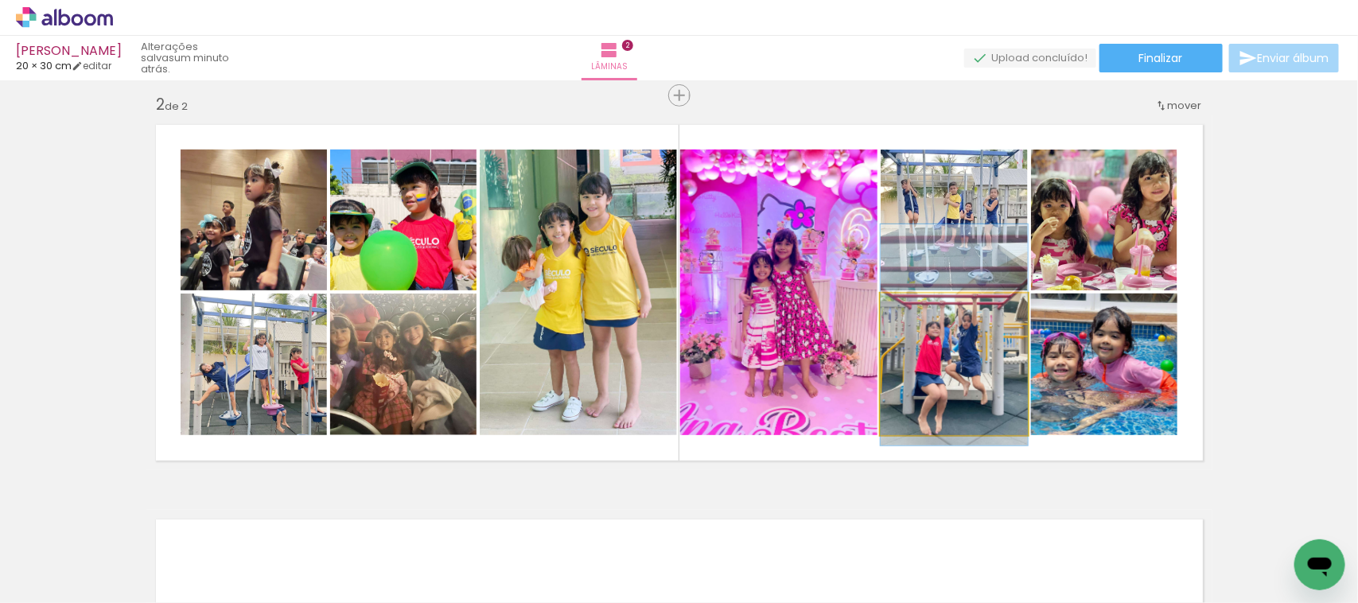
drag, startPoint x: 940, startPoint y: 386, endPoint x: 941, endPoint y: 357, distance: 29.5
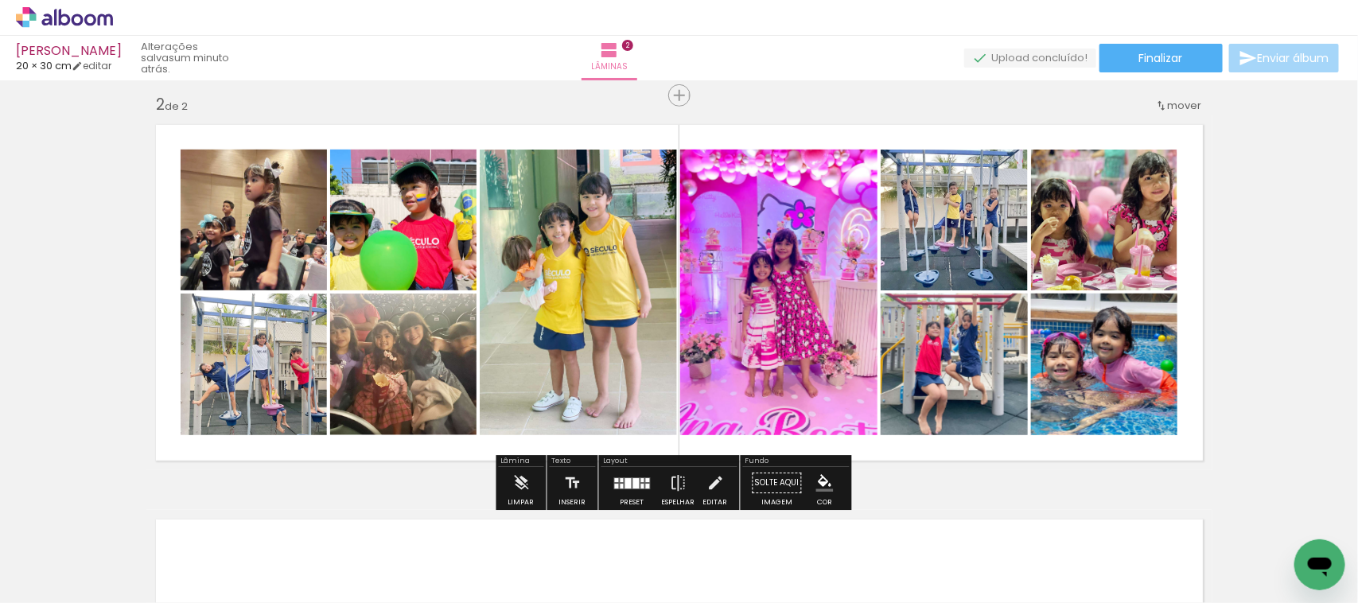
click at [1268, 205] on div "Inserir lâmina 1 de 2 Inserir lâmina 2 de 2 O Designbox precisará aumentar a su…" at bounding box center [679, 272] width 1358 height 1185
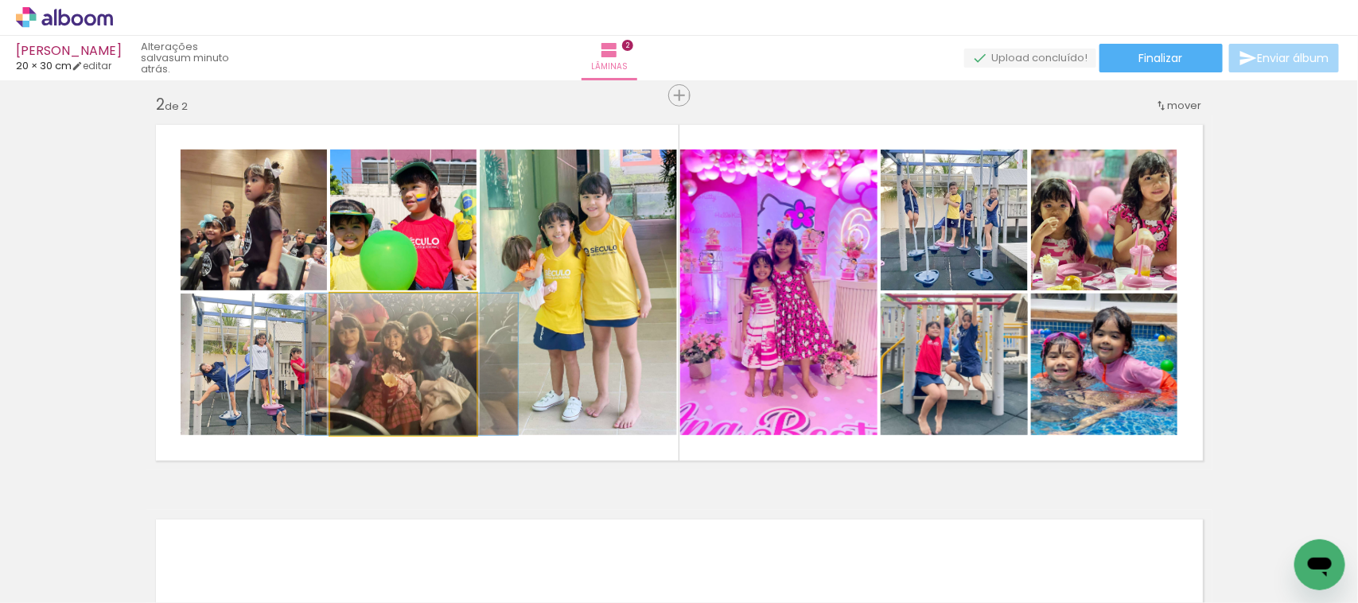
drag, startPoint x: 356, startPoint y: 410, endPoint x: 364, endPoint y: 400, distance: 13.0
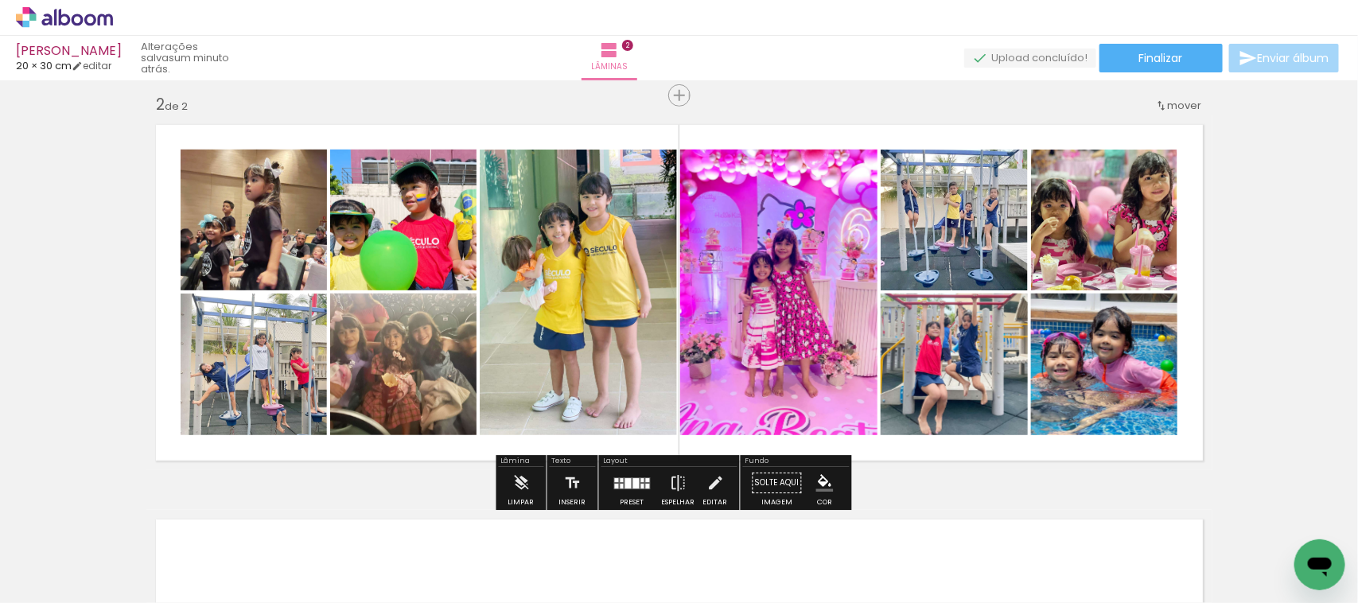
click at [0, 341] on div "Inserir lâmina 1 de 2 Inserir lâmina 2 de 2 O Designbox precisará aumentar a su…" at bounding box center [679, 272] width 1358 height 1185
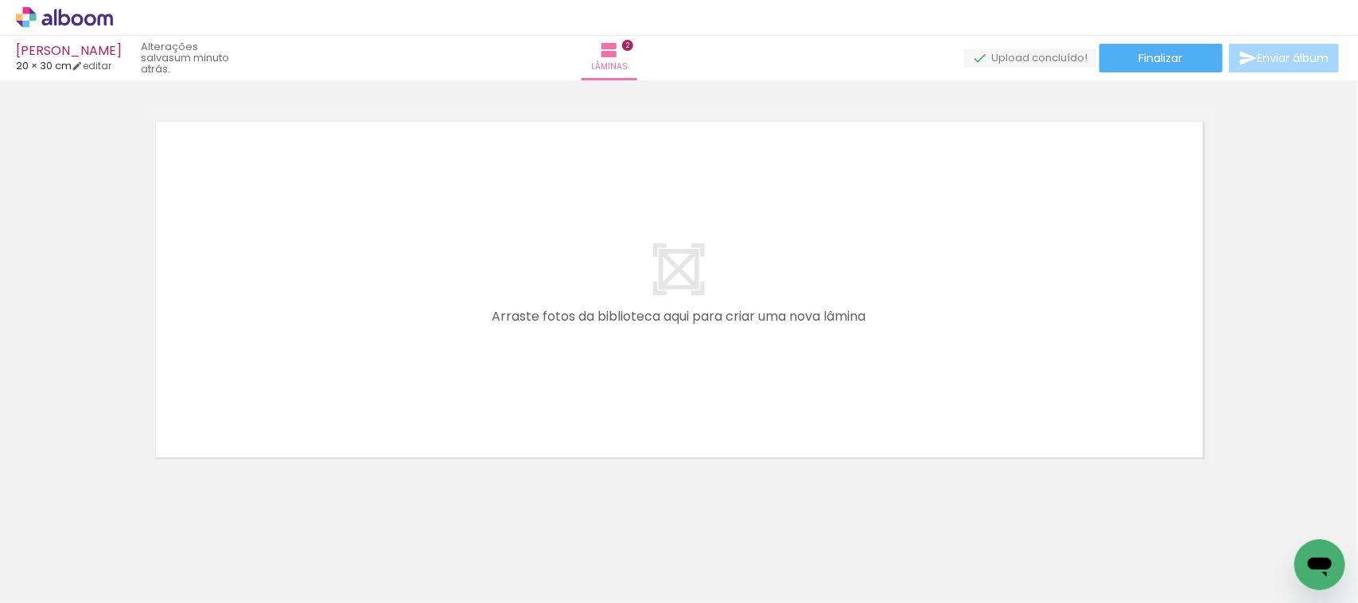
scroll to position [0, 1021]
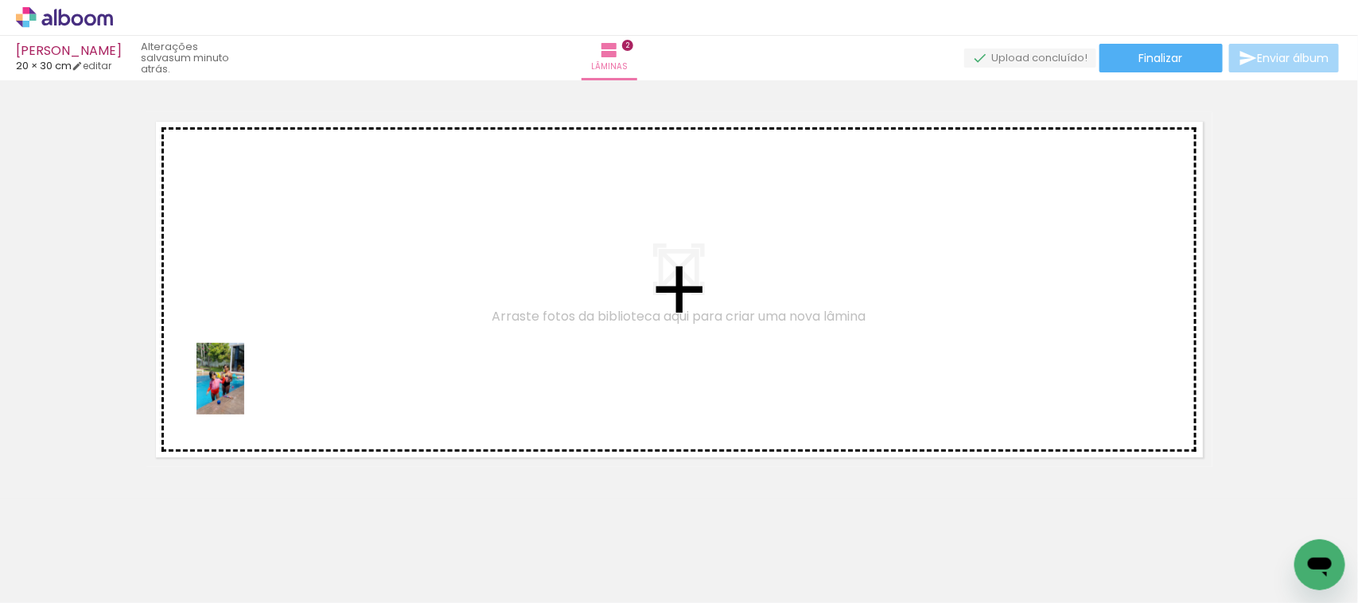
drag, startPoint x: 197, startPoint y: 566, endPoint x: 244, endPoint y: 388, distance: 183.8
click at [244, 388] on quentale-workspace at bounding box center [679, 301] width 1358 height 603
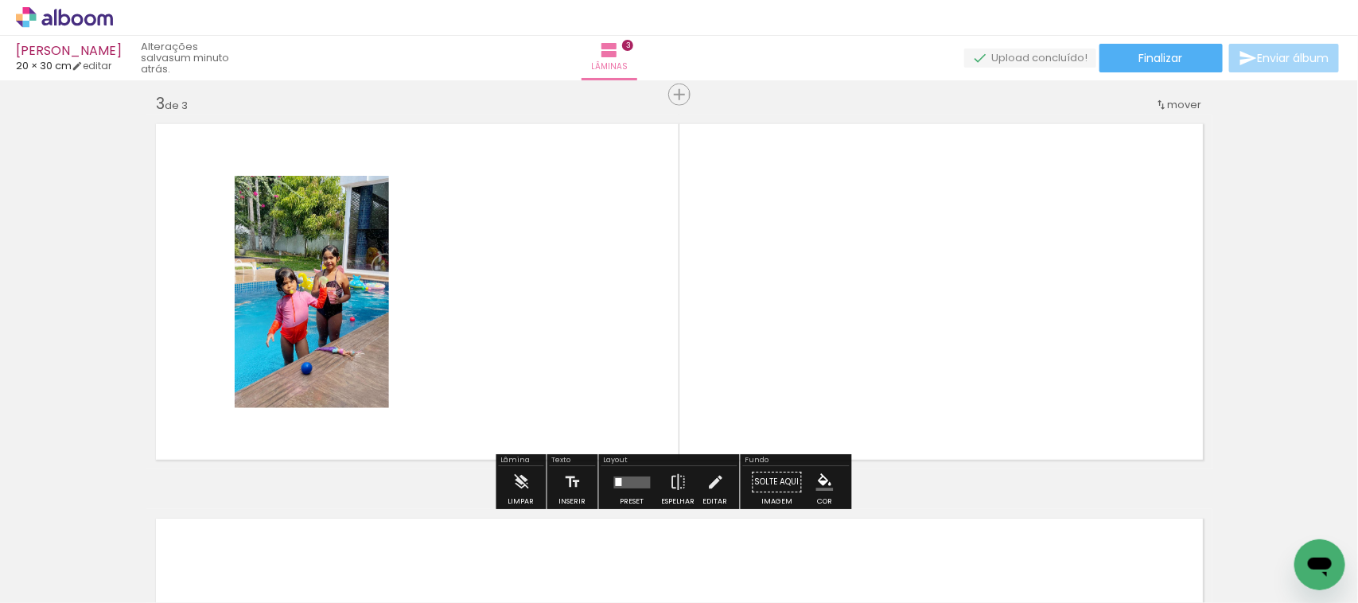
scroll to position [801, 0]
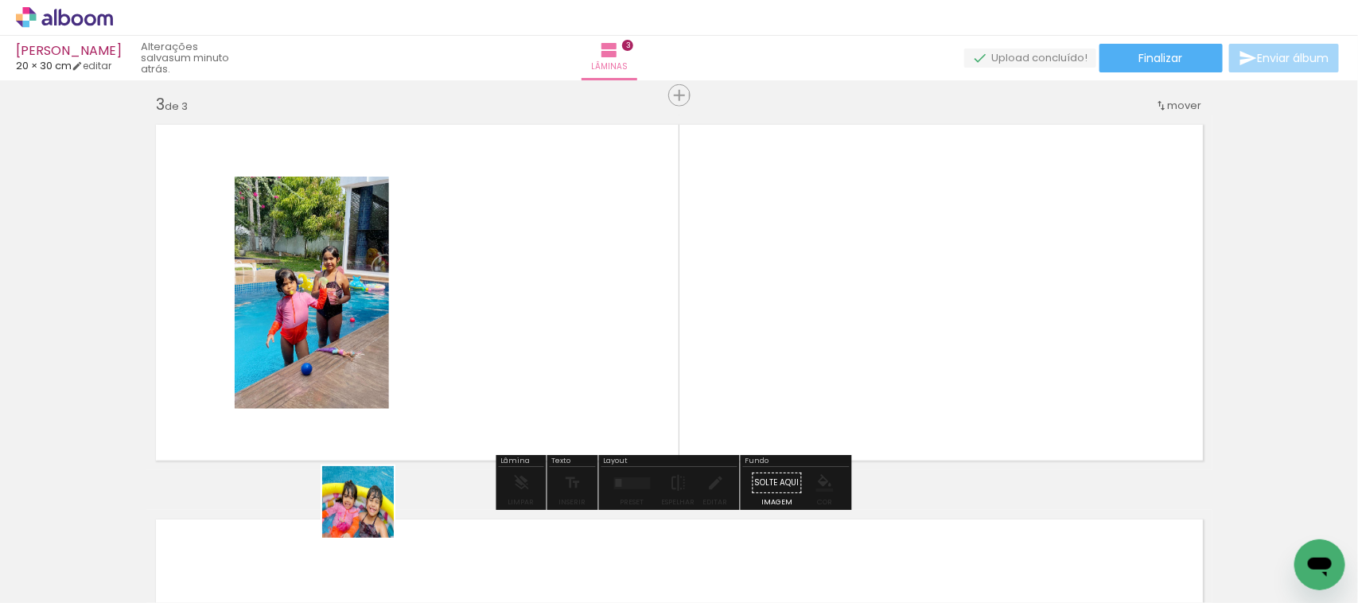
drag, startPoint x: 321, startPoint y: 563, endPoint x: 412, endPoint y: 422, distance: 168.0
click at [524, 299] on quentale-workspace at bounding box center [679, 301] width 1358 height 603
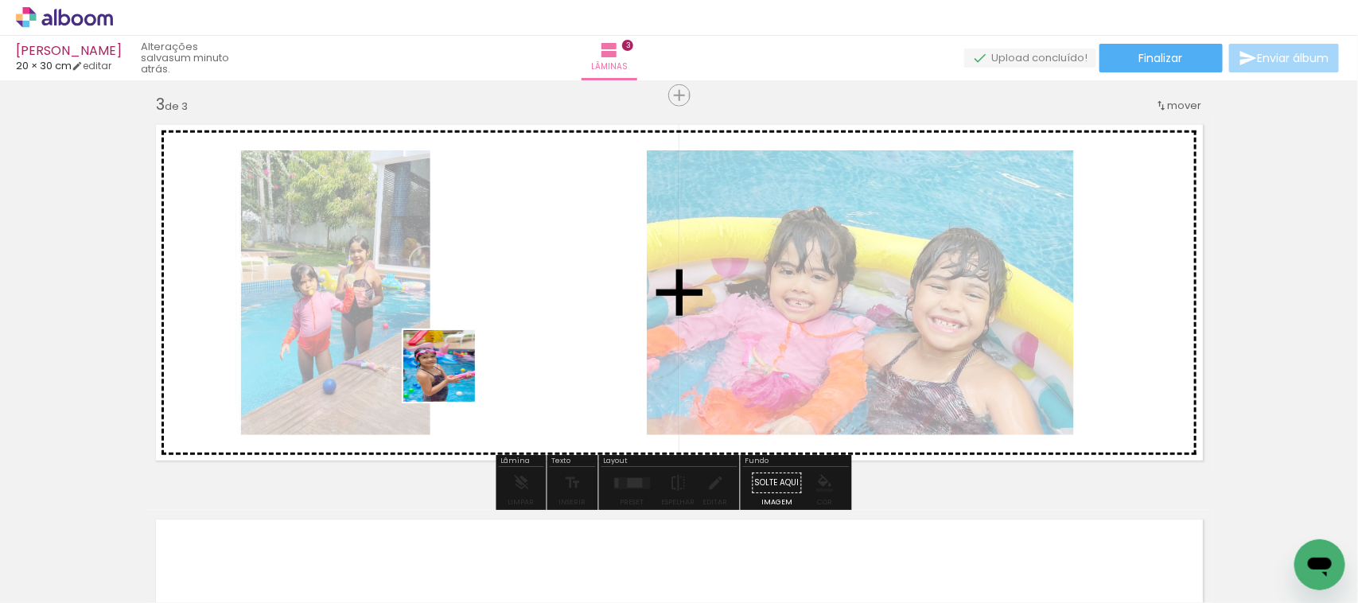
drag, startPoint x: 414, startPoint y: 481, endPoint x: 350, endPoint y: 503, distance: 67.2
click at [458, 355] on quentale-workspace at bounding box center [679, 301] width 1358 height 603
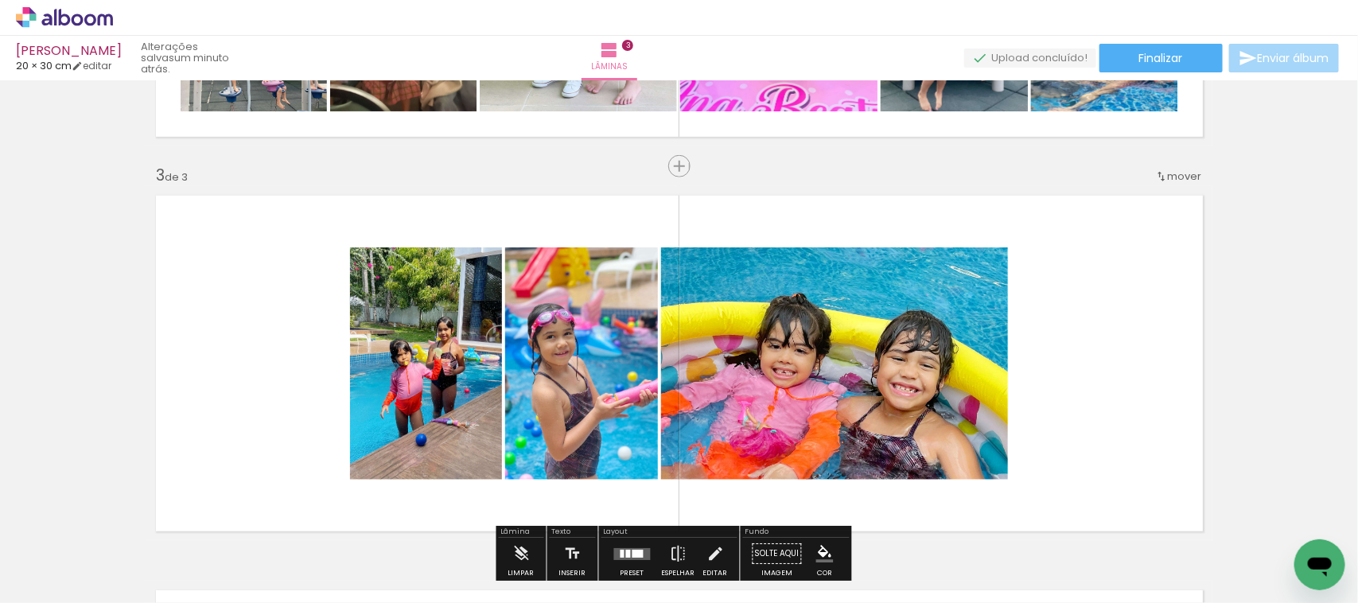
scroll to position [701, 0]
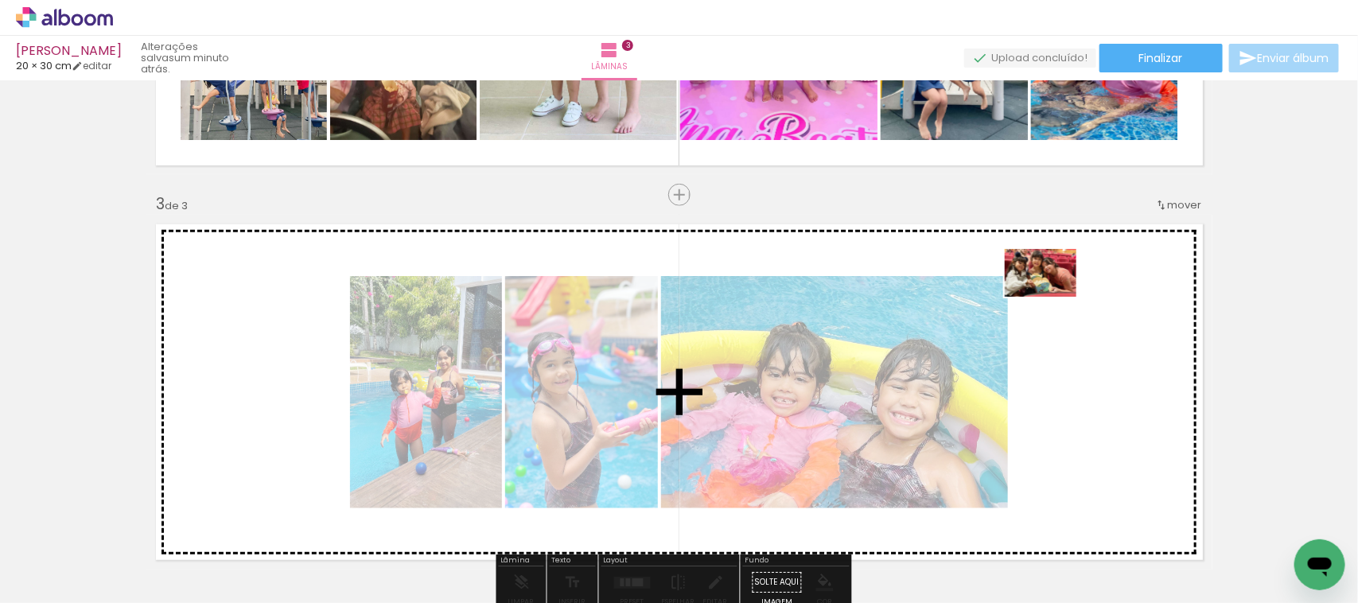
drag, startPoint x: 474, startPoint y: 555, endPoint x: 1056, endPoint y: 305, distance: 633.4
click at [1056, 305] on quentale-workspace at bounding box center [679, 301] width 1358 height 603
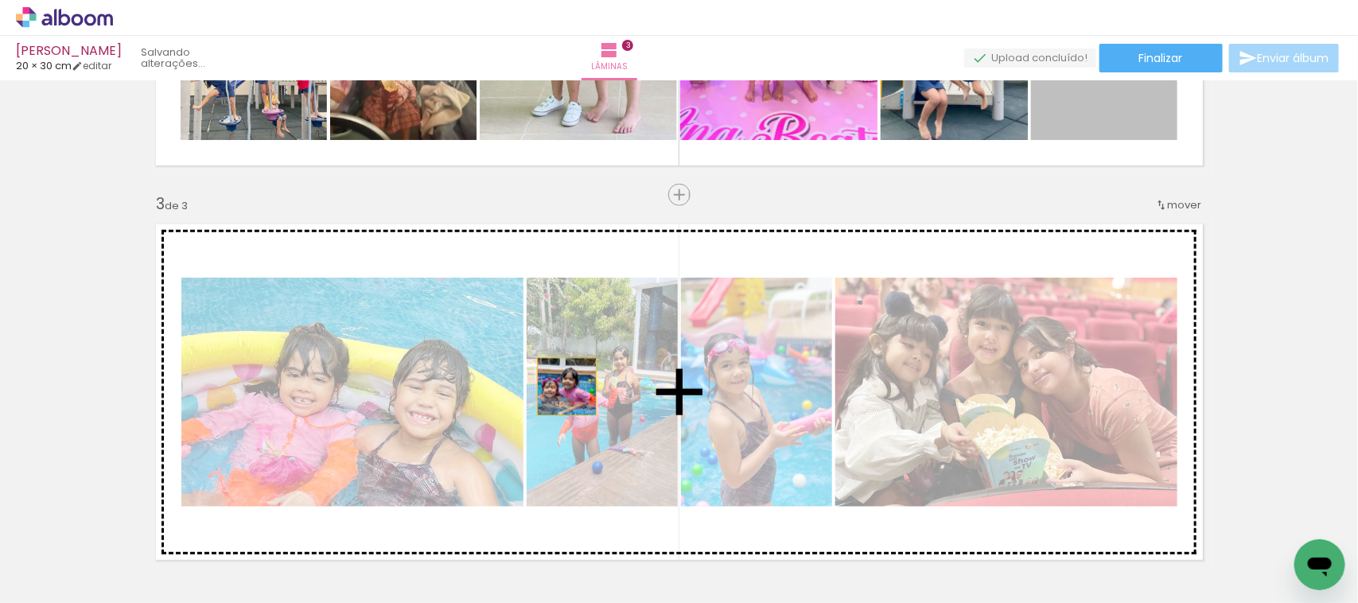
drag, startPoint x: 1089, startPoint y: 135, endPoint x: 559, endPoint y: 387, distance: 585.9
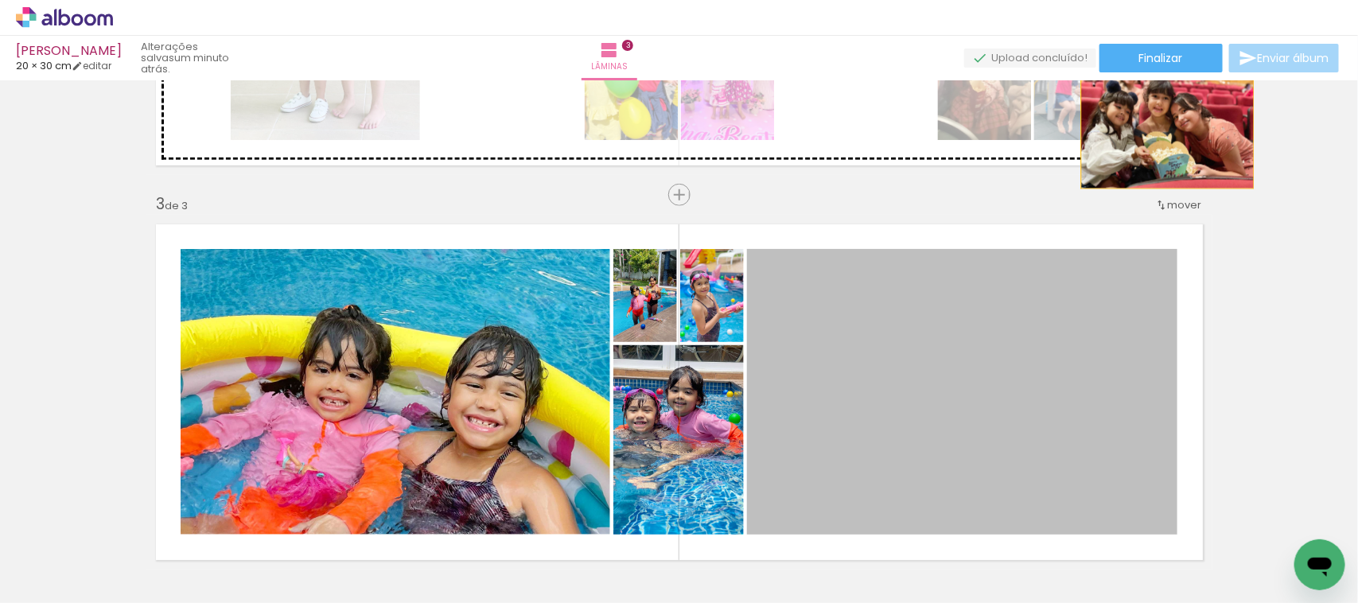
drag, startPoint x: 936, startPoint y: 442, endPoint x: 0, endPoint y: 557, distance: 943.0
click at [1154, 126] on div "Inserir lâmina 1 de 3 Inserir lâmina 2 de 3 Inserir lâmina 3 de 3 O Designbox p…" at bounding box center [679, 175] width 1358 height 1580
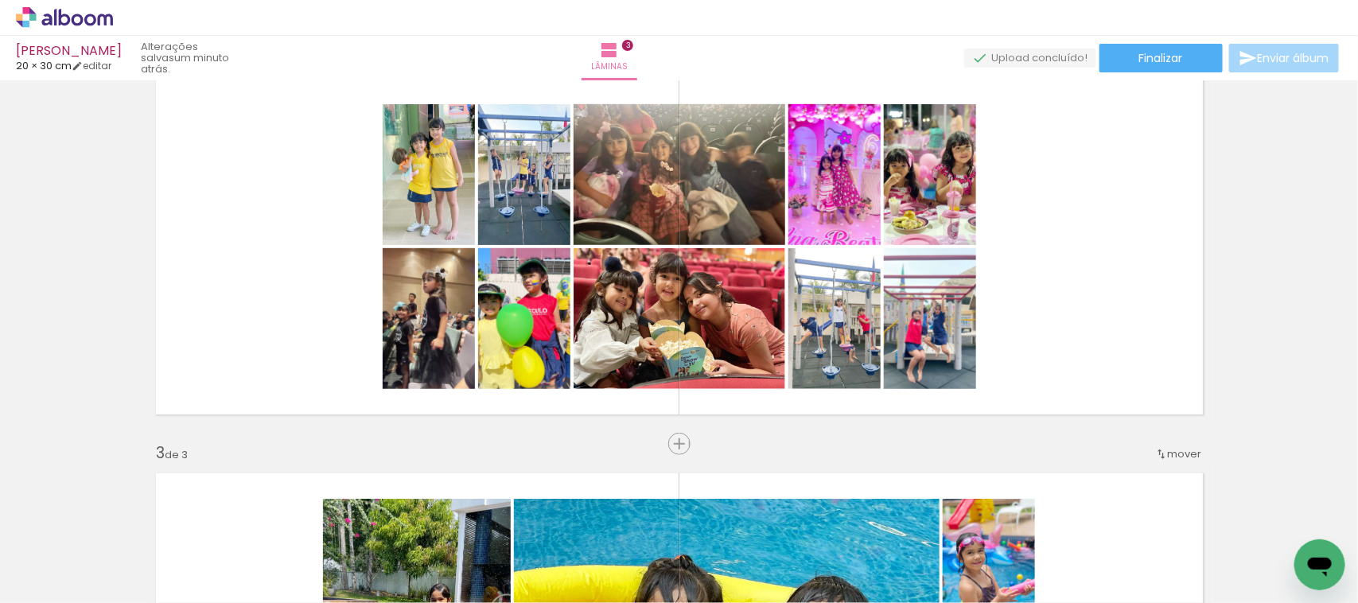
scroll to position [403, 0]
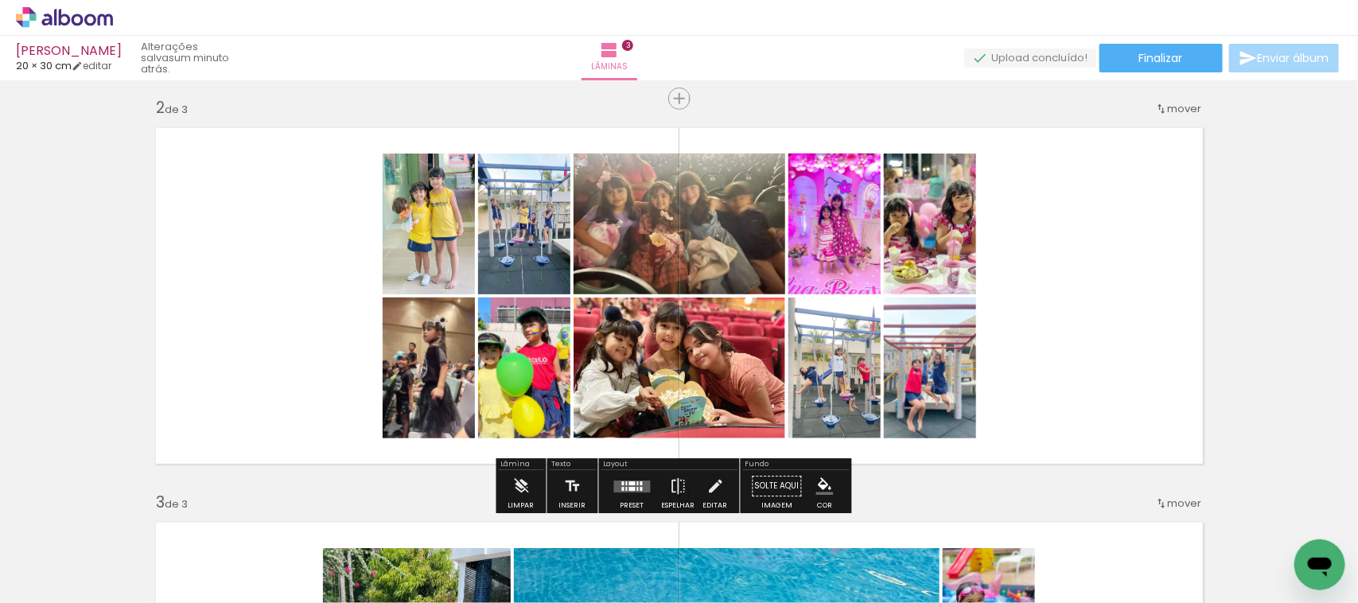
click at [618, 485] on quentale-layouter at bounding box center [632, 487] width 37 height 12
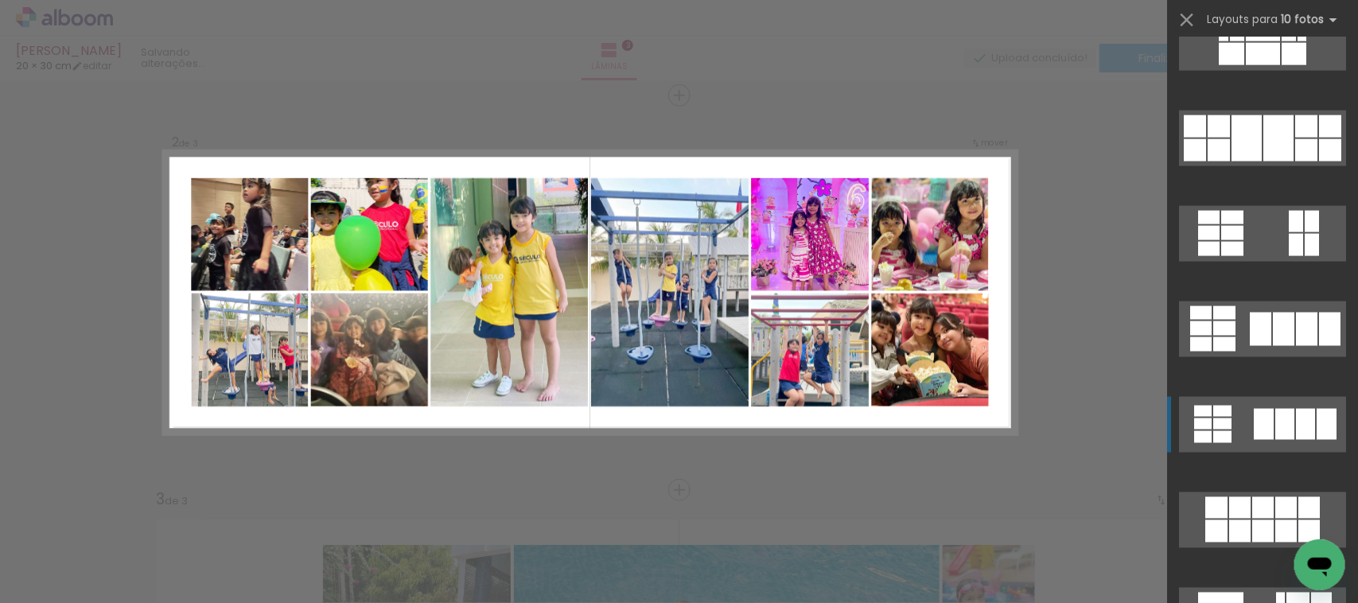
scroll to position [895, 0]
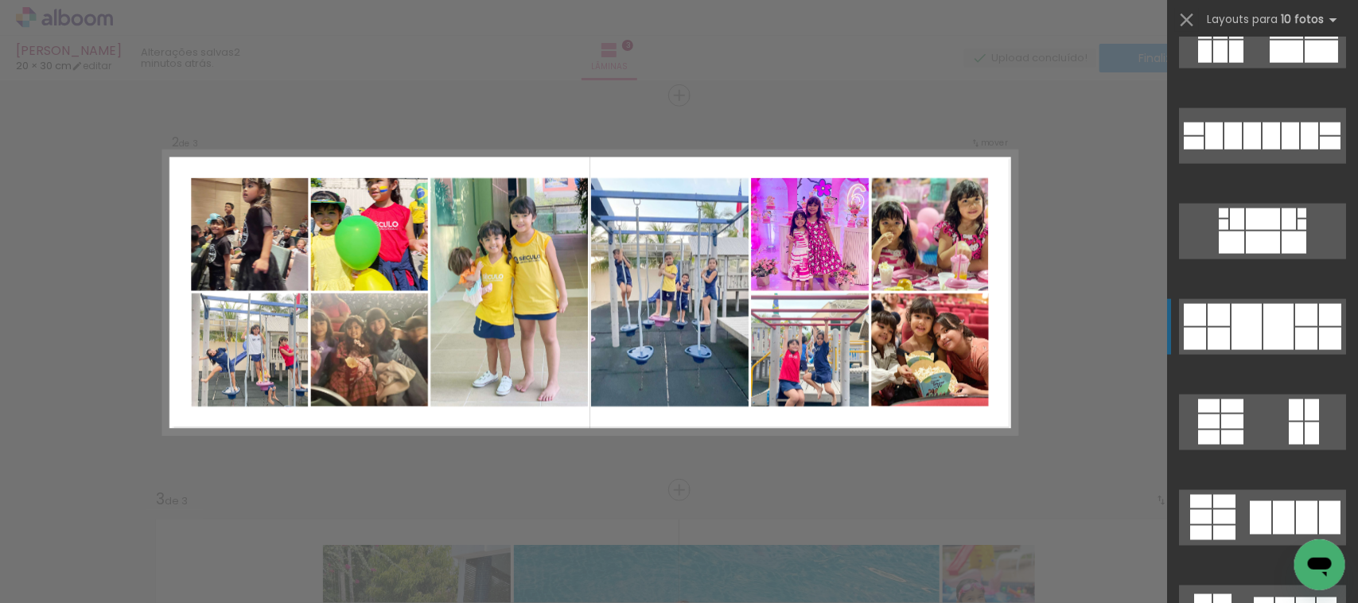
click at [1264, 319] on div at bounding box center [1279, 327] width 30 height 46
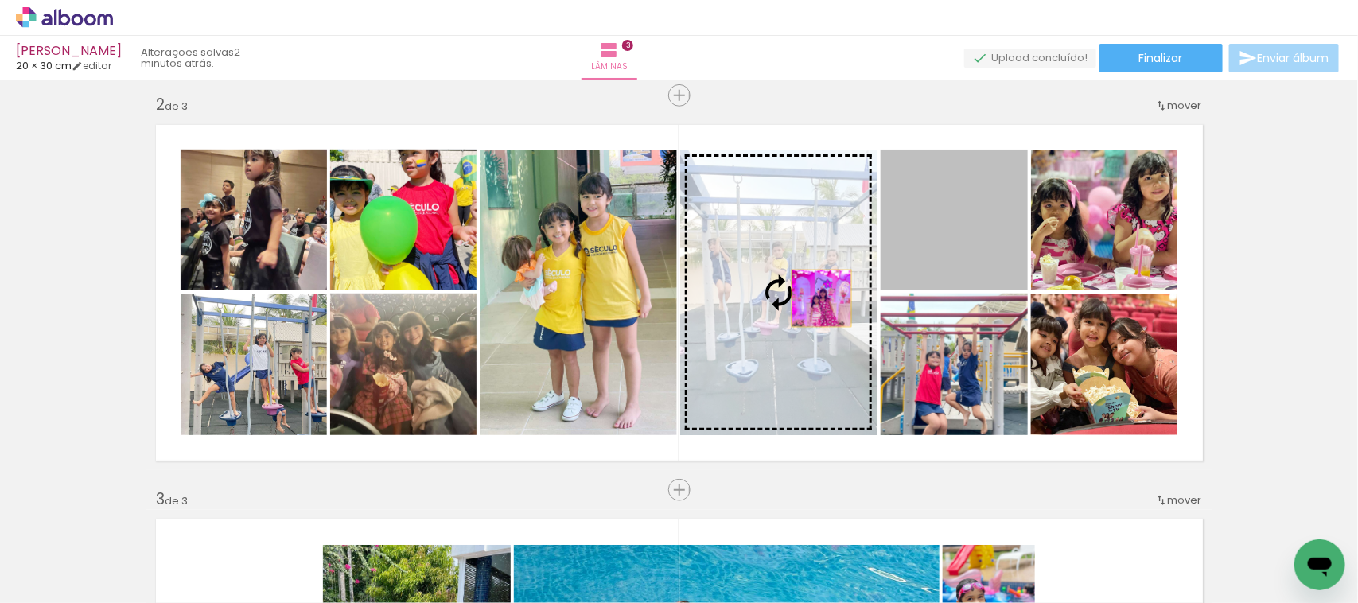
drag, startPoint x: 965, startPoint y: 260, endPoint x: 814, endPoint y: 298, distance: 156.0
click at [0, 0] on slot at bounding box center [0, 0] width 0 height 0
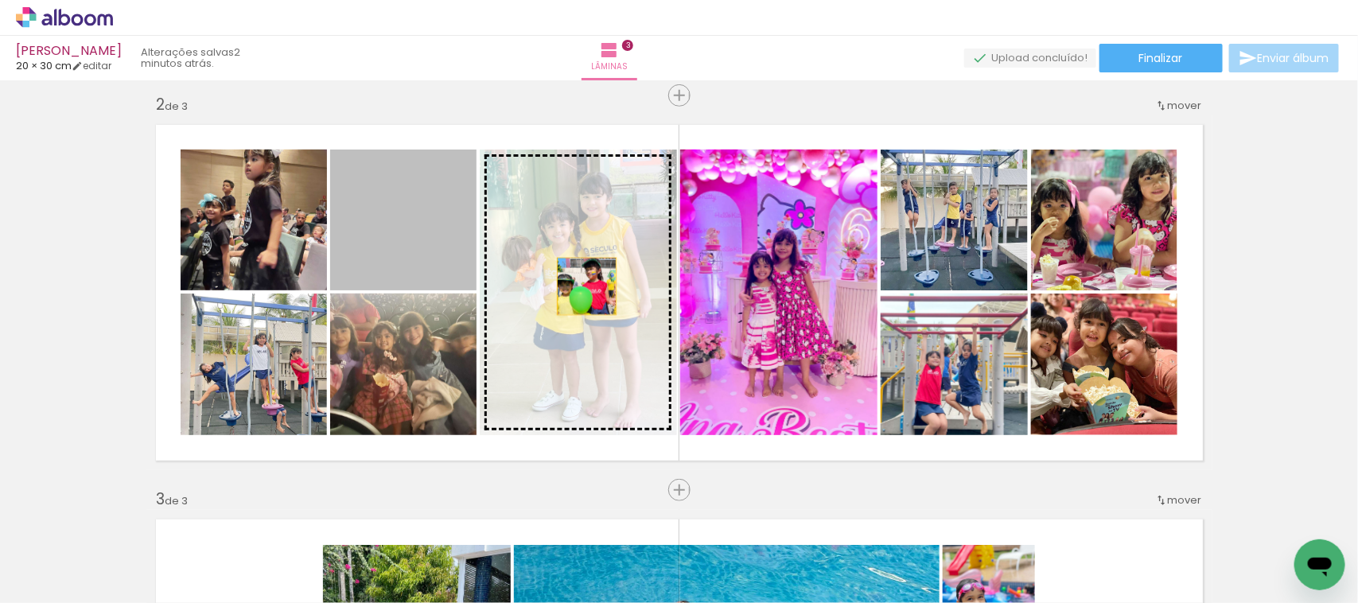
drag, startPoint x: 372, startPoint y: 252, endPoint x: 587, endPoint y: 286, distance: 217.6
click at [0, 0] on slot at bounding box center [0, 0] width 0 height 0
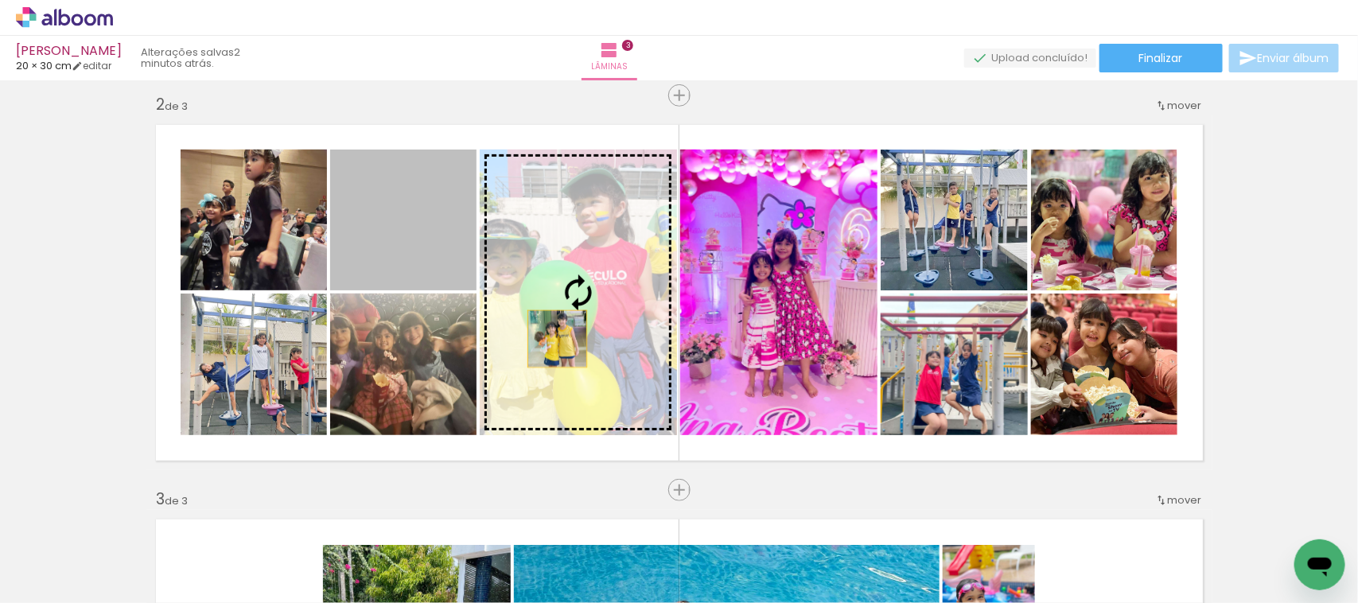
drag, startPoint x: 422, startPoint y: 255, endPoint x: 575, endPoint y: 352, distance: 181.7
click at [0, 0] on slot at bounding box center [0, 0] width 0 height 0
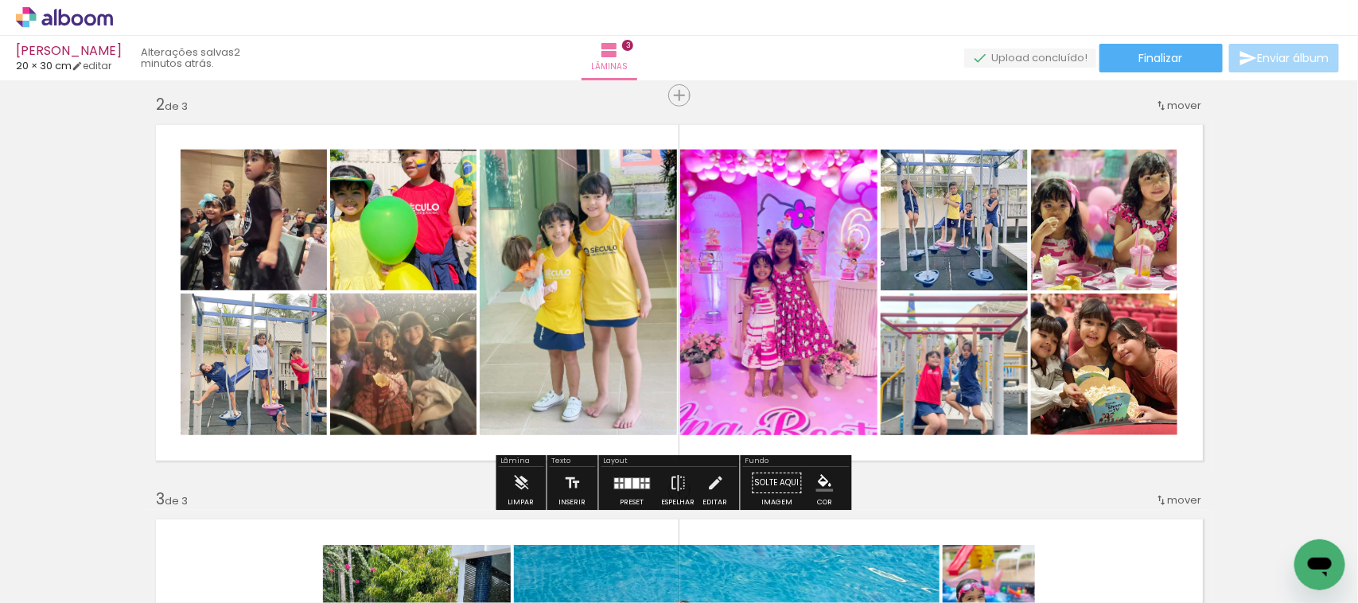
scroll to position [0, 1021]
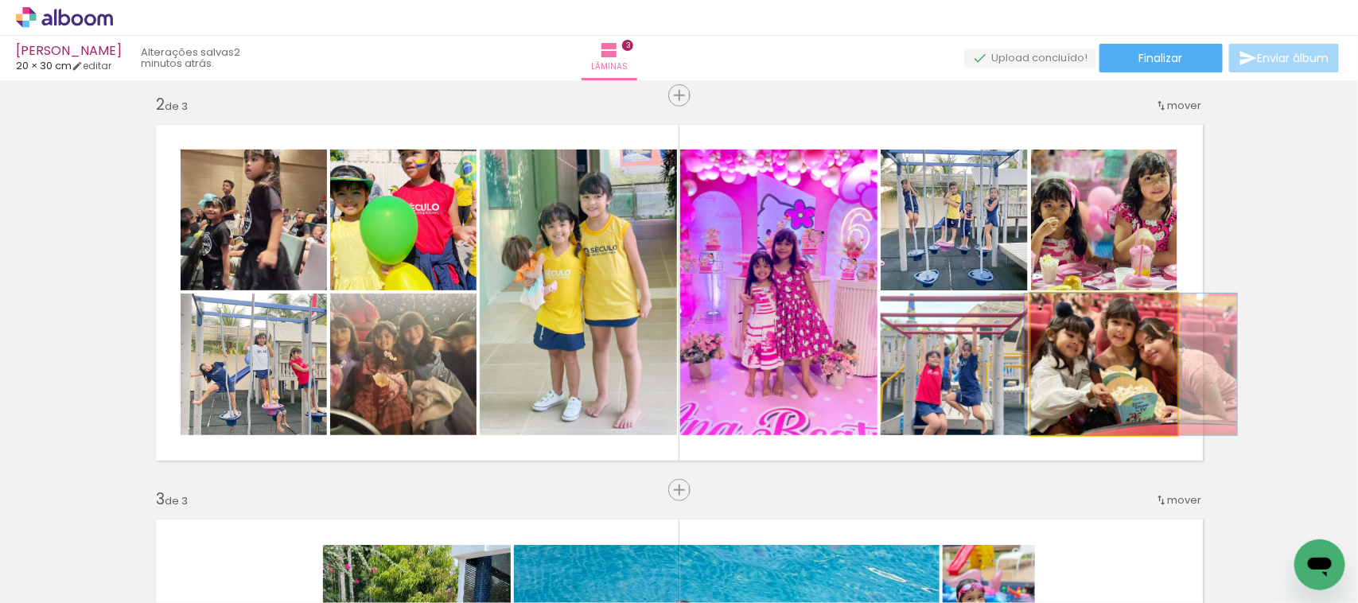
drag, startPoint x: 1068, startPoint y: 392, endPoint x: 1095, endPoint y: 394, distance: 27.1
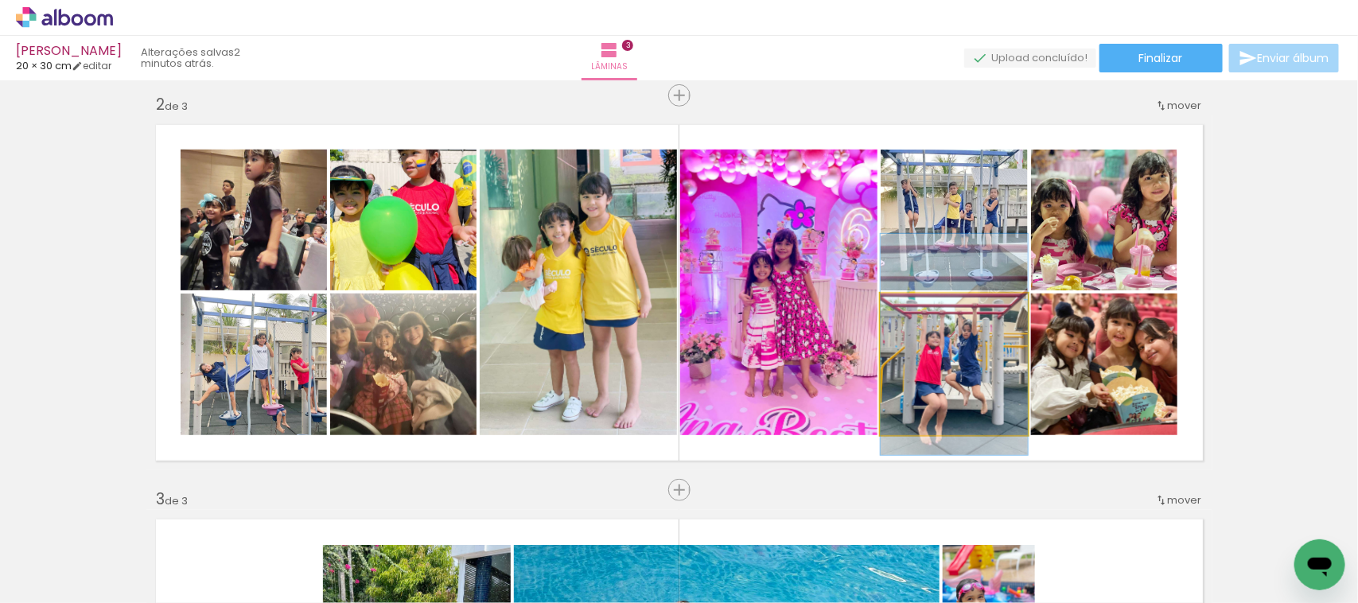
drag, startPoint x: 932, startPoint y: 419, endPoint x: 937, endPoint y: 399, distance: 20.5
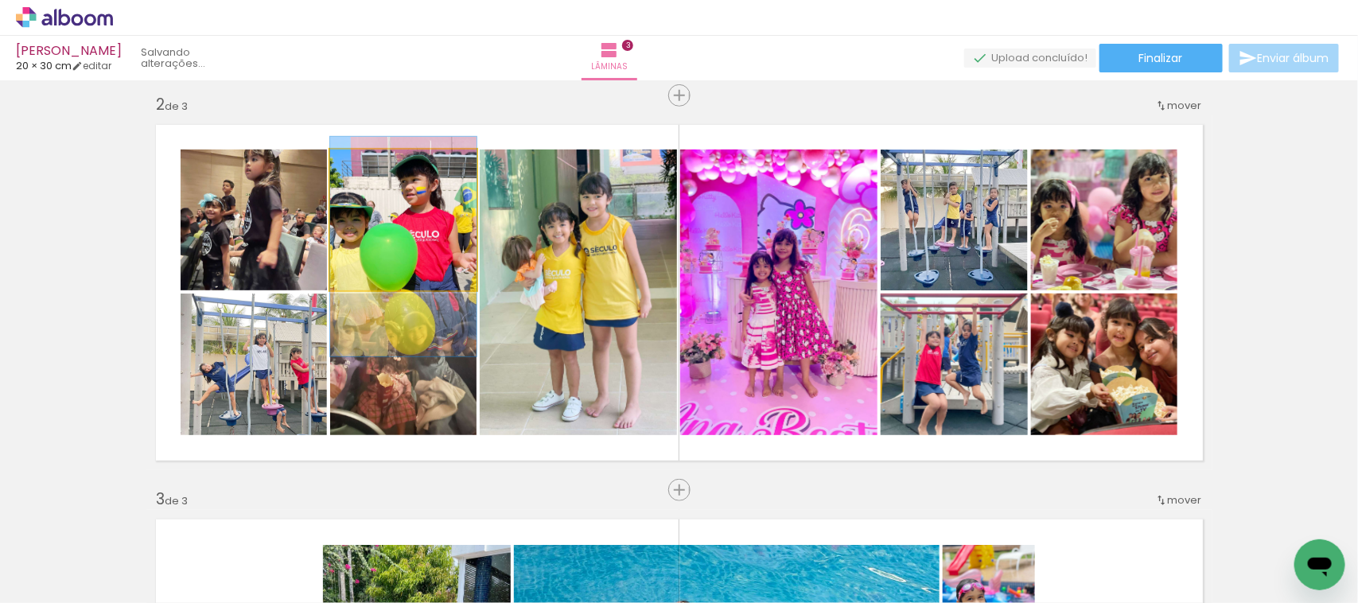
drag, startPoint x: 415, startPoint y: 232, endPoint x: 427, endPoint y: 259, distance: 30.3
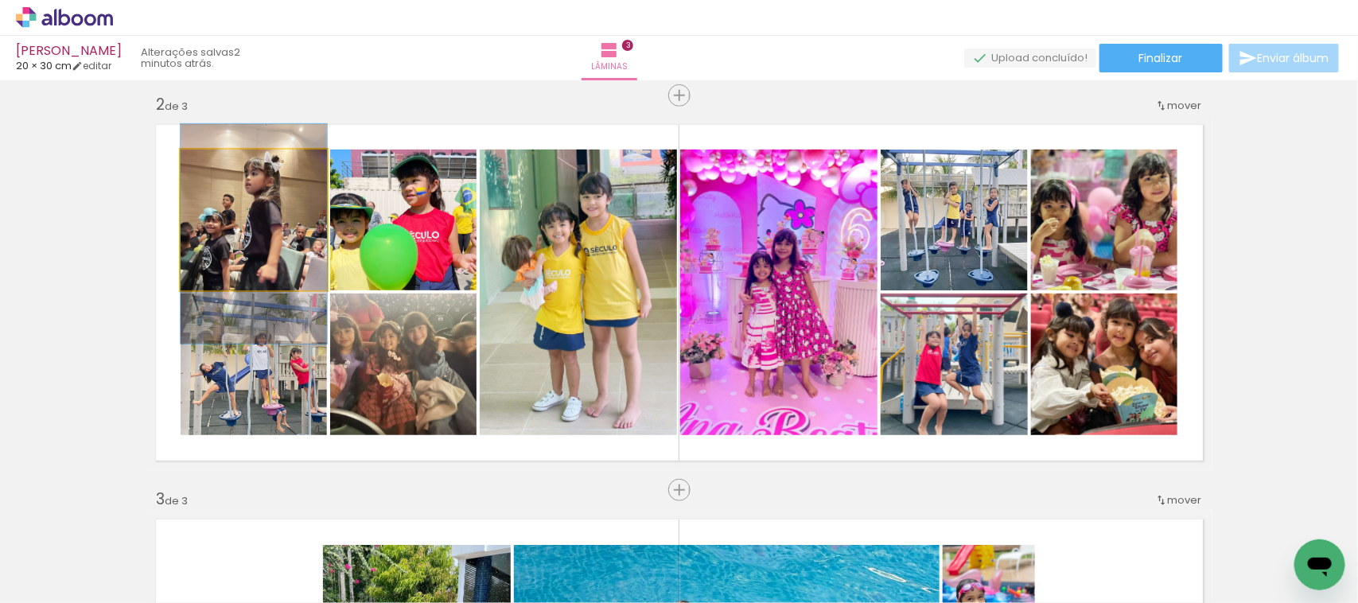
drag, startPoint x: 263, startPoint y: 247, endPoint x: 263, endPoint y: 259, distance: 11.2
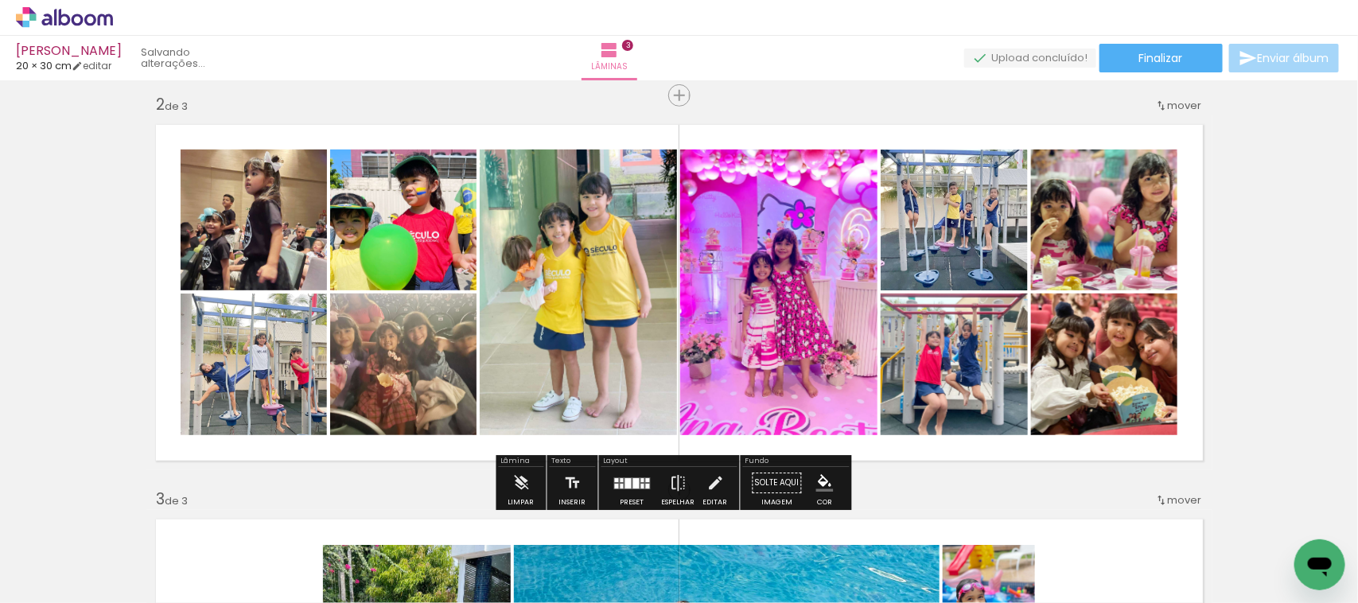
click at [25, 285] on div "Inserir lâmina 1 de 3 Inserir lâmina 2 de 3 Inserir lâmina 3 de 3 O Designbox p…" at bounding box center [679, 470] width 1358 height 1580
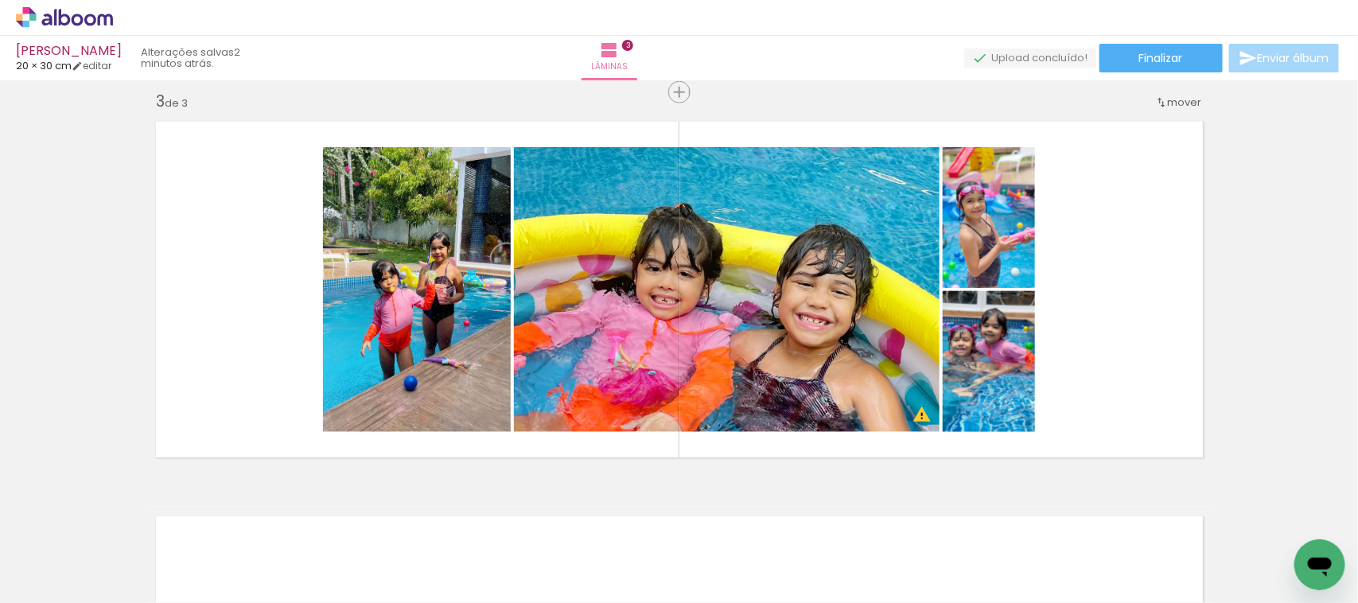
scroll to position [0, 1393]
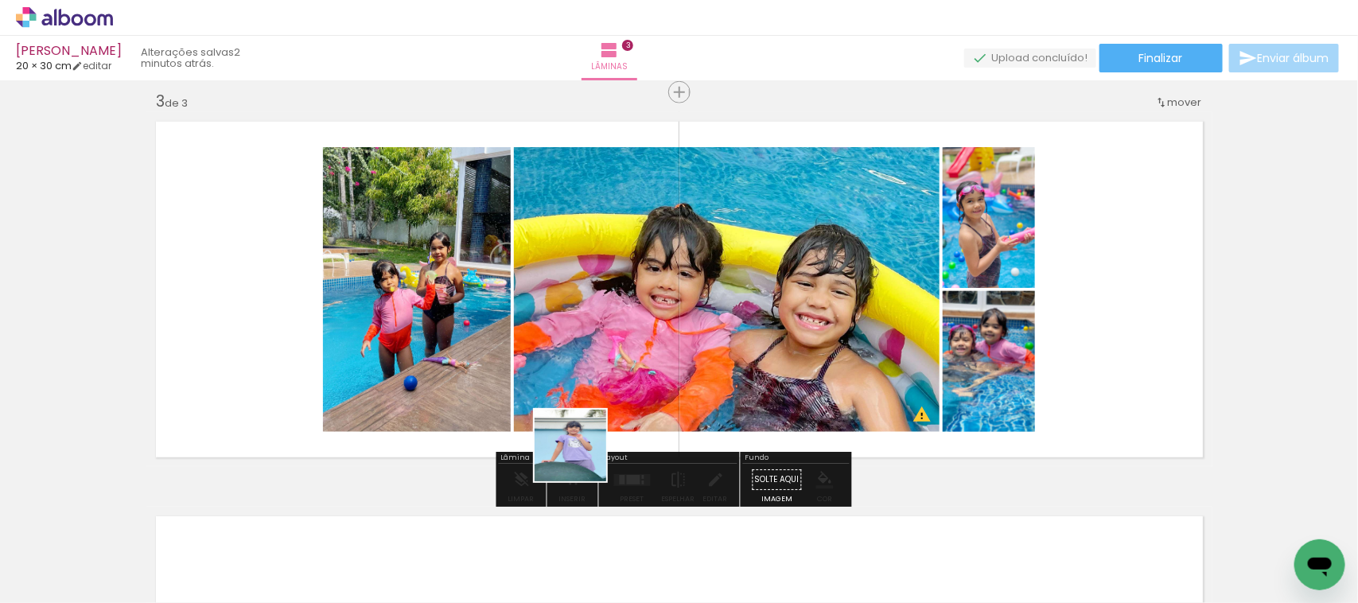
drag, startPoint x: 645, startPoint y: 565, endPoint x: 557, endPoint y: 378, distance: 206.5
click at [557, 378] on quentale-workspace at bounding box center [679, 301] width 1358 height 603
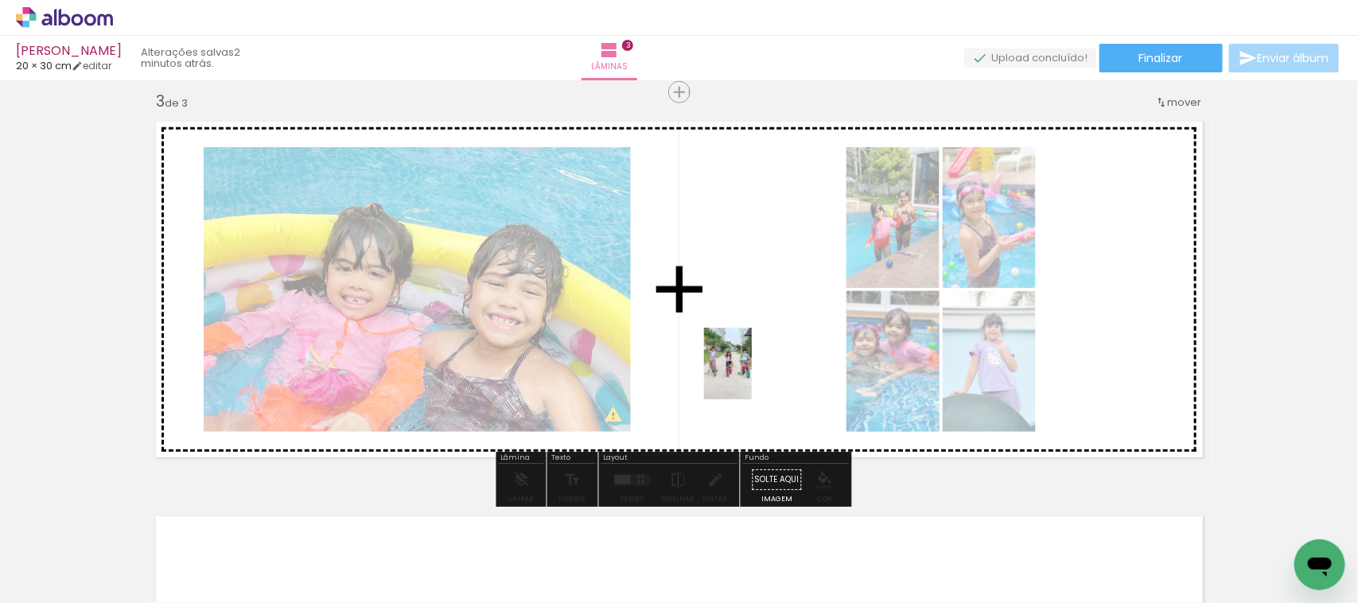
drag, startPoint x: 742, startPoint y: 567, endPoint x: 788, endPoint y: 598, distance: 55.4
click at [753, 372] on quentale-workspace at bounding box center [679, 301] width 1358 height 603
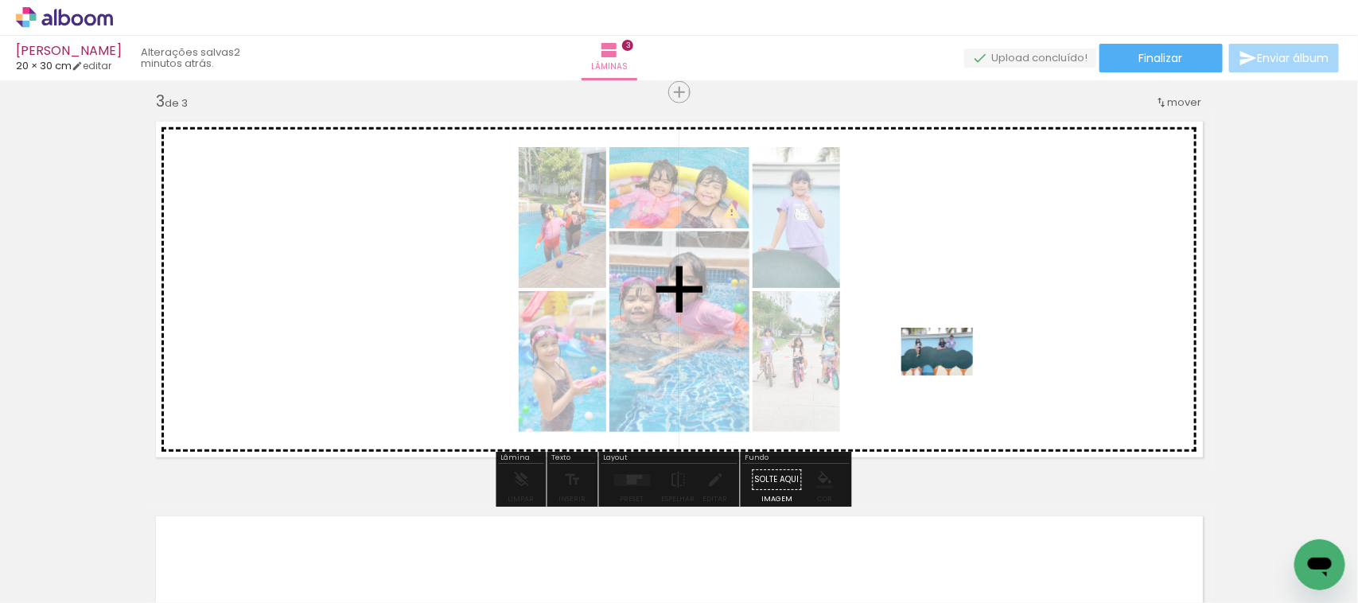
drag, startPoint x: 824, startPoint y: 562, endPoint x: 953, endPoint y: 372, distance: 229.8
click at [949, 375] on quentale-workspace at bounding box center [679, 301] width 1358 height 603
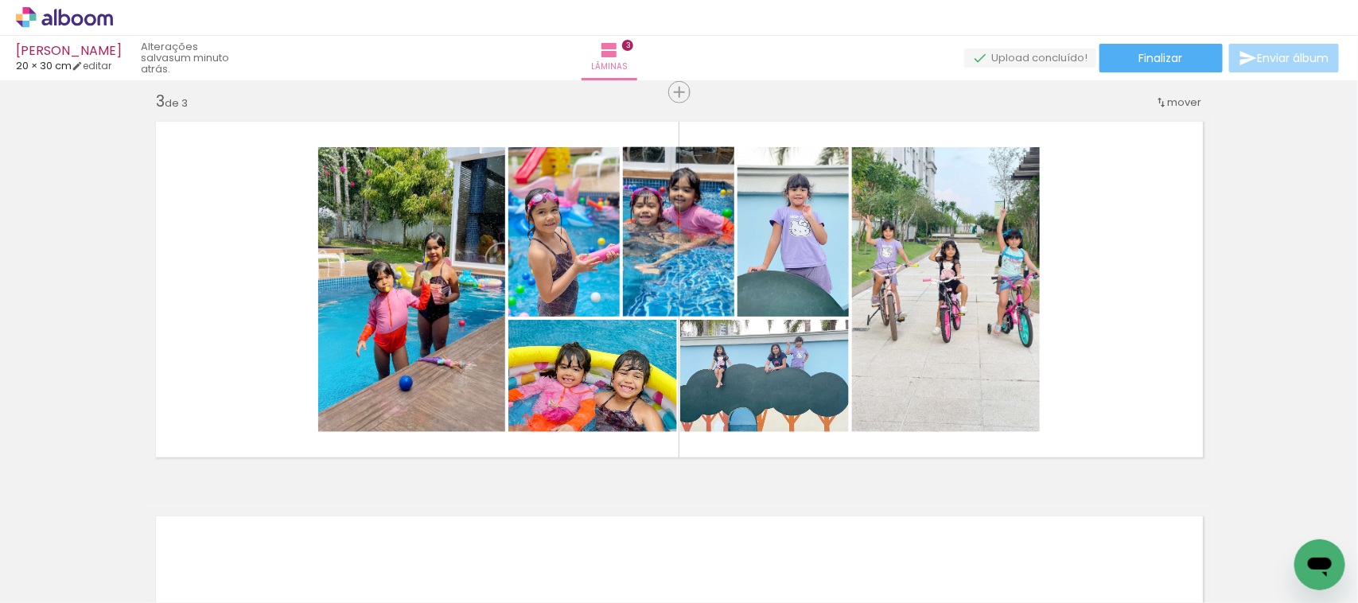
scroll to position [0, 6049]
click at [462, 553] on div at bounding box center [438, 550] width 79 height 53
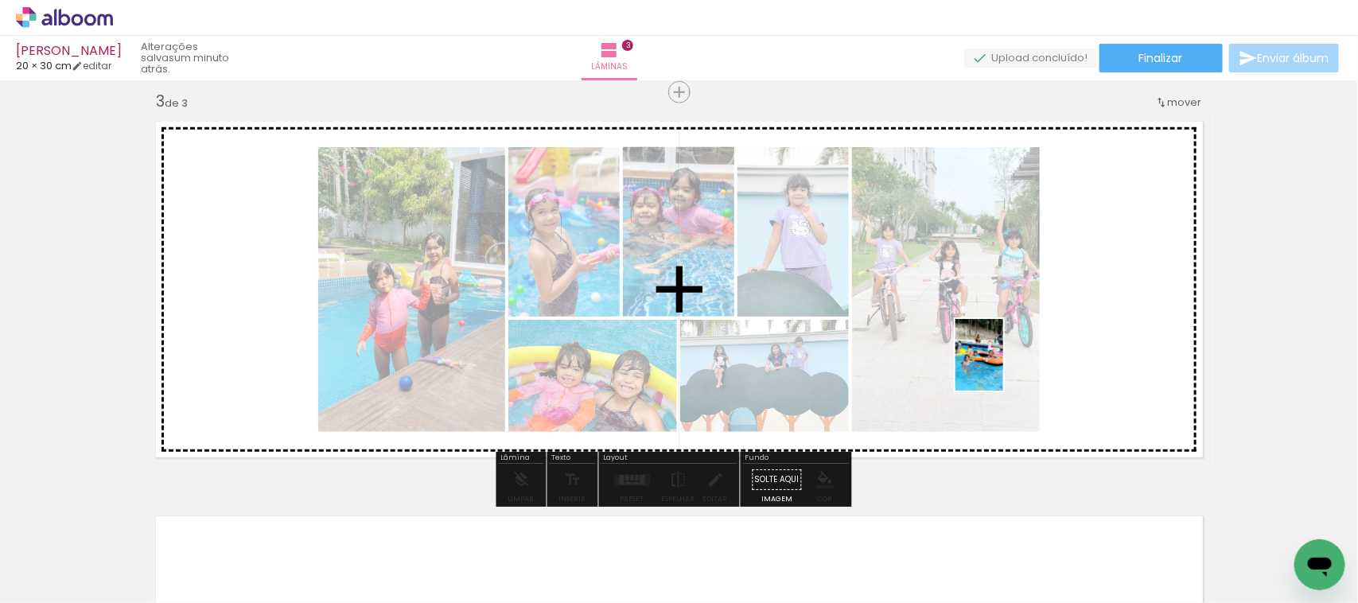
drag, startPoint x: 551, startPoint y: 566, endPoint x: 1004, endPoint y: 367, distance: 493.9
click at [1004, 367] on quentale-workspace at bounding box center [679, 301] width 1358 height 603
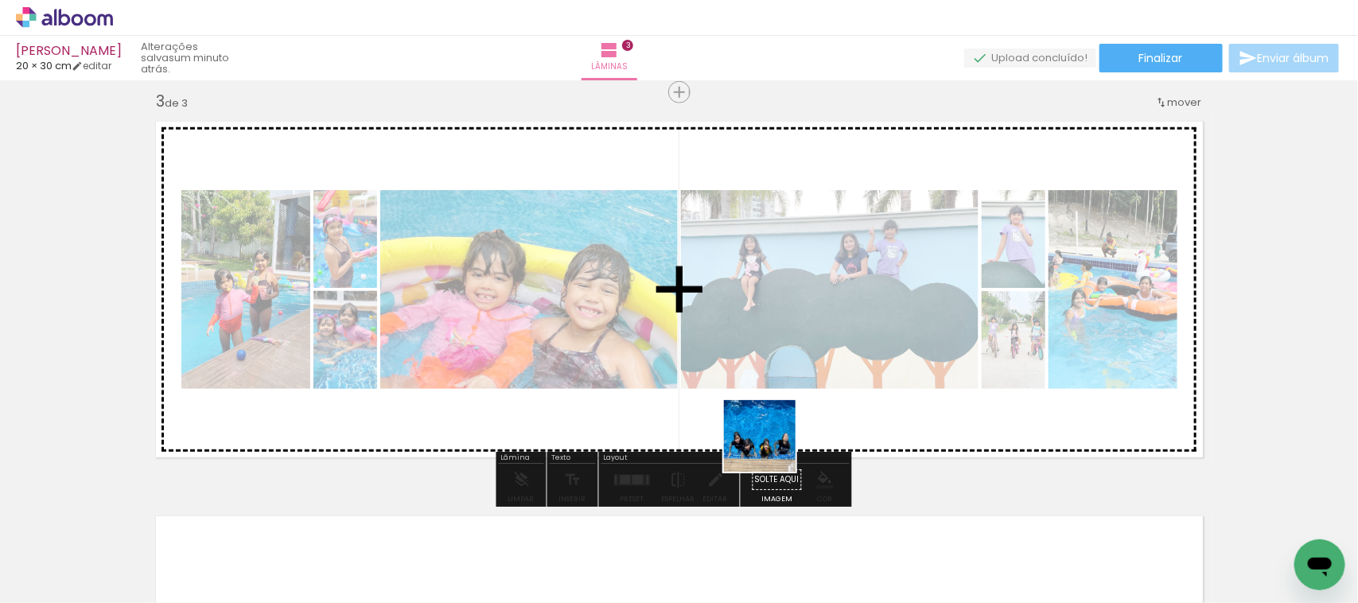
drag, startPoint x: 454, startPoint y: 570, endPoint x: 879, endPoint y: 411, distance: 453.8
click at [879, 411] on quentale-workspace at bounding box center [679, 301] width 1358 height 603
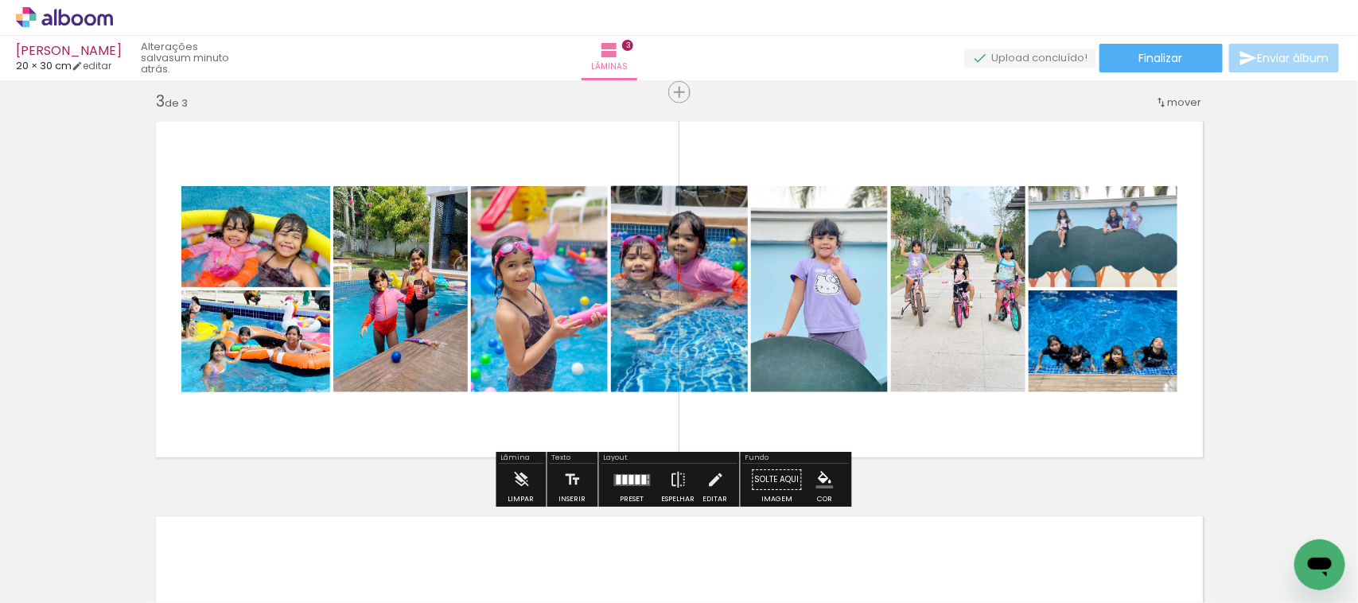
scroll to position [0, 6121]
click at [57, 551] on input "Todas as fotos" at bounding box center [44, 555] width 60 height 14
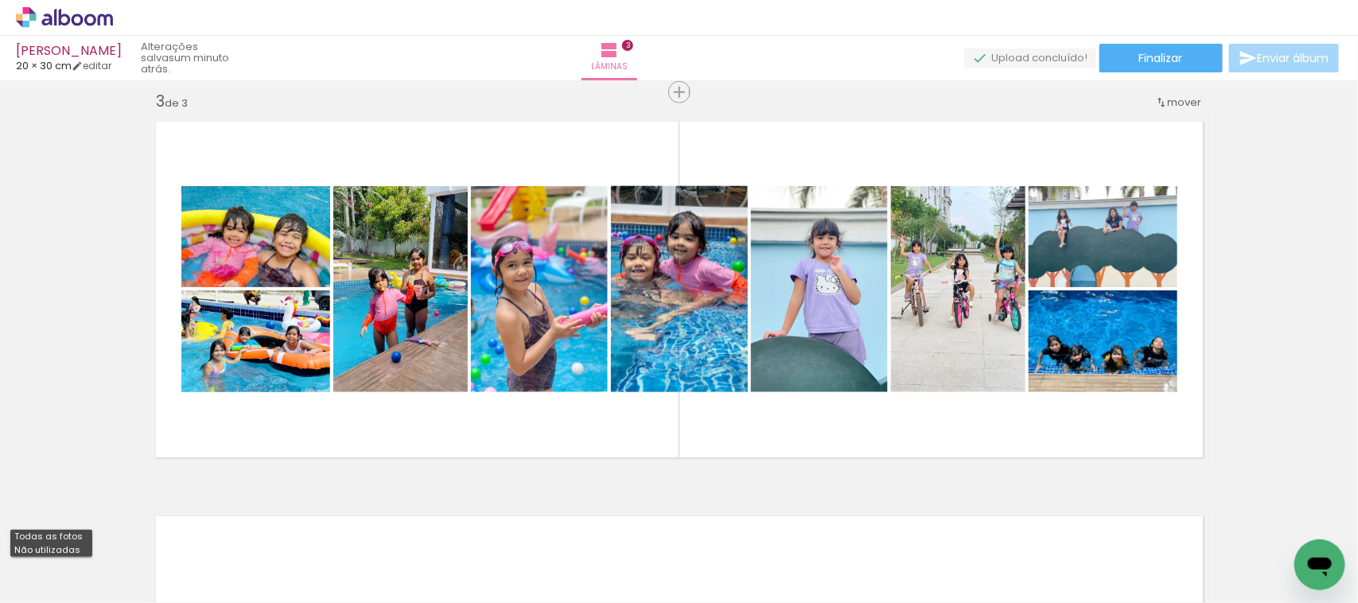
click at [0, 0] on slot "Não utilizadas" at bounding box center [0, 0] width 0 height 0
type input "Não utilizadas"
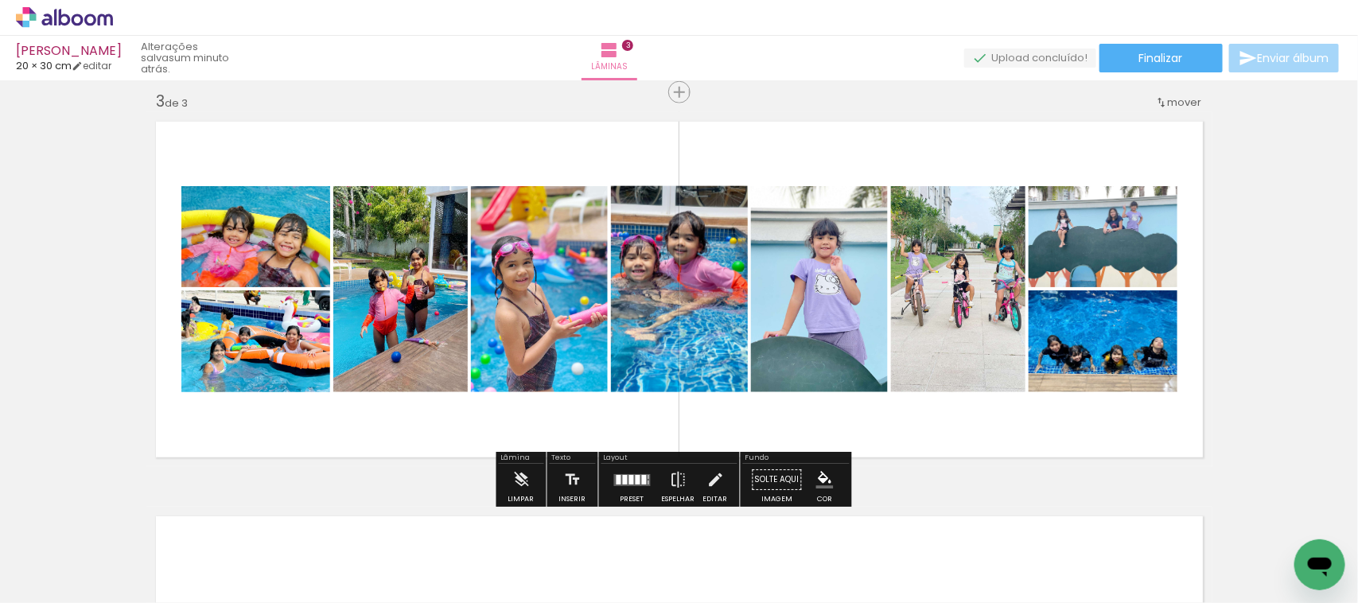
click at [625, 487] on div at bounding box center [632, 480] width 43 height 32
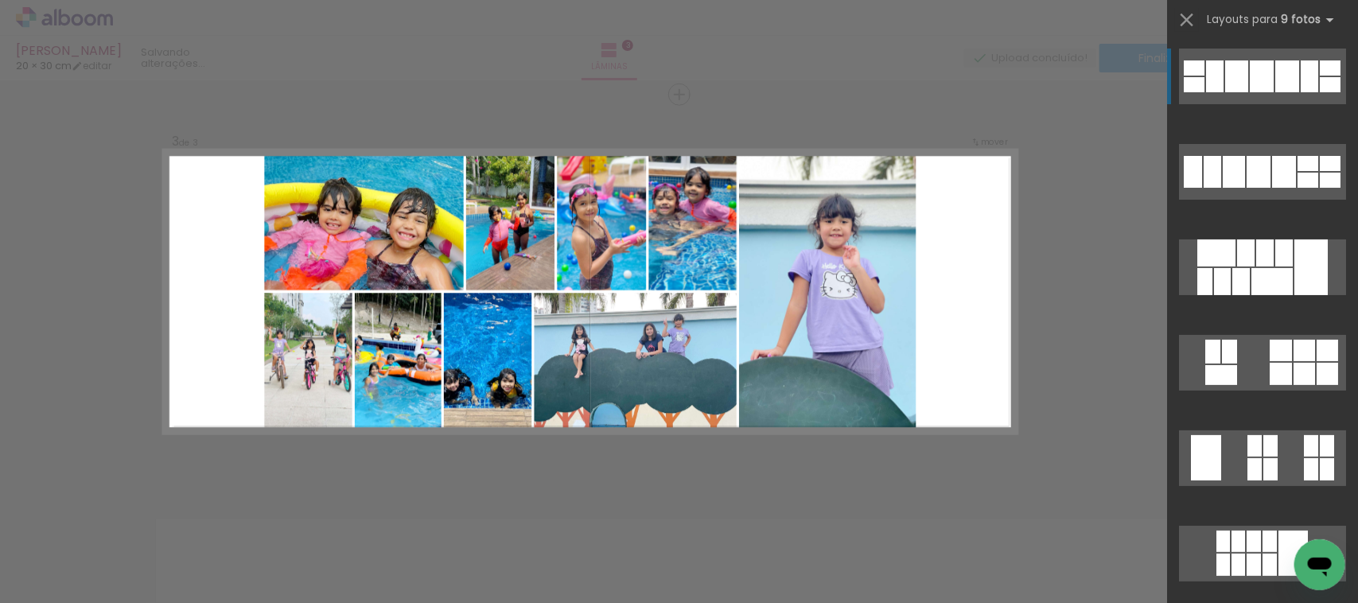
scroll to position [801, 0]
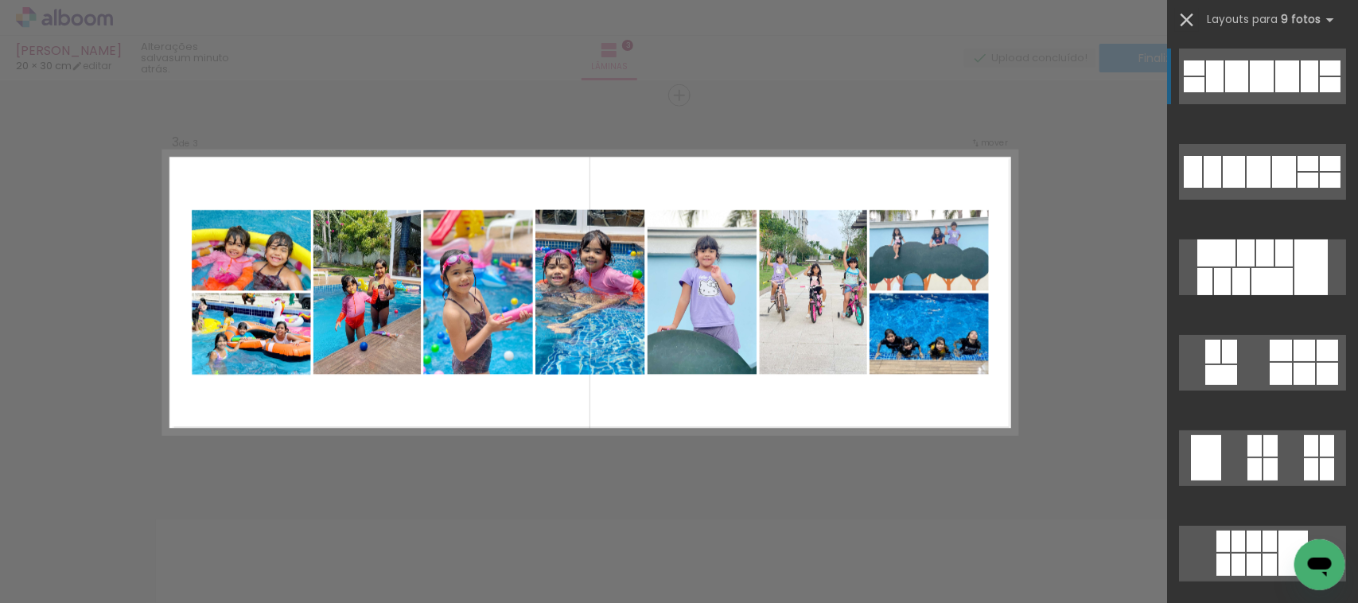
click at [1176, 10] on iron-icon at bounding box center [1187, 20] width 22 height 22
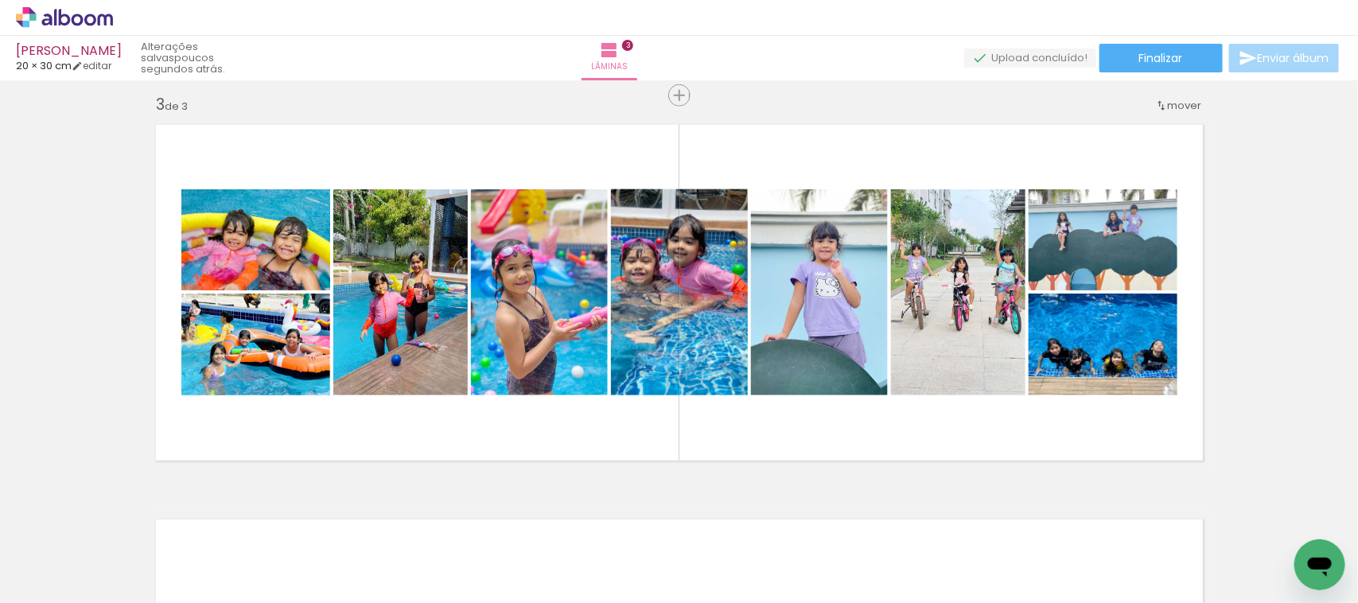
scroll to position [0, 866]
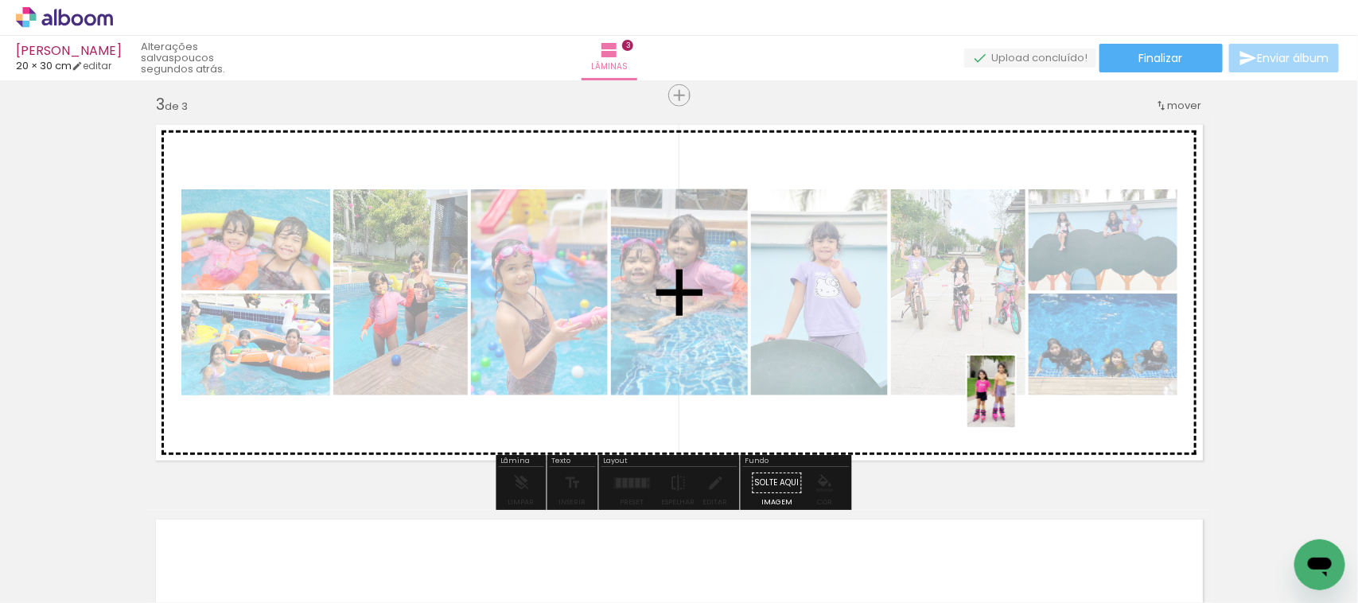
drag, startPoint x: 368, startPoint y: 555, endPoint x: 1015, endPoint y: 403, distance: 665.4
click at [1015, 403] on quentale-workspace at bounding box center [679, 301] width 1358 height 603
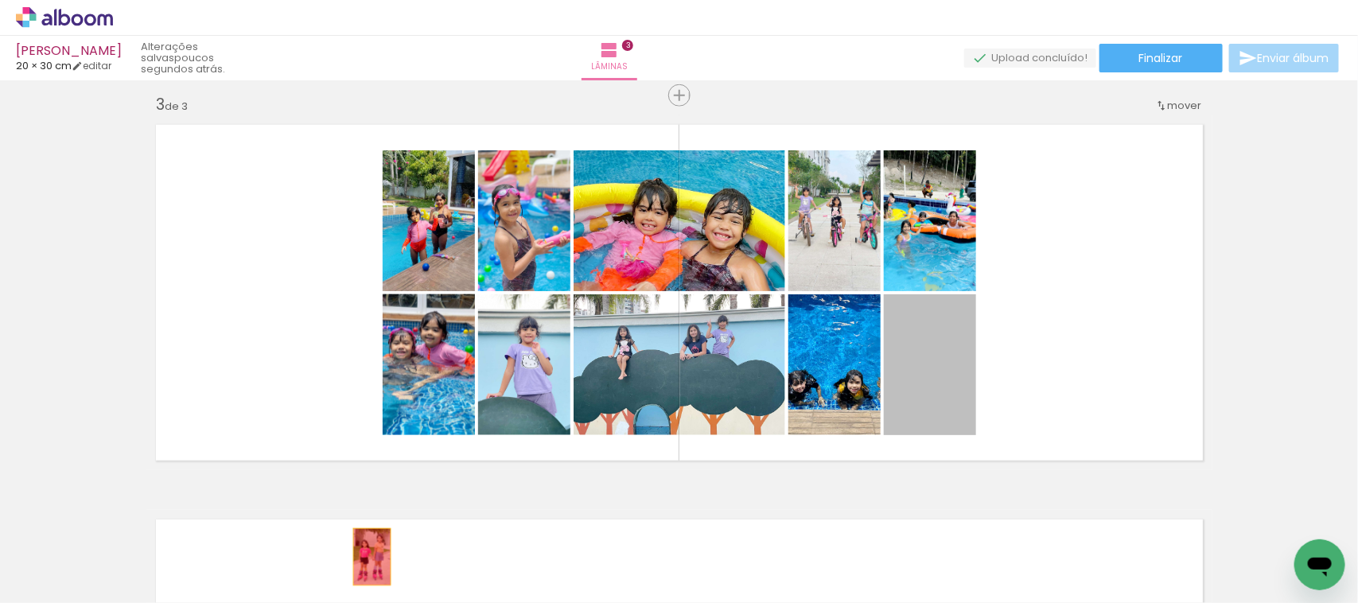
drag, startPoint x: 910, startPoint y: 407, endPoint x: 364, endPoint y: 557, distance: 565.3
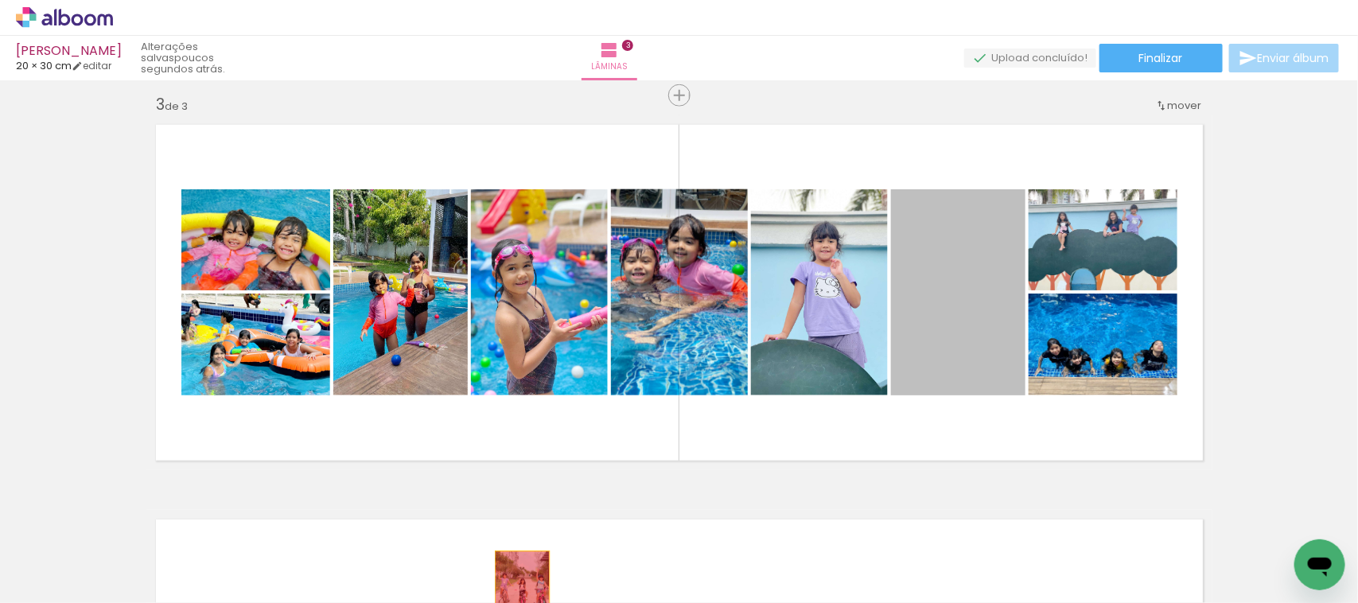
drag, startPoint x: 951, startPoint y: 313, endPoint x: 515, endPoint y: 593, distance: 518.3
click at [515, 593] on quentale-workspace at bounding box center [679, 301] width 1358 height 603
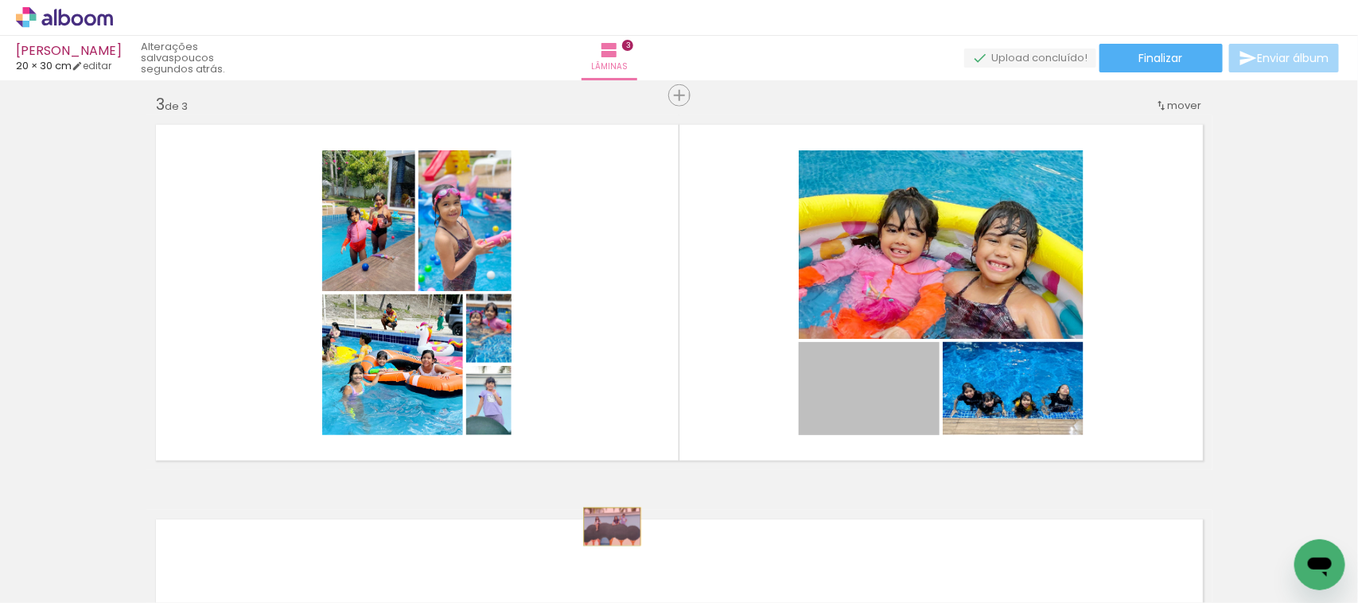
drag, startPoint x: 848, startPoint y: 402, endPoint x: 603, endPoint y: 527, distance: 274.4
click at [603, 527] on quentale-workspace at bounding box center [679, 301] width 1358 height 603
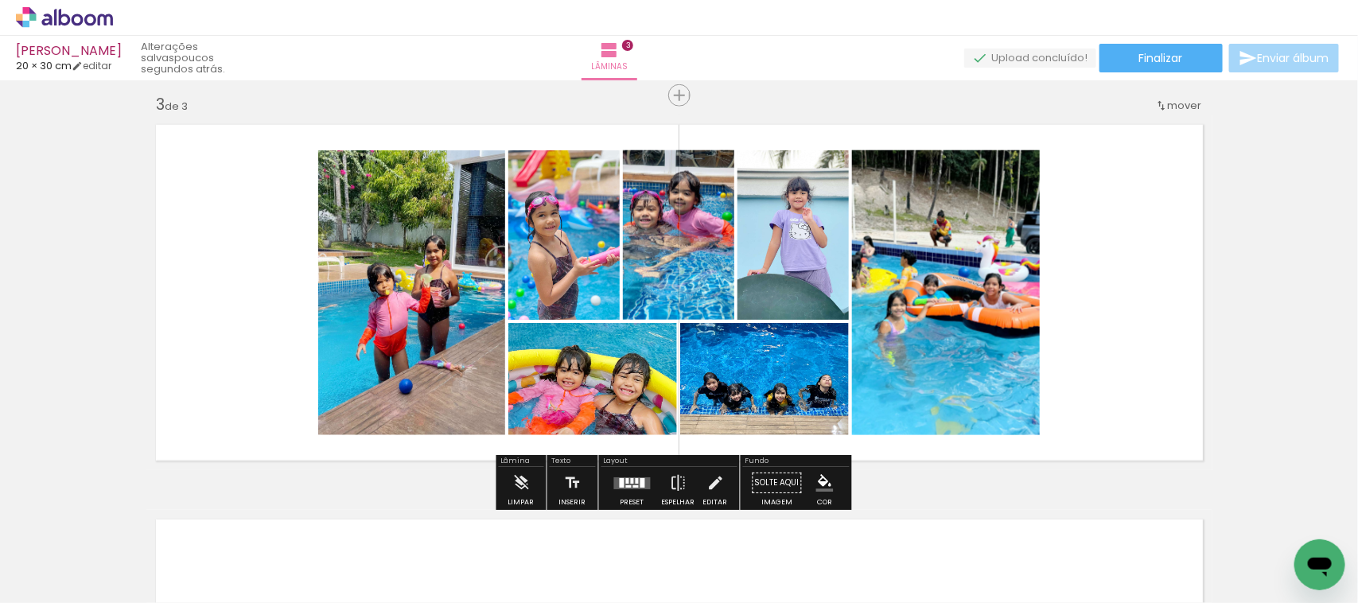
click at [626, 486] on div at bounding box center [629, 486] width 6 height 2
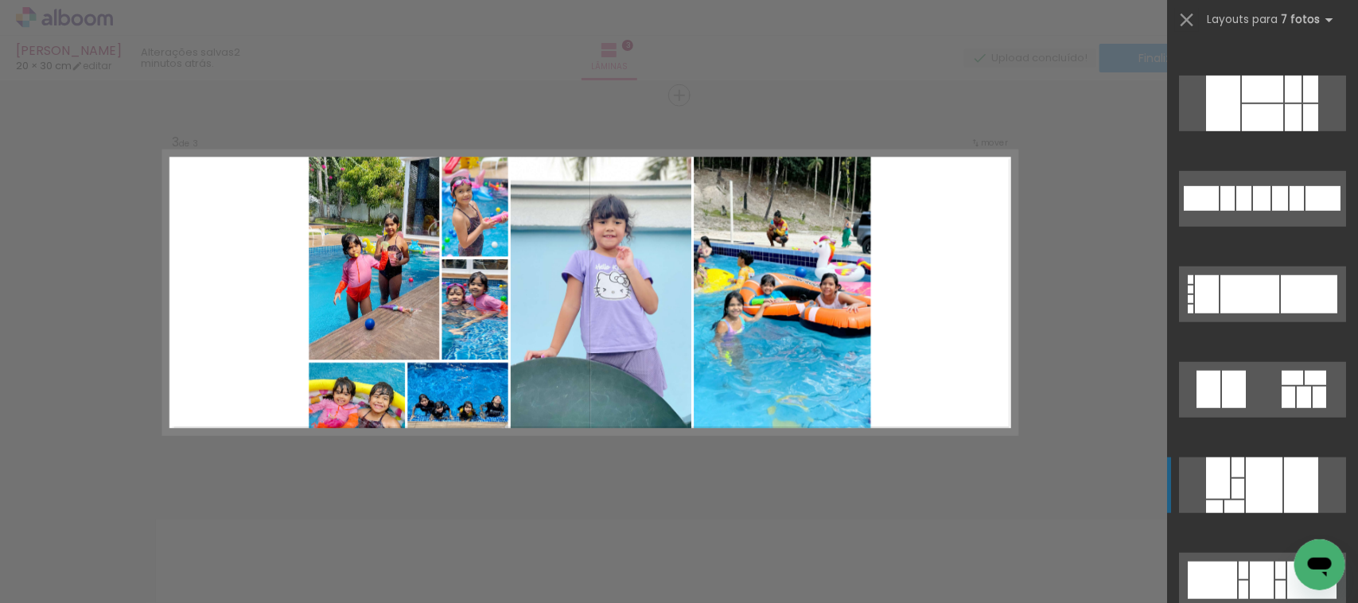
scroll to position [497, 0]
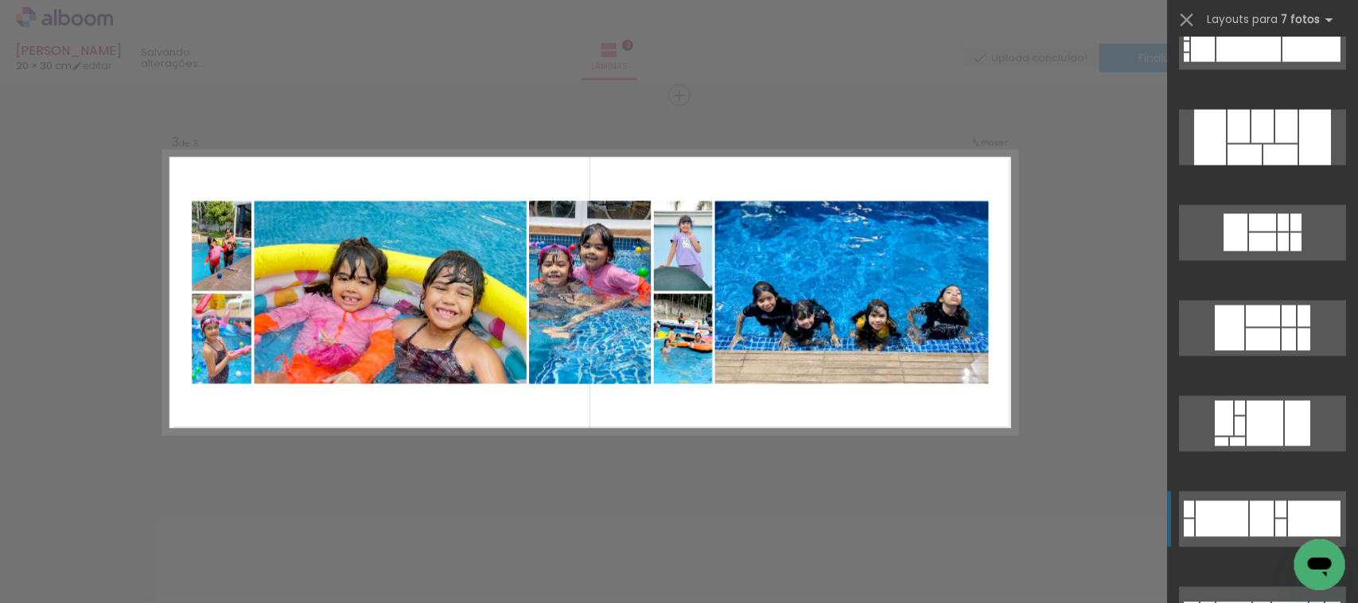
scroll to position [1194, 0]
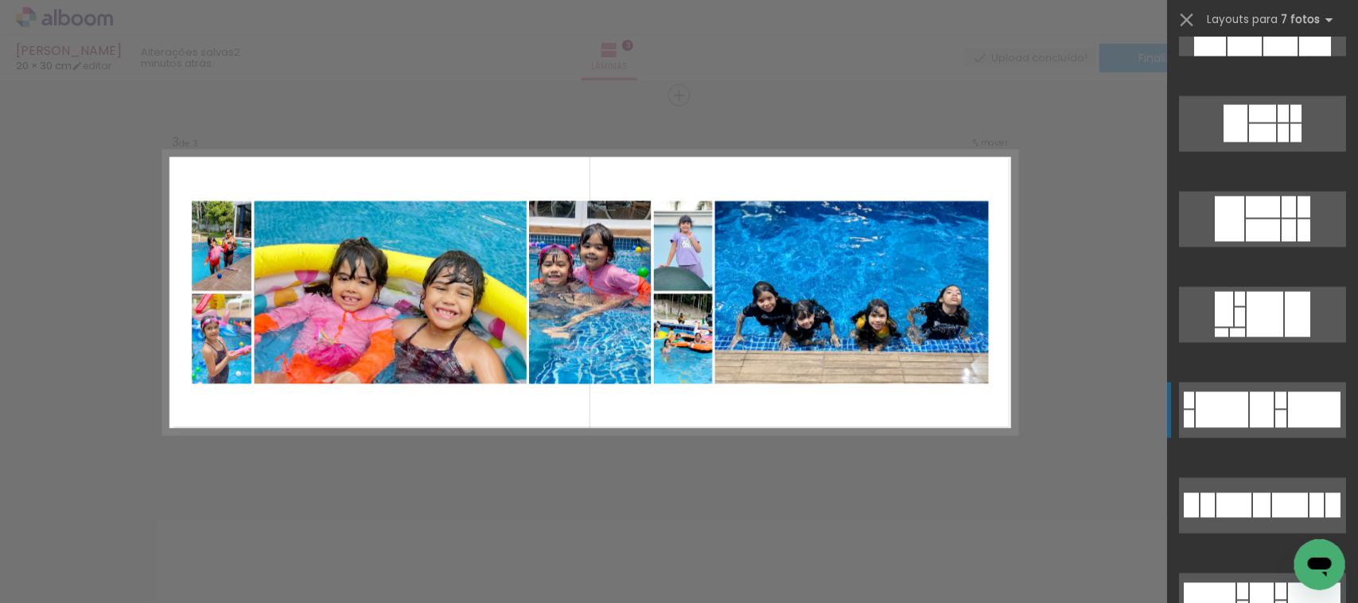
click at [1230, 415] on div at bounding box center [1222, 410] width 53 height 36
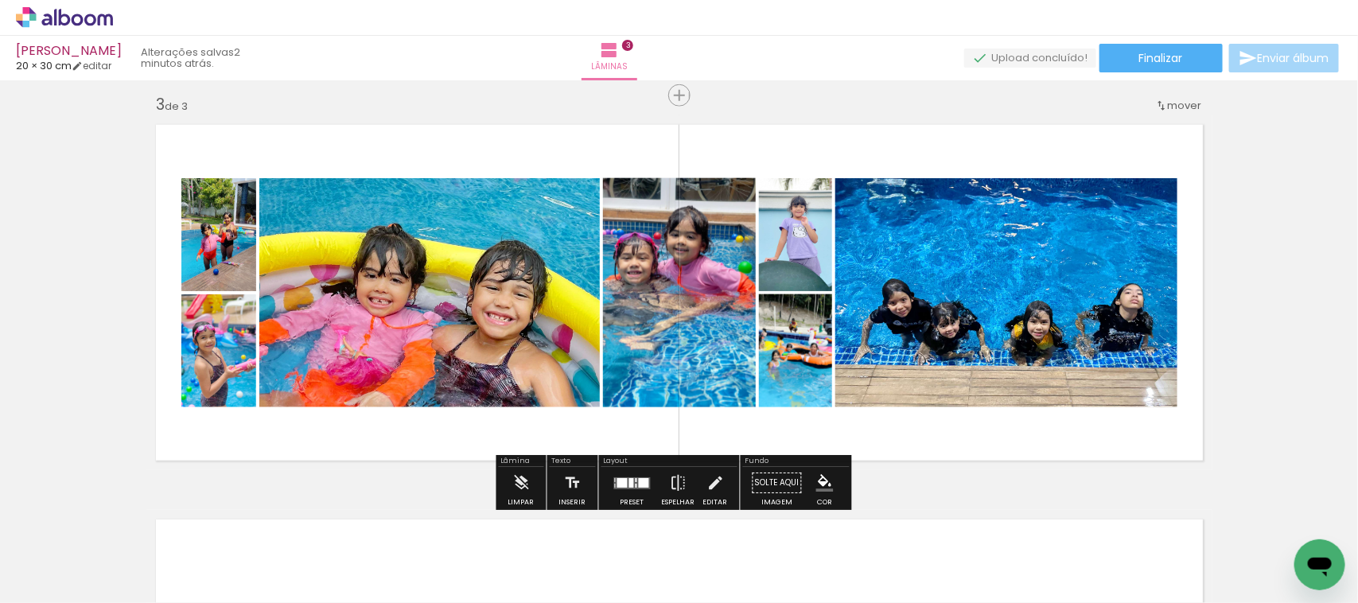
scroll to position [900, 0]
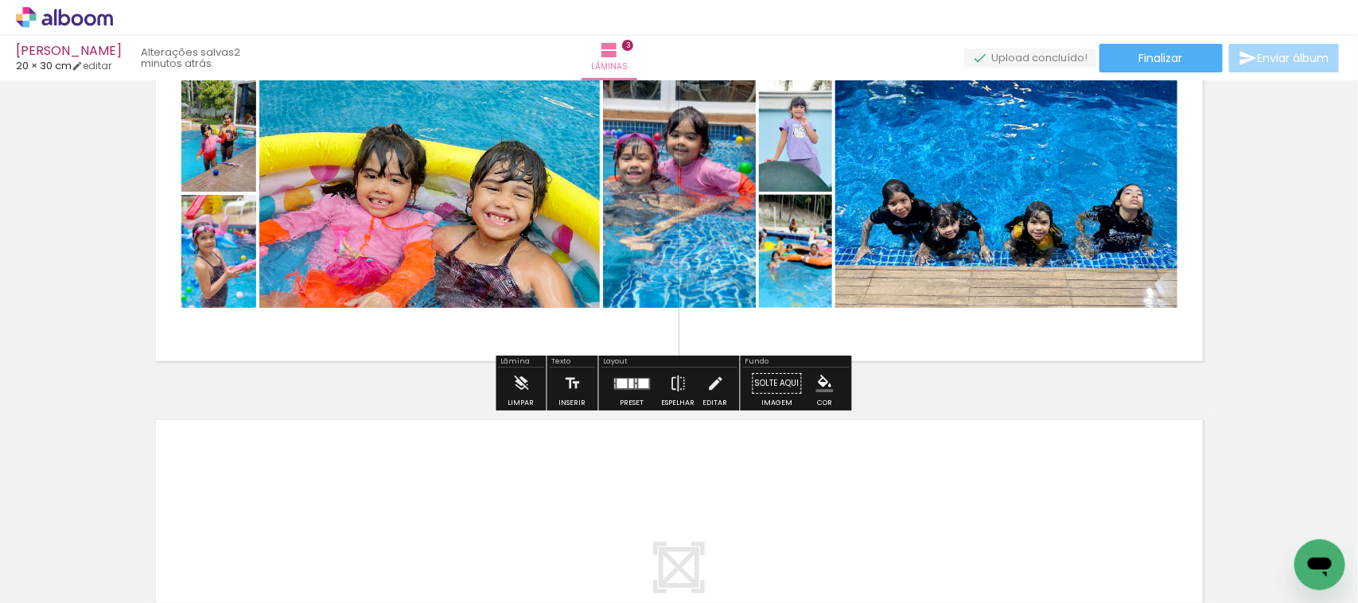
click at [618, 384] on div at bounding box center [623, 384] width 10 height 10
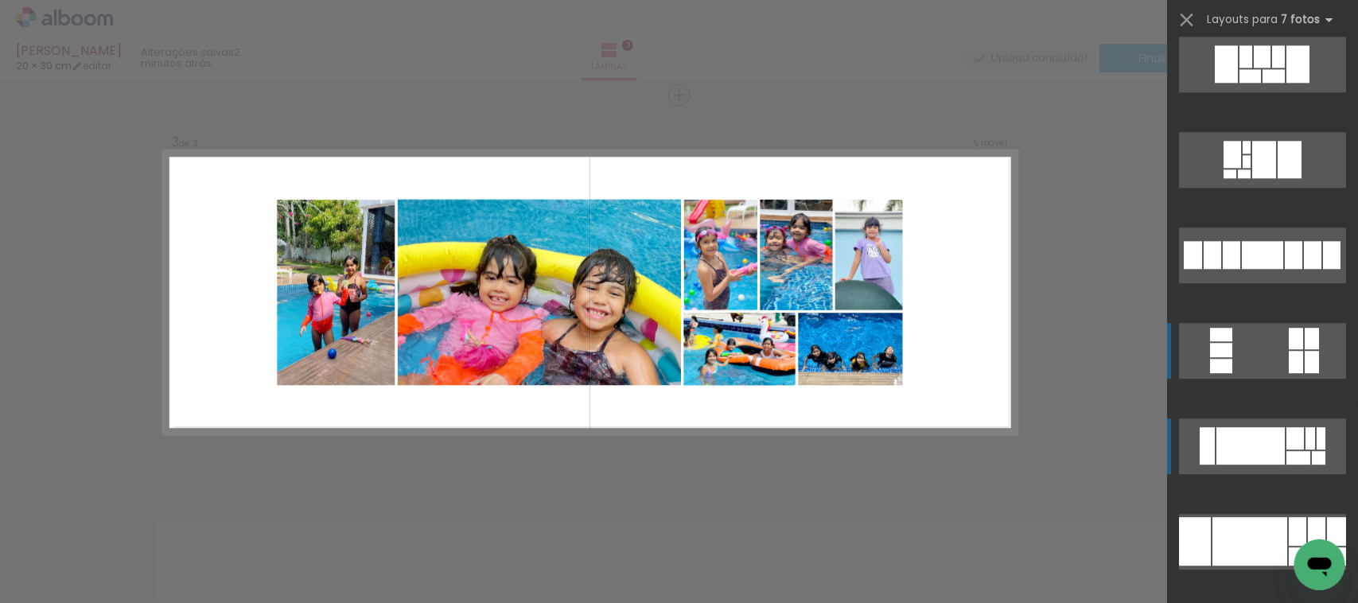
scroll to position [1926, 0]
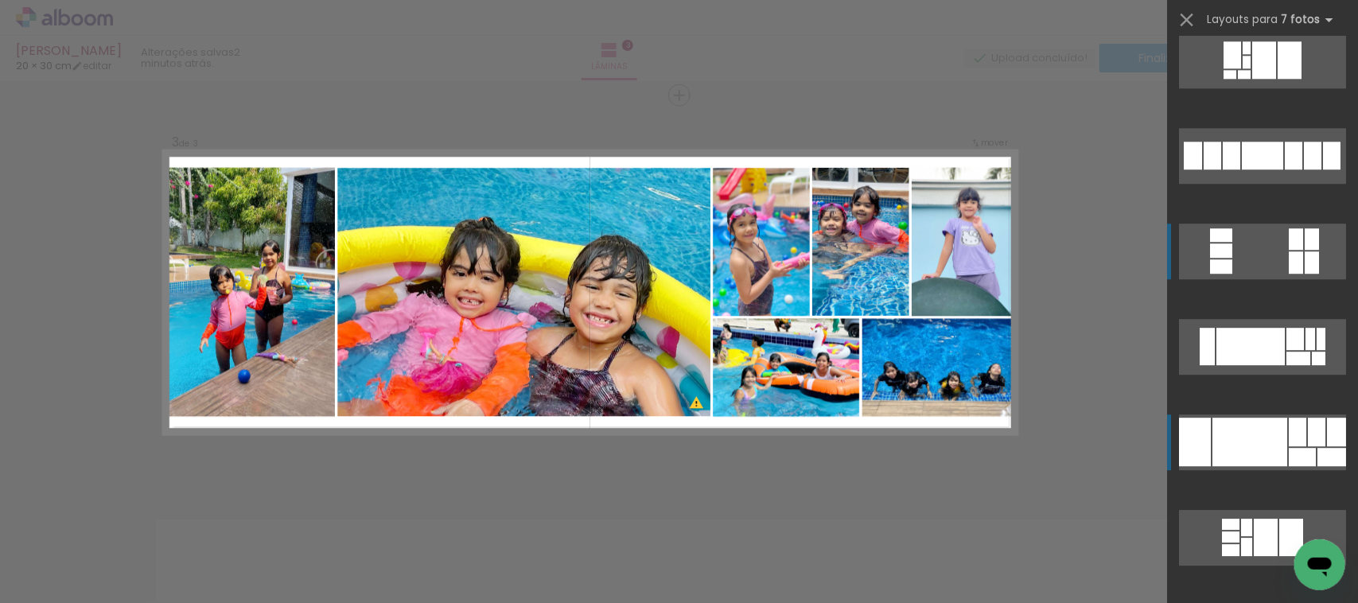
click at [1265, 450] on div at bounding box center [1250, 442] width 75 height 49
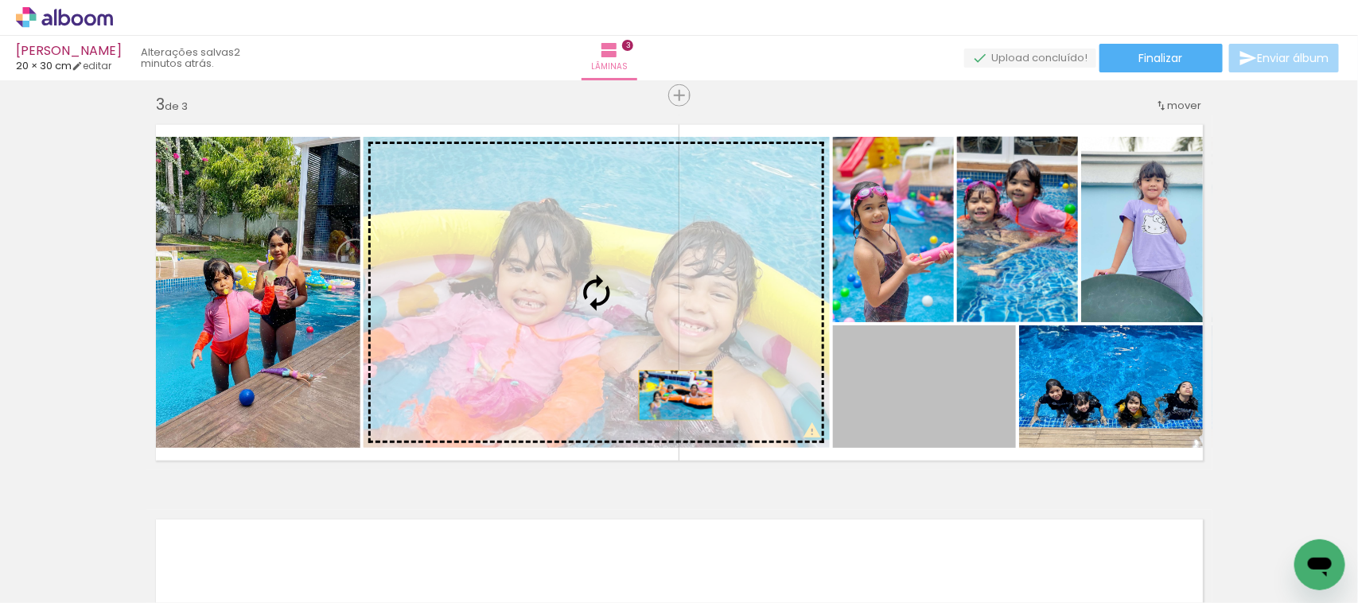
drag, startPoint x: 983, startPoint y: 419, endPoint x: 663, endPoint y: 390, distance: 321.2
click at [0, 0] on slot at bounding box center [0, 0] width 0 height 0
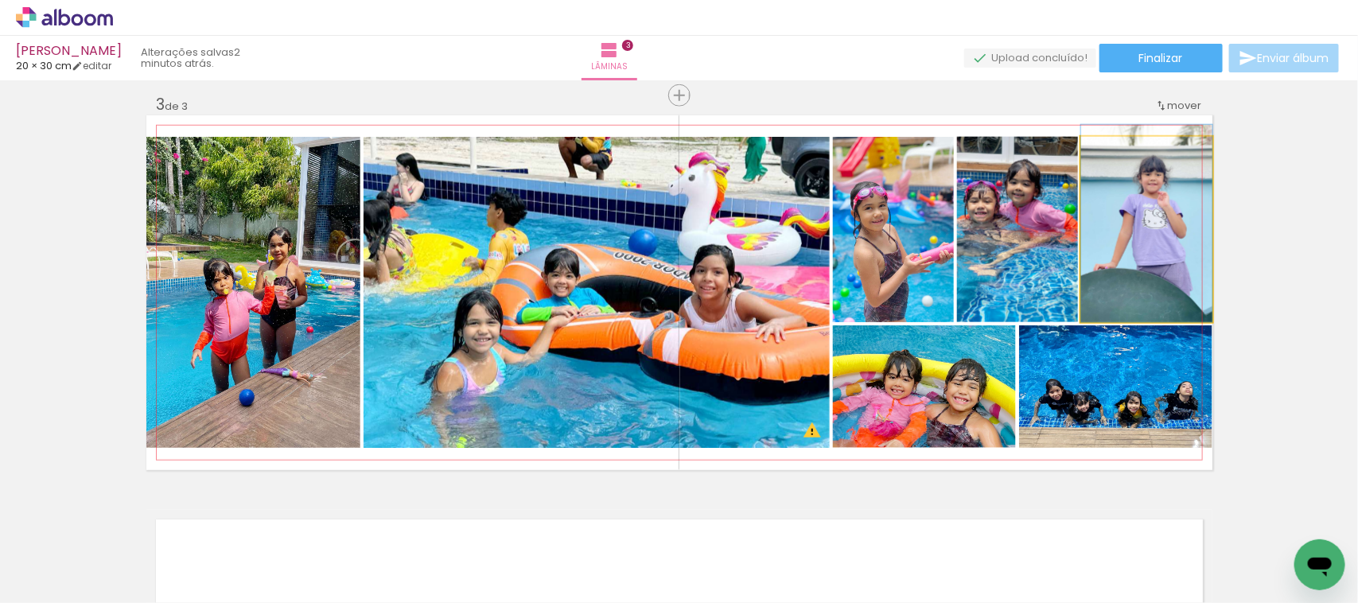
drag, startPoint x: 1120, startPoint y: 301, endPoint x: 1127, endPoint y: 275, distance: 27.0
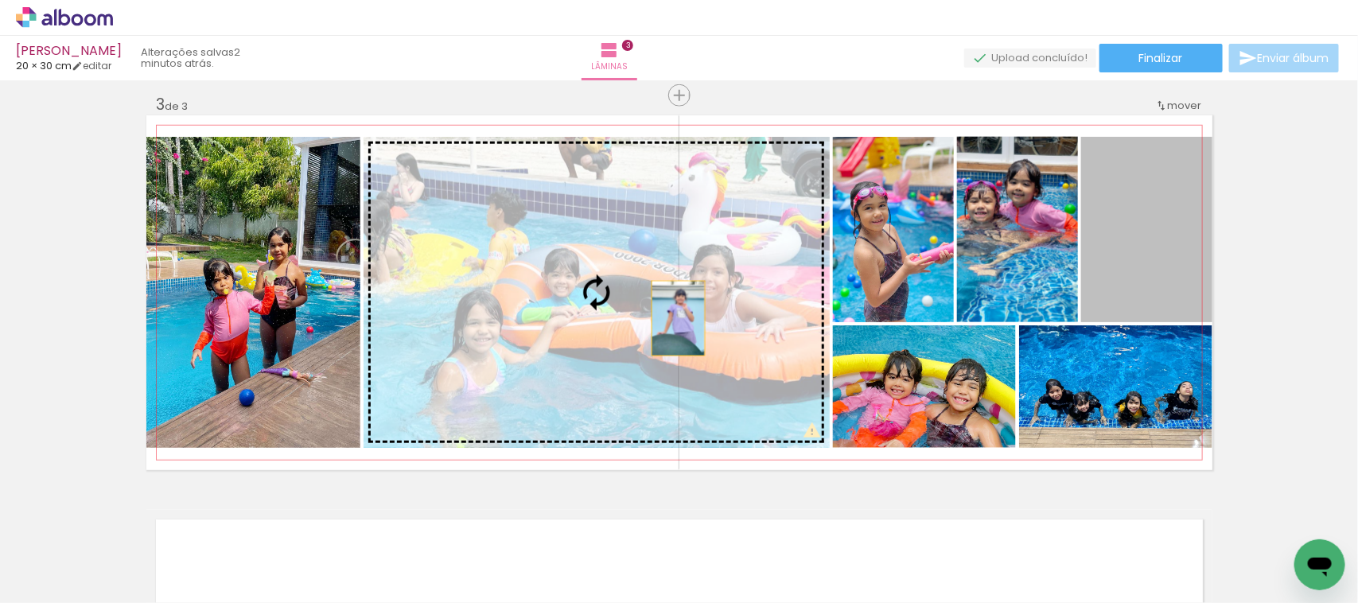
drag, startPoint x: 1128, startPoint y: 275, endPoint x: 649, endPoint y: 318, distance: 481.0
click at [0, 0] on slot at bounding box center [0, 0] width 0 height 0
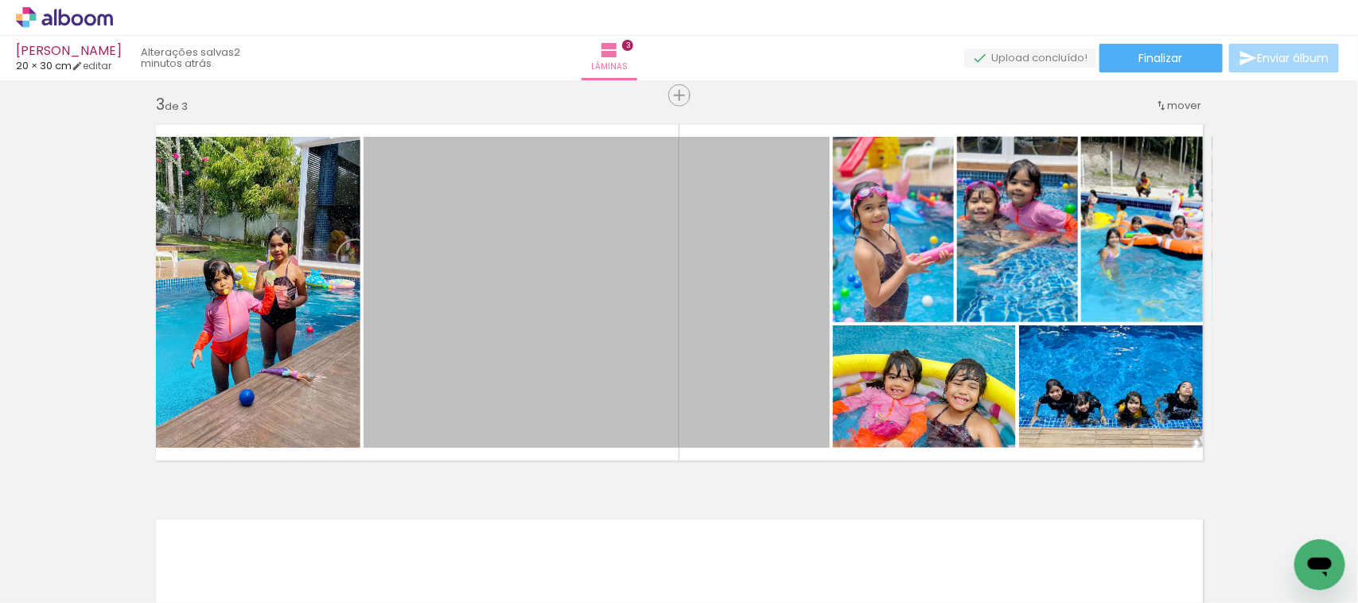
drag, startPoint x: 479, startPoint y: 212, endPoint x: 499, endPoint y: -15, distance: 227.7
click at [499, 0] on html "link( href="../../bower_components/polymer/polymer.html" rel="import" ) picture…" at bounding box center [679, 301] width 1358 height 603
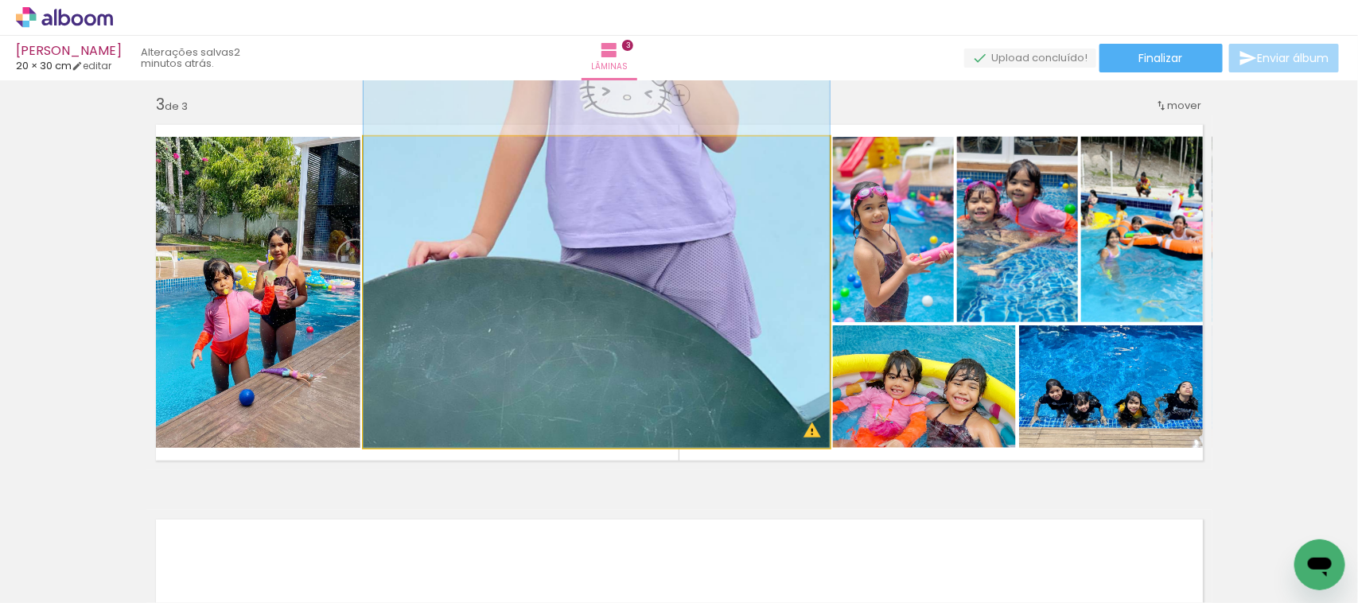
drag, startPoint x: 565, startPoint y: 396, endPoint x: 498, endPoint y: 162, distance: 244.1
drag, startPoint x: 547, startPoint y: 384, endPoint x: 649, endPoint y: 205, distance: 207.1
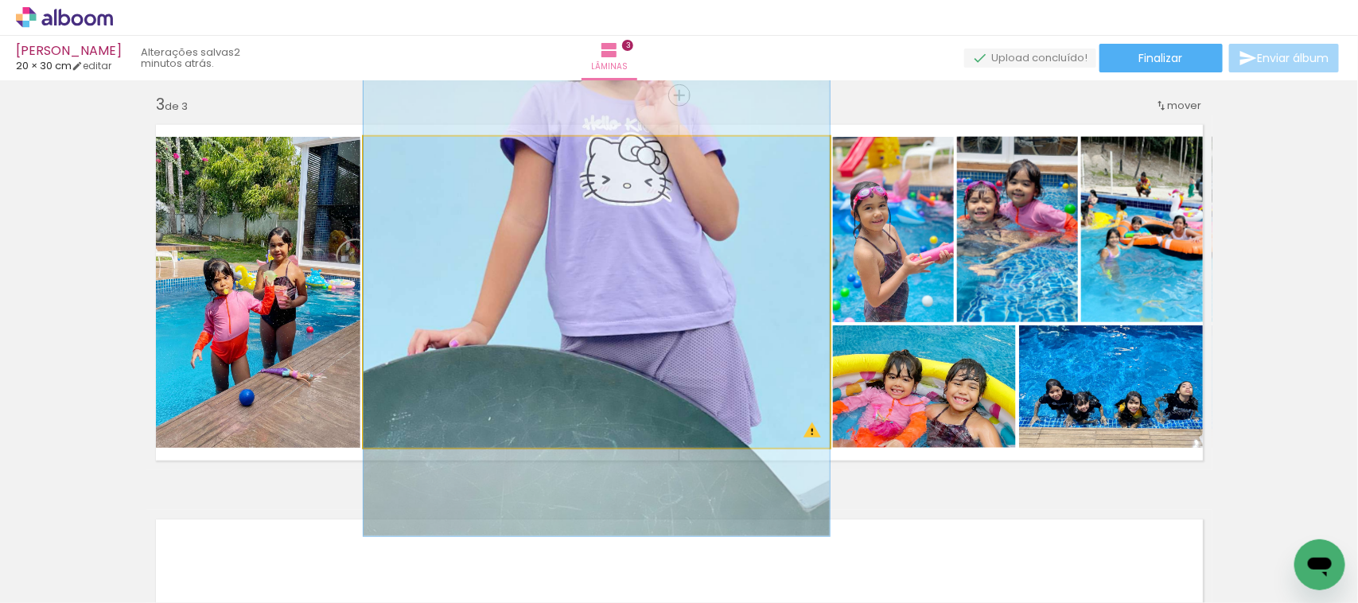
drag, startPoint x: 582, startPoint y: 316, endPoint x: 526, endPoint y: 391, distance: 93.3
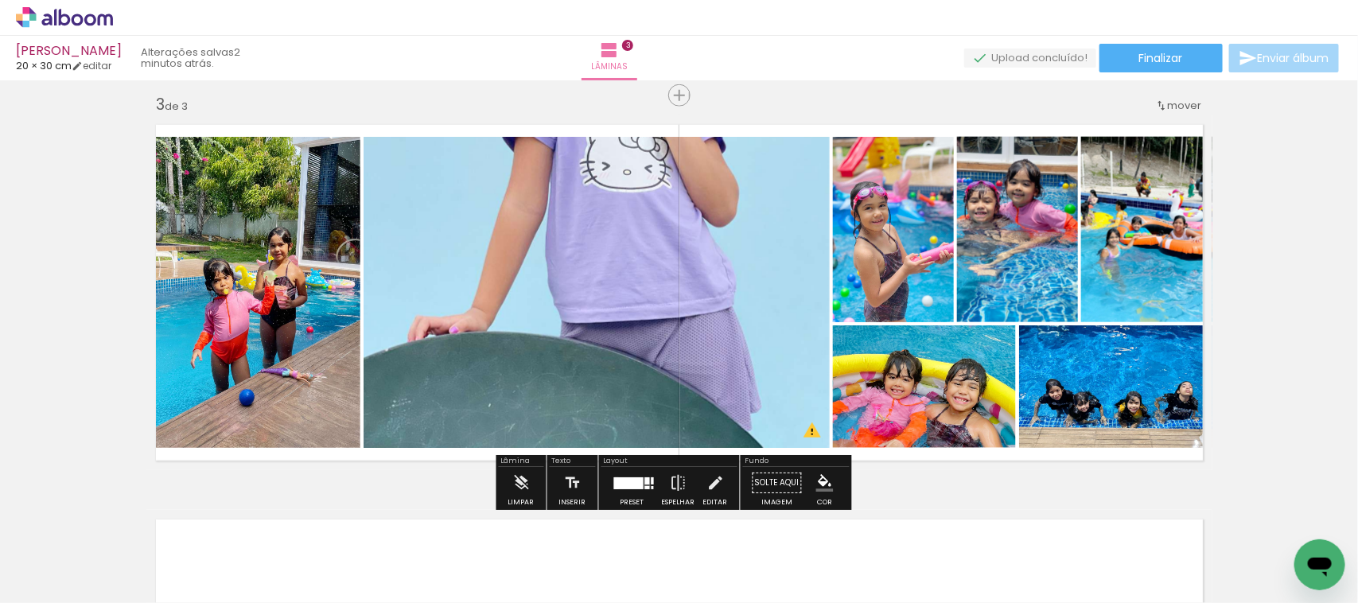
click at [94, 571] on div "Biblioteca 107 de 126 fotos Todas as fotos Não utilizadas Adicionar Fotos" at bounding box center [49, 553] width 99 height 79
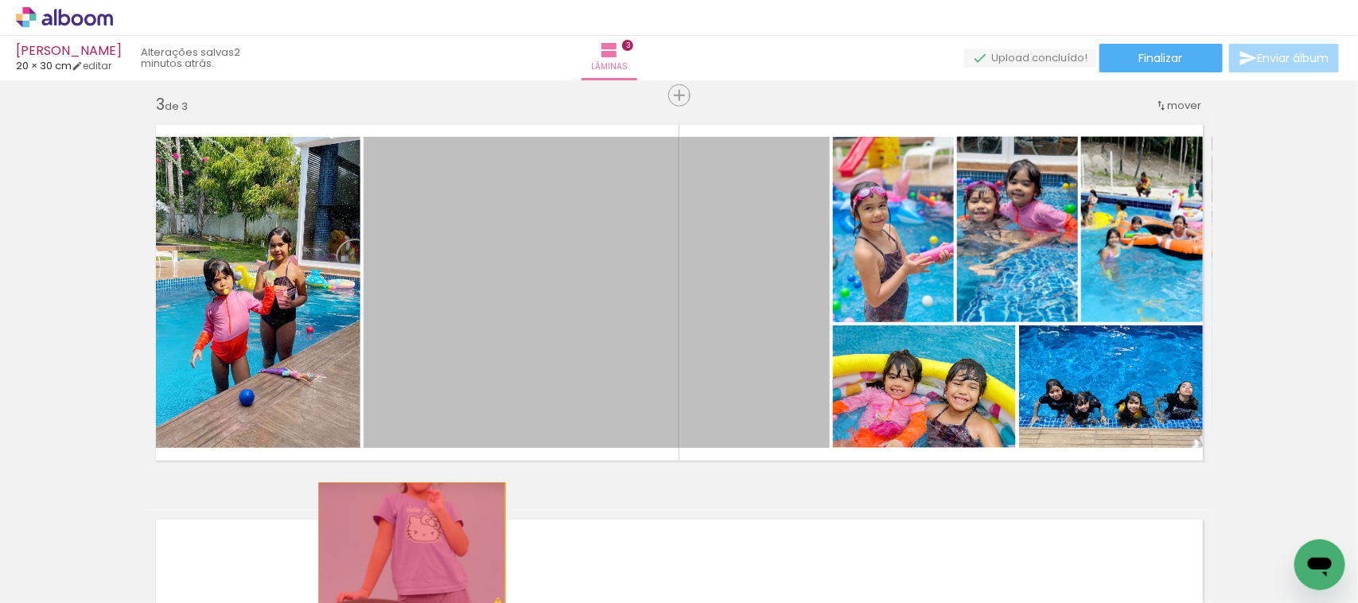
drag, startPoint x: 517, startPoint y: 353, endPoint x: 404, endPoint y: 545, distance: 223.3
click at [404, 545] on quentale-workspace at bounding box center [679, 301] width 1358 height 603
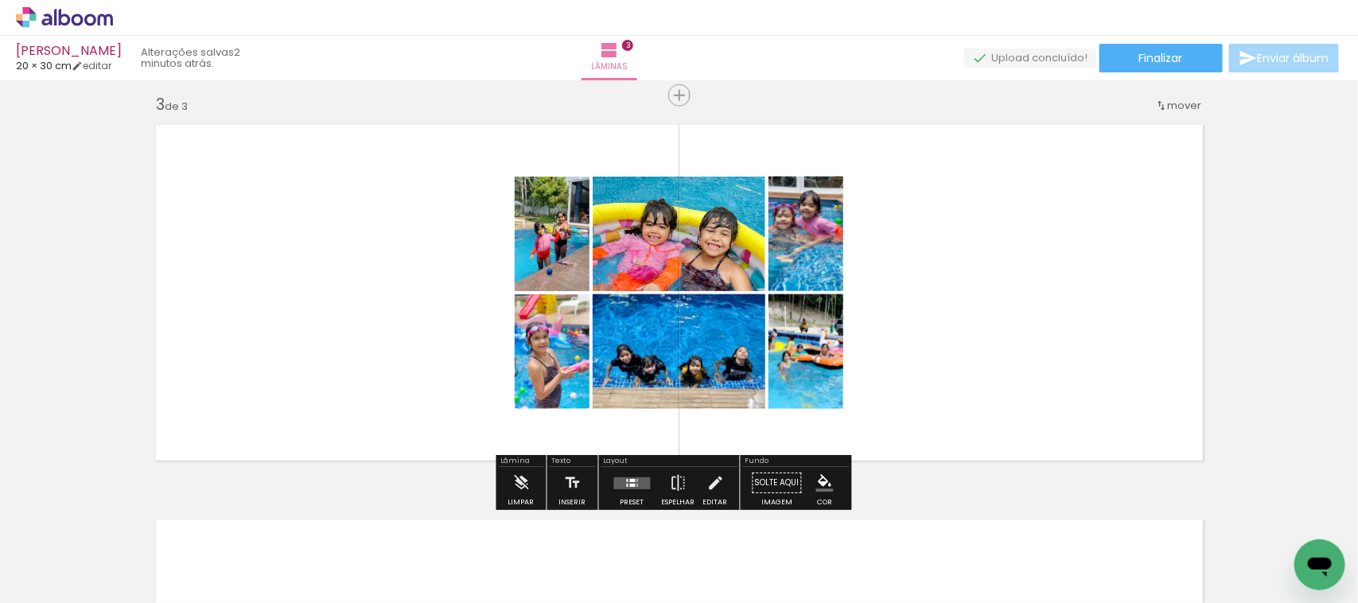
click at [627, 488] on quentale-layouter at bounding box center [632, 483] width 37 height 12
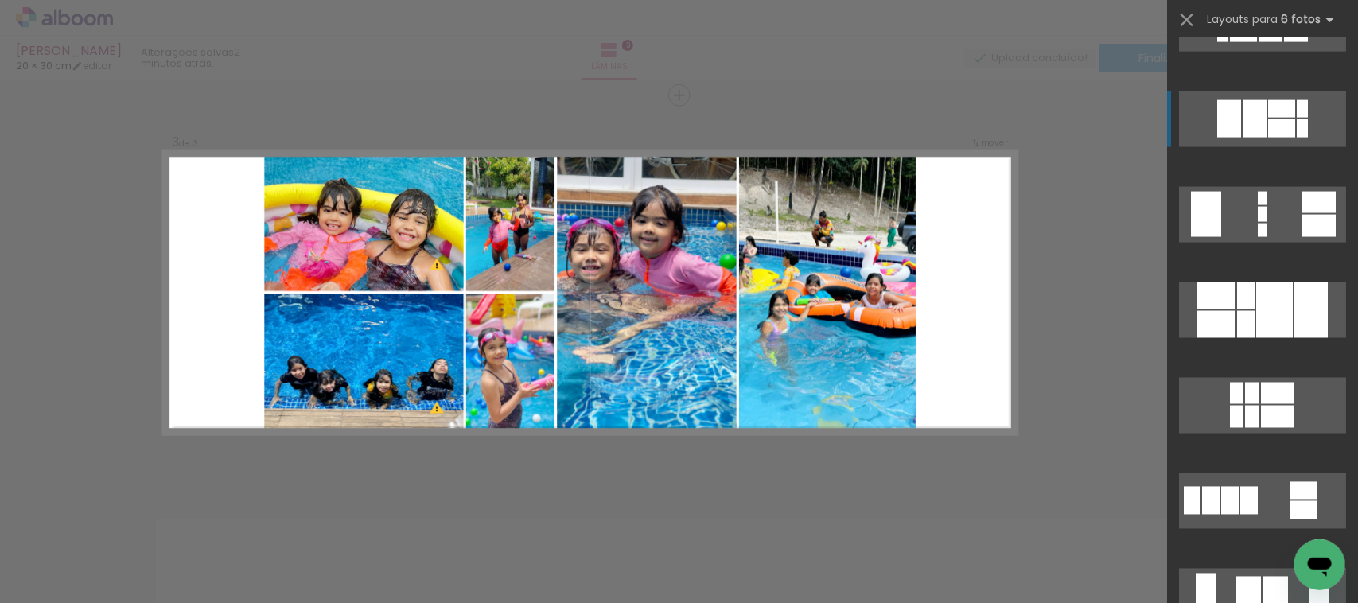
scroll to position [1293, 0]
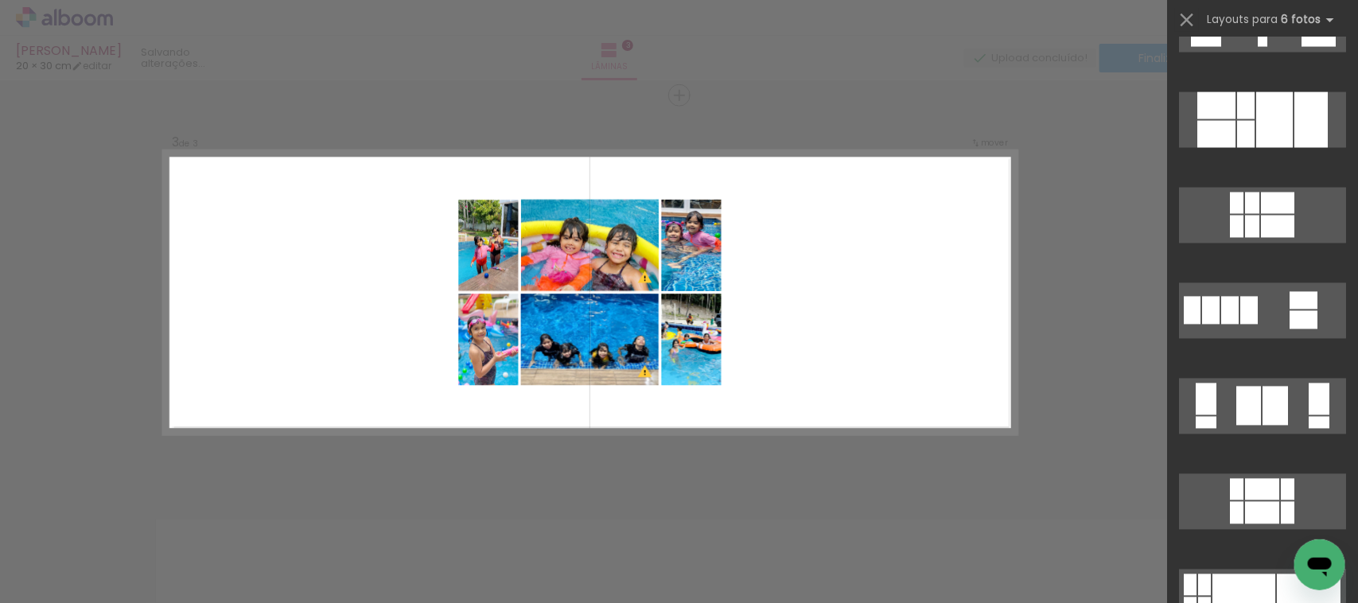
click at [101, 367] on div "Confirmar Cancelar" at bounding box center [679, 88] width 1358 height 1617
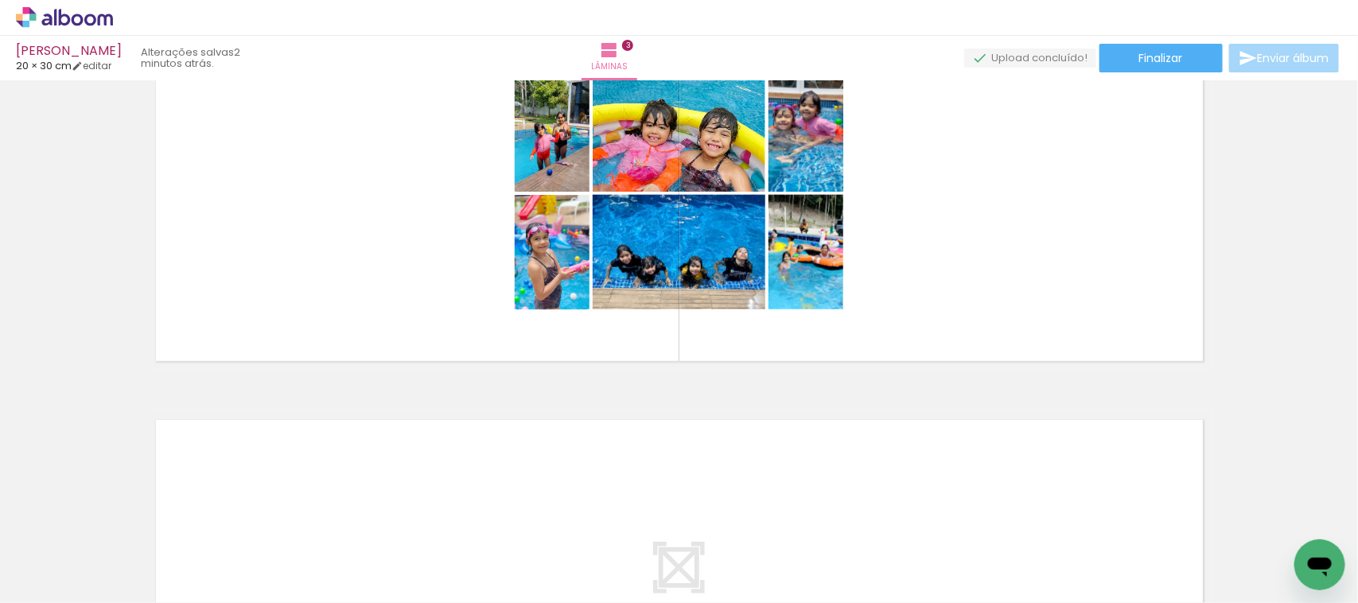
scroll to position [0, 0]
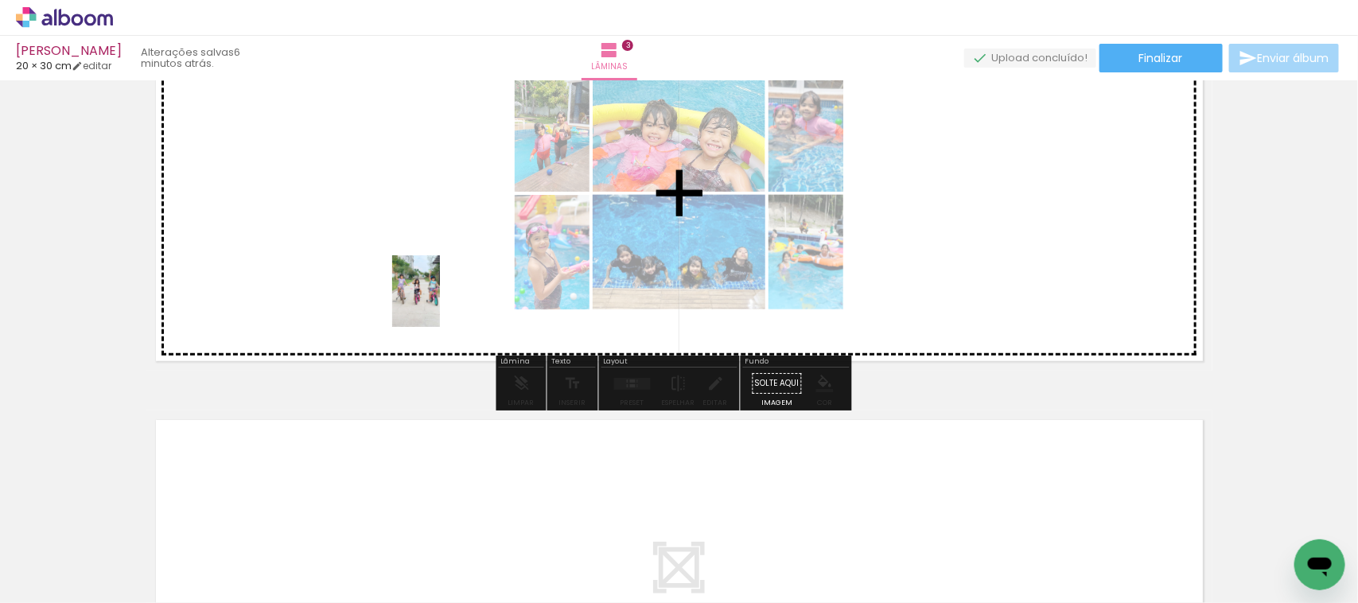
drag, startPoint x: 699, startPoint y: 563, endPoint x: 618, endPoint y: 555, distance: 81.6
click at [427, 285] on quentale-workspace at bounding box center [679, 301] width 1358 height 603
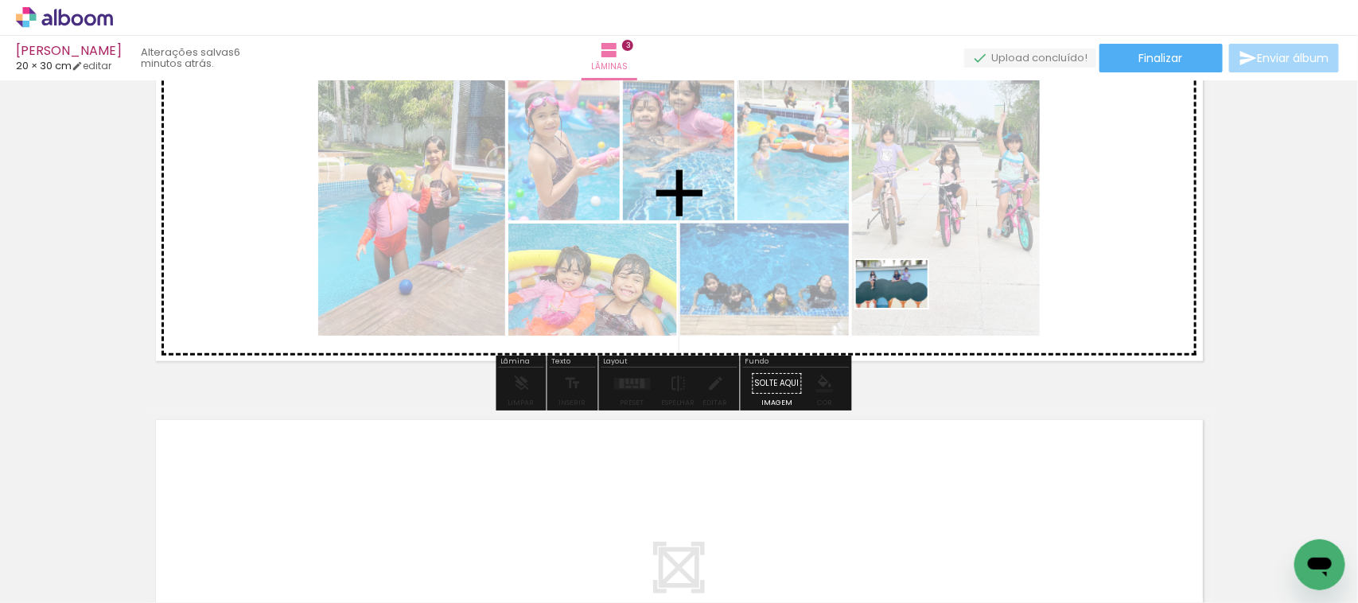
drag, startPoint x: 702, startPoint y: 566, endPoint x: 904, endPoint y: 308, distance: 327.6
click at [904, 308] on quentale-workspace at bounding box center [679, 301] width 1358 height 603
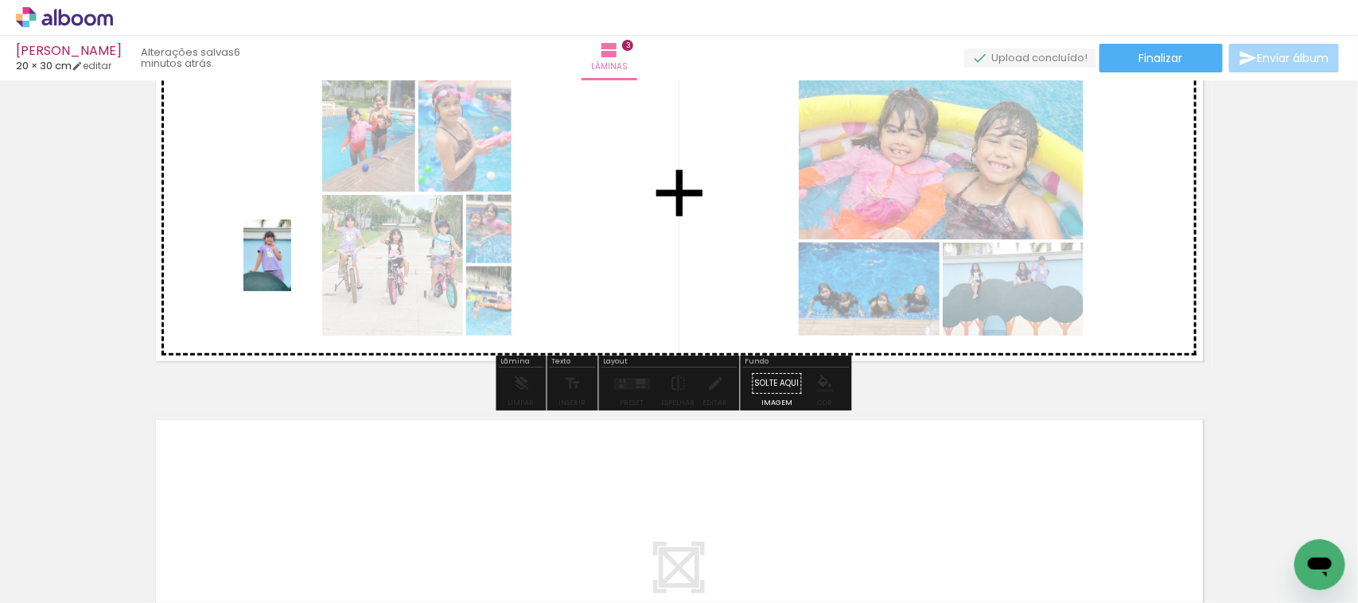
drag, startPoint x: 606, startPoint y: 571, endPoint x: 283, endPoint y: 264, distance: 444.7
click at [284, 264] on quentale-workspace at bounding box center [679, 301] width 1358 height 603
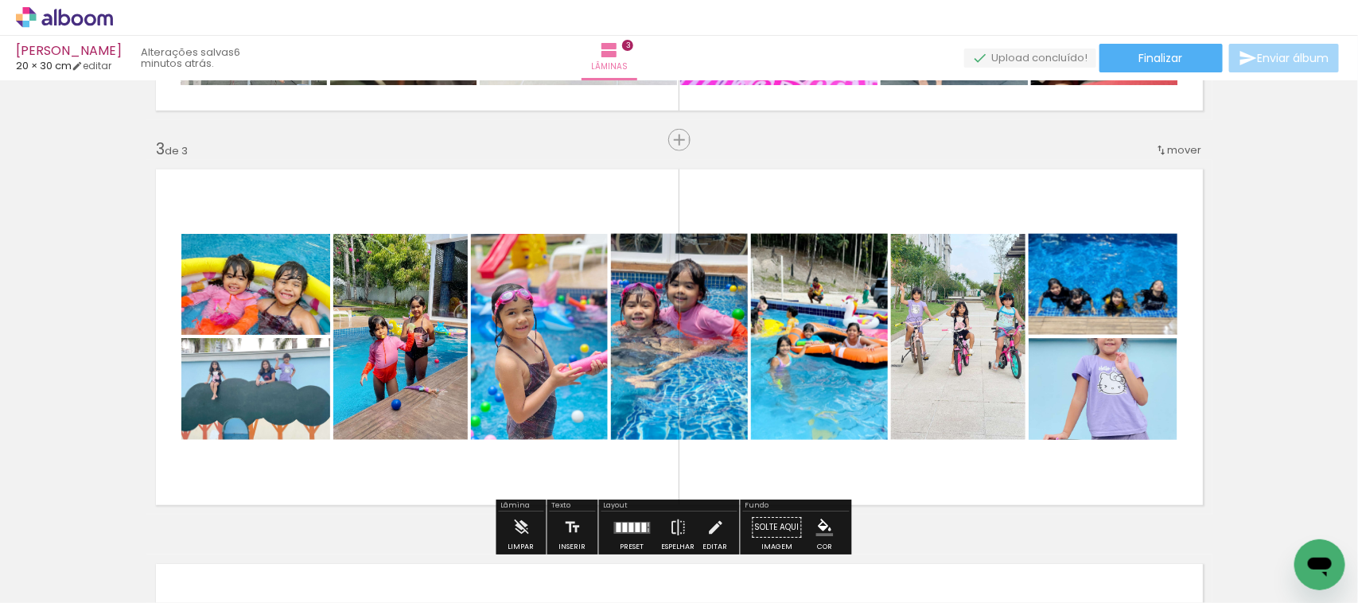
scroll to position [801, 0]
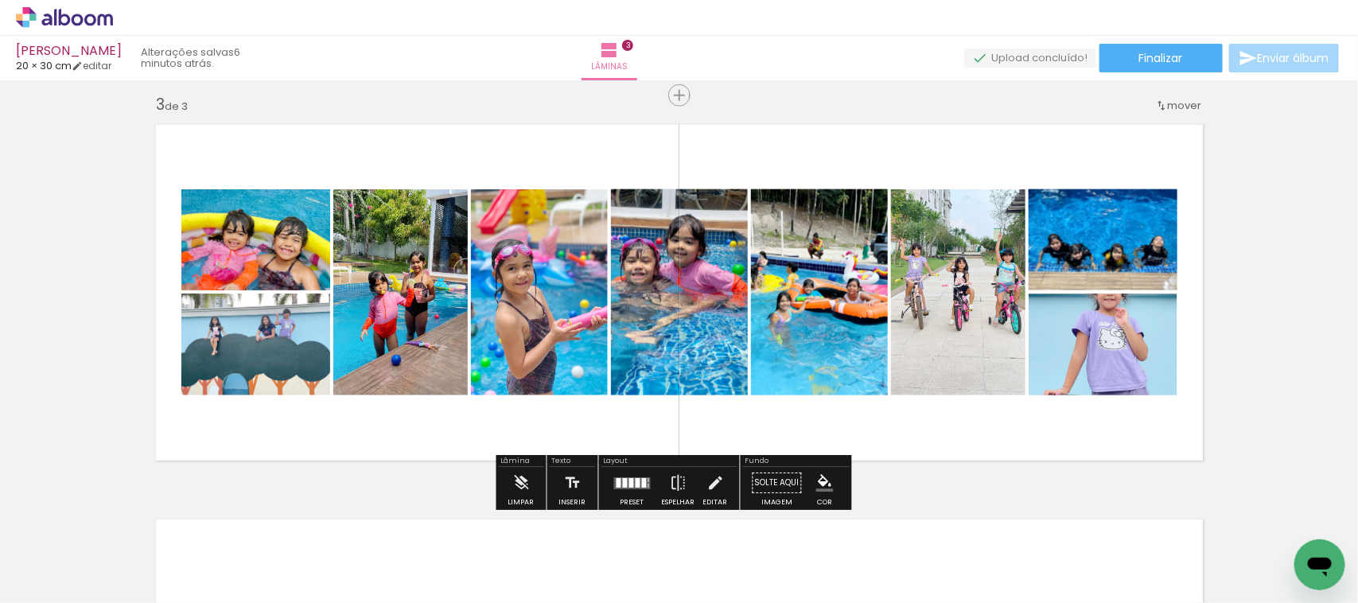
click at [630, 488] on quentale-layouter at bounding box center [632, 483] width 37 height 12
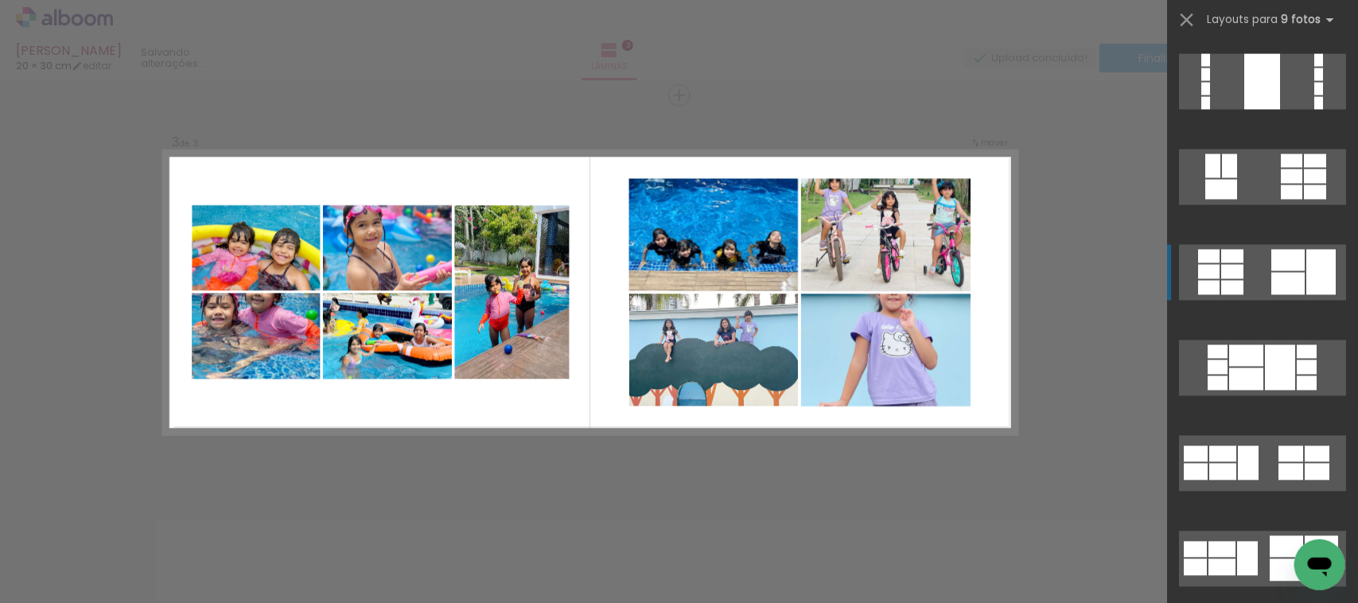
scroll to position [1592, 0]
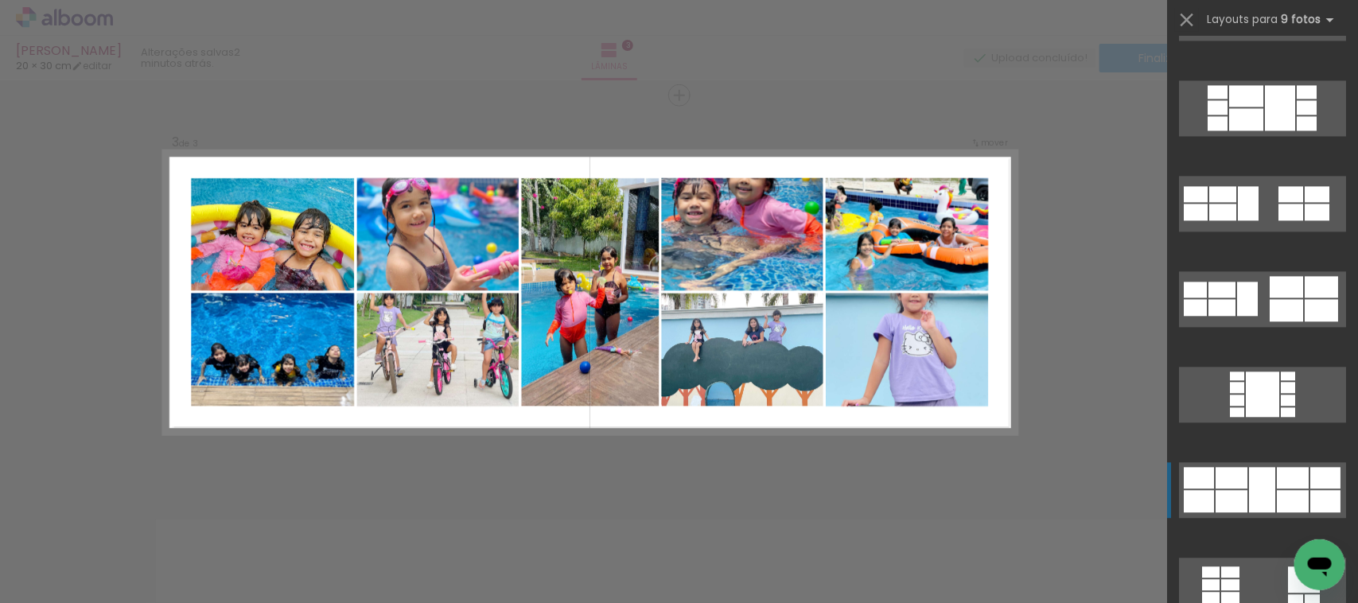
click at [1249, 490] on div at bounding box center [1262, 489] width 26 height 45
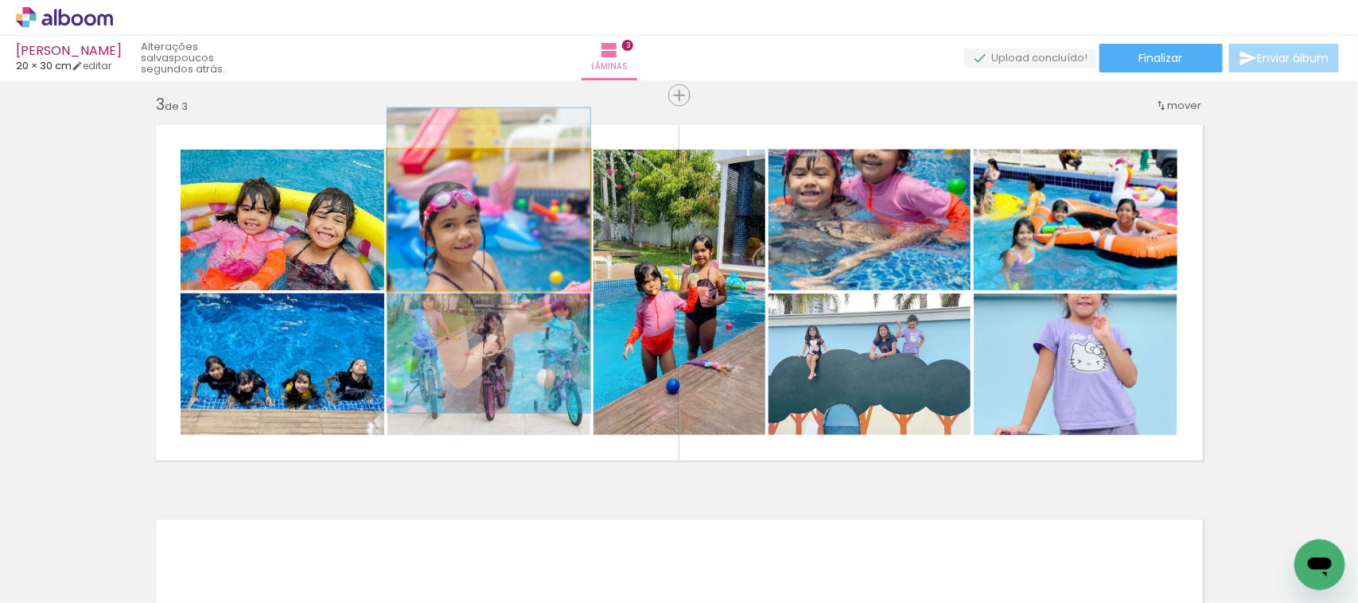
drag, startPoint x: 477, startPoint y: 228, endPoint x: 481, endPoint y: 268, distance: 40.8
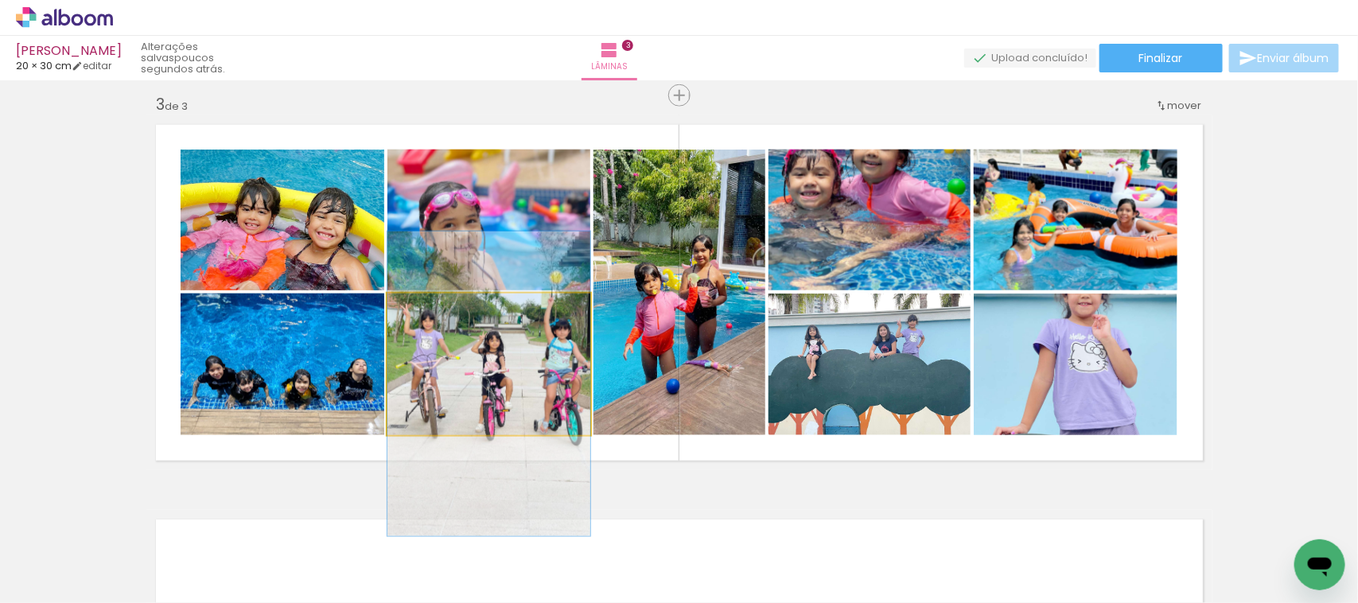
drag, startPoint x: 466, startPoint y: 360, endPoint x: 466, endPoint y: 380, distance: 19.9
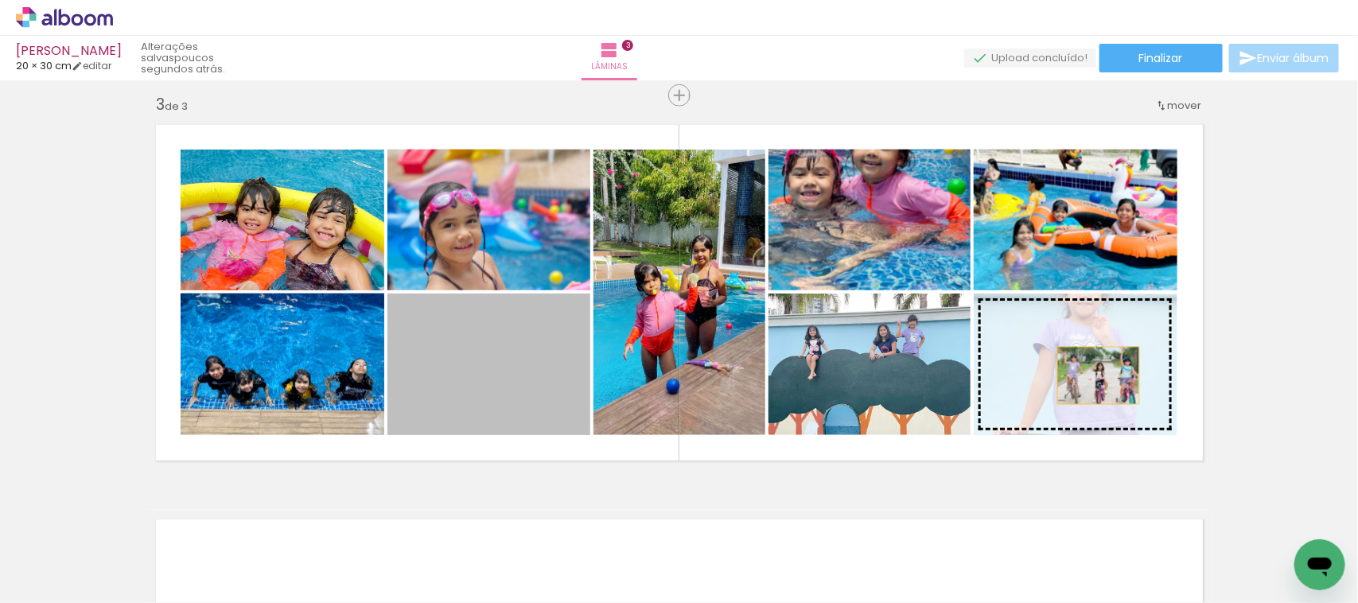
drag, startPoint x: 466, startPoint y: 380, endPoint x: 1092, endPoint y: 376, distance: 625.5
click at [0, 0] on slot at bounding box center [0, 0] width 0 height 0
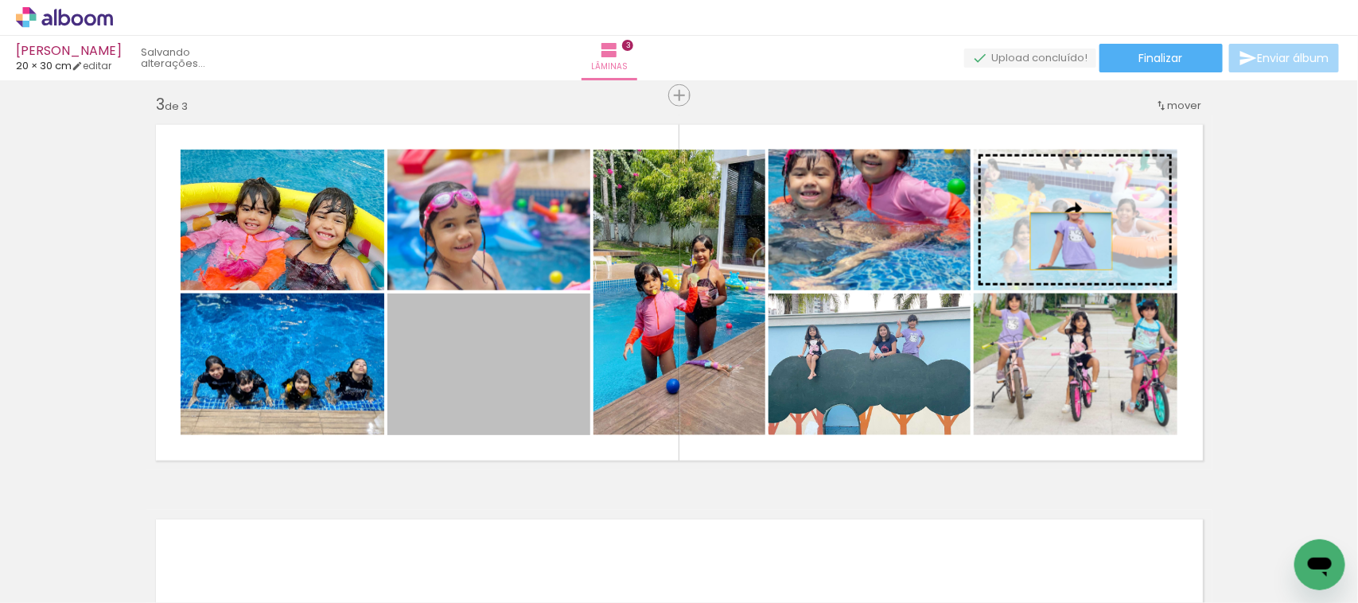
drag, startPoint x: 544, startPoint y: 392, endPoint x: 1088, endPoint y: 236, distance: 566.2
click at [0, 0] on slot at bounding box center [0, 0] width 0 height 0
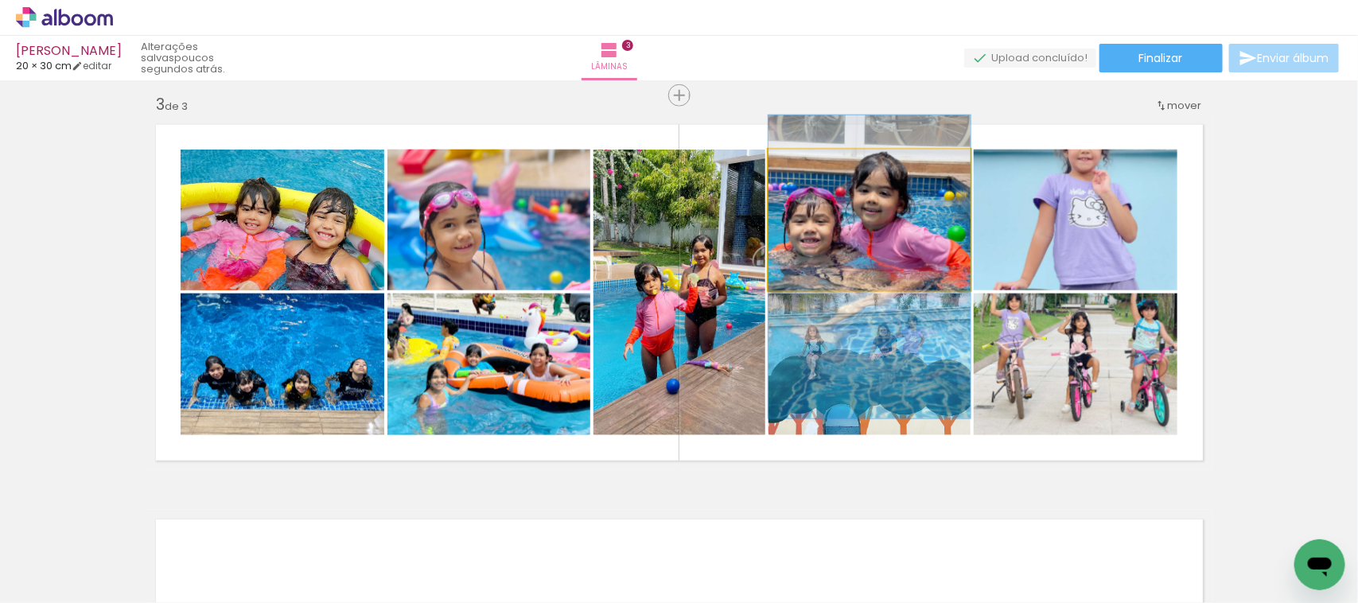
drag, startPoint x: 864, startPoint y: 232, endPoint x: 867, endPoint y: 279, distance: 47.1
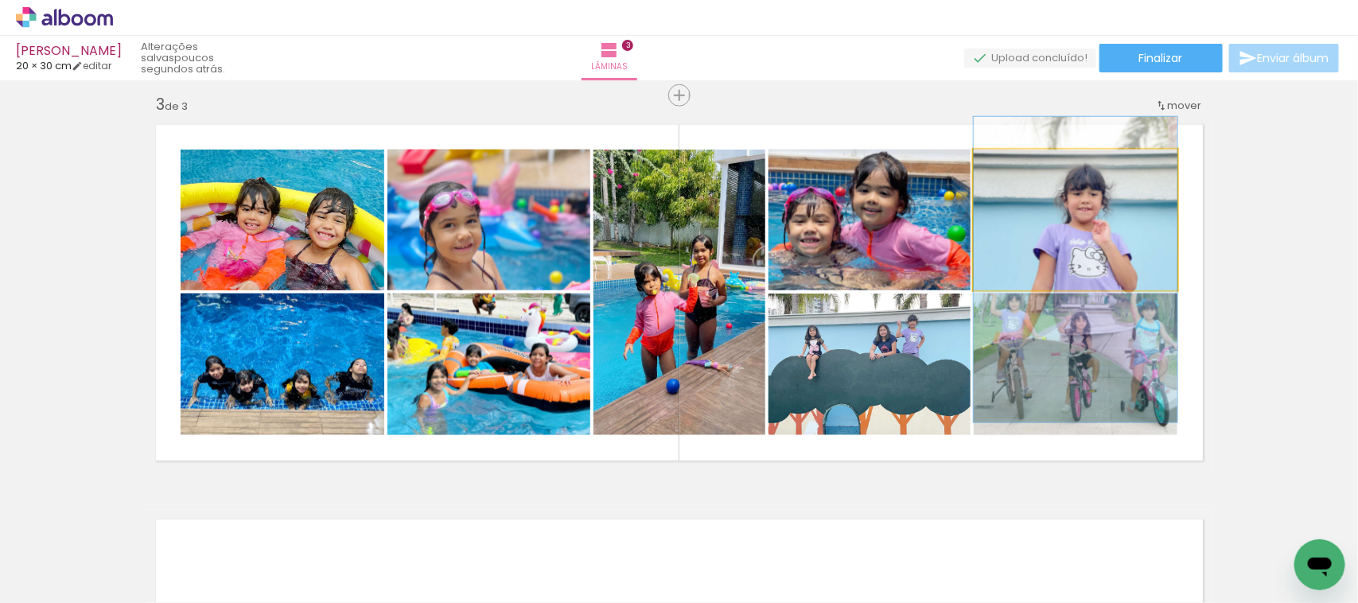
drag, startPoint x: 1025, startPoint y: 236, endPoint x: 1031, endPoint y: 275, distance: 38.6
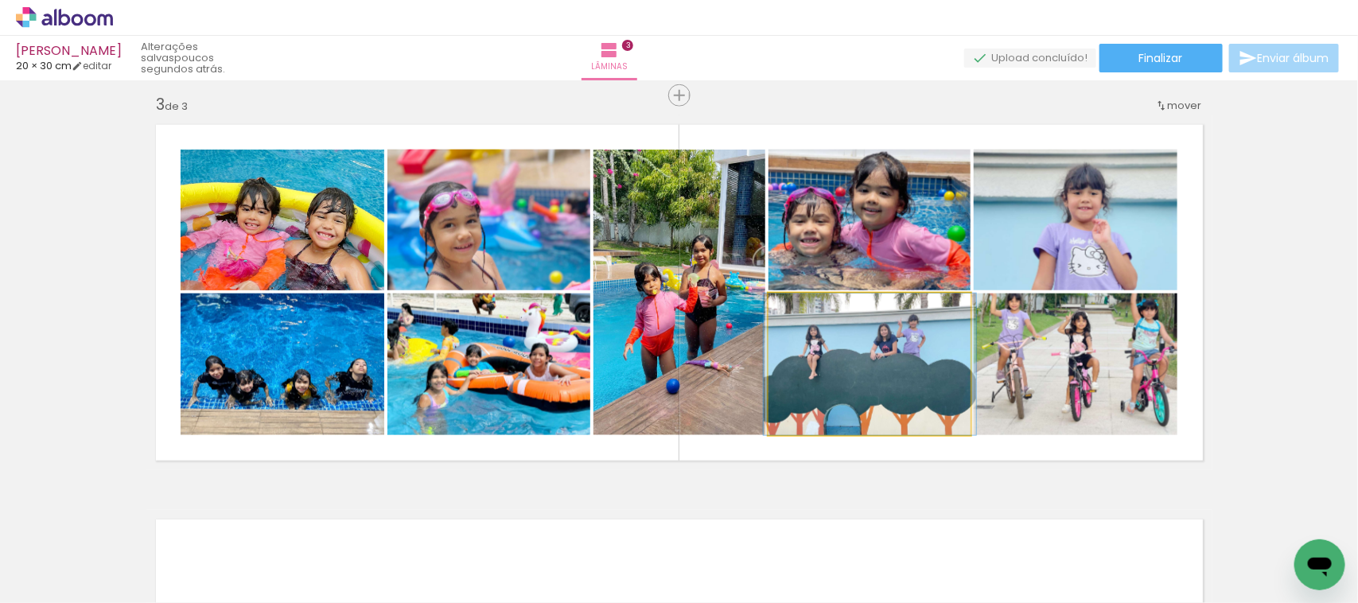
drag, startPoint x: 909, startPoint y: 396, endPoint x: 924, endPoint y: 411, distance: 22.0
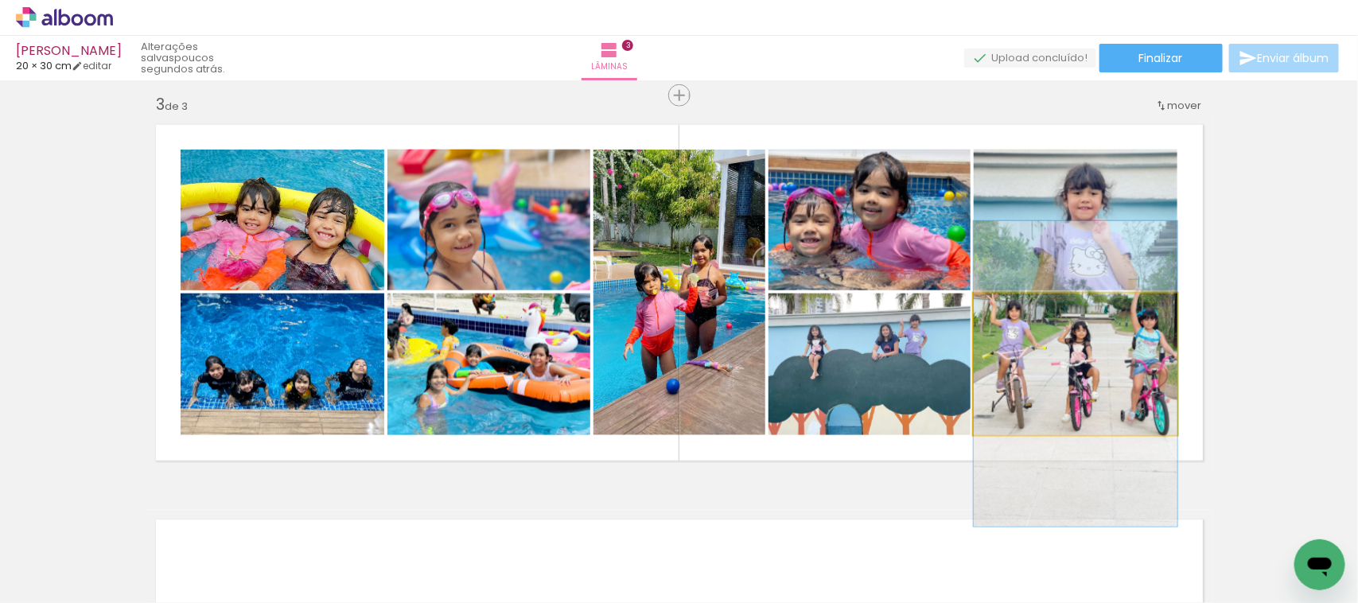
drag, startPoint x: 1016, startPoint y: 370, endPoint x: 1028, endPoint y: 380, distance: 15.3
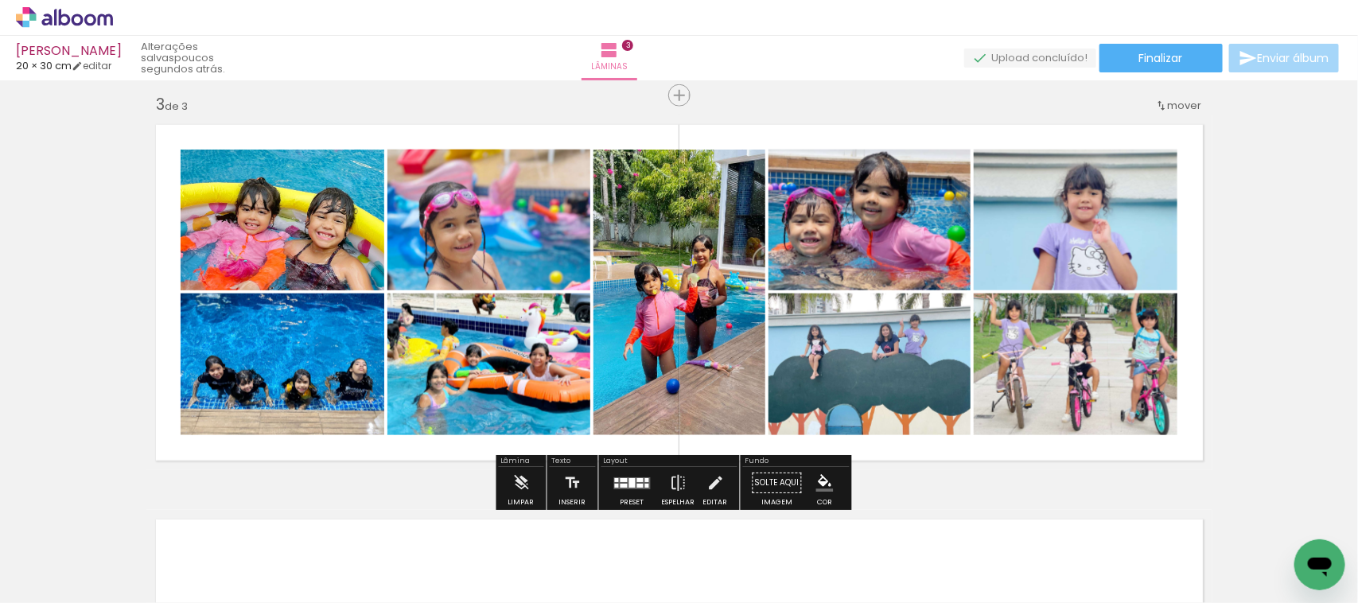
click at [37, 287] on div "Inserir lâmina 1 de 3 Inserir lâmina 2 de 3 Inserir lâmina 3 de 3 O Designbox p…" at bounding box center [679, 75] width 1358 height 1580
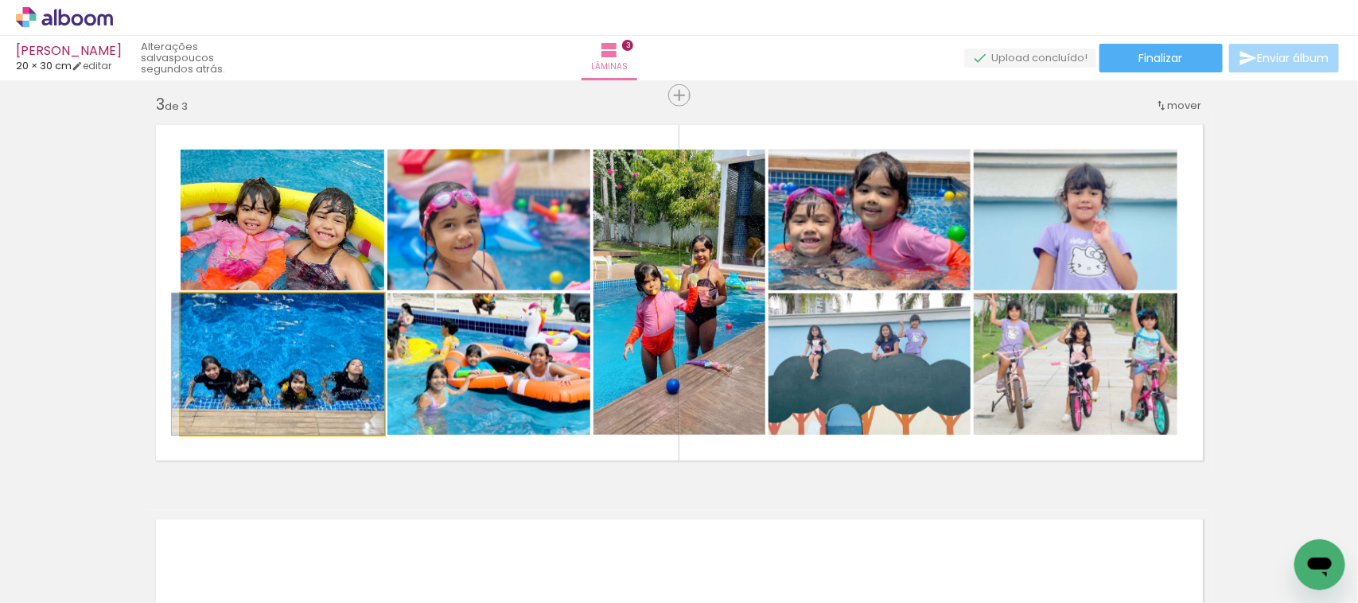
drag, startPoint x: 312, startPoint y: 375, endPoint x: 297, endPoint y: 370, distance: 15.9
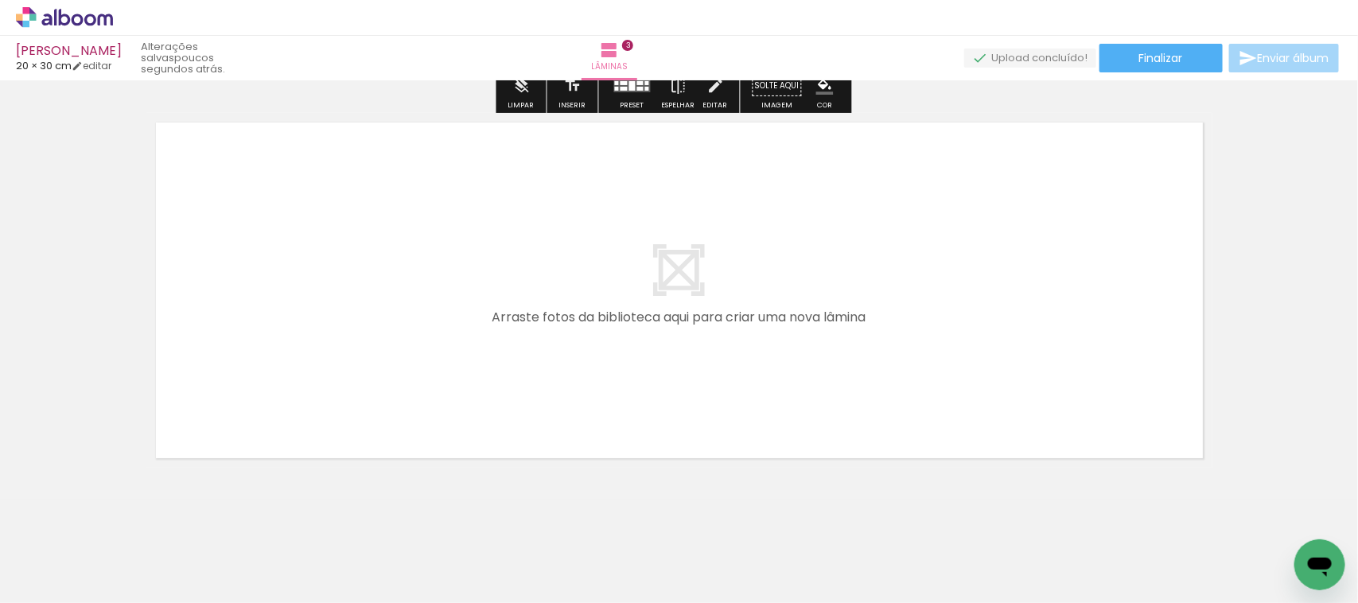
scroll to position [1216, 0]
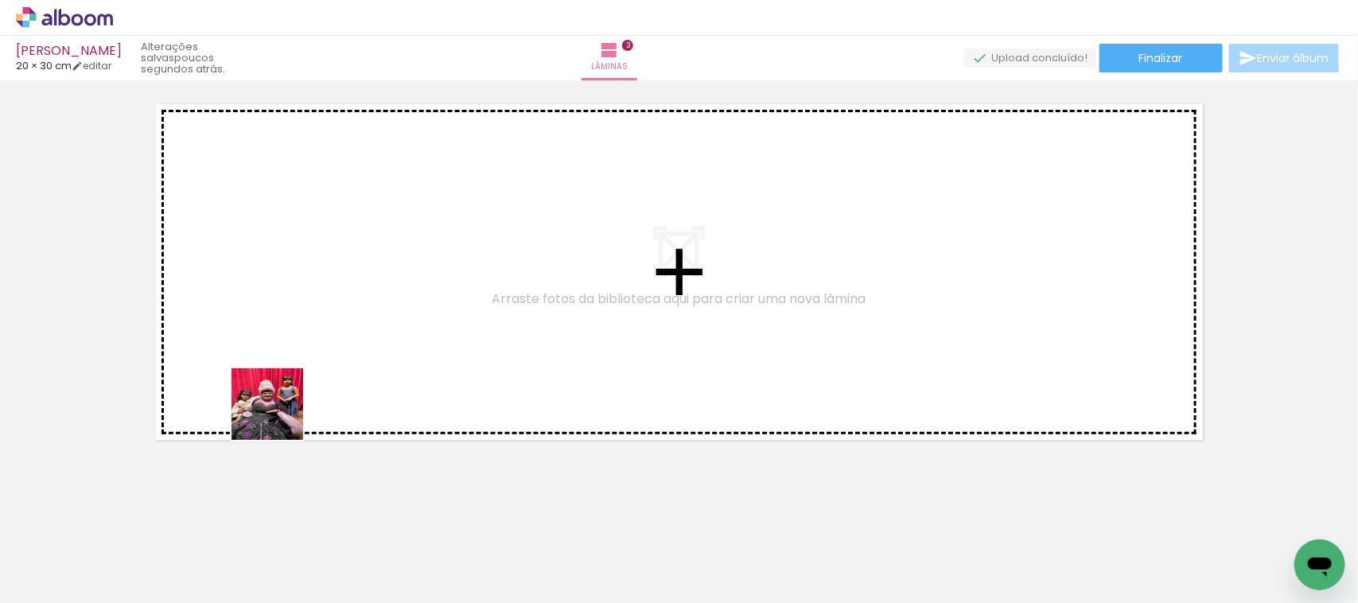
drag, startPoint x: 175, startPoint y: 574, endPoint x: 224, endPoint y: 602, distance: 57.1
click at [306, 340] on quentale-workspace at bounding box center [679, 301] width 1358 height 603
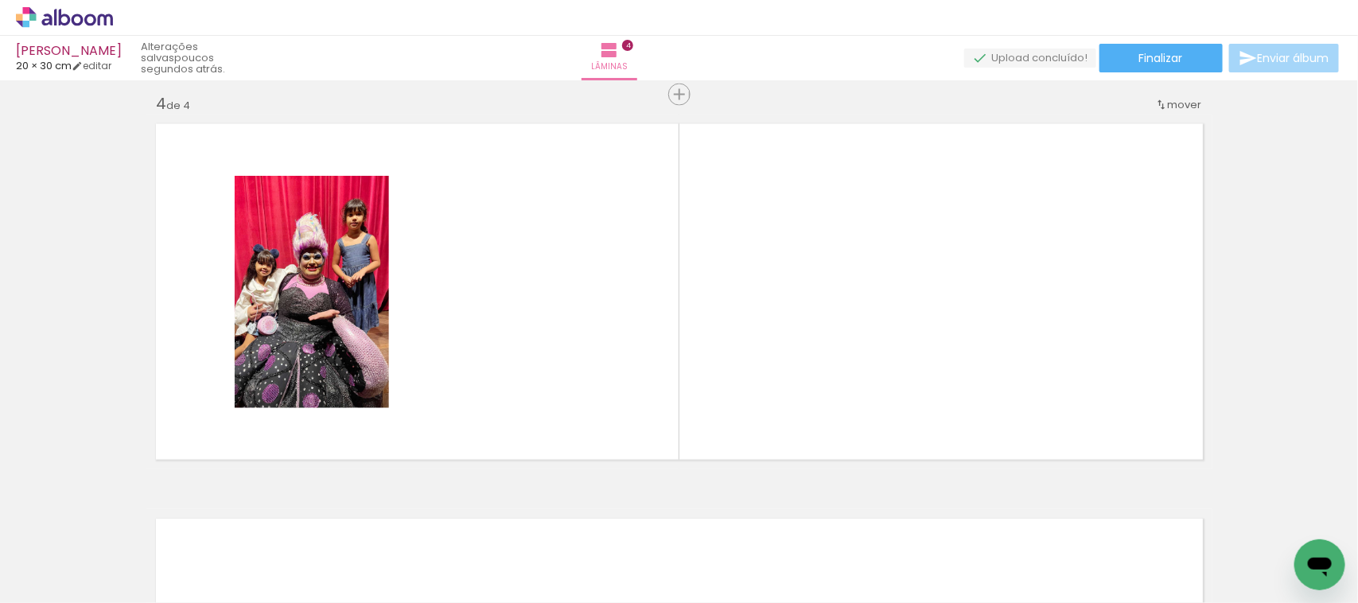
scroll to position [1195, 0]
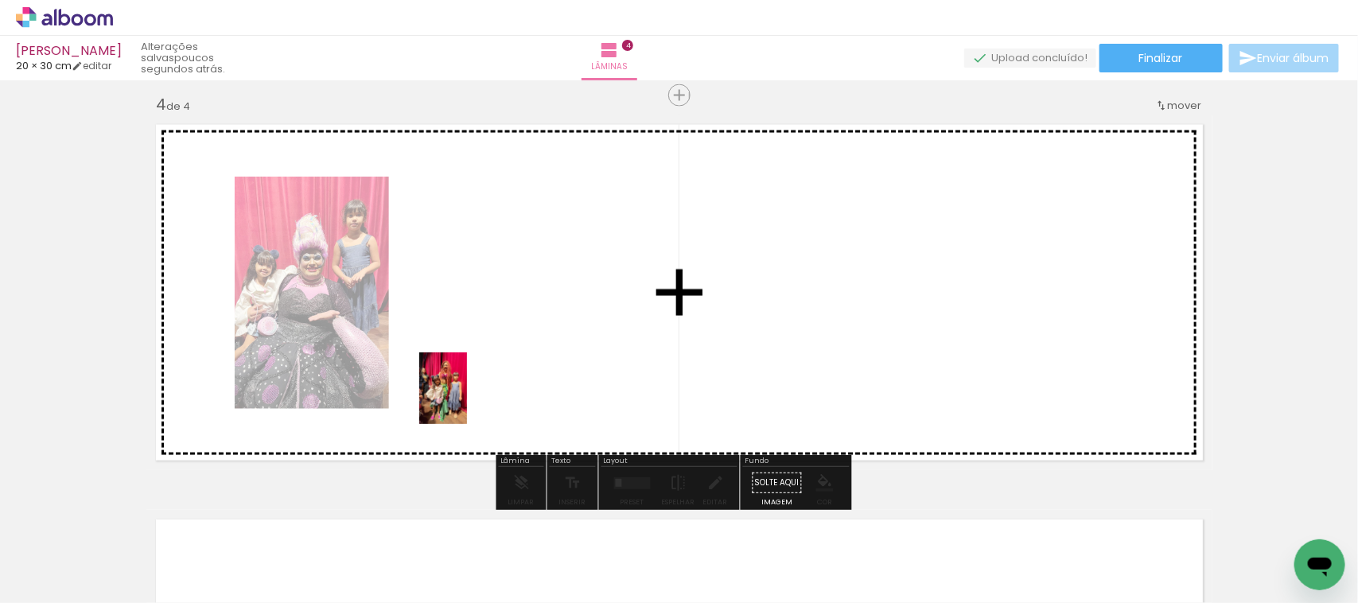
drag, startPoint x: 185, startPoint y: 562, endPoint x: 467, endPoint y: 398, distance: 325.9
click at [467, 398] on quentale-workspace at bounding box center [679, 301] width 1358 height 603
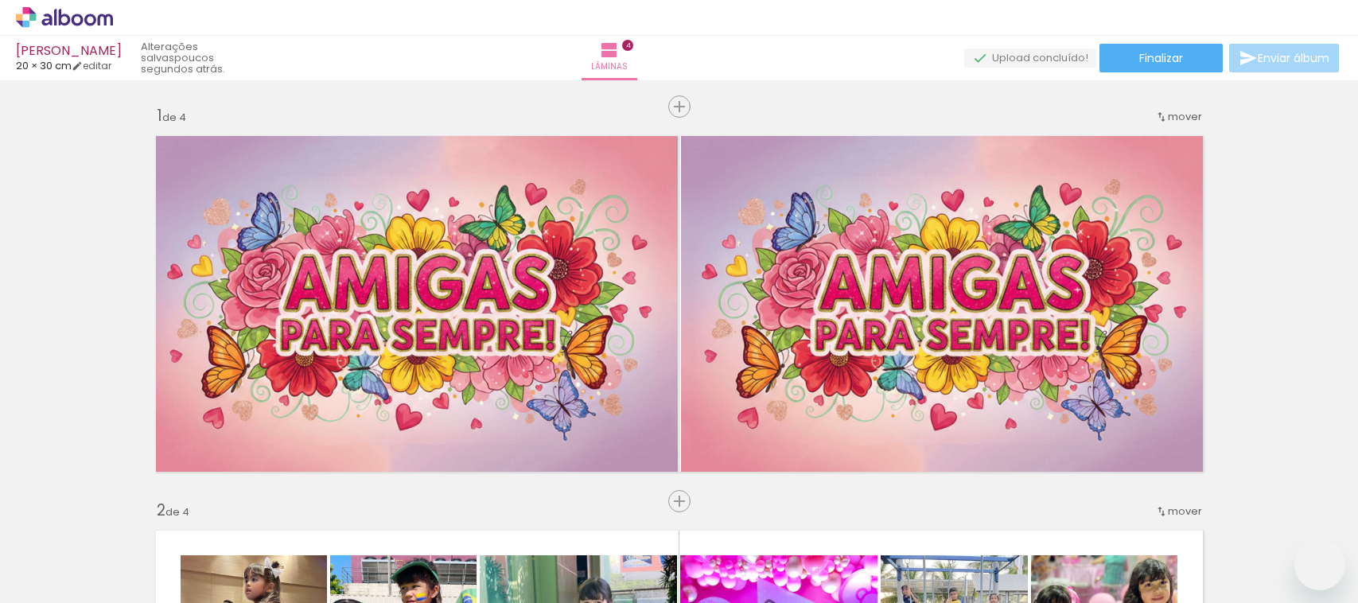
click at [529, 370] on quentale-workspace at bounding box center [679, 301] width 1358 height 603
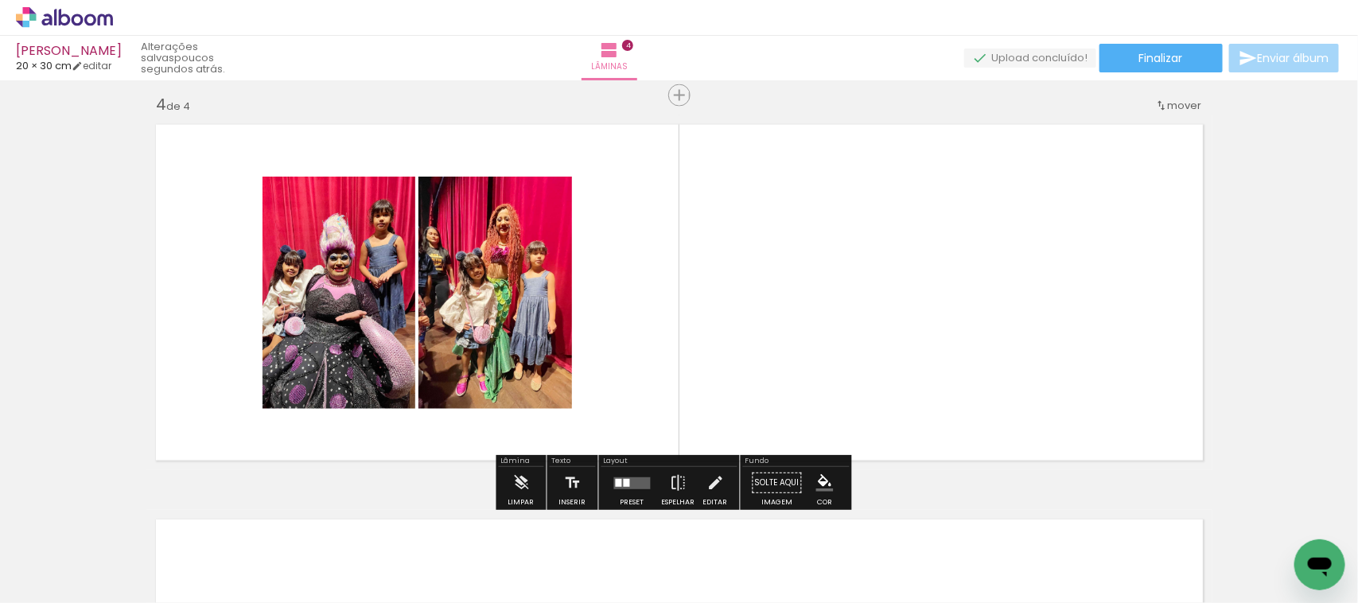
scroll to position [1592, 0]
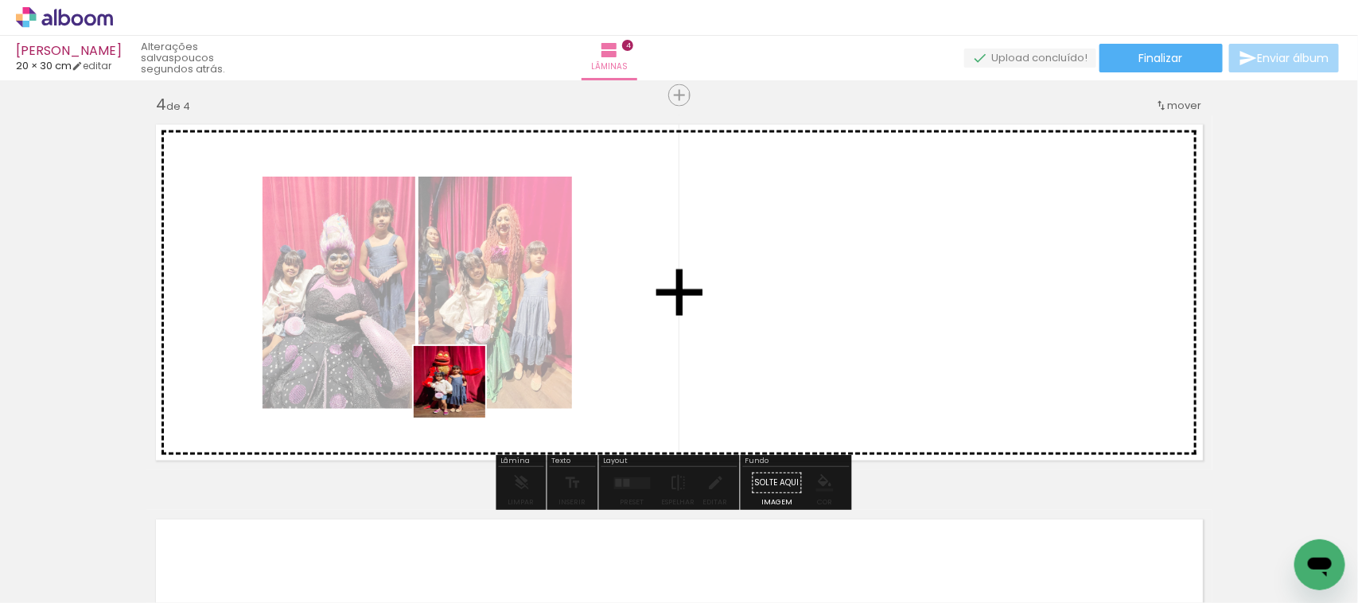
drag, startPoint x: 333, startPoint y: 567, endPoint x: 486, endPoint y: 358, distance: 259.0
click at [486, 358] on quentale-workspace at bounding box center [679, 301] width 1358 height 603
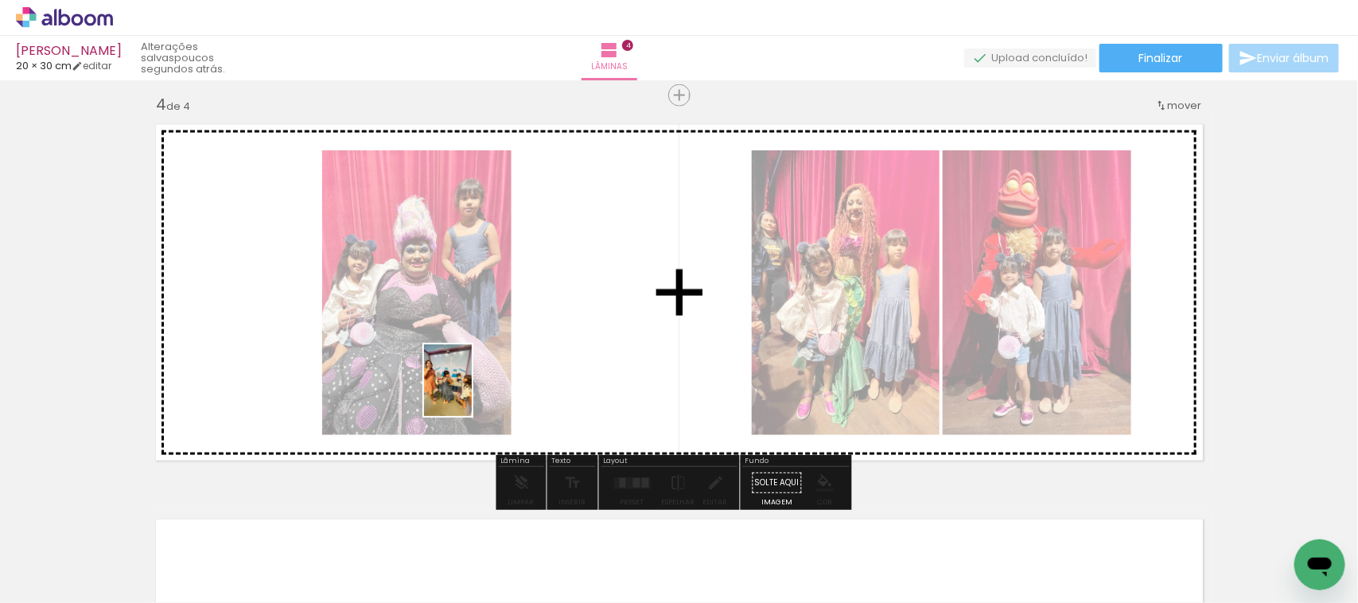
drag, startPoint x: 151, startPoint y: 551, endPoint x: 502, endPoint y: 376, distance: 392.6
click at [502, 376] on quentale-workspace at bounding box center [679, 301] width 1358 height 603
